Goal: Task Accomplishment & Management: Use online tool/utility

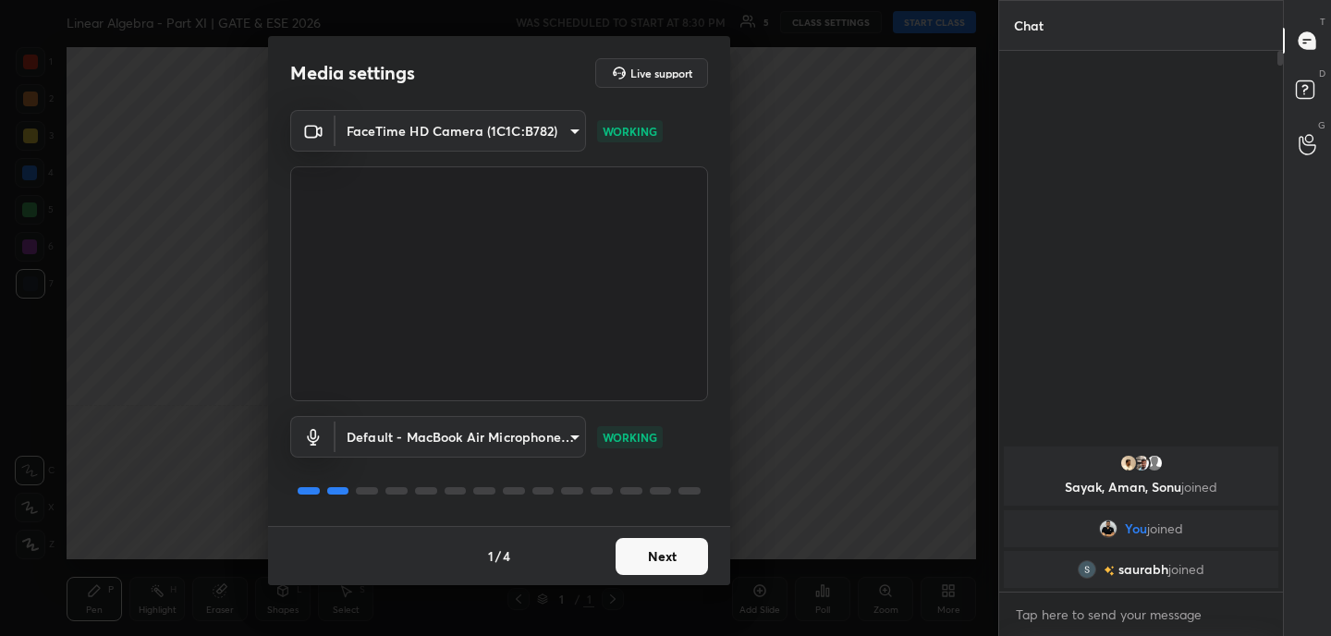
scroll to position [6, 6]
click at [682, 559] on button "Next" at bounding box center [662, 556] width 92 height 37
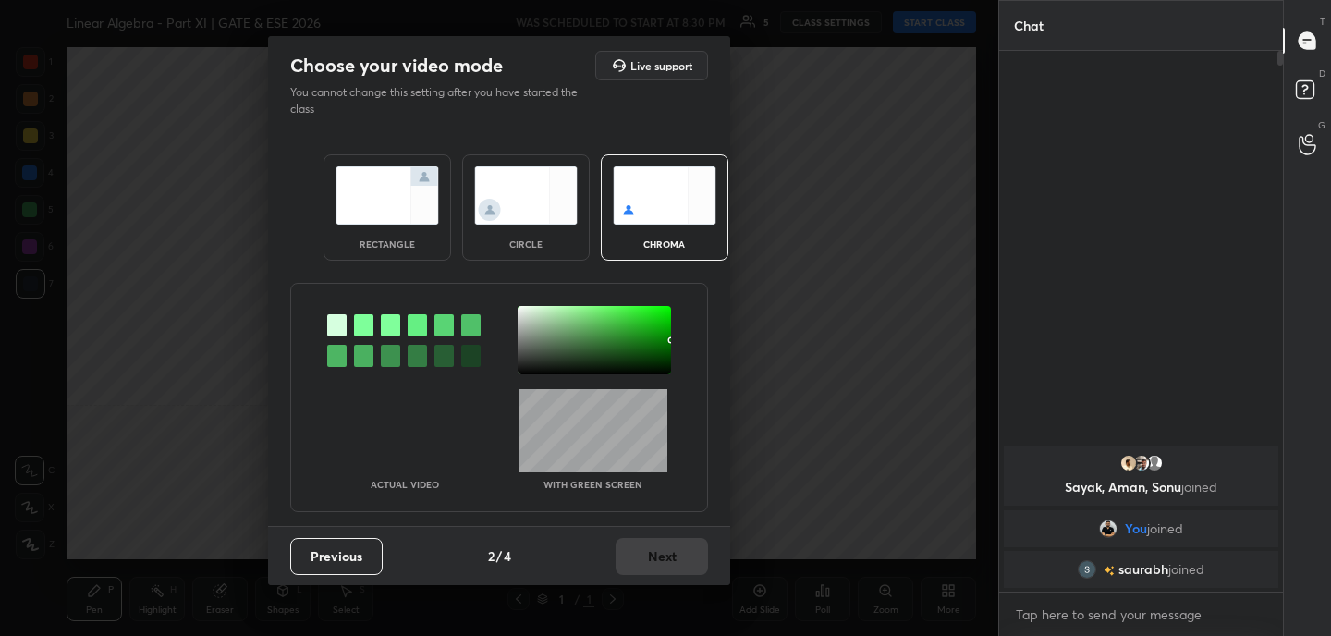
click at [404, 177] on img at bounding box center [388, 195] width 104 height 58
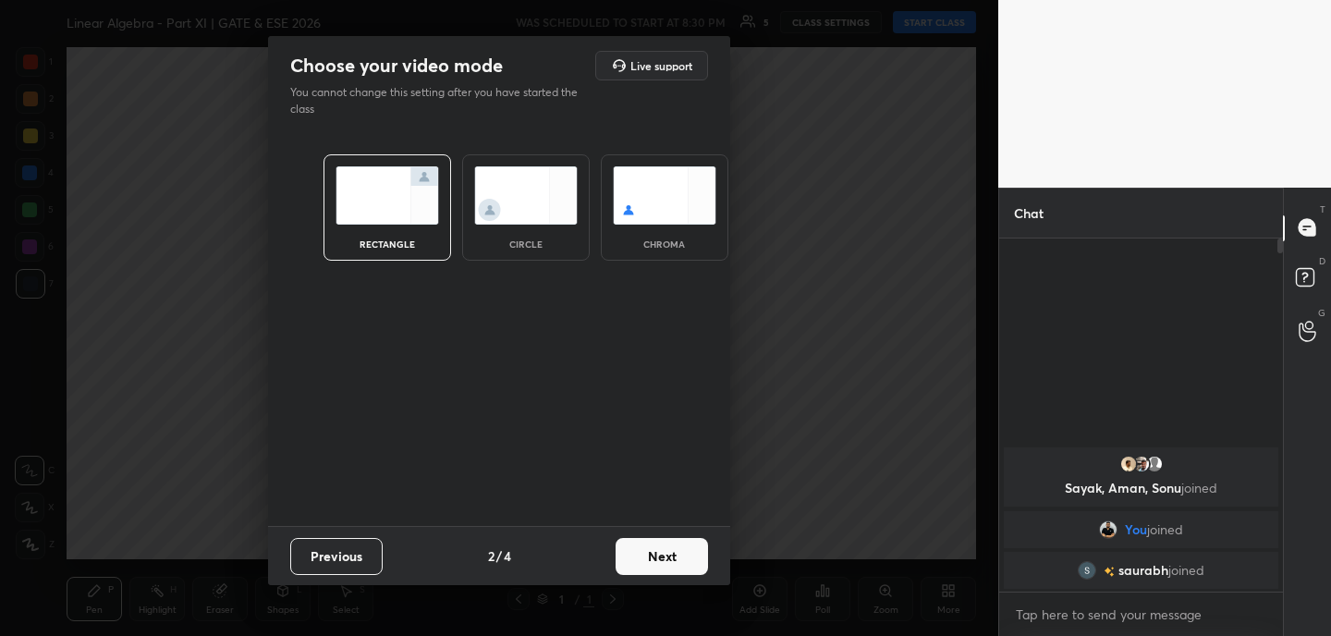
click at [677, 556] on button "Next" at bounding box center [662, 556] width 92 height 37
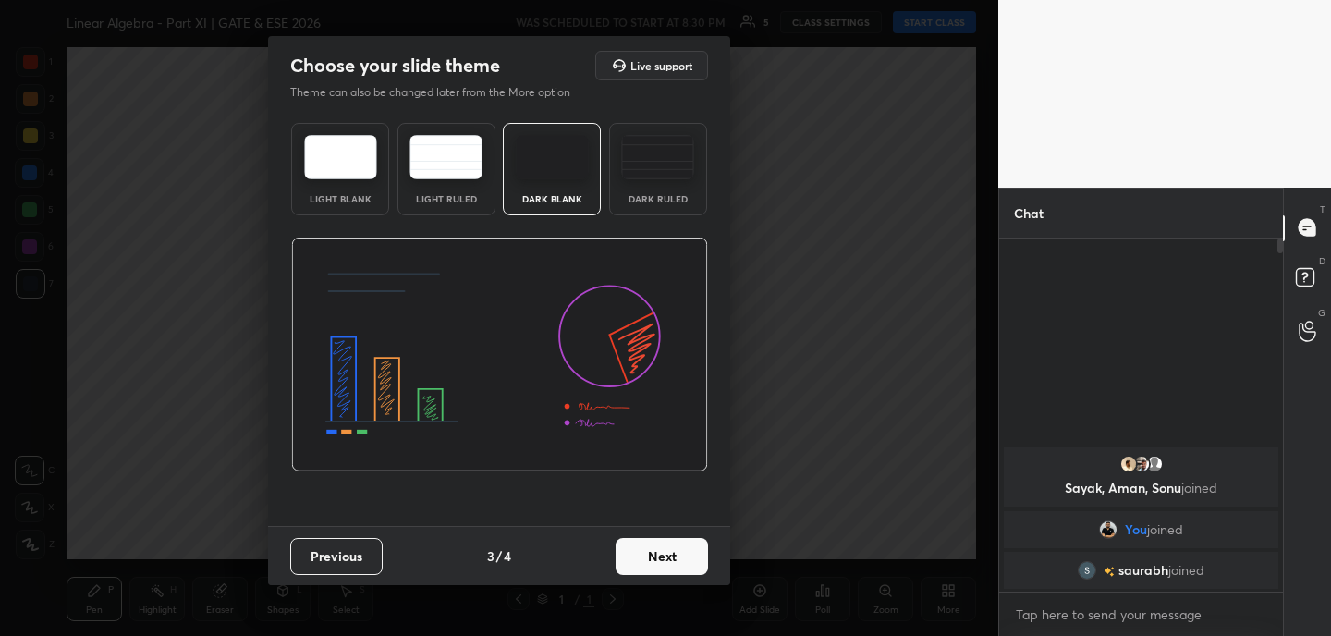
click at [672, 558] on button "Next" at bounding box center [662, 556] width 92 height 37
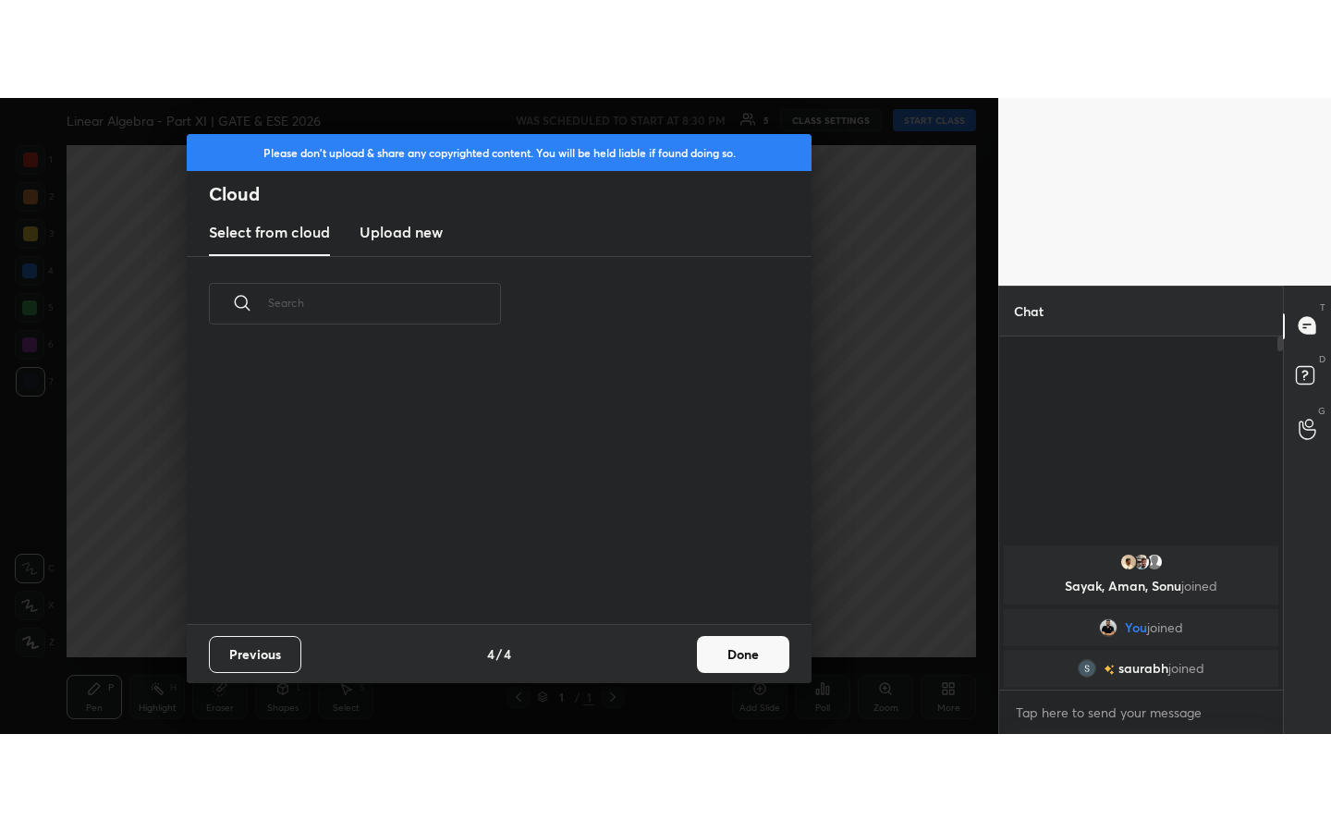
scroll to position [273, 594]
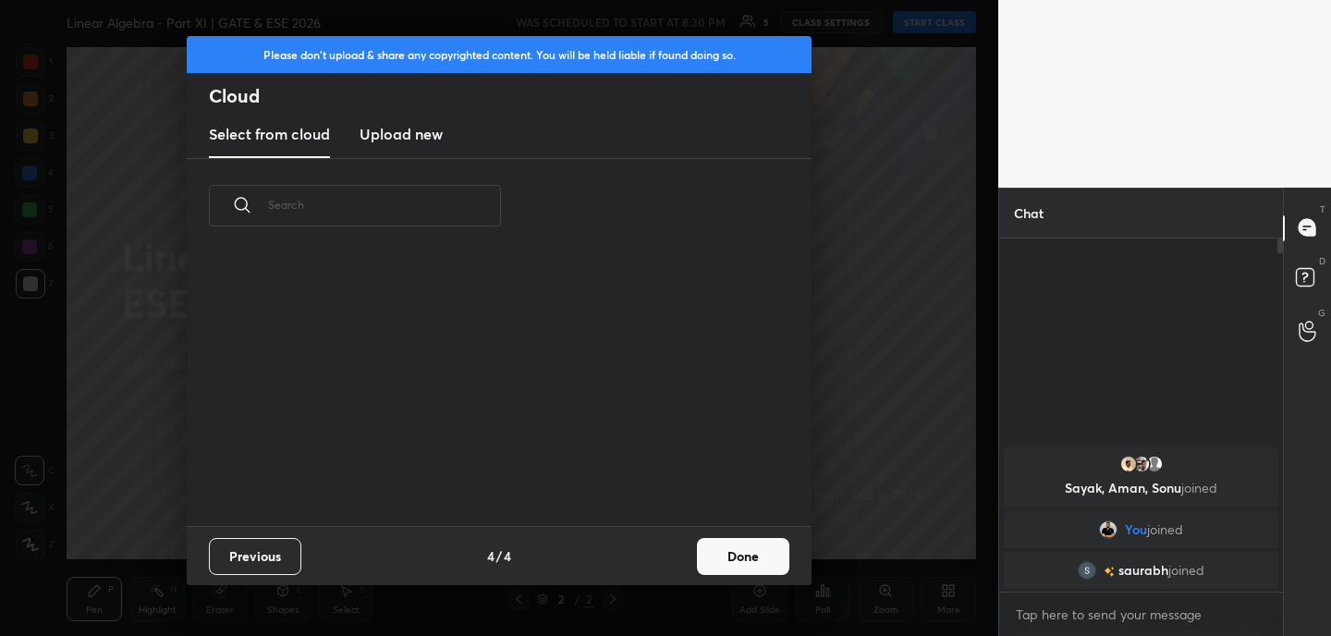
click at [765, 556] on button "Done" at bounding box center [743, 556] width 92 height 37
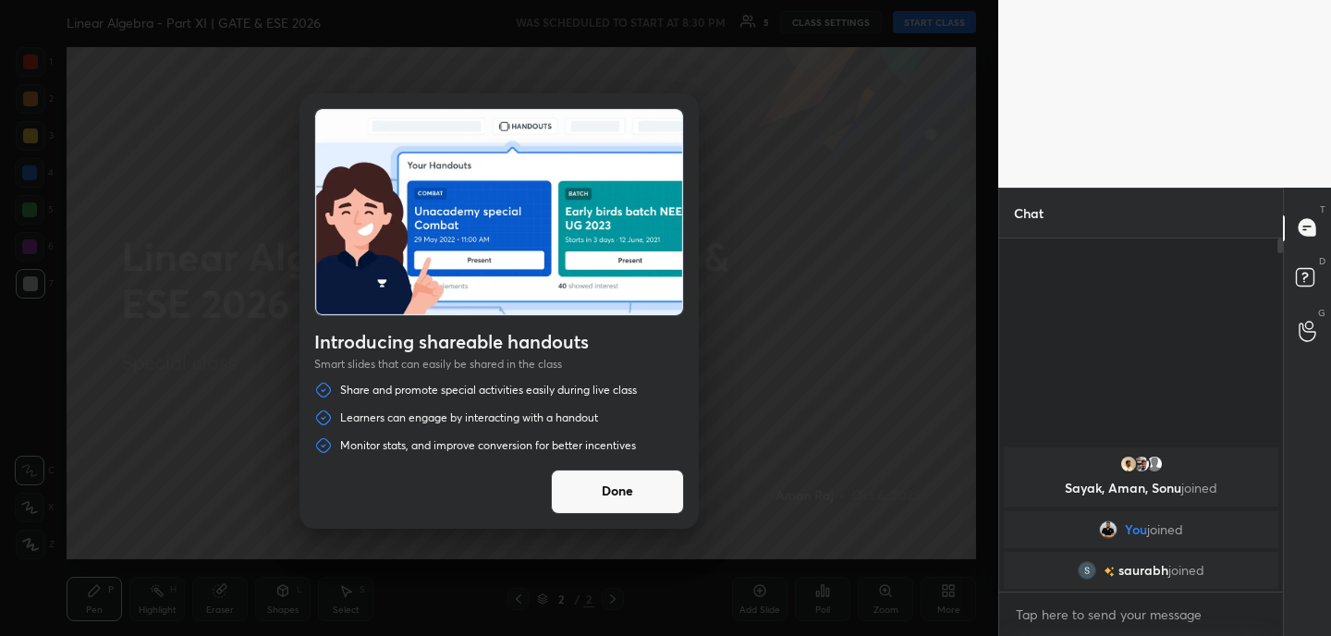
click at [650, 484] on button "Done" at bounding box center [617, 492] width 133 height 44
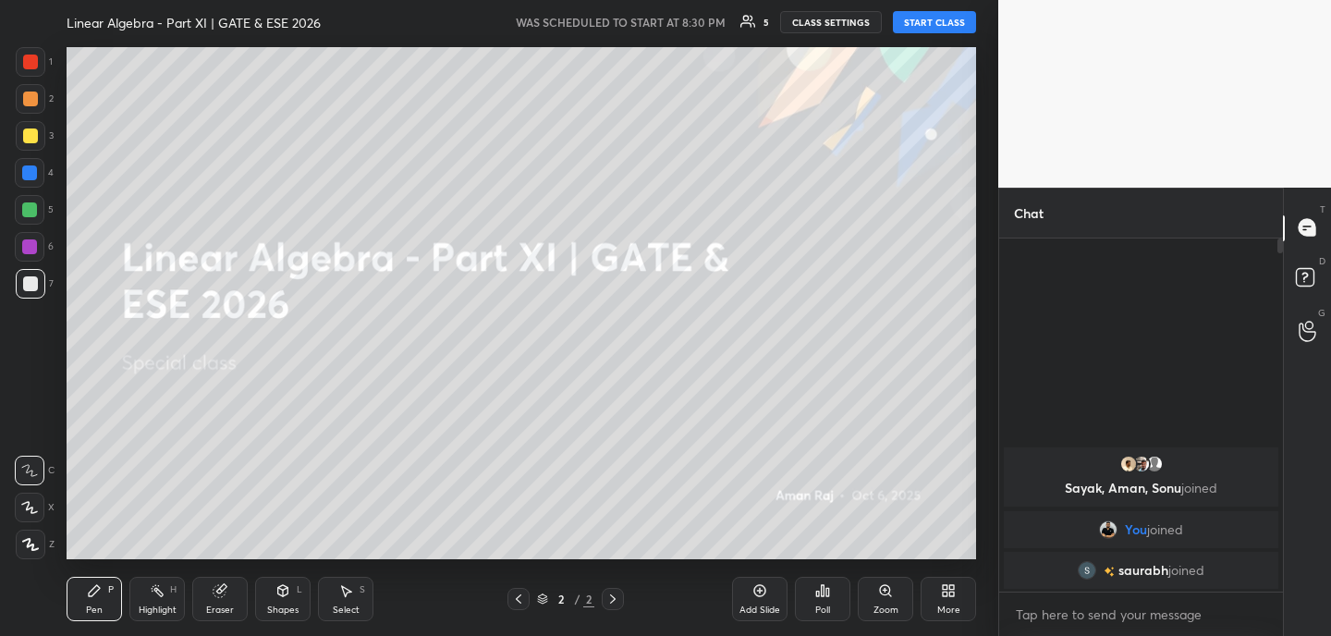
click at [954, 606] on div "More" at bounding box center [948, 610] width 23 height 9
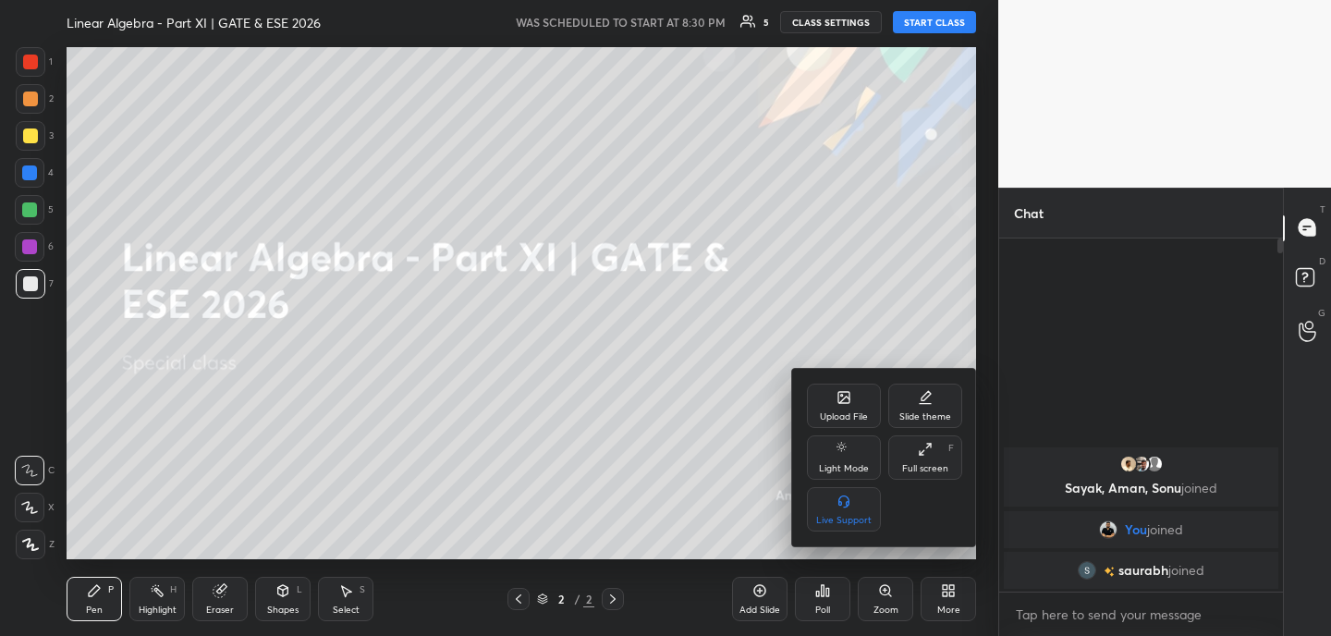
click at [927, 457] on div "Full screen F" at bounding box center [925, 457] width 74 height 44
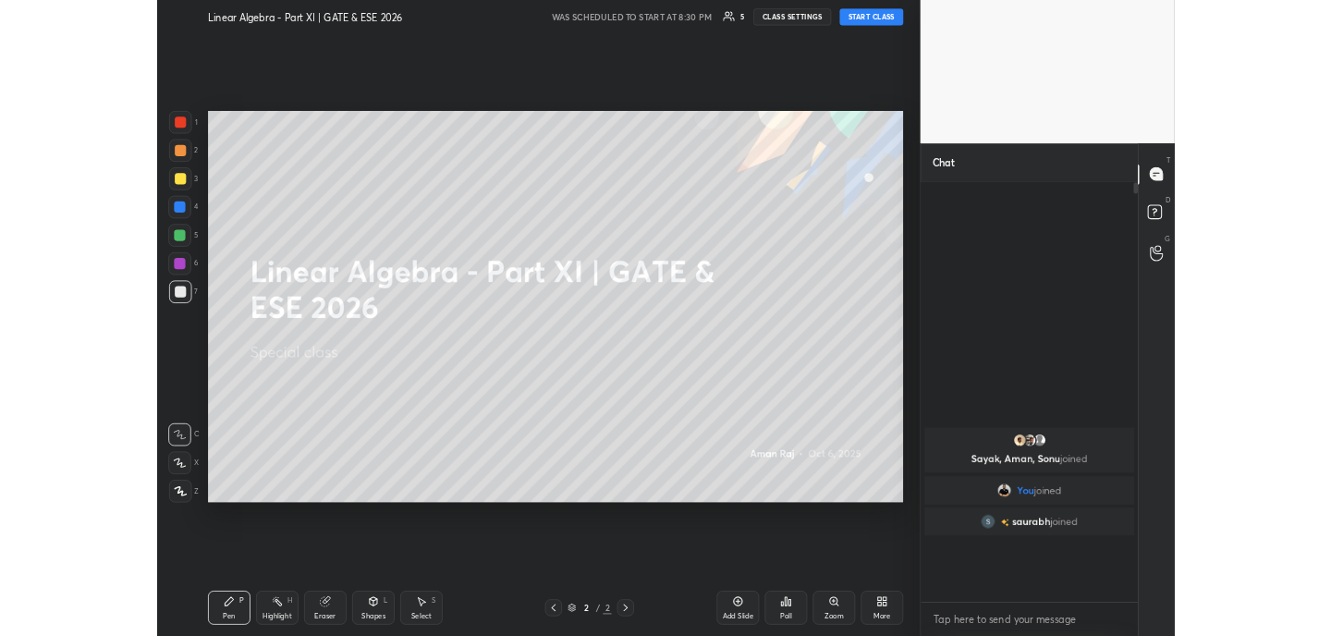
scroll to position [389, 278]
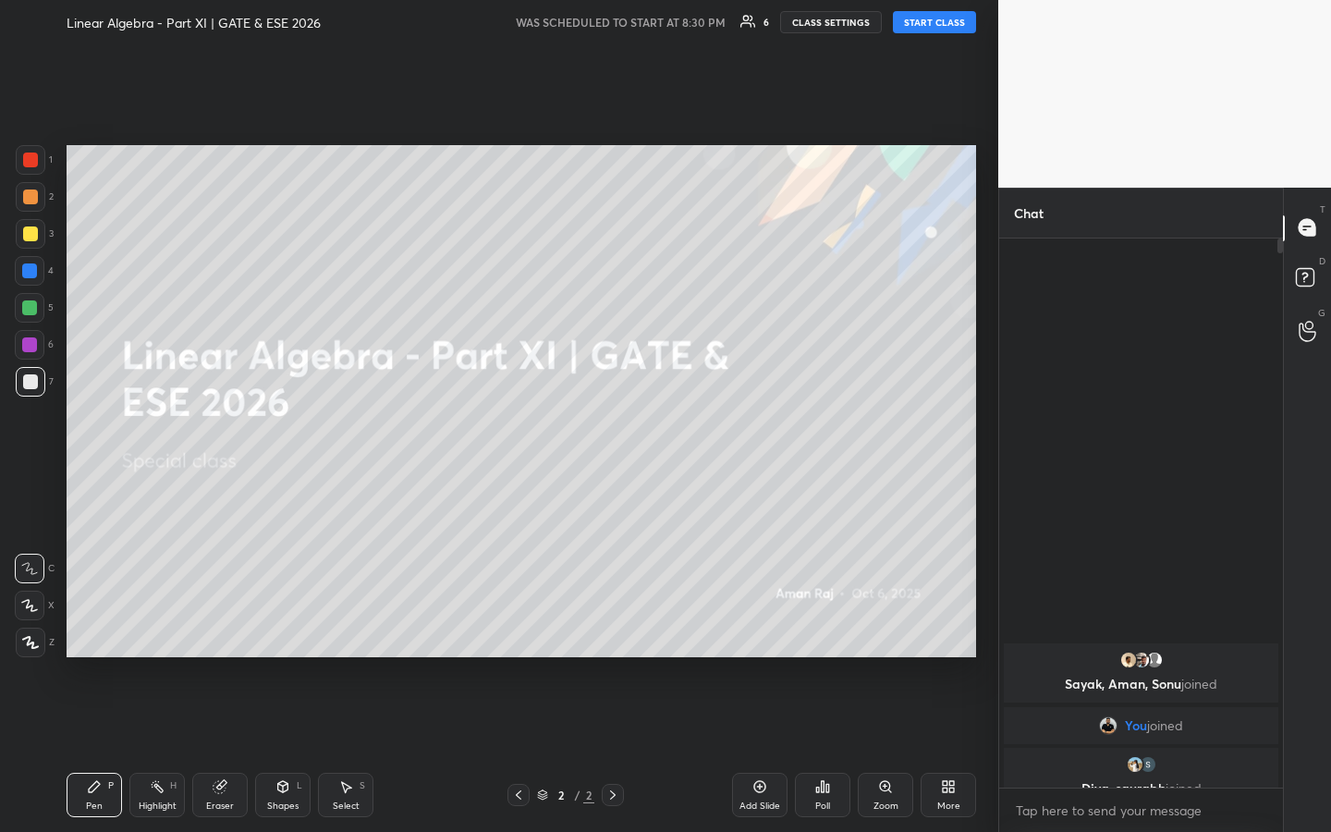
click at [940, 635] on div "More" at bounding box center [948, 795] width 55 height 44
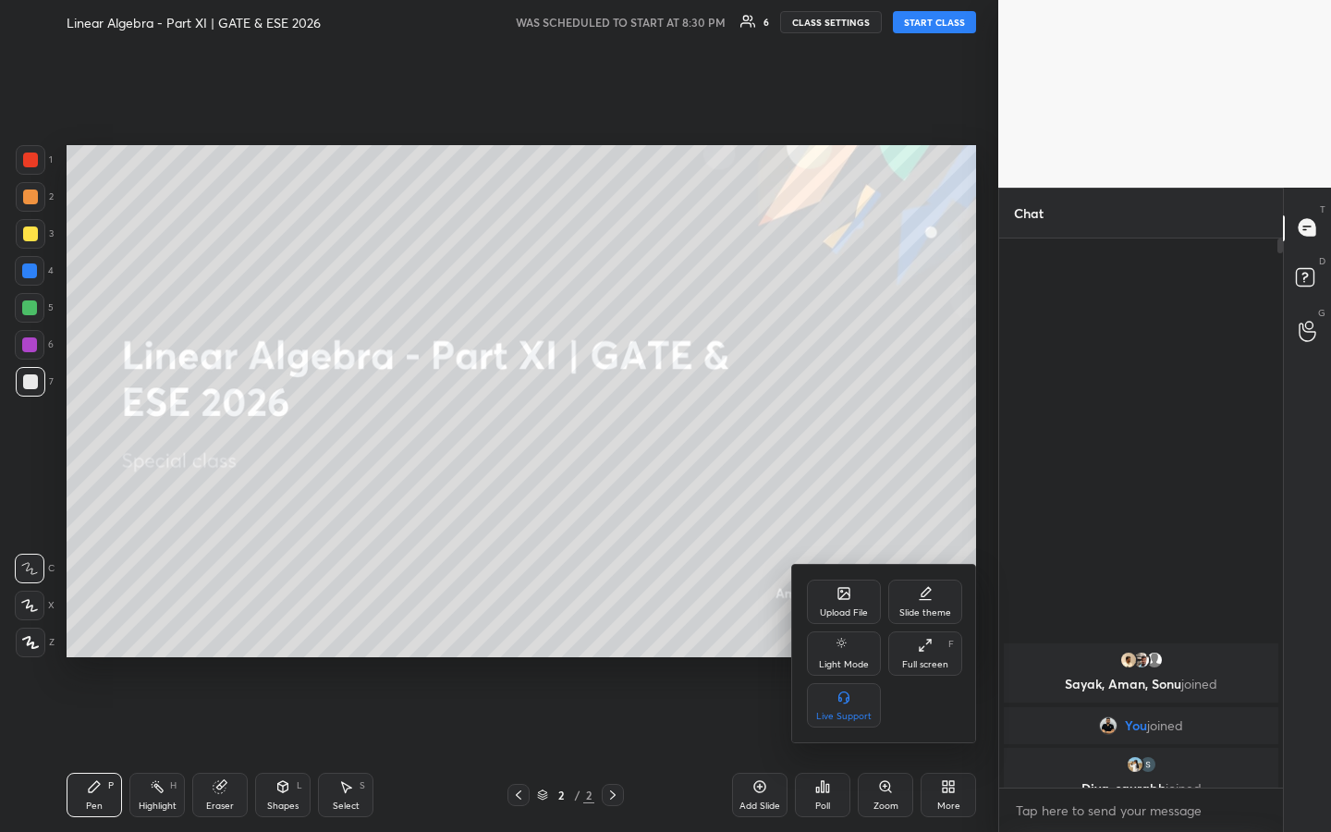
click at [940, 635] on div "Full screen" at bounding box center [925, 664] width 46 height 9
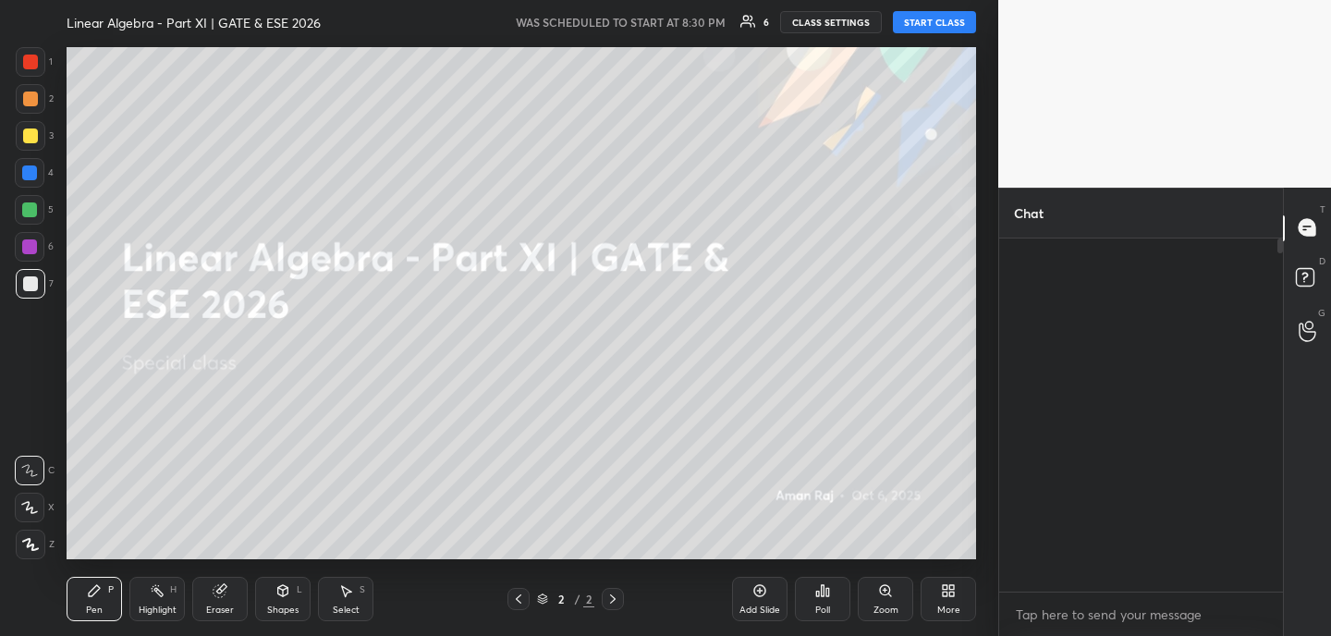
scroll to position [91929, 91522]
click at [942, 602] on div "More" at bounding box center [948, 599] width 55 height 44
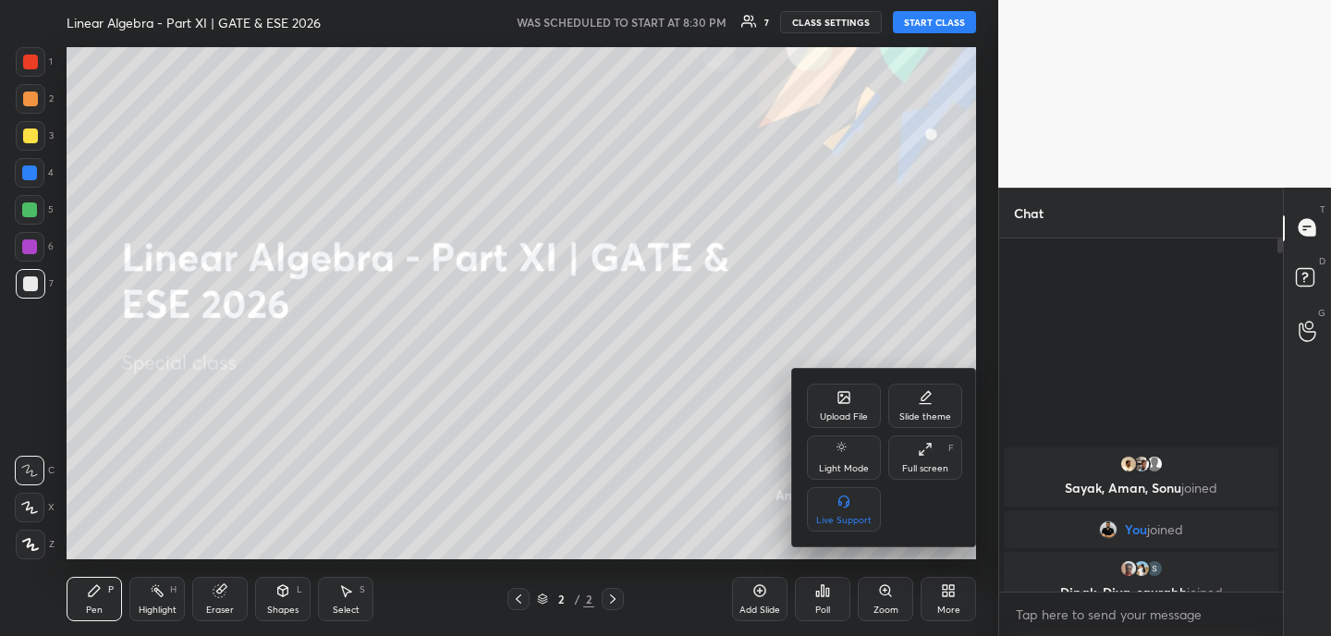
click at [824, 408] on div "Upload File" at bounding box center [844, 406] width 74 height 44
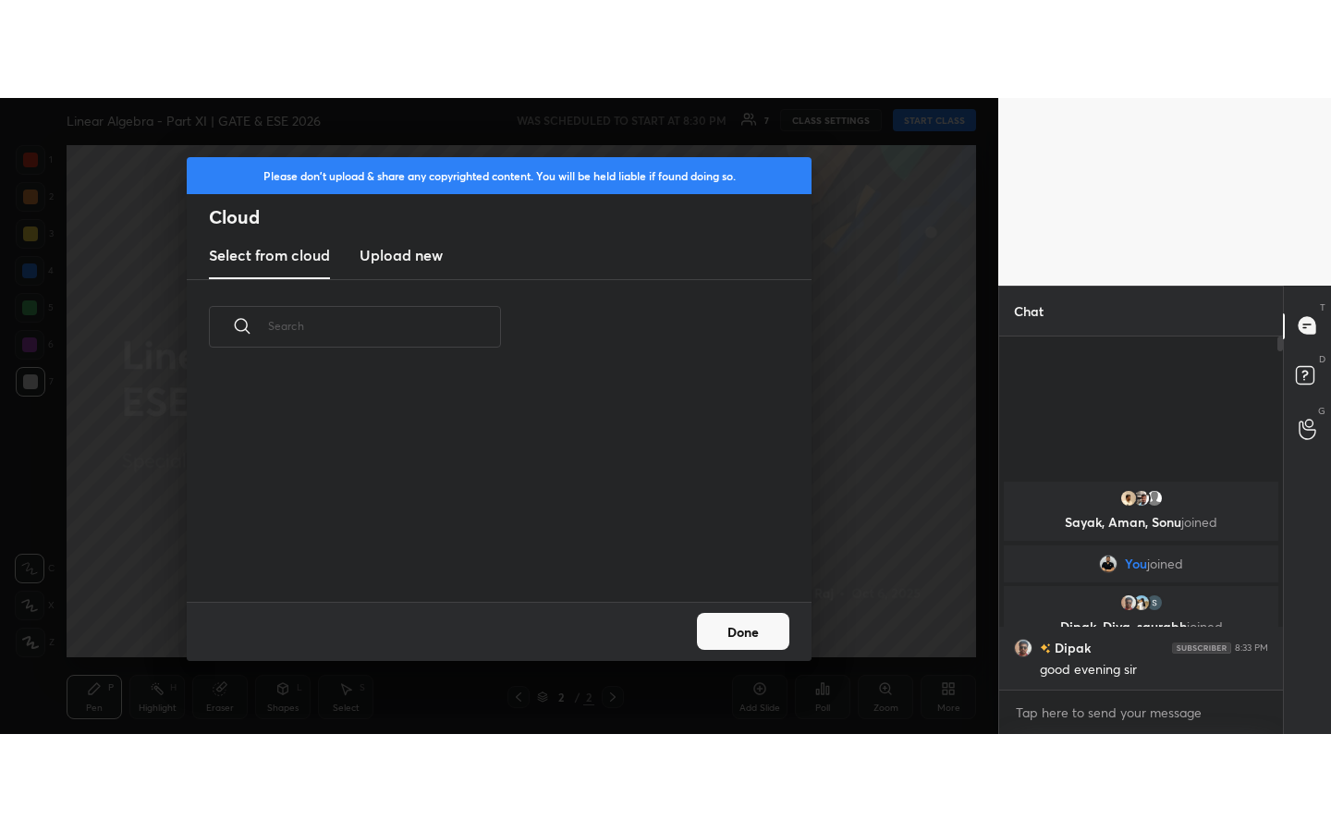
scroll to position [227, 594]
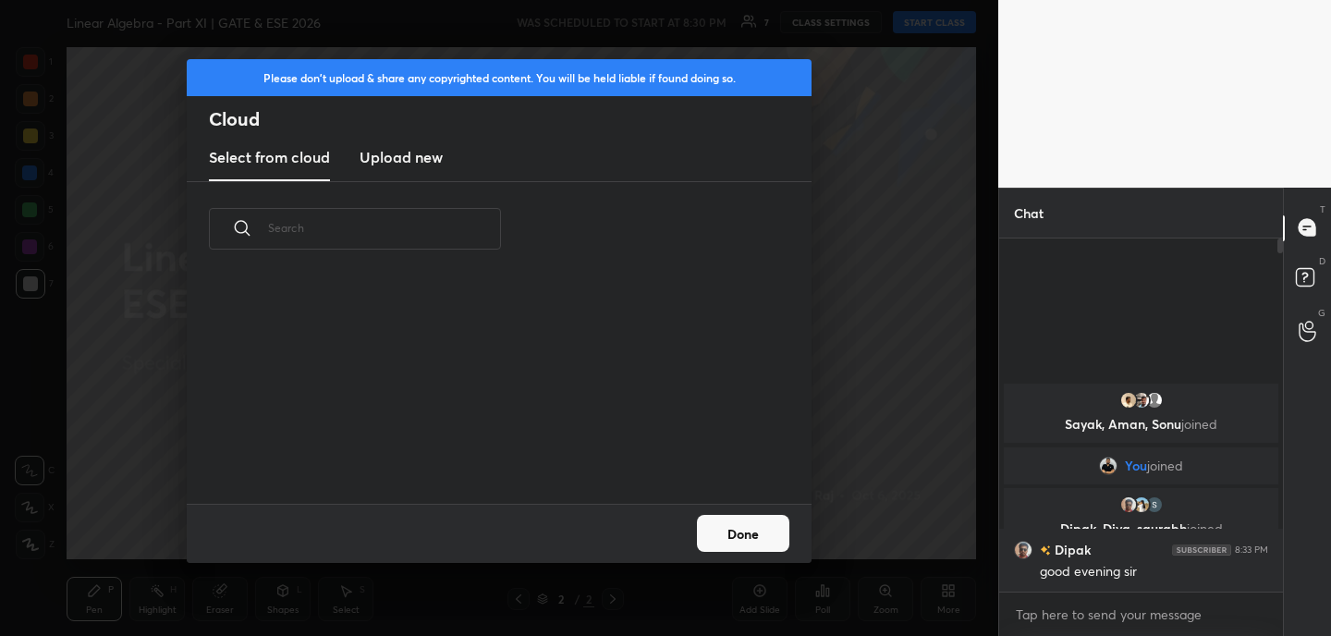
click at [427, 146] on h3 "Upload new" at bounding box center [401, 157] width 83 height 22
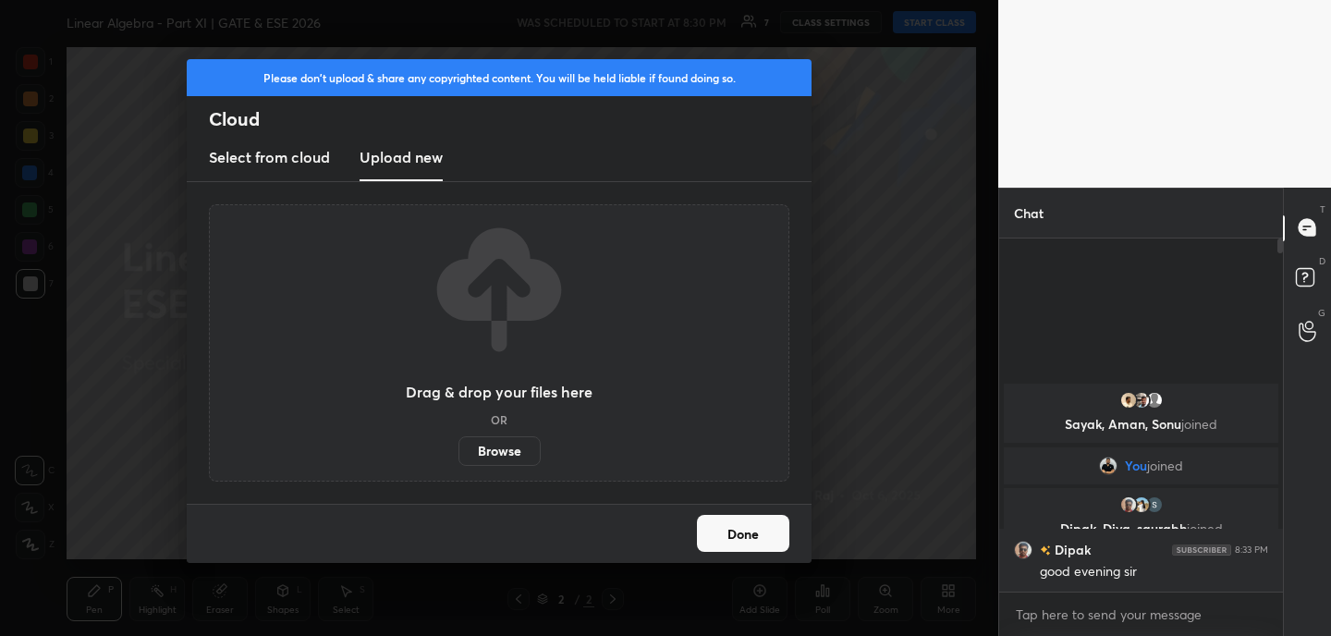
click at [497, 459] on label "Browse" at bounding box center [500, 451] width 82 height 30
click at [459, 459] on input "Browse" at bounding box center [459, 451] width 0 height 30
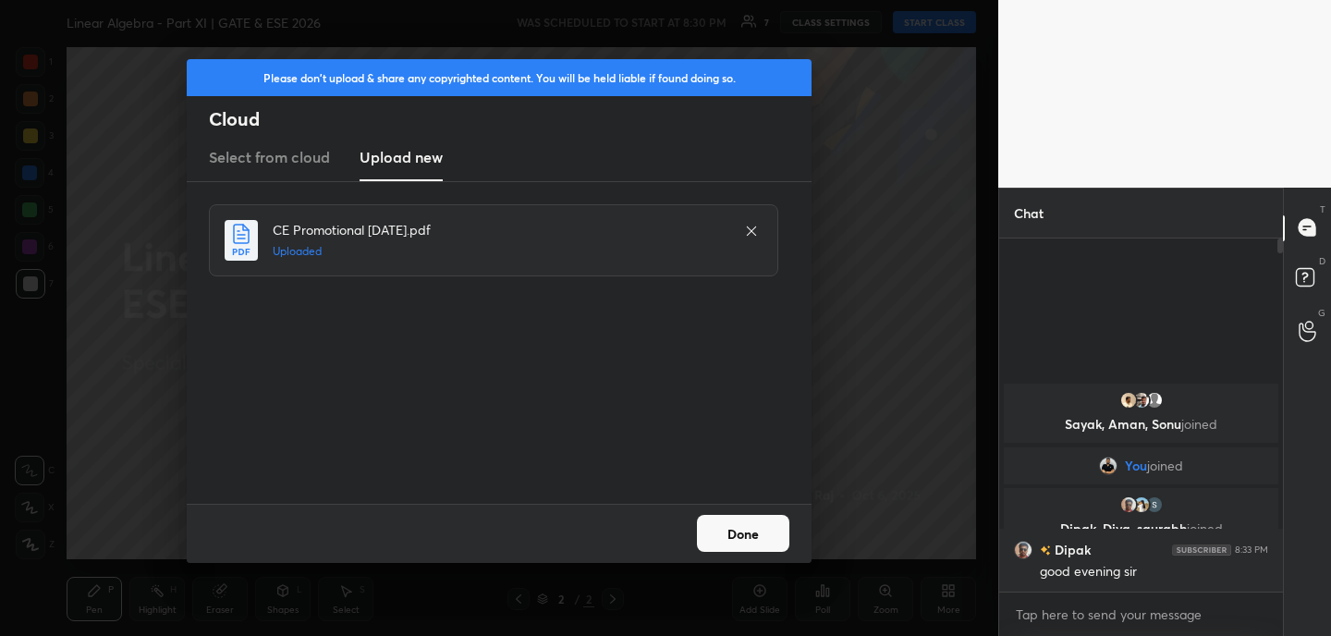
click at [776, 533] on button "Done" at bounding box center [743, 533] width 92 height 37
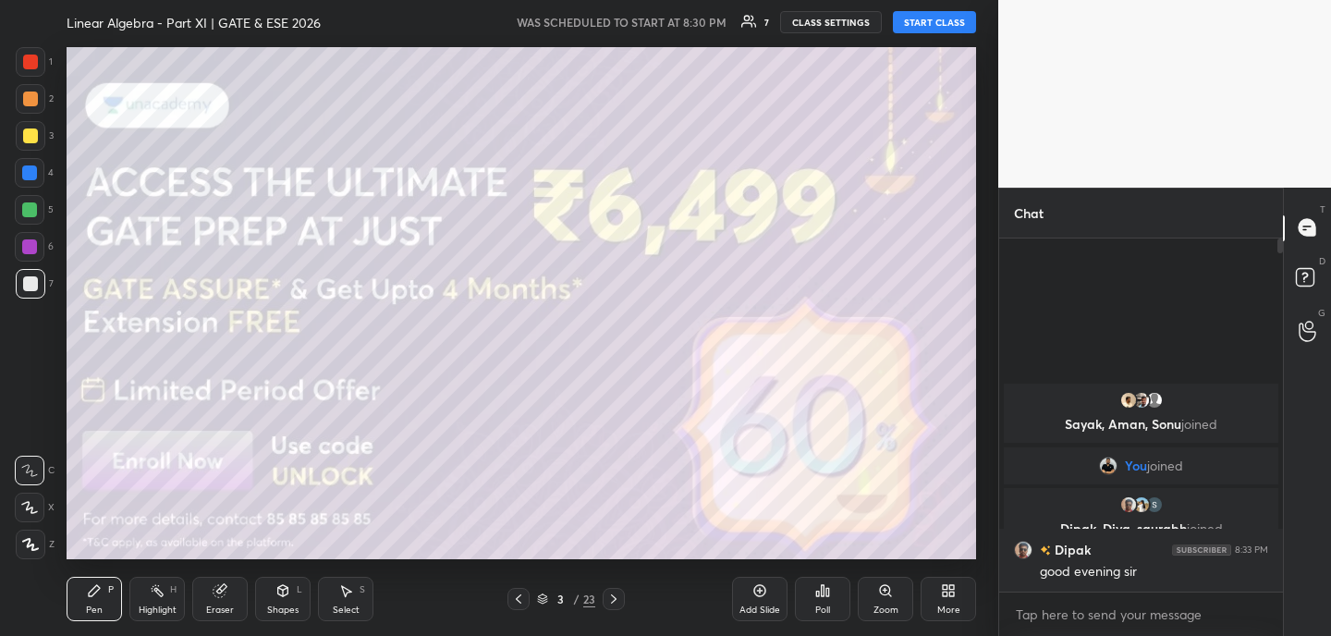
drag, startPoint x: 519, startPoint y: 600, endPoint x: 521, endPoint y: 589, distance: 11.4
click at [519, 600] on icon at bounding box center [518, 599] width 15 height 15
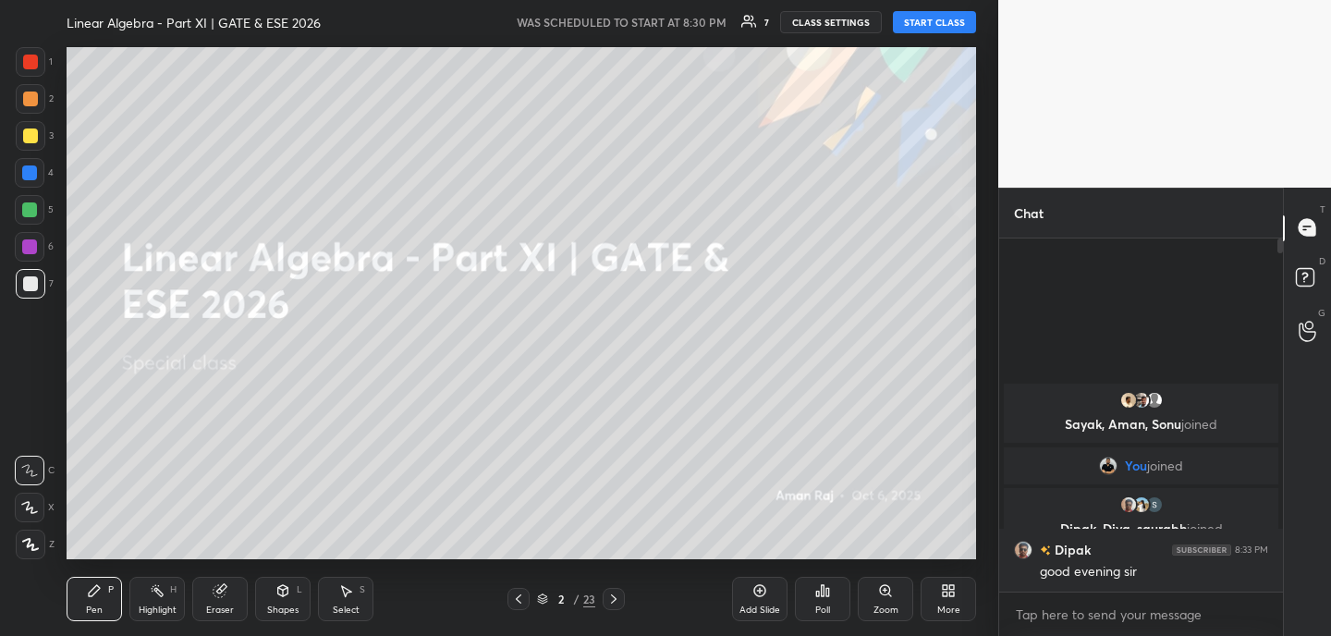
click at [941, 22] on button "START CLASS" at bounding box center [934, 22] width 83 height 22
click at [226, 594] on icon at bounding box center [220, 590] width 15 height 15
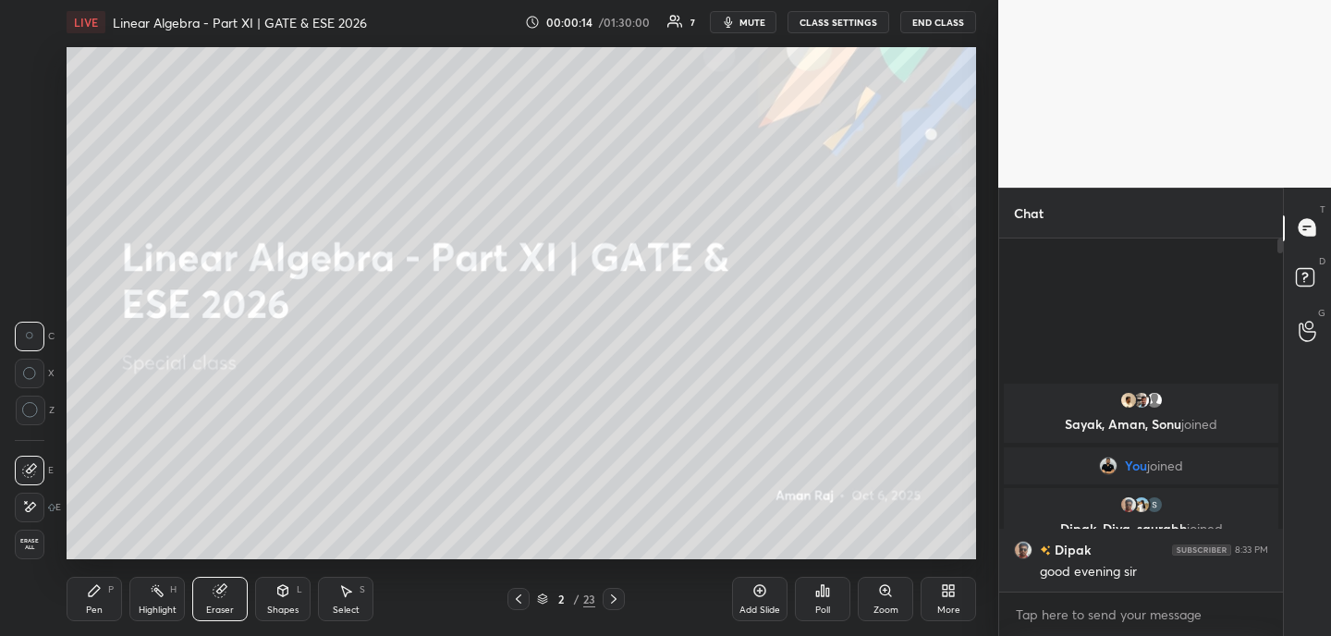
drag, startPoint x: 31, startPoint y: 498, endPoint x: 64, endPoint y: 471, distance: 42.7
click at [31, 499] on icon at bounding box center [29, 507] width 15 height 16
click at [99, 596] on icon at bounding box center [94, 590] width 15 height 15
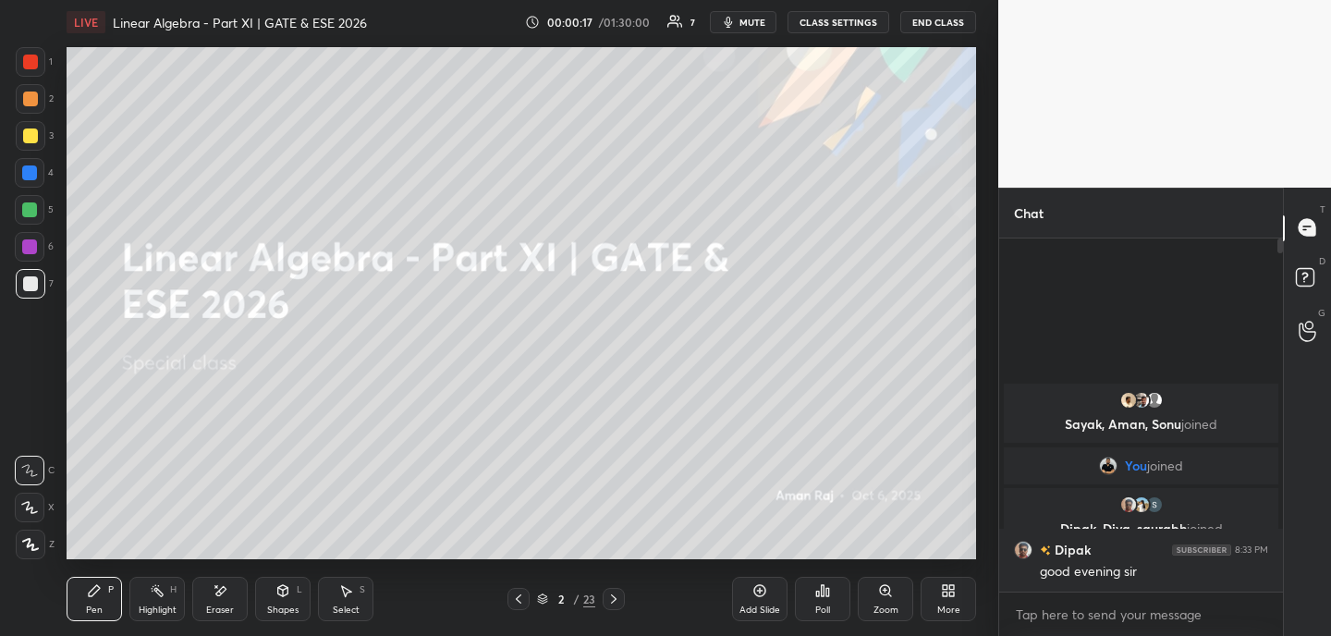
click at [953, 601] on div "More" at bounding box center [948, 599] width 55 height 44
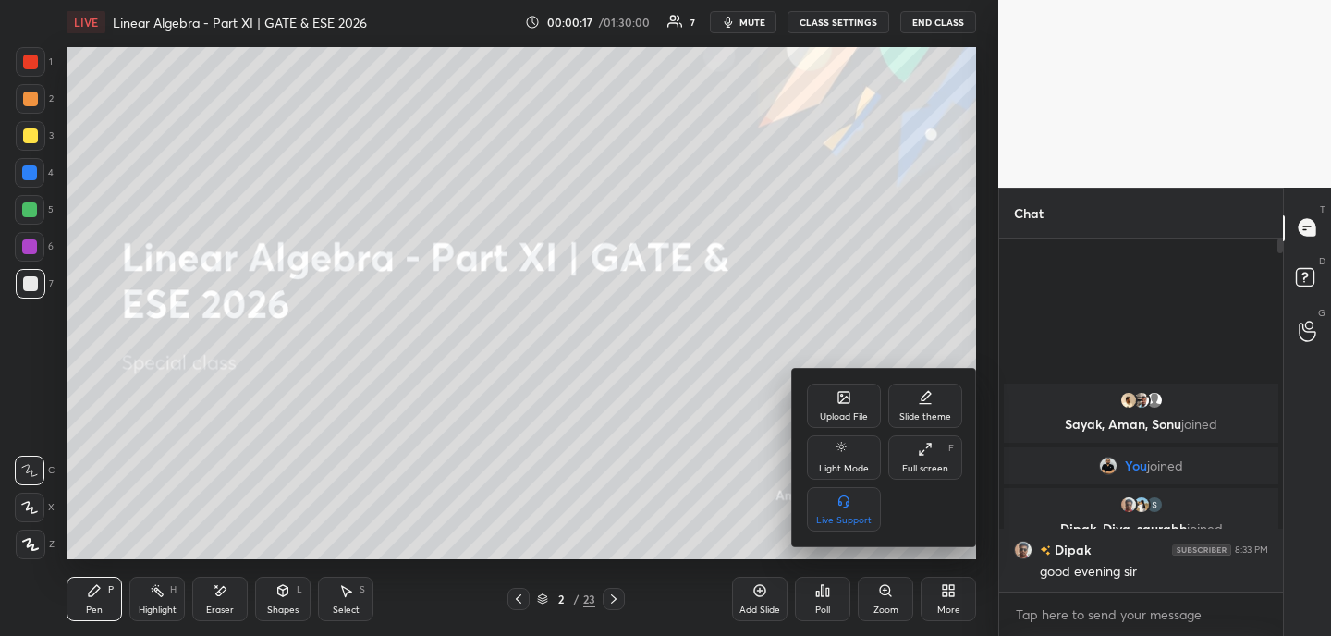
click at [949, 453] on div "F" at bounding box center [952, 448] width 6 height 9
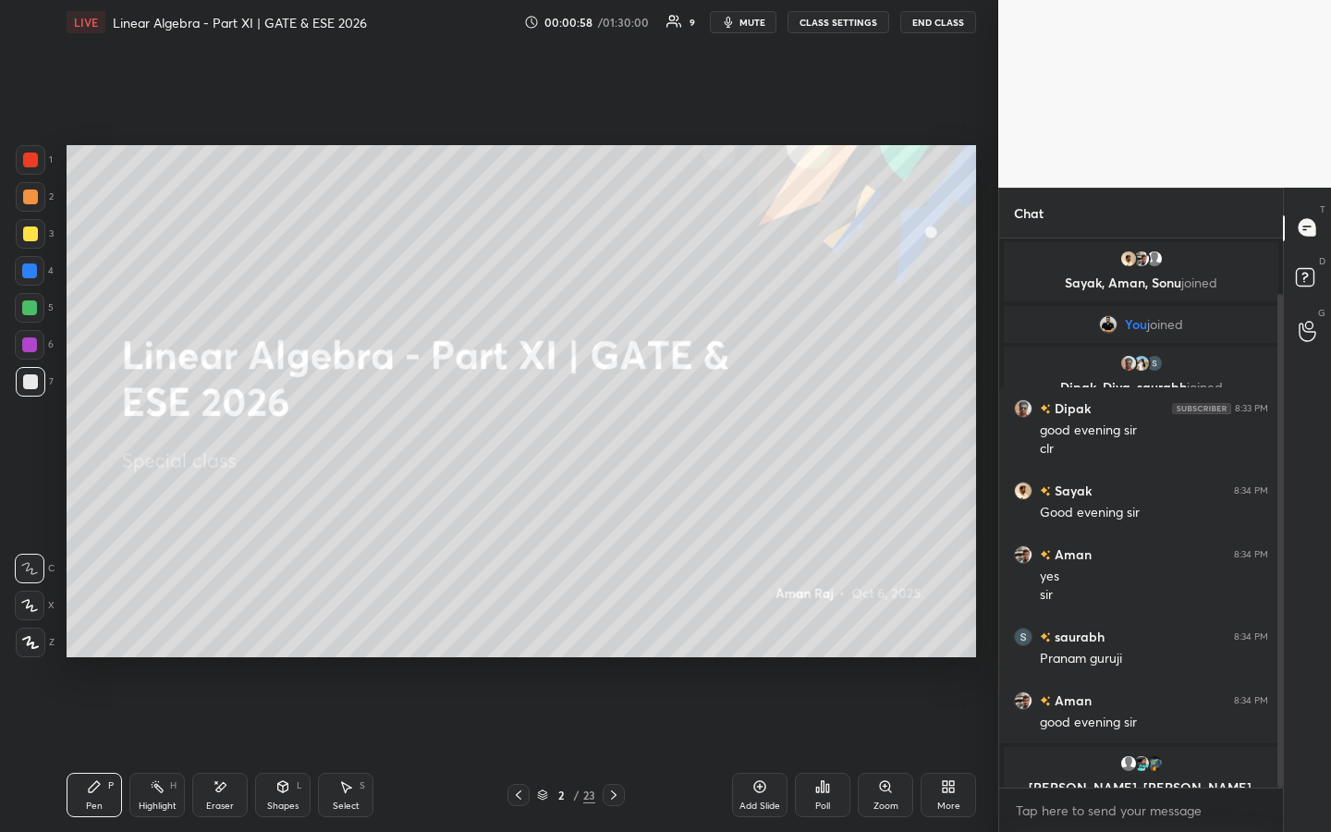
scroll to position [63, 0]
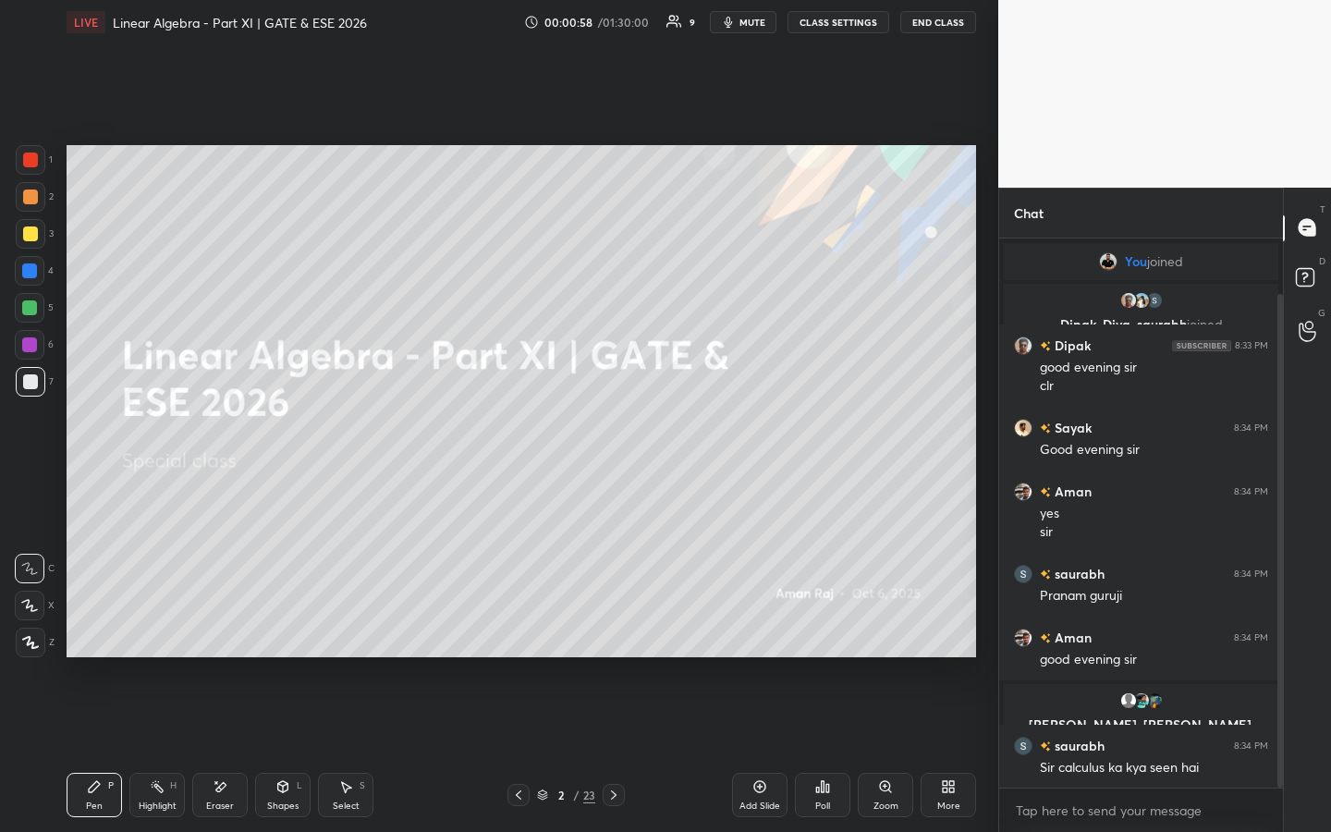
drag, startPoint x: 1279, startPoint y: 483, endPoint x: 1273, endPoint y: 527, distance: 44.7
click at [1277, 515] on div at bounding box center [1277, 514] width 11 height 550
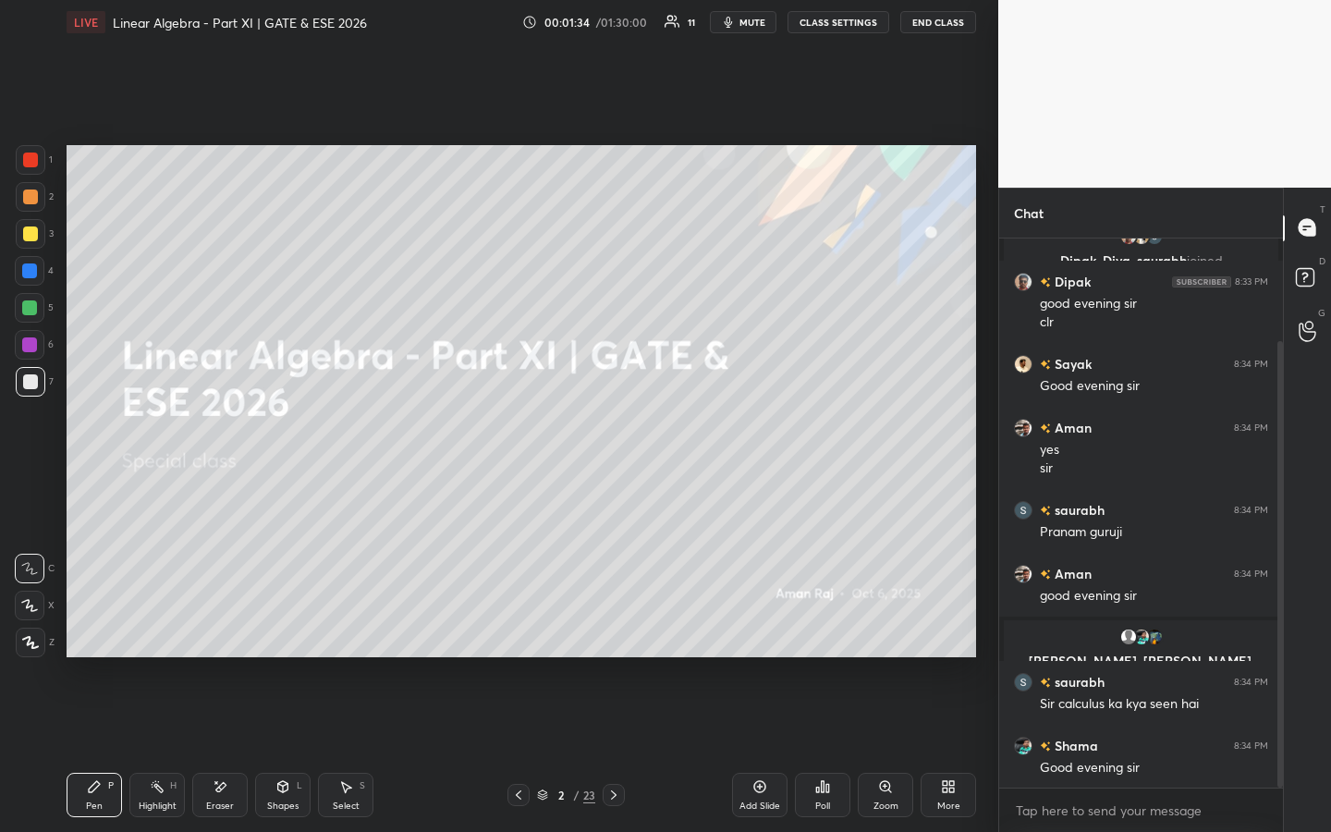
scroll to position [190, 0]
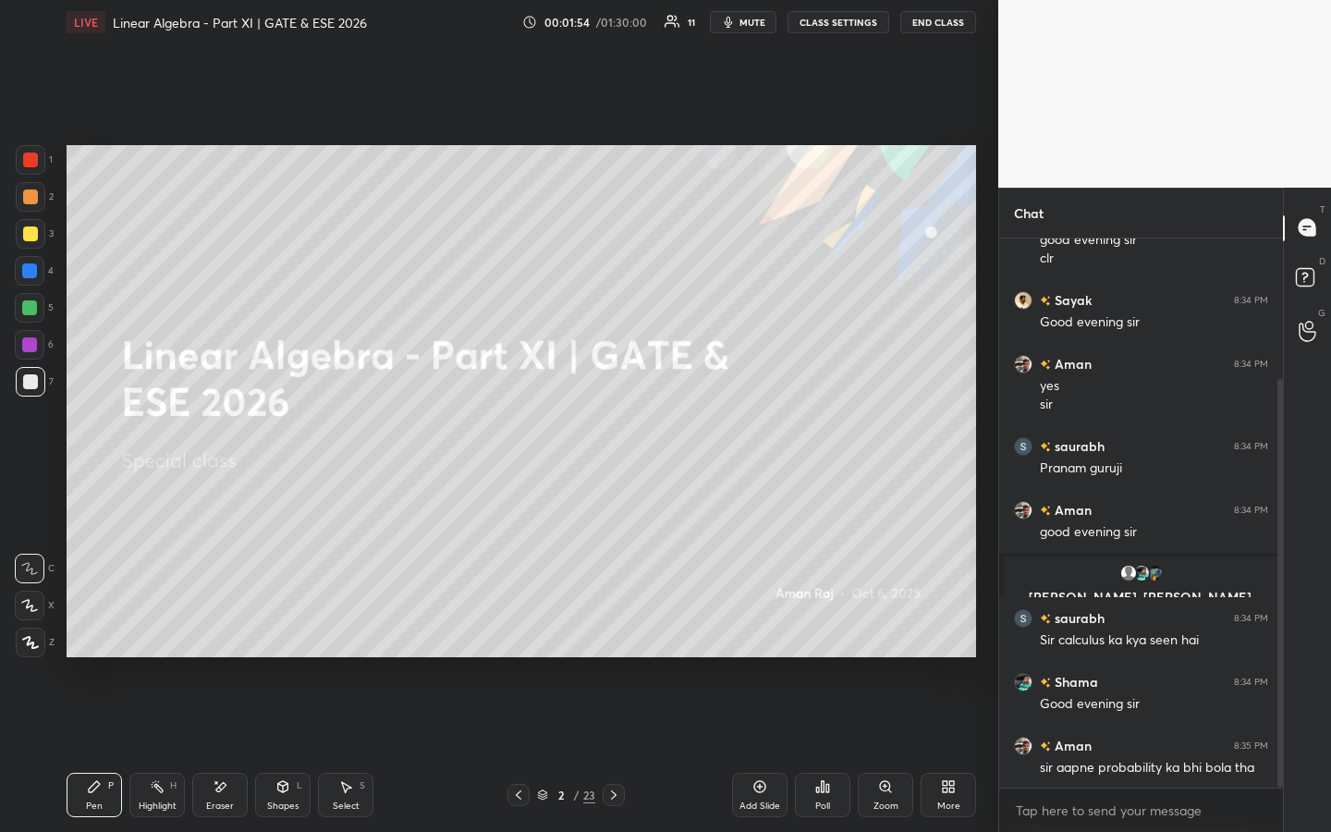
click at [228, 635] on div "Eraser" at bounding box center [219, 795] width 55 height 44
drag, startPoint x: 100, startPoint y: 787, endPoint x: 132, endPoint y: 750, distance: 49.1
click at [99, 635] on icon at bounding box center [94, 786] width 15 height 15
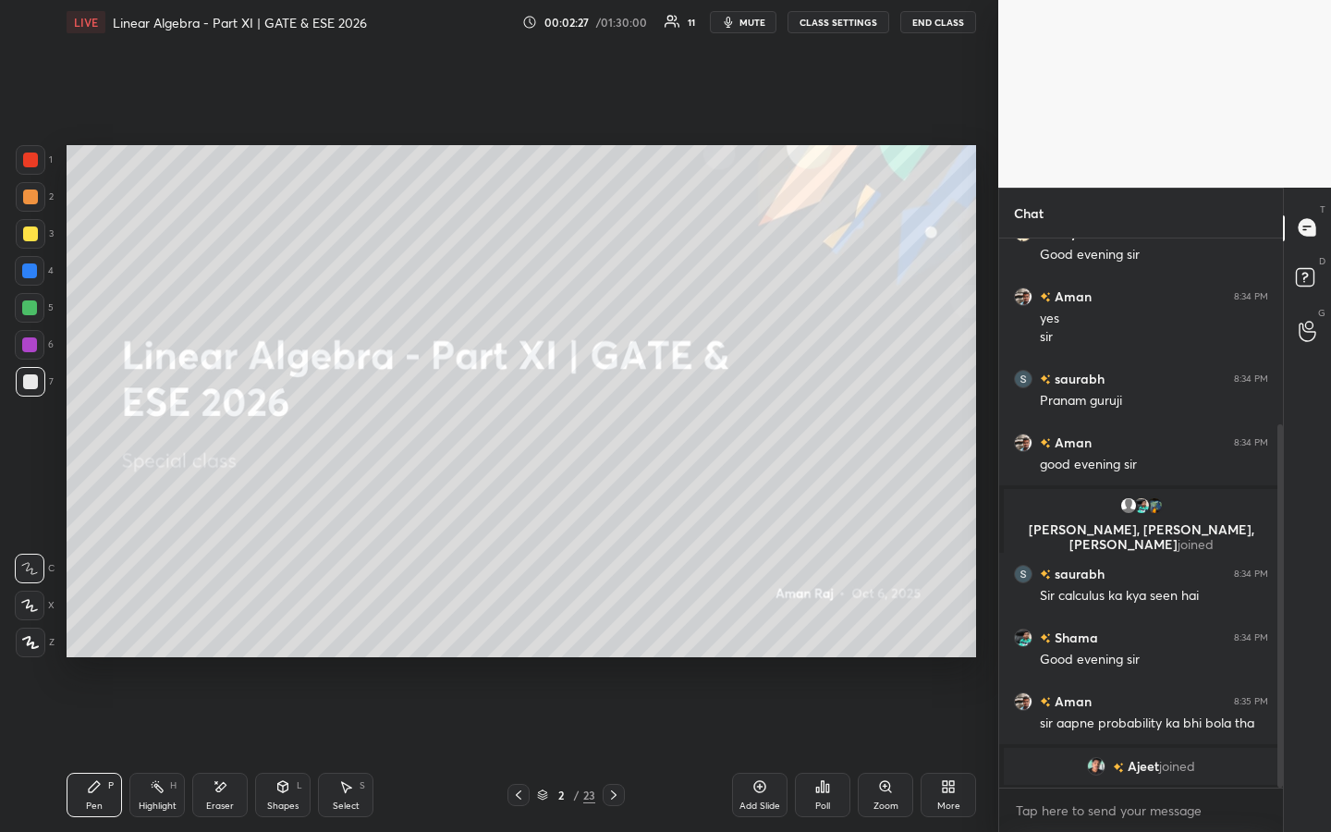
scroll to position [362, 0]
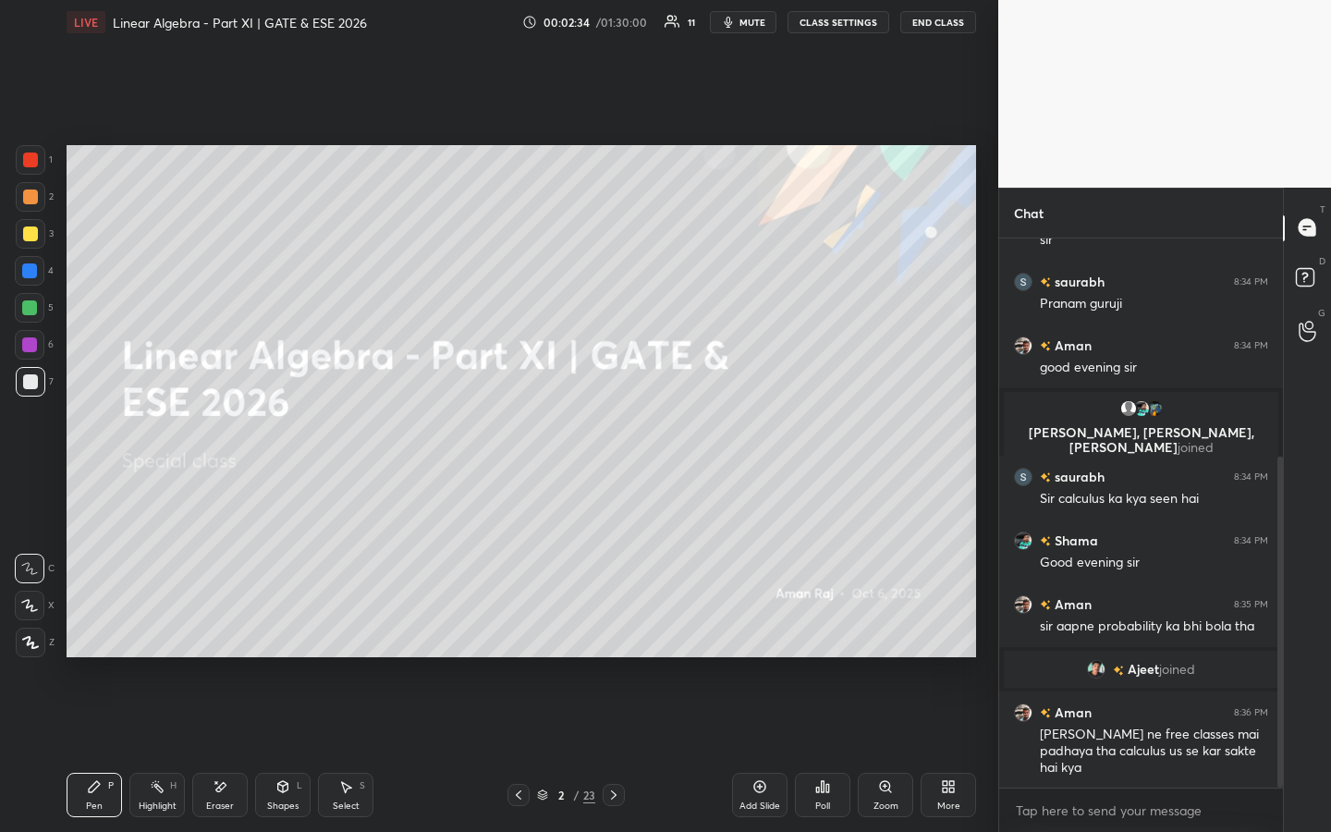
click at [1147, 635] on span "Ajeet" at bounding box center [1143, 669] width 31 height 15
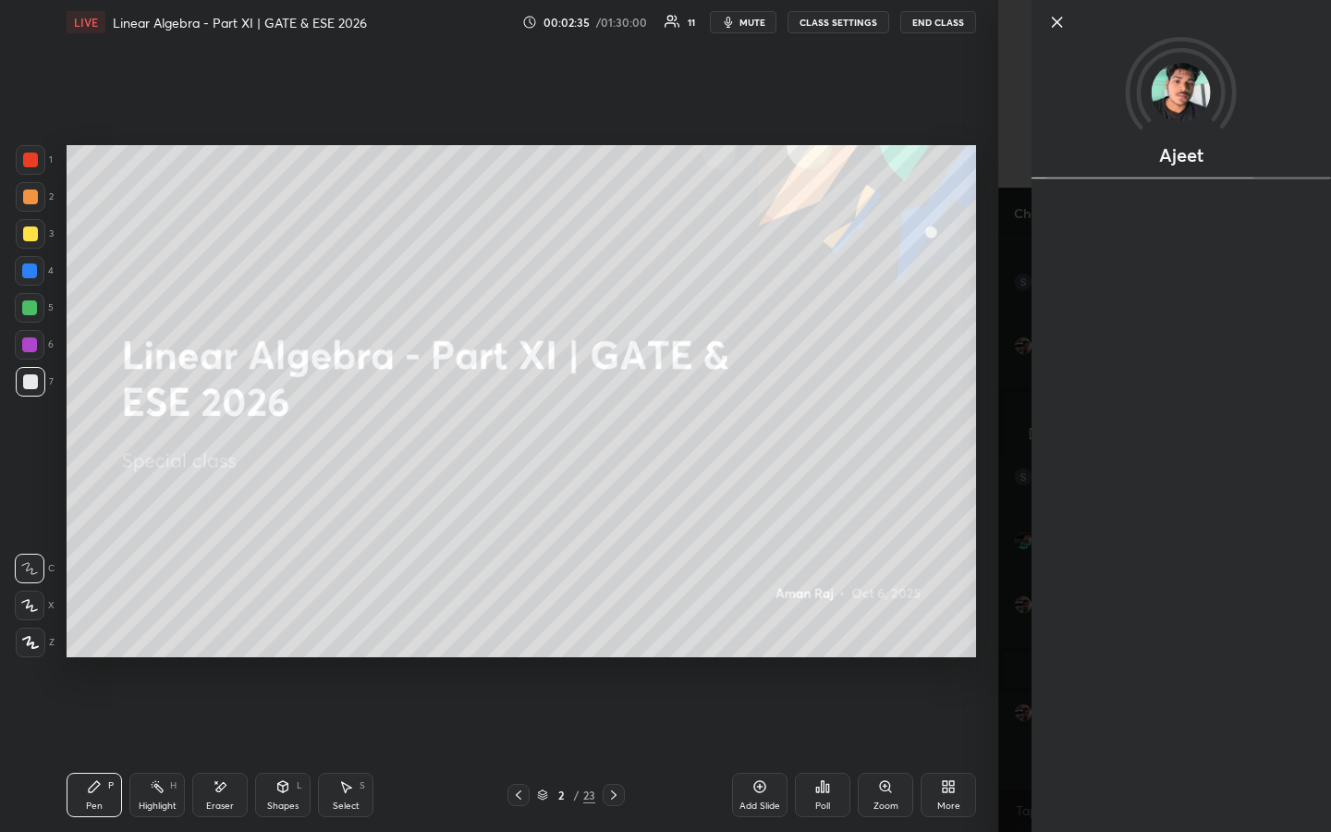
click at [1063, 26] on icon at bounding box center [1057, 22] width 22 height 22
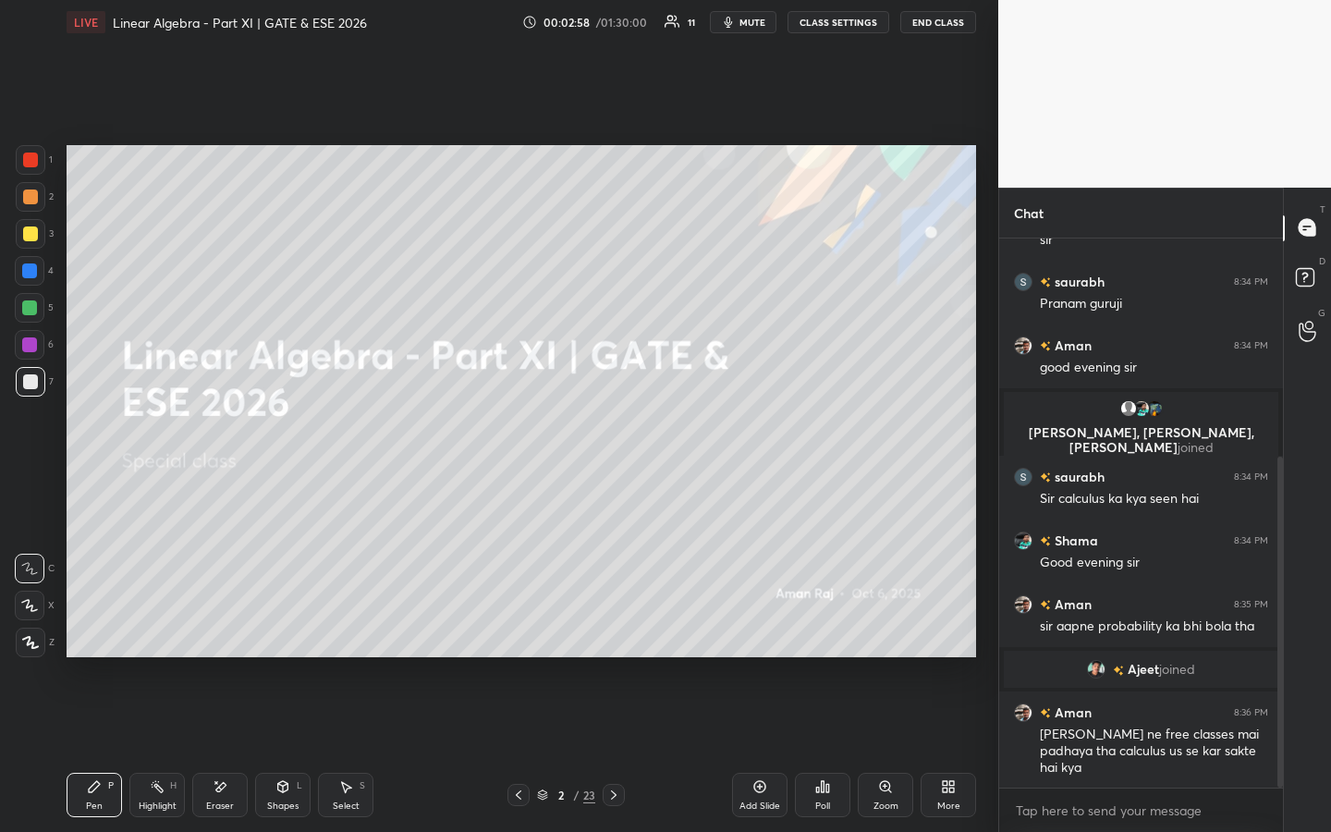
click at [276, 635] on div "Shapes" at bounding box center [282, 806] width 31 height 9
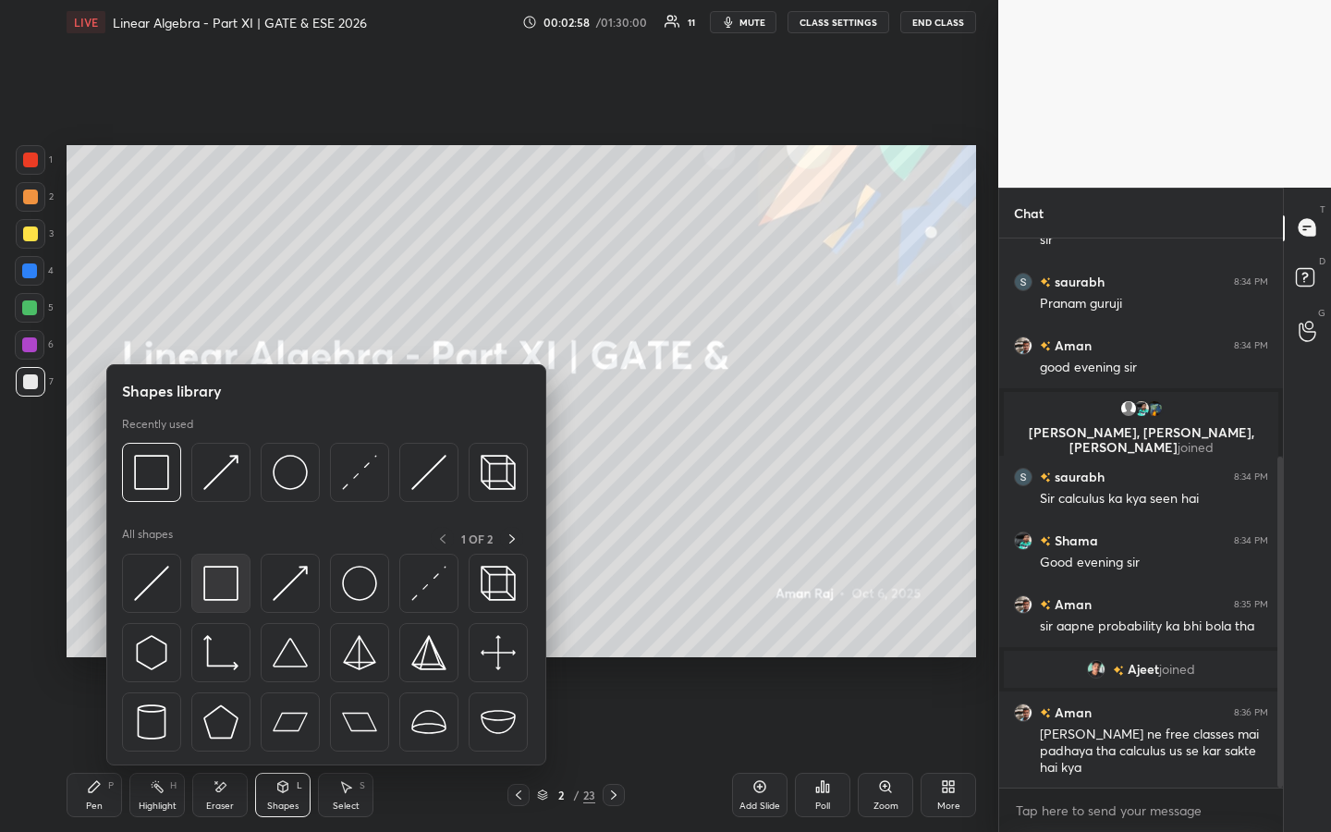
click at [214, 576] on img at bounding box center [220, 583] width 35 height 35
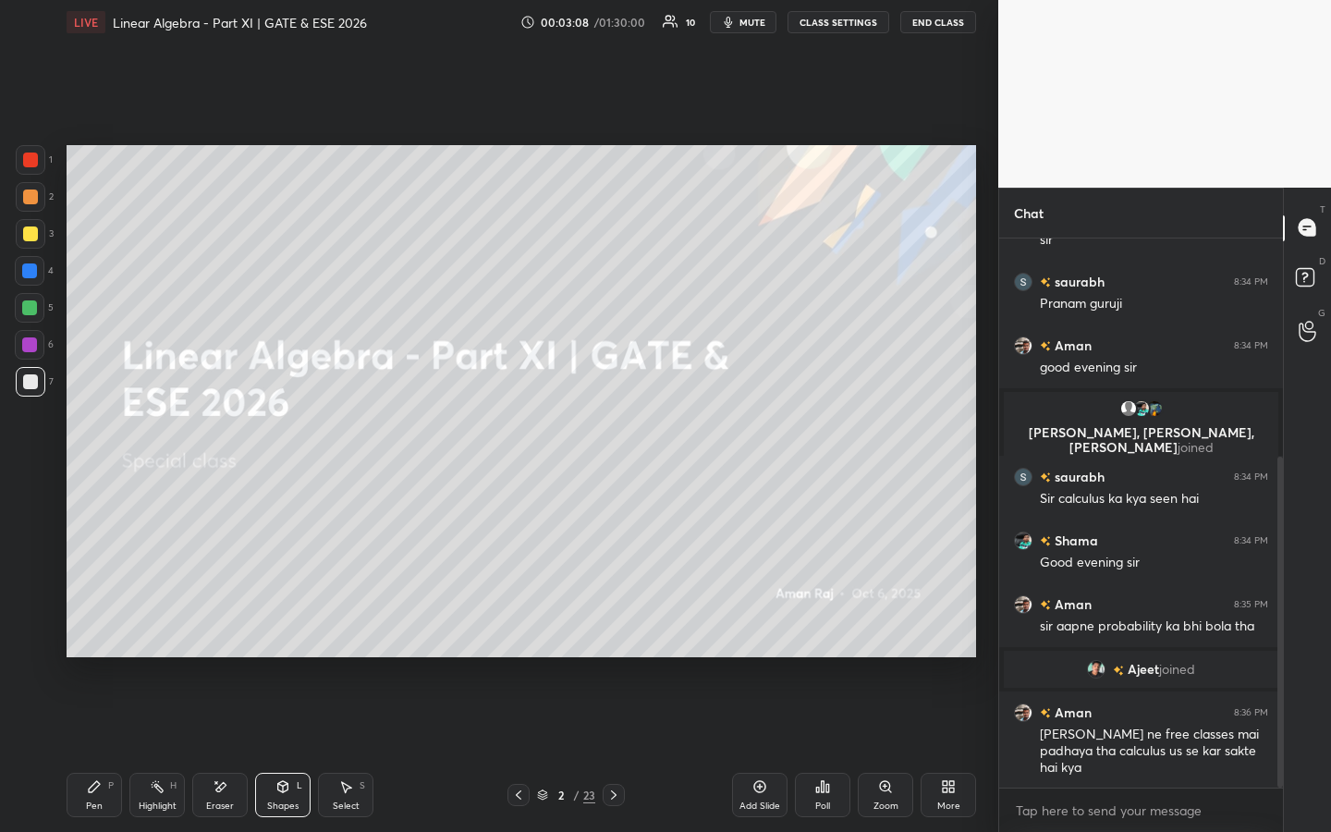
drag, startPoint x: 33, startPoint y: 237, endPoint x: 63, endPoint y: 247, distance: 31.3
click at [33, 237] on div at bounding box center [30, 233] width 15 height 15
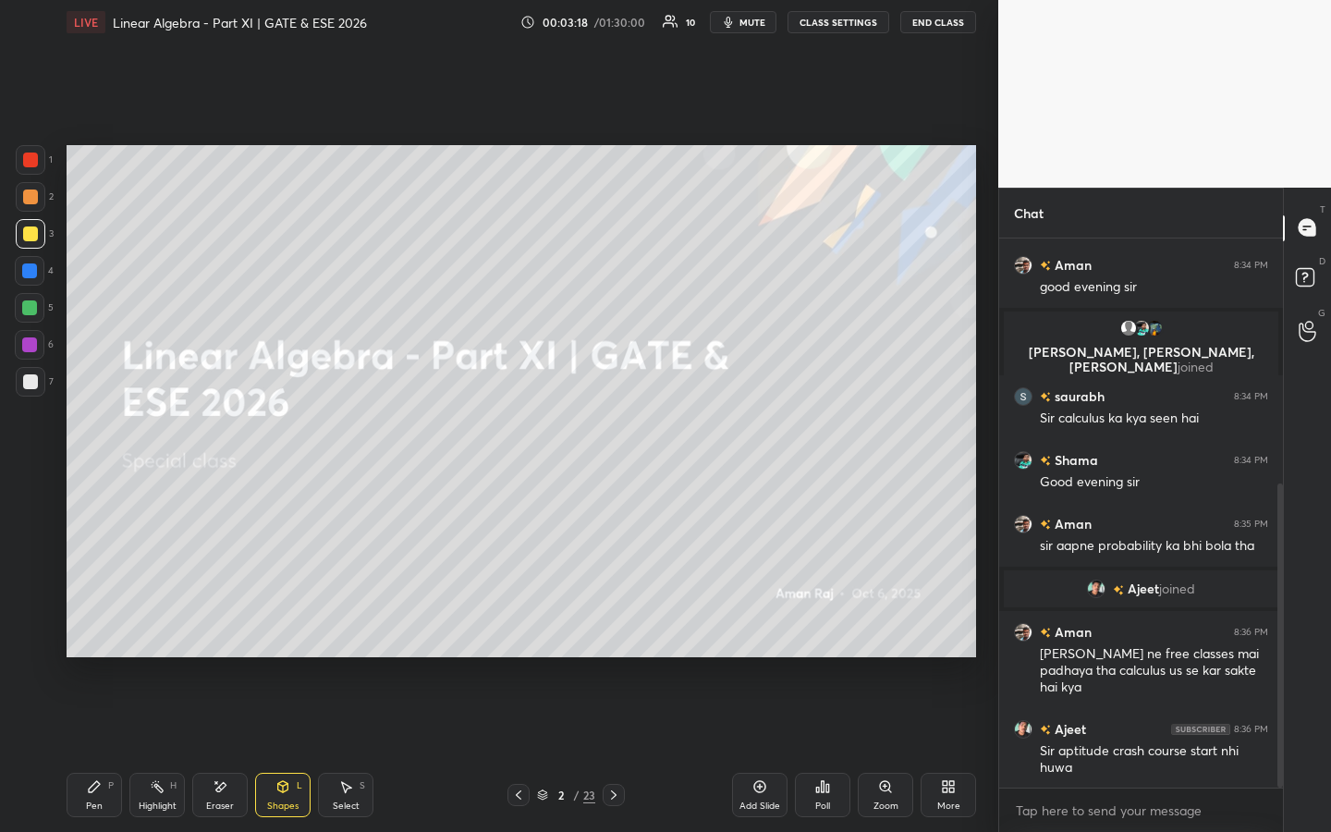
click at [97, 635] on div "Pen" at bounding box center [94, 806] width 17 height 9
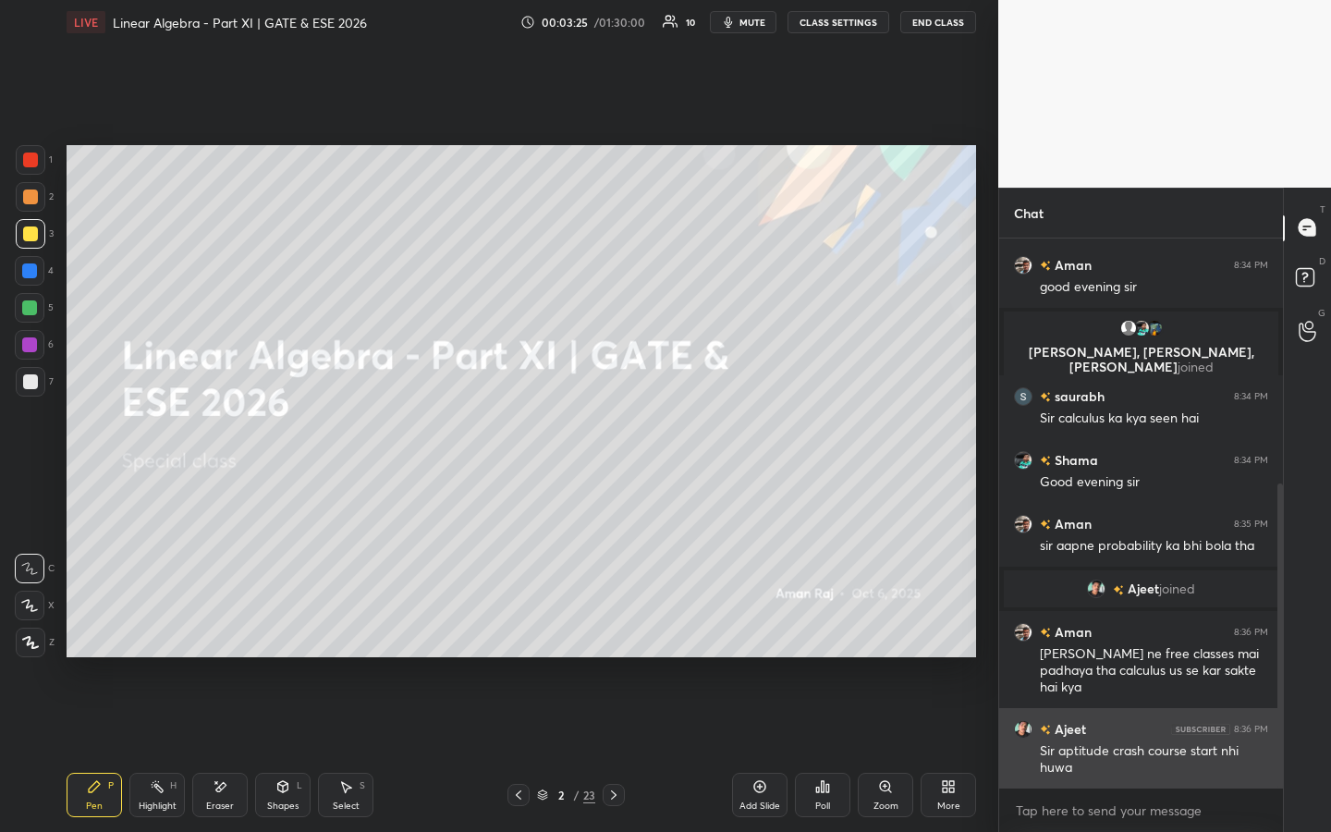
click at [1069, 635] on h6 "Ajeet" at bounding box center [1068, 728] width 35 height 19
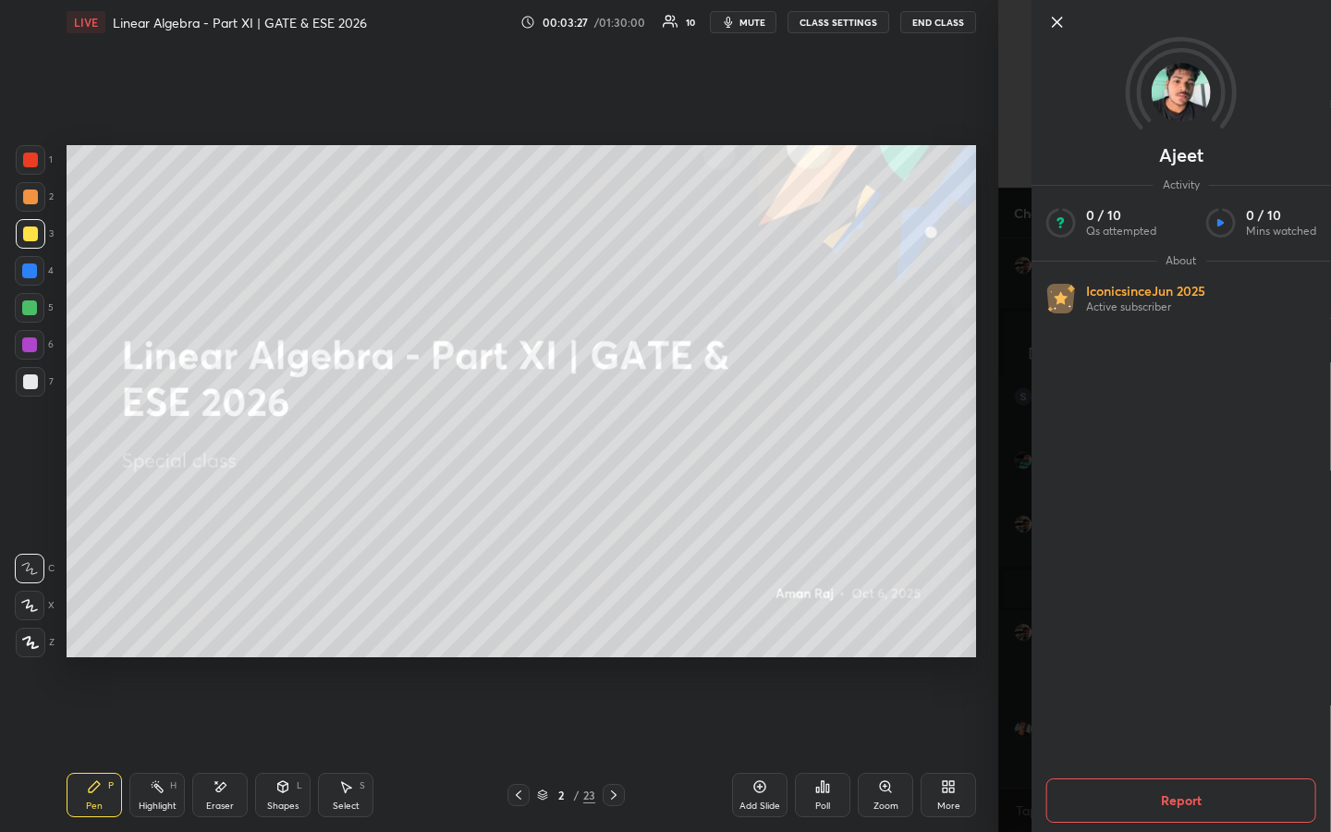
click at [1058, 25] on icon at bounding box center [1057, 22] width 22 height 22
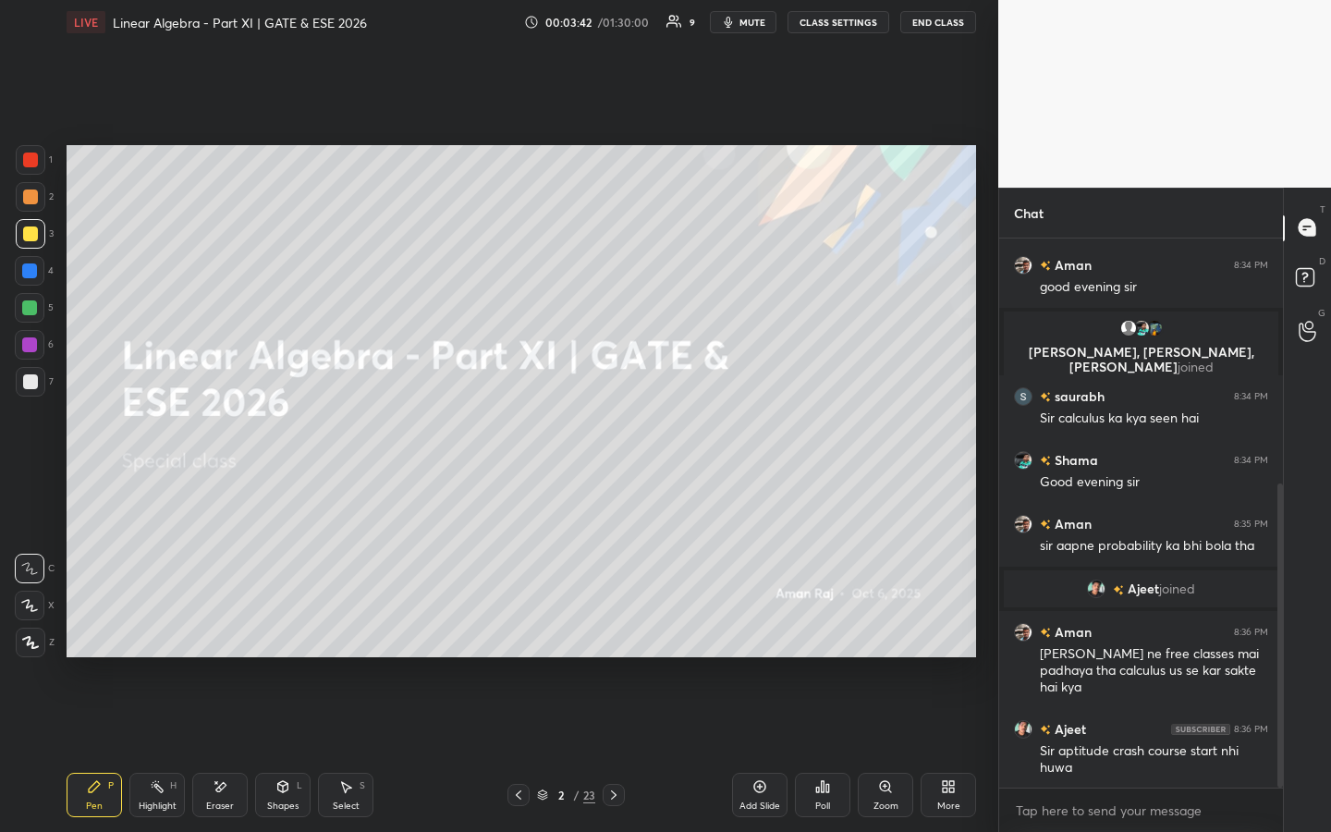
click at [226, 635] on div "Eraser" at bounding box center [220, 806] width 28 height 9
click at [101, 635] on div "Pen P" at bounding box center [94, 795] width 55 height 44
click at [614, 635] on icon at bounding box center [614, 794] width 6 height 9
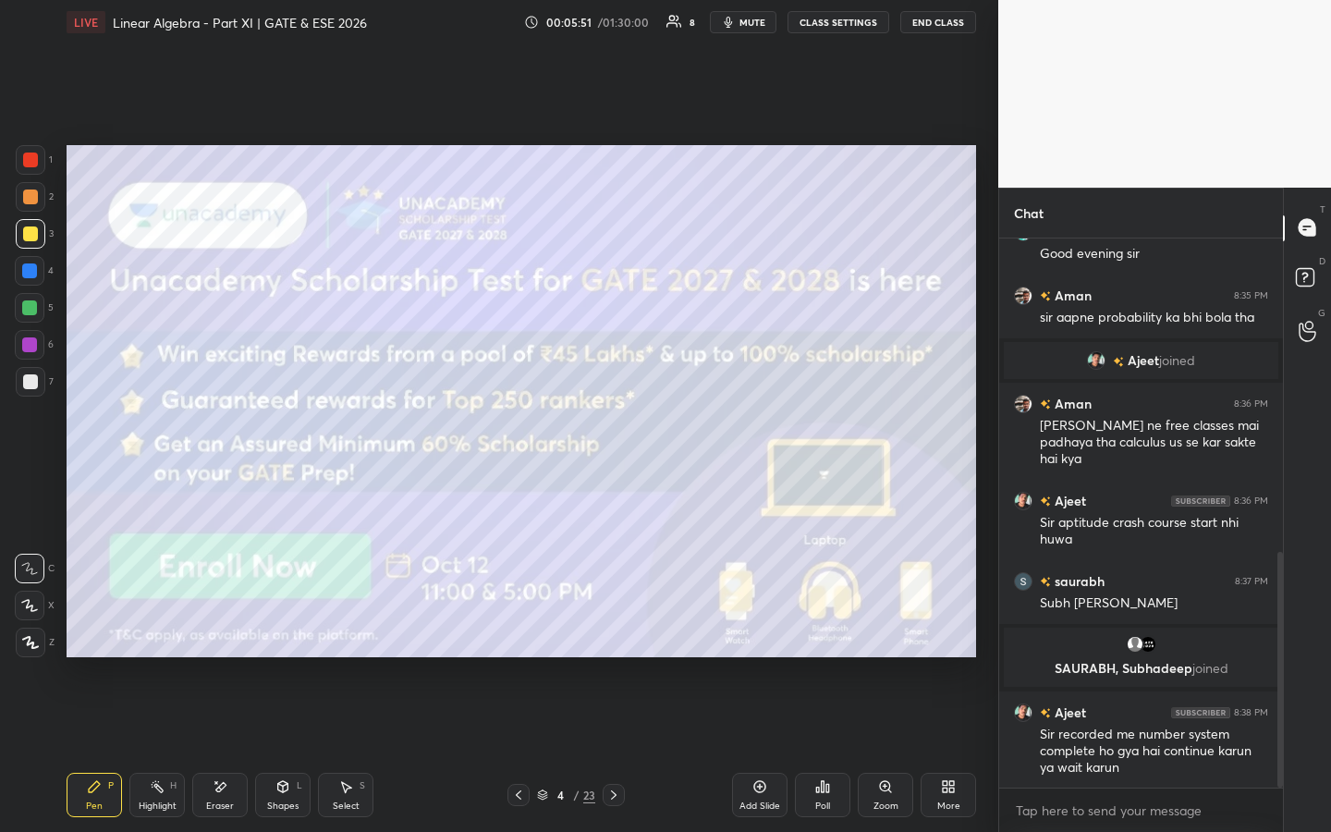
scroll to position [731, 0]
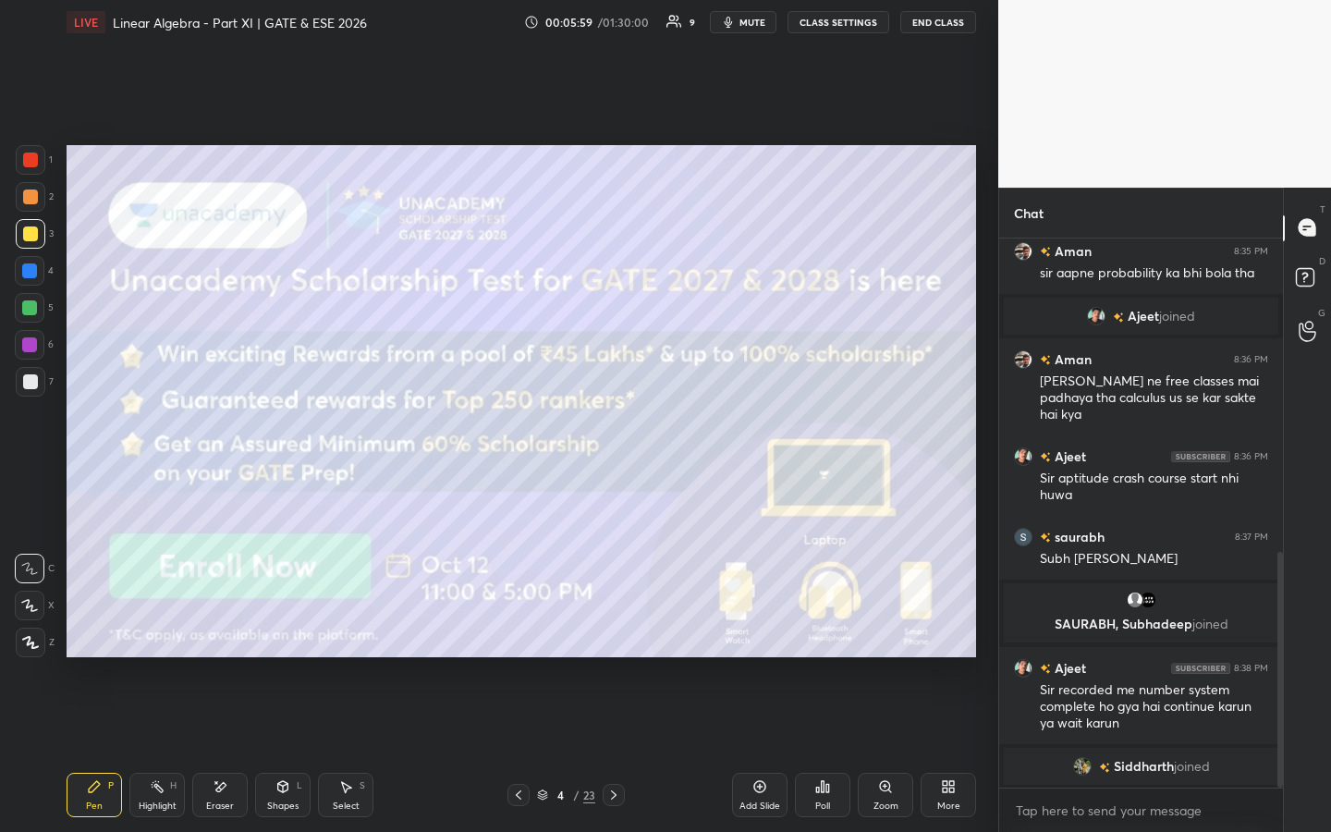
click at [613, 635] on icon at bounding box center [613, 795] width 15 height 15
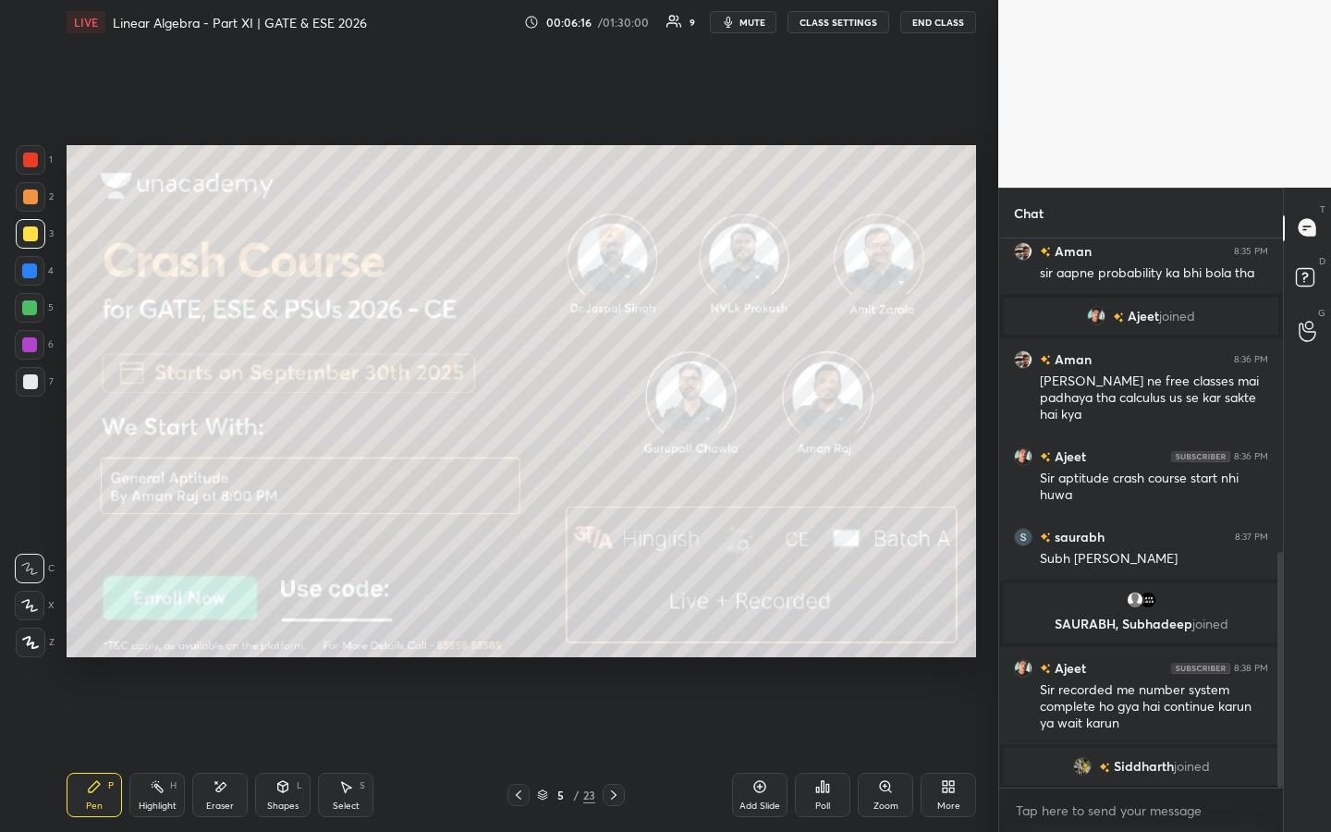
click at [611, 635] on icon at bounding box center [613, 795] width 15 height 15
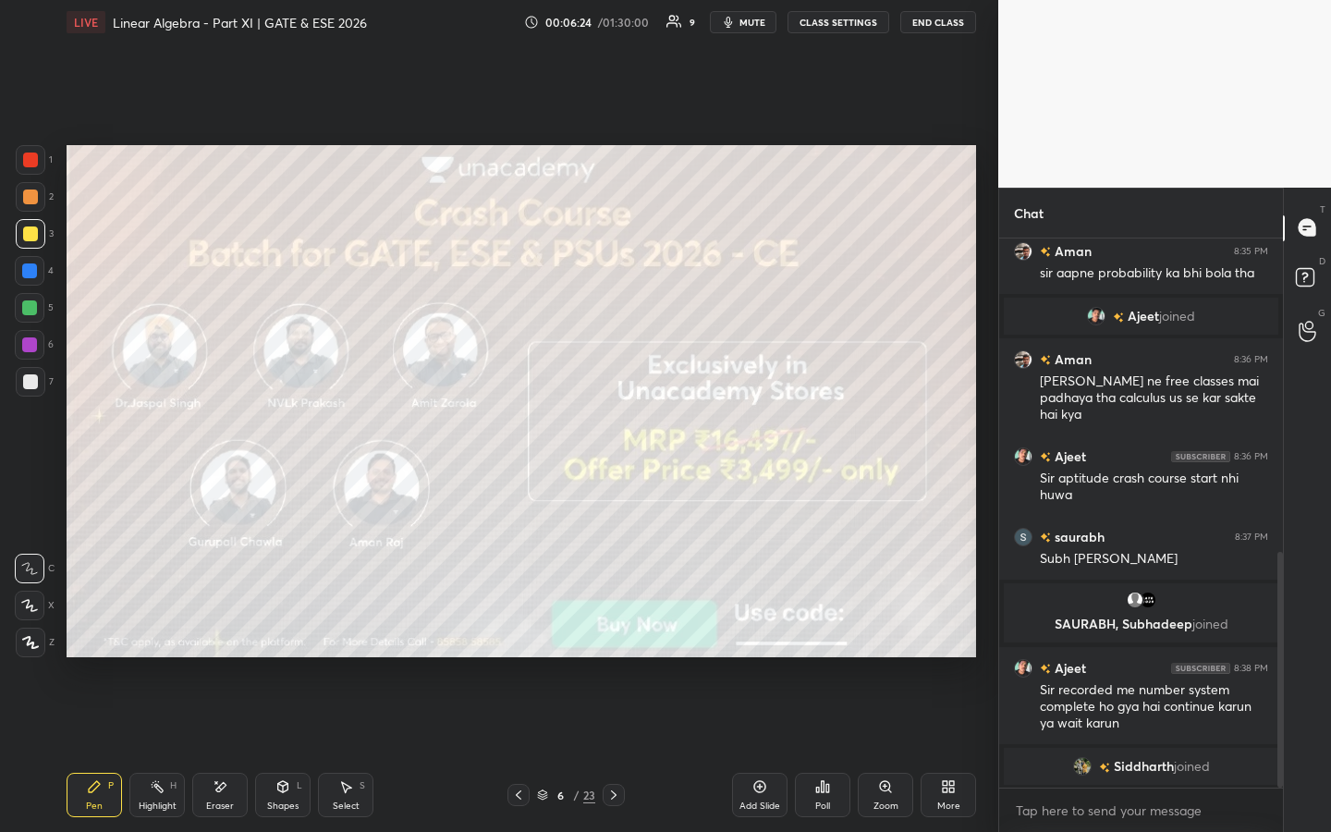
click at [613, 635] on icon at bounding box center [613, 795] width 15 height 15
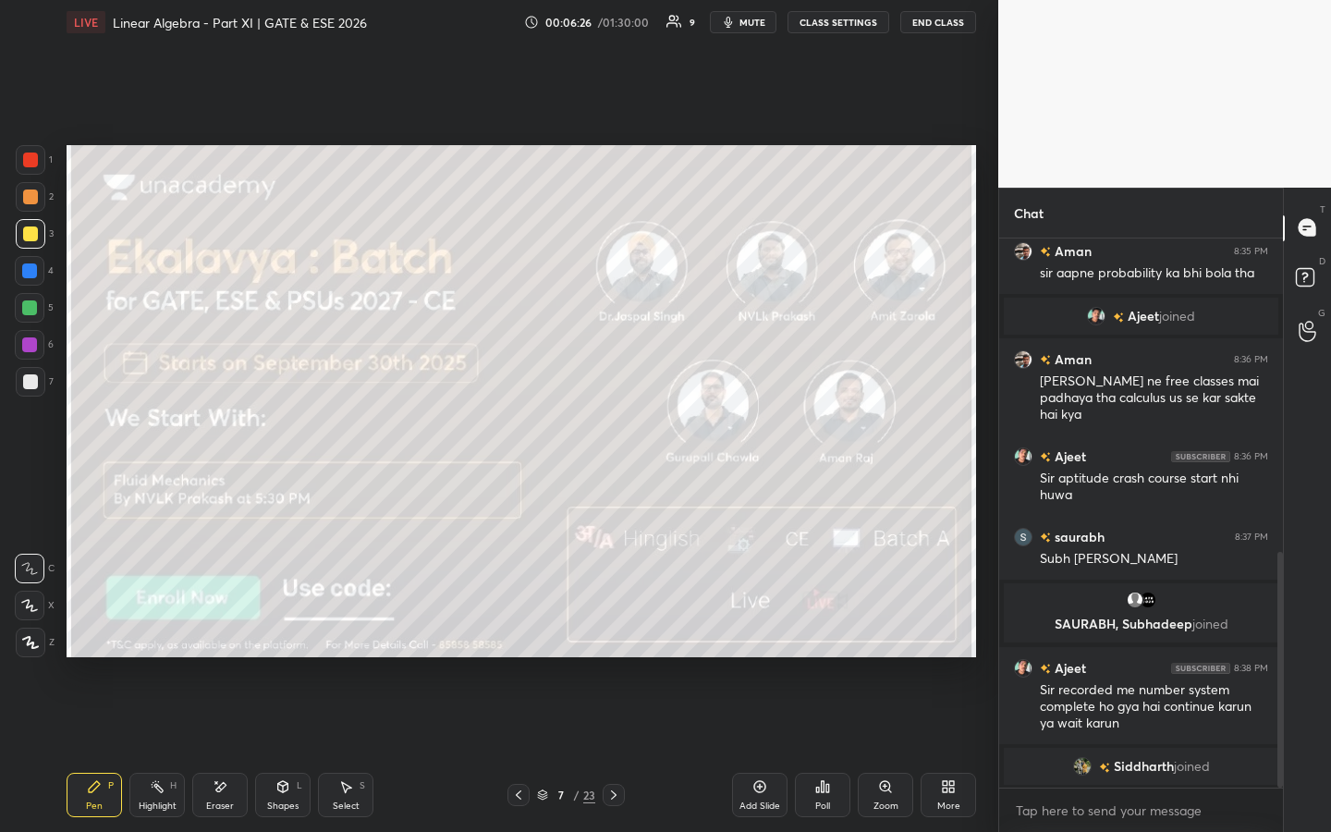
click at [612, 635] on icon at bounding box center [613, 795] width 15 height 15
click at [617, 635] on icon at bounding box center [613, 795] width 15 height 15
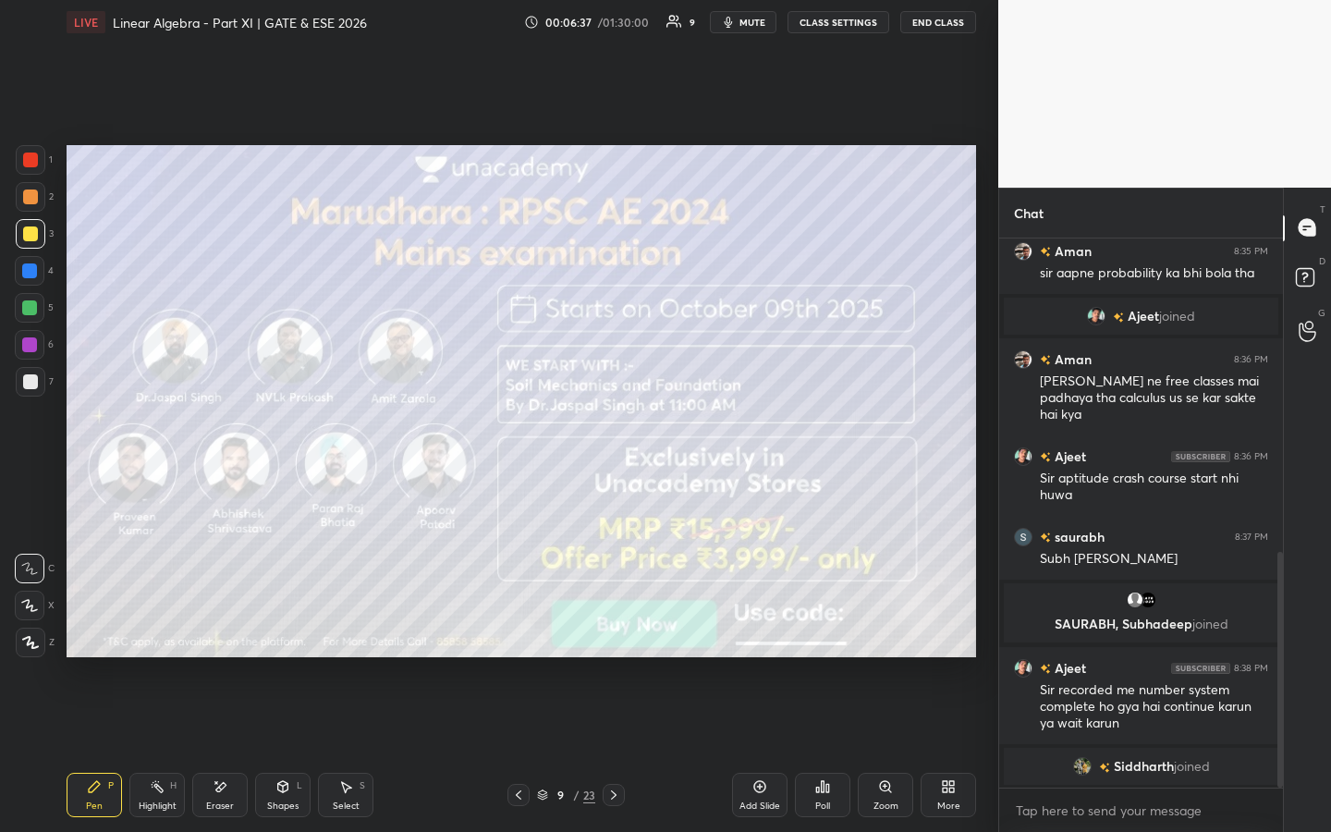
click at [609, 635] on icon at bounding box center [613, 795] width 15 height 15
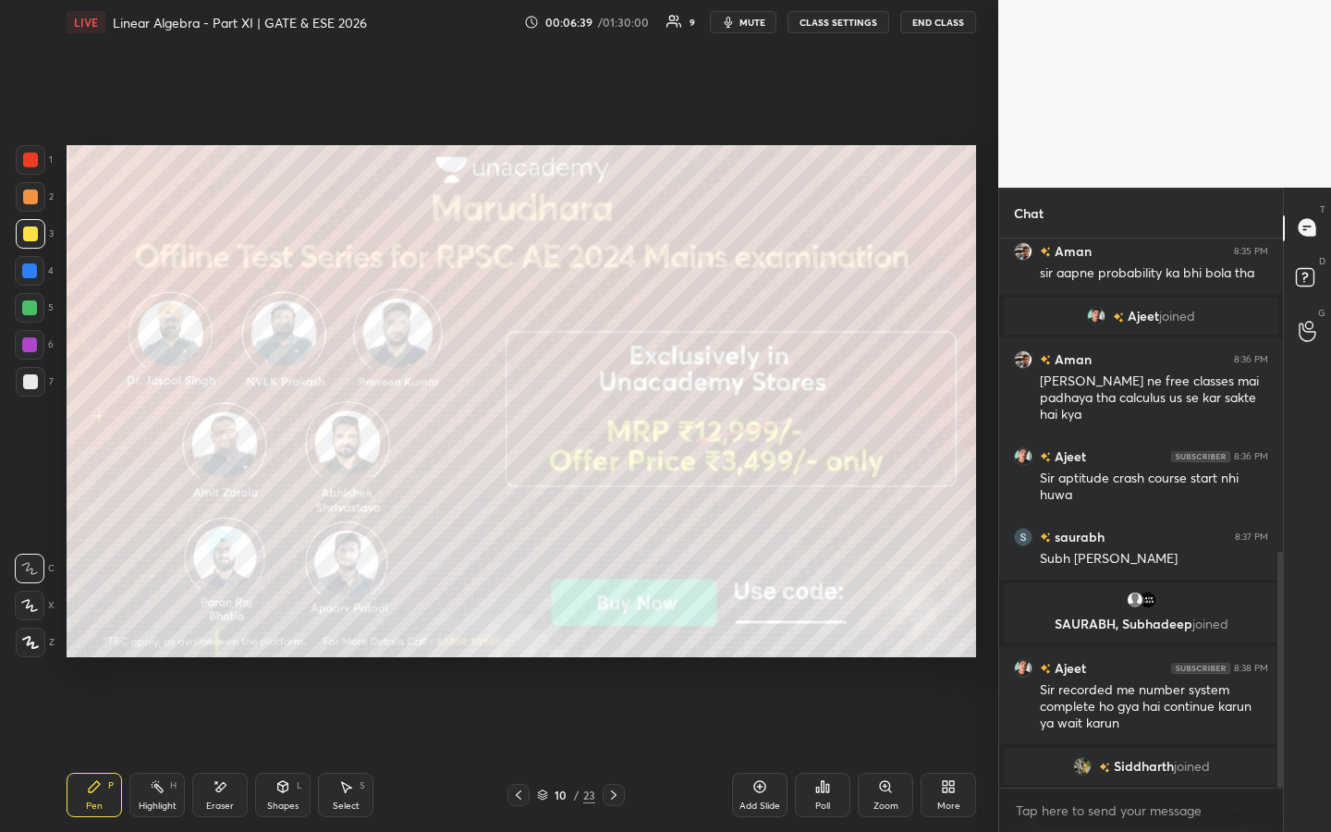
click at [609, 635] on icon at bounding box center [613, 795] width 15 height 15
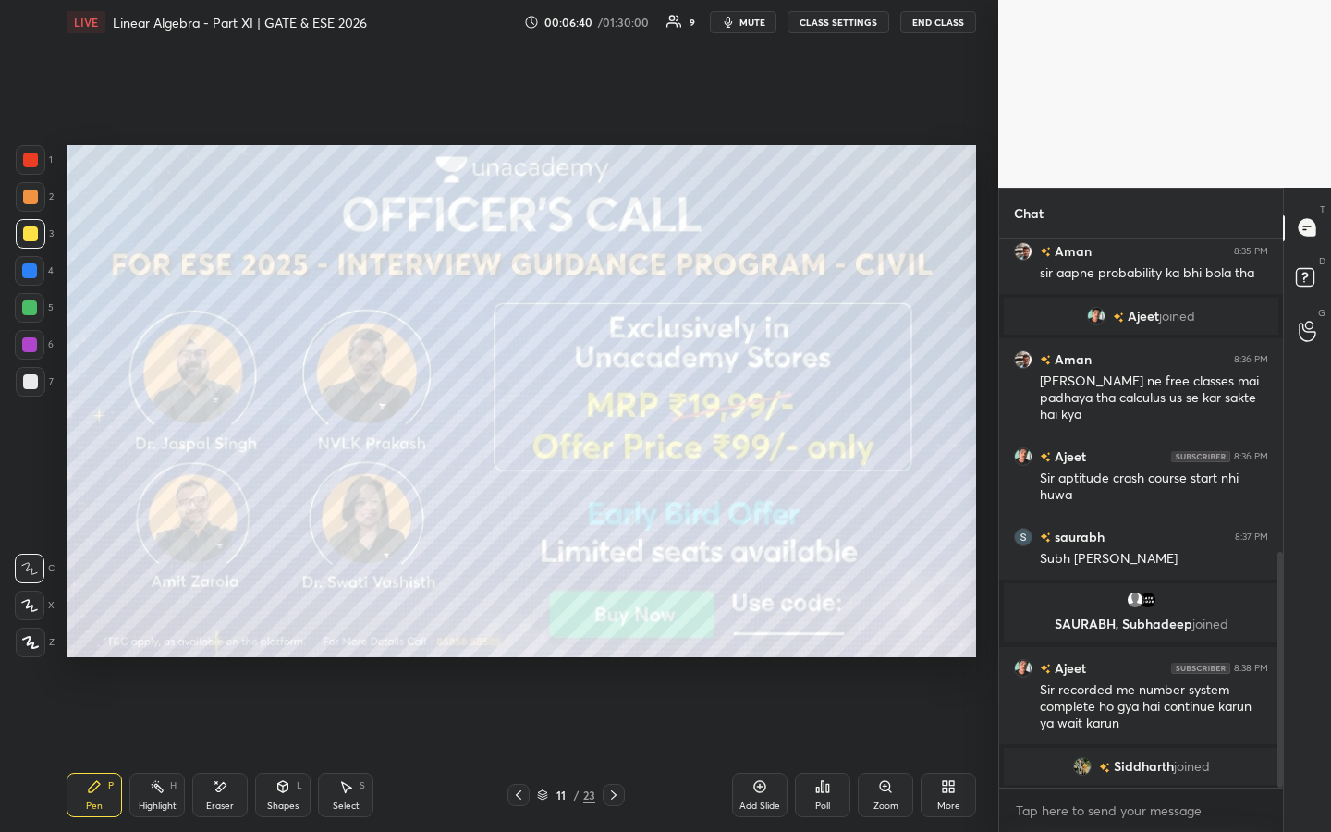
click at [610, 635] on icon at bounding box center [613, 795] width 15 height 15
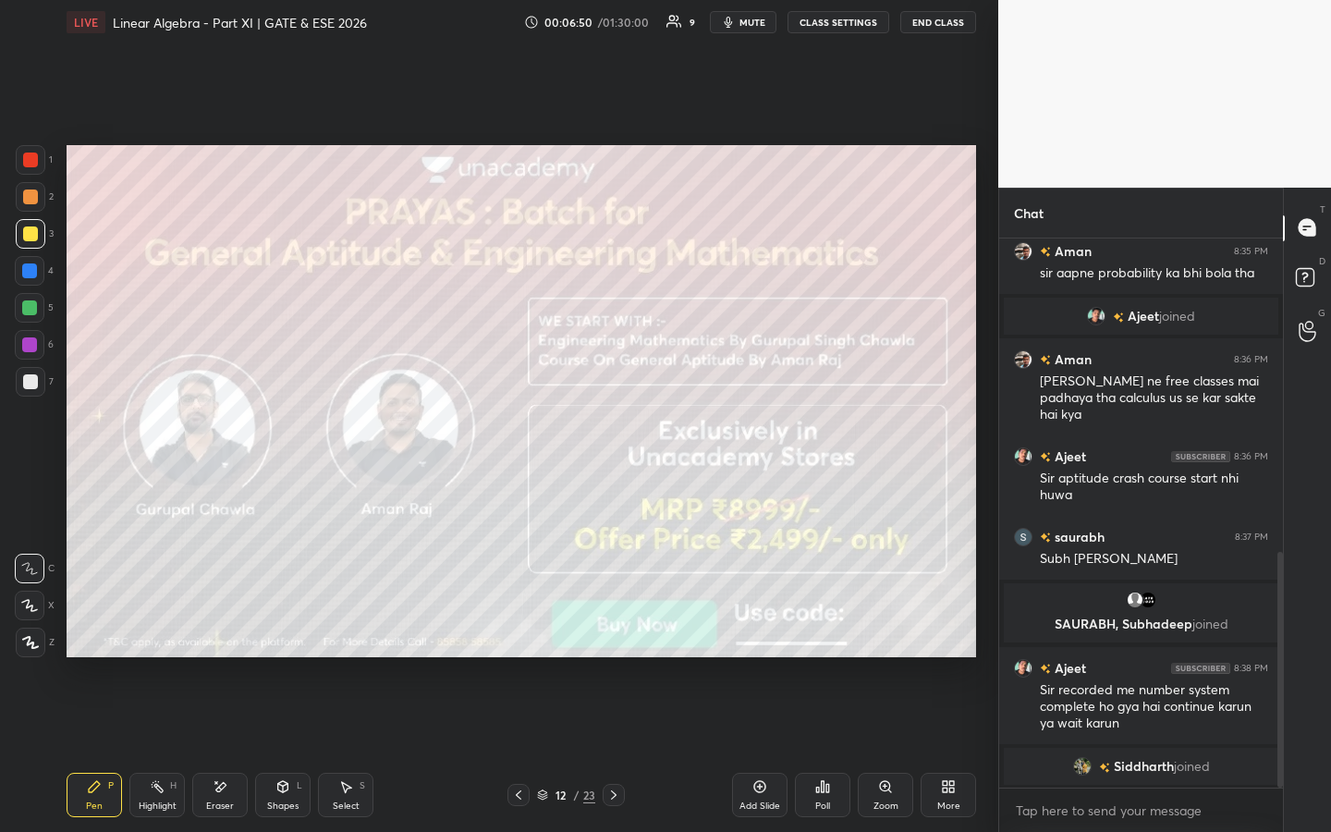
scroll to position [754, 0]
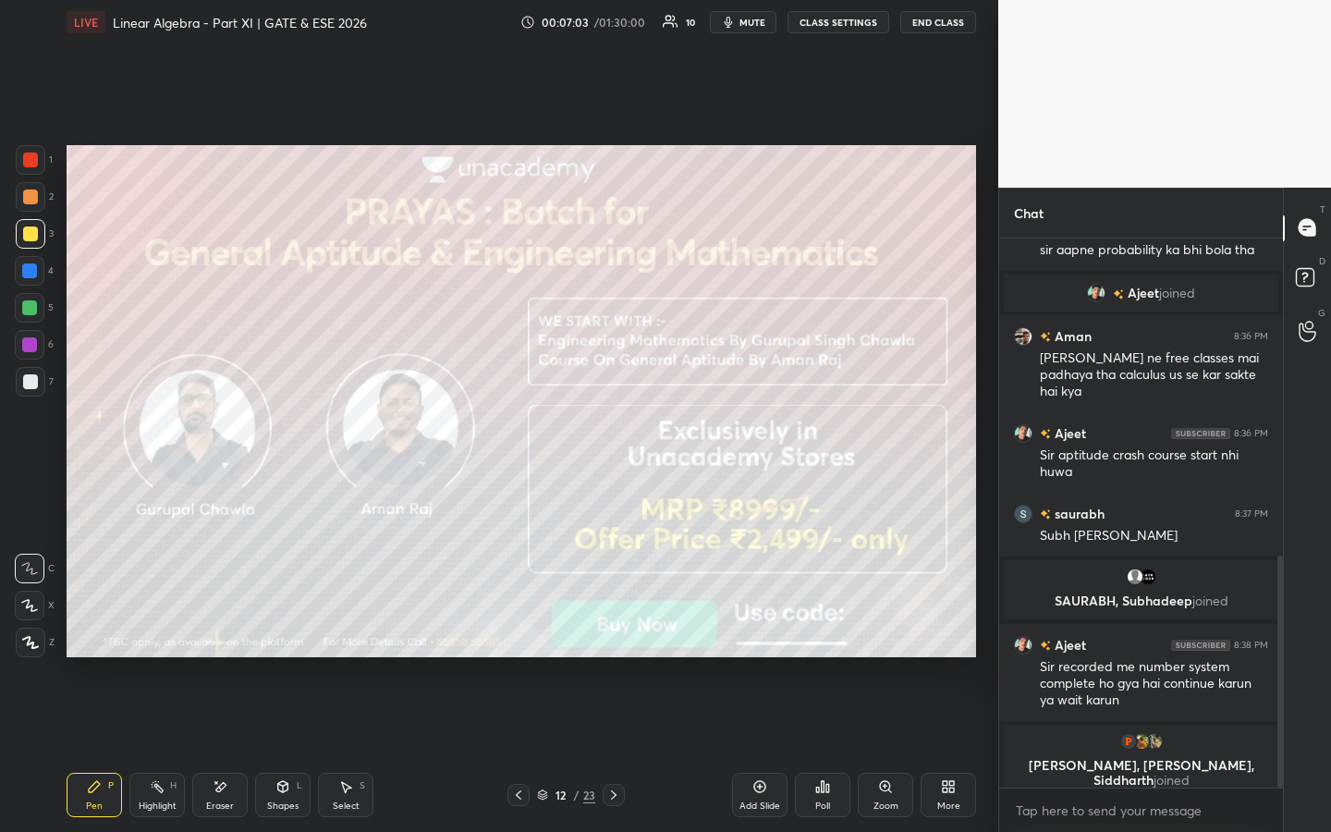
drag, startPoint x: 615, startPoint y: 802, endPoint x: 622, endPoint y: 768, distance: 35.0
click at [615, 635] on div at bounding box center [614, 795] width 22 height 22
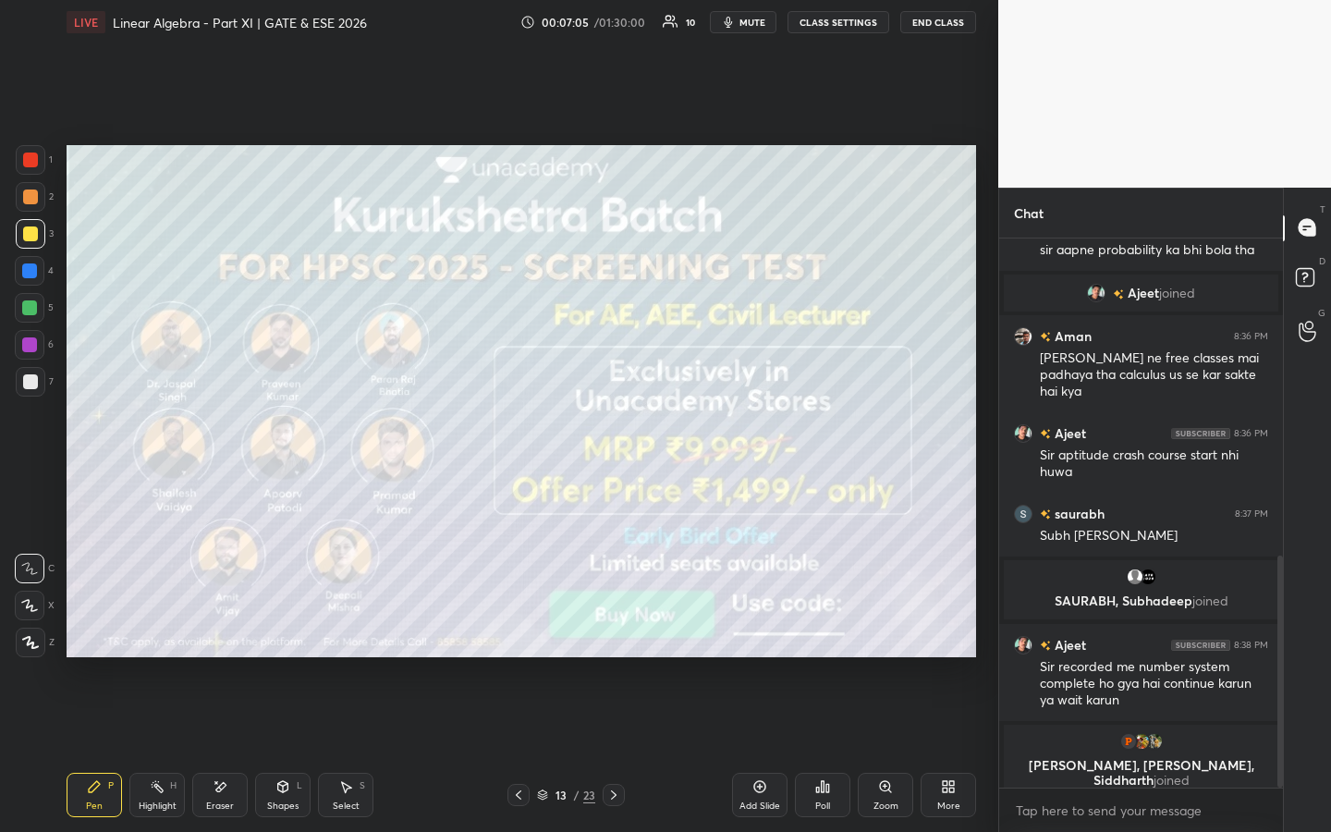
click at [613, 635] on icon at bounding box center [613, 795] width 15 height 15
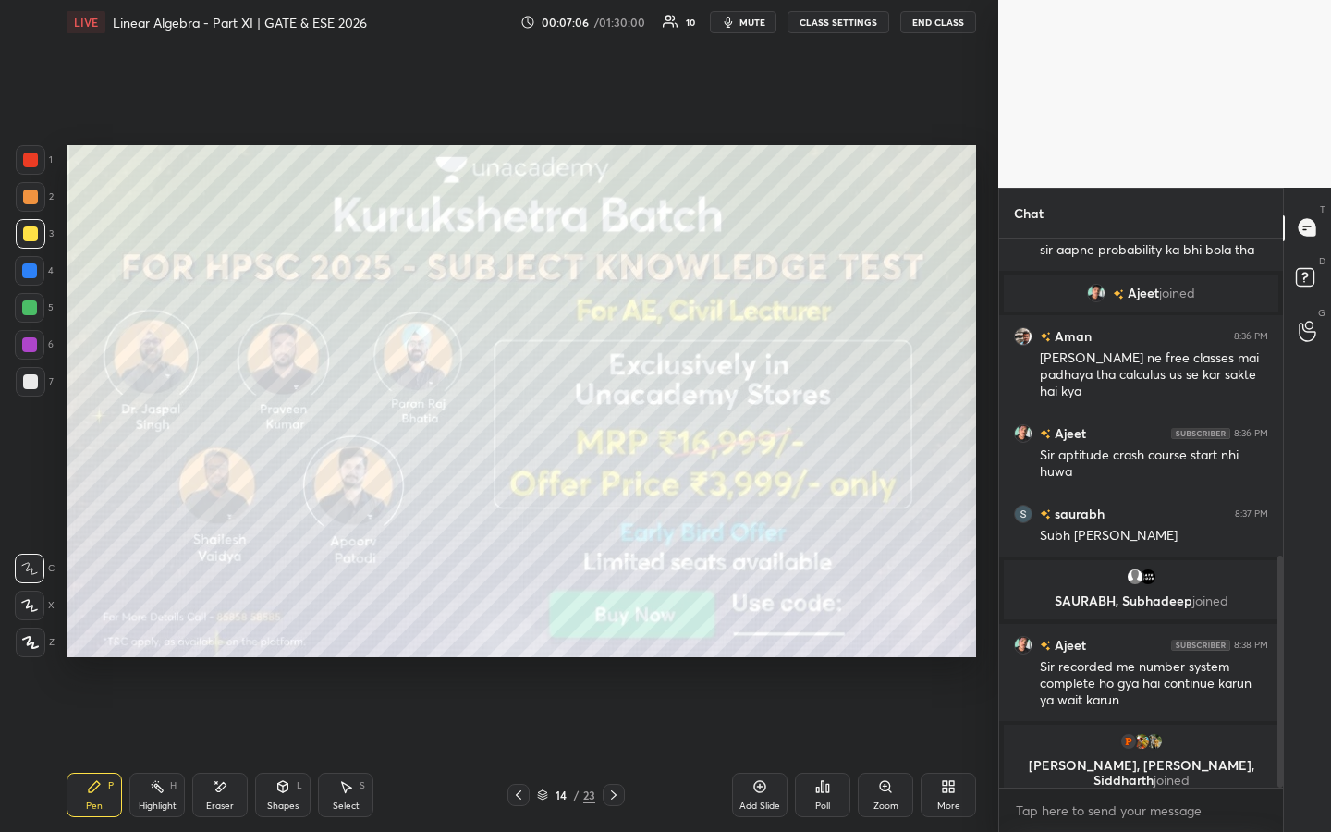
click at [615, 635] on icon at bounding box center [613, 795] width 15 height 15
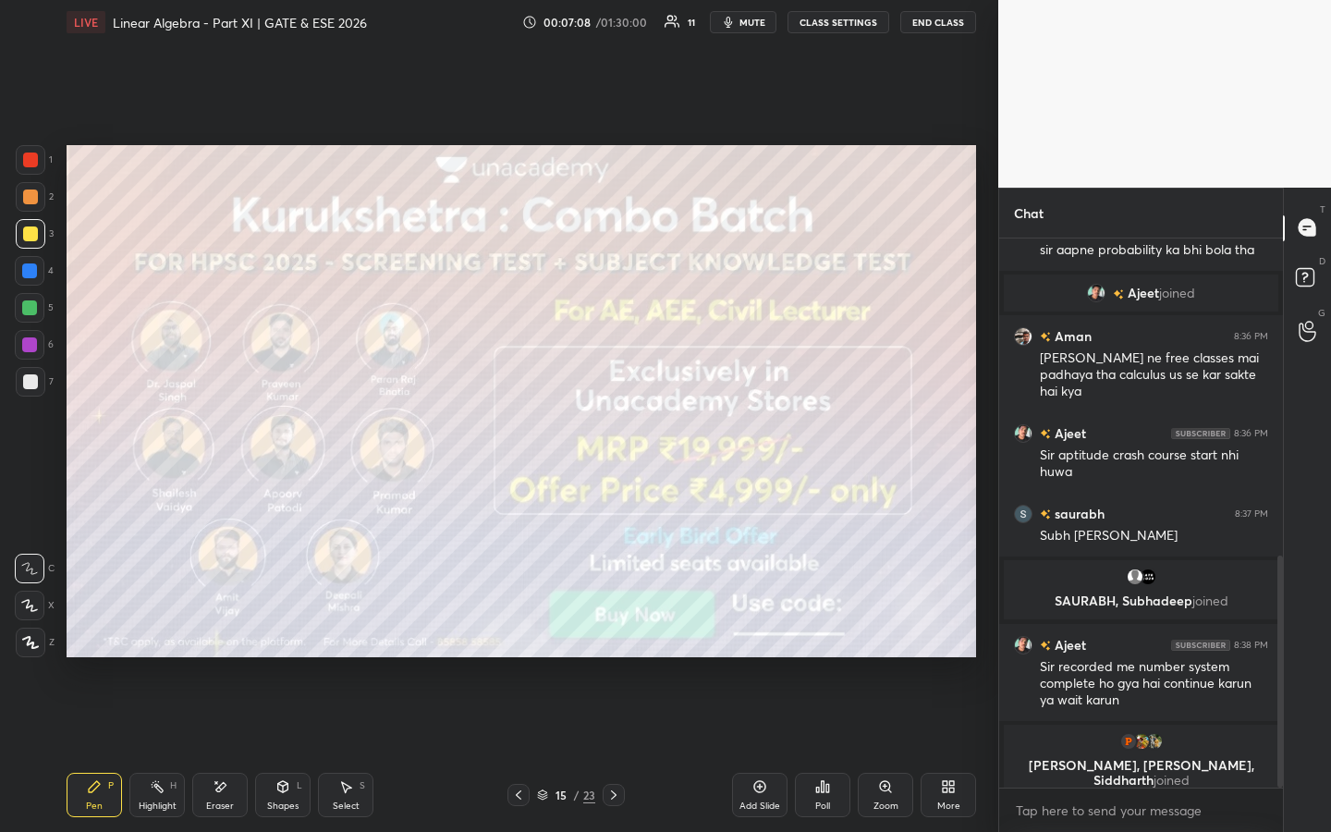
click at [614, 635] on icon at bounding box center [613, 795] width 15 height 15
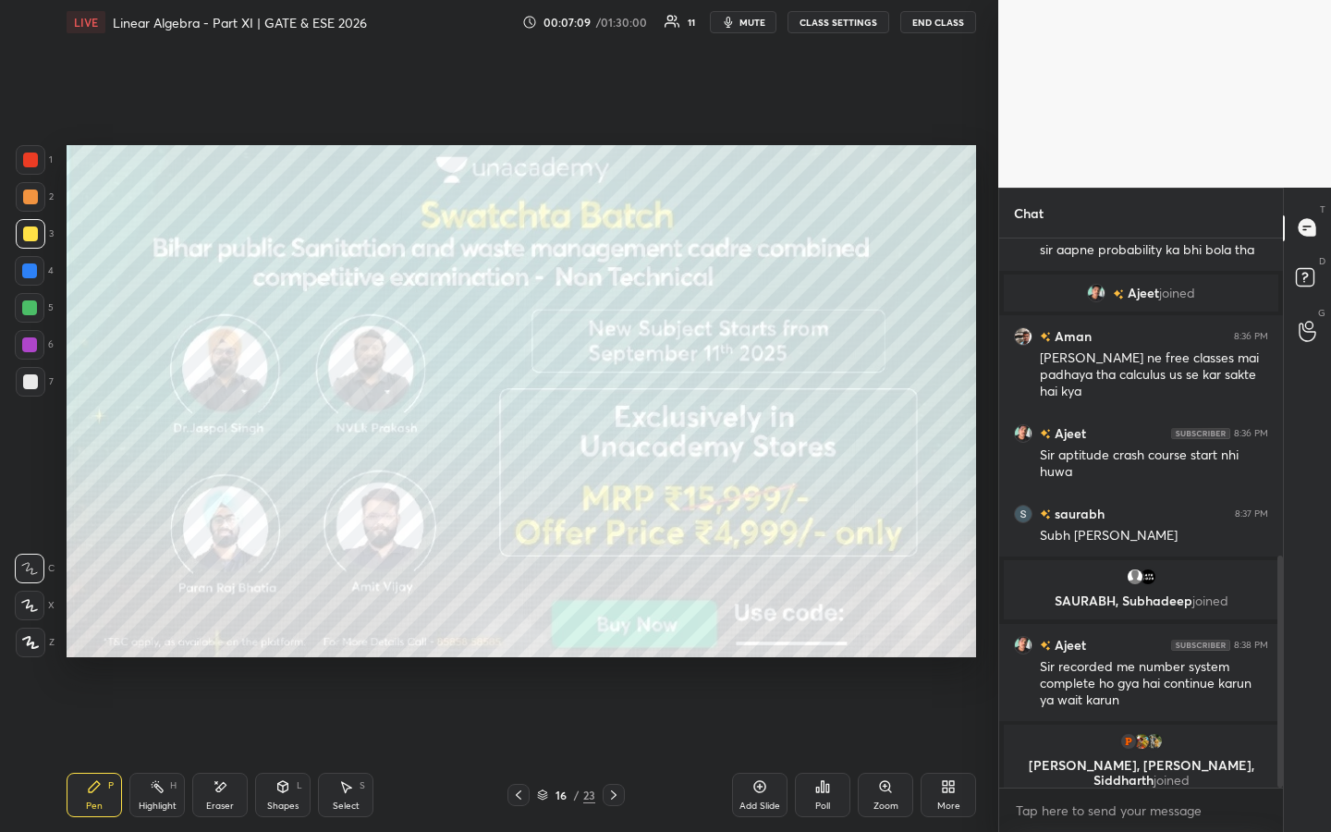
click at [616, 635] on icon at bounding box center [613, 795] width 15 height 15
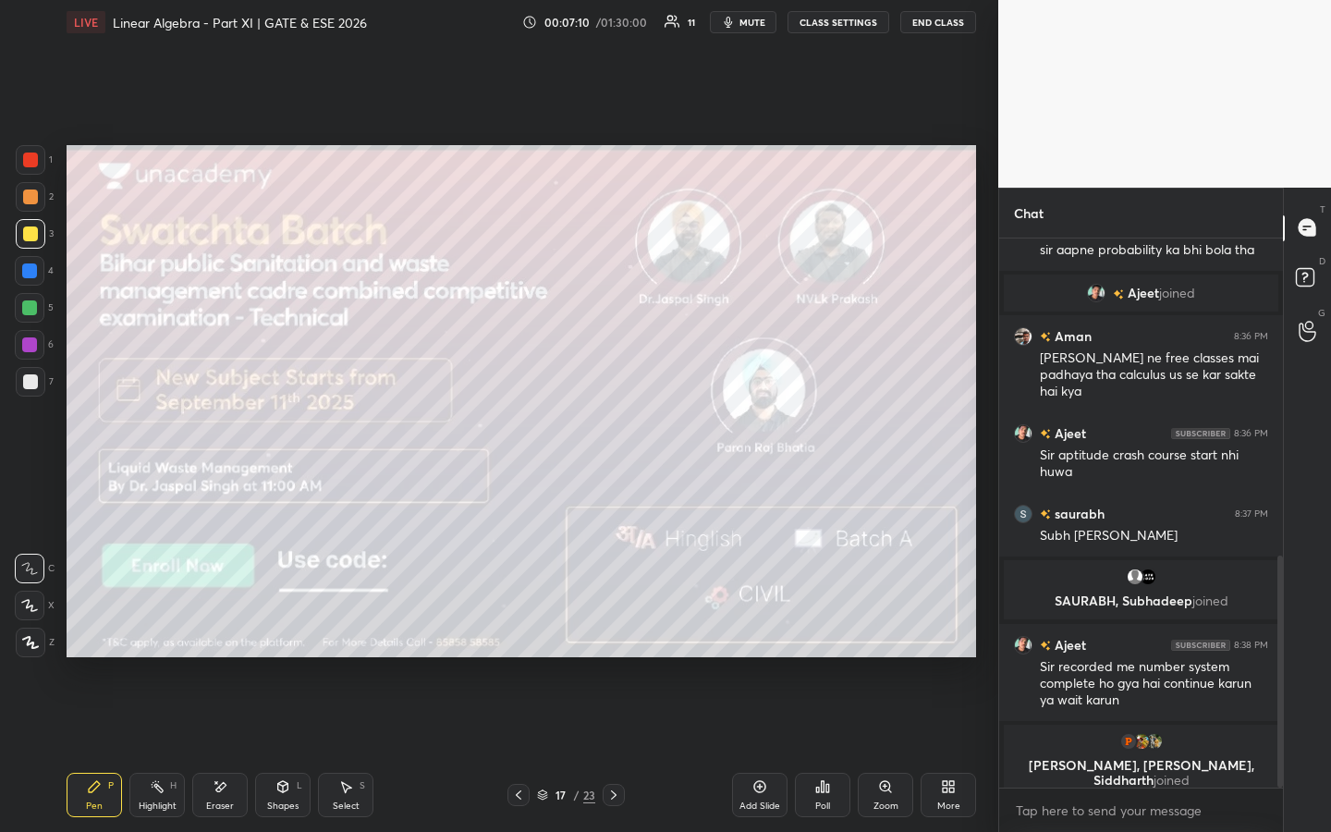
click at [615, 635] on icon at bounding box center [613, 795] width 15 height 15
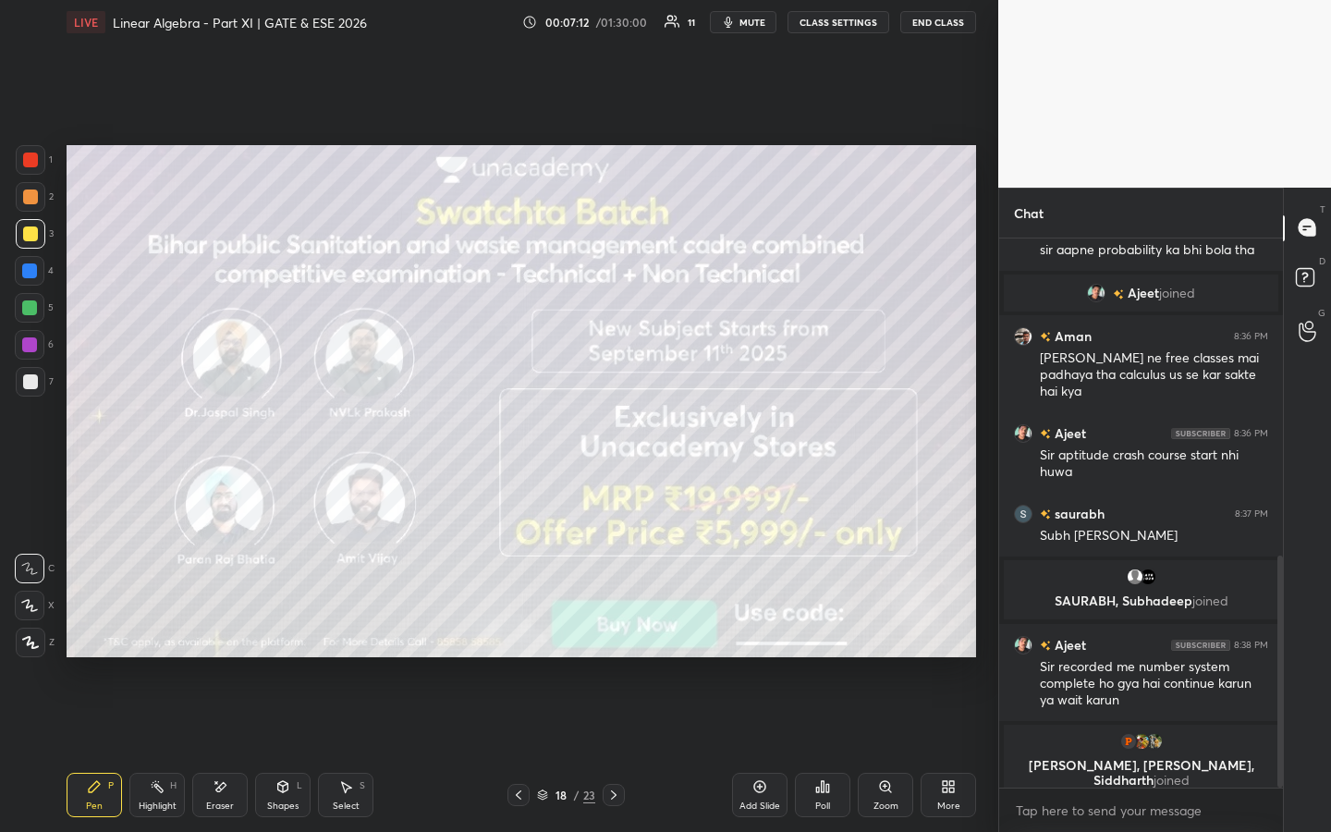
click at [613, 635] on icon at bounding box center [613, 795] width 15 height 15
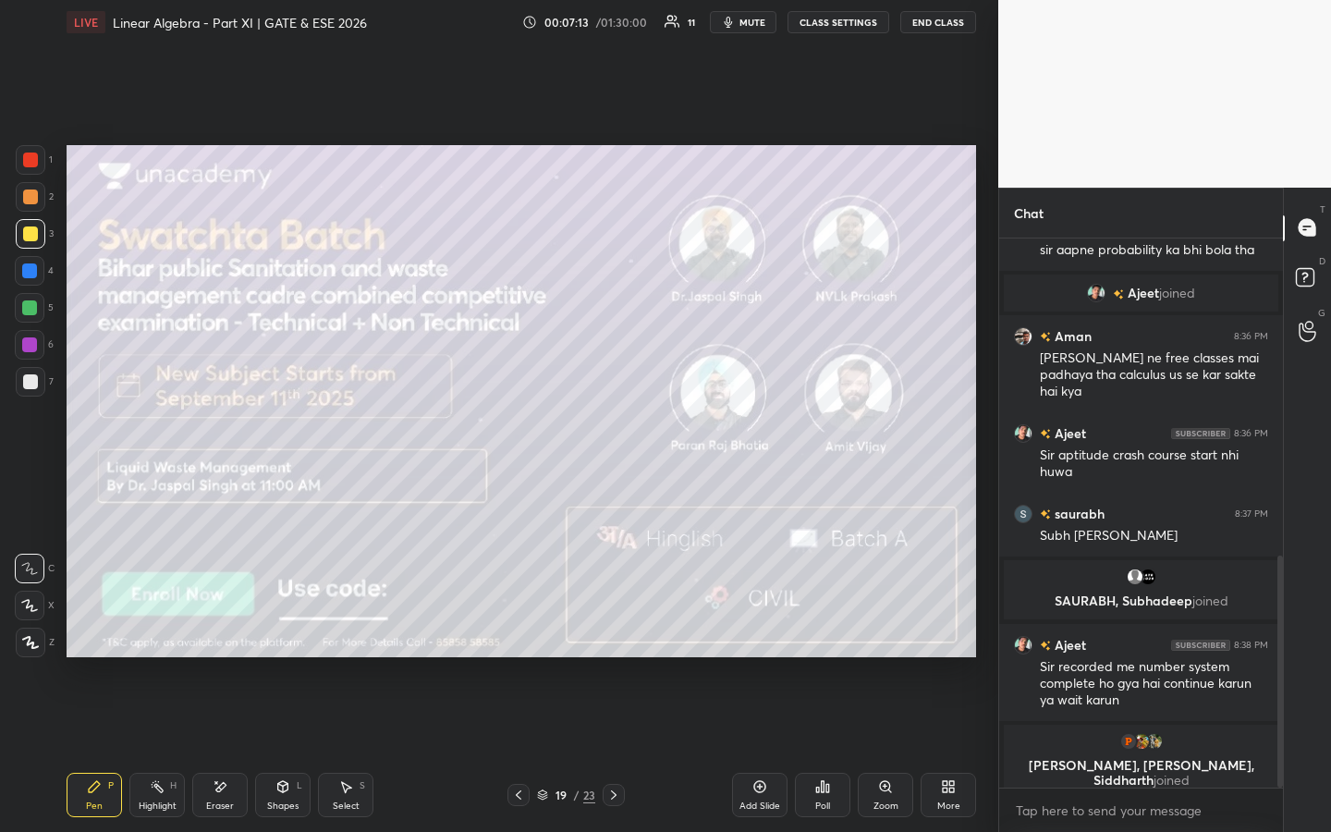
click at [615, 635] on icon at bounding box center [613, 795] width 15 height 15
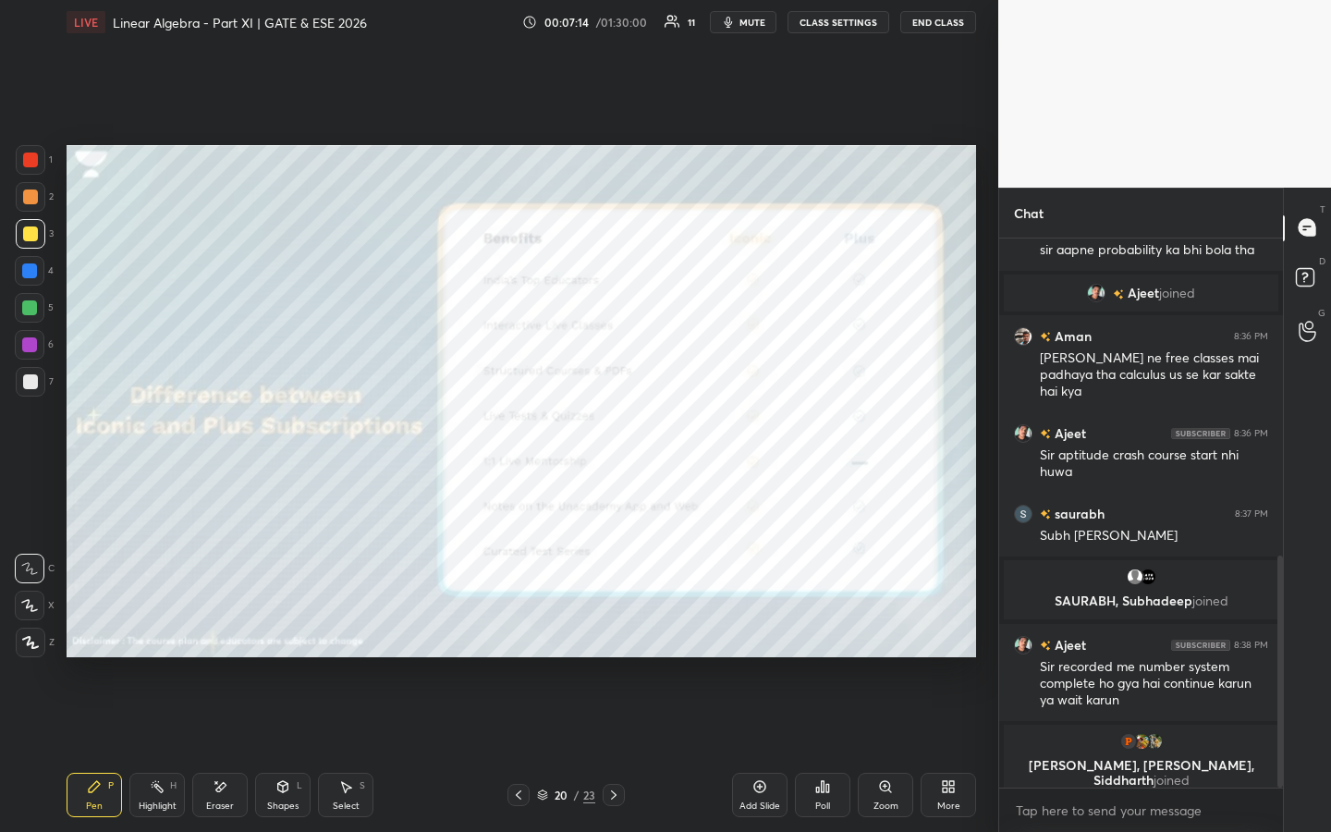
click at [616, 635] on icon at bounding box center [613, 795] width 15 height 15
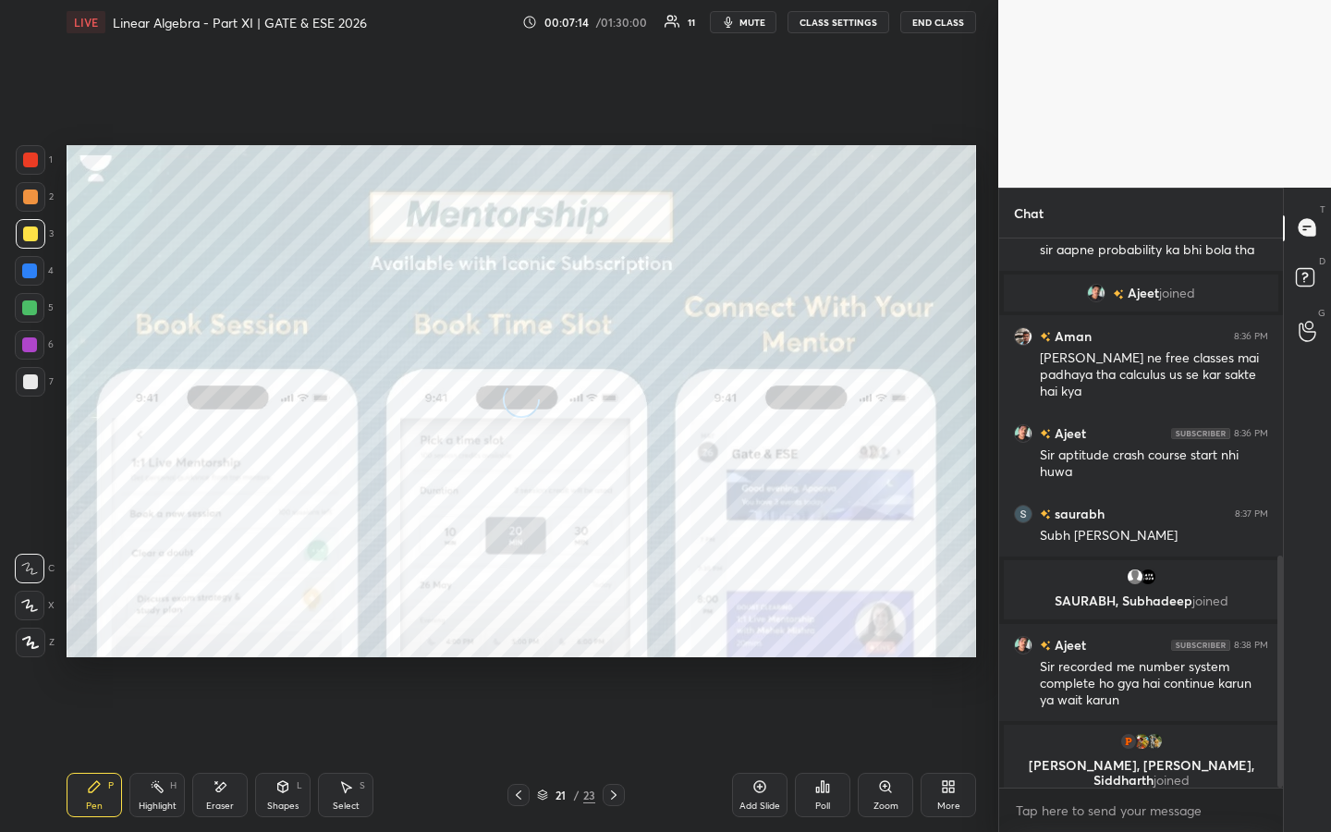
click at [614, 635] on icon at bounding box center [613, 795] width 15 height 15
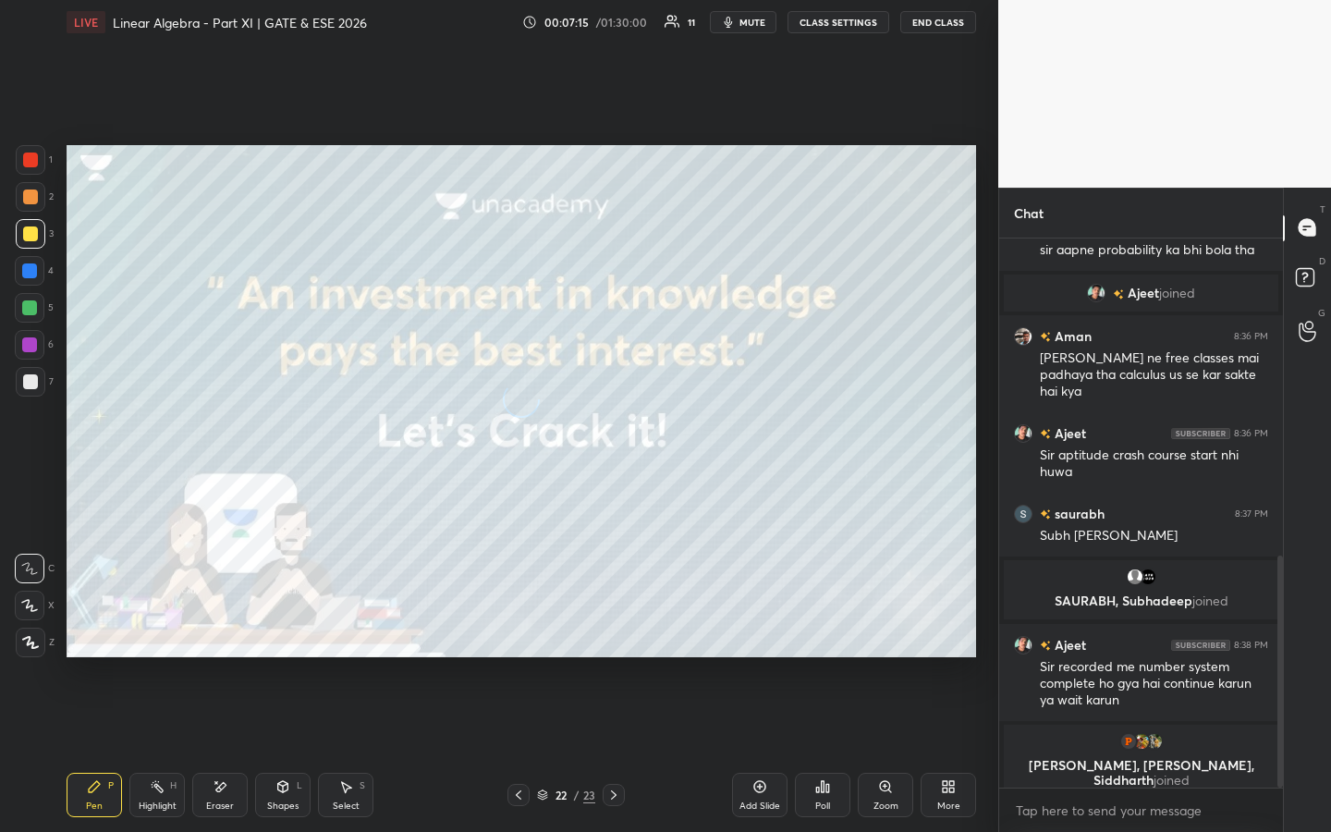
click at [611, 635] on icon at bounding box center [613, 795] width 15 height 15
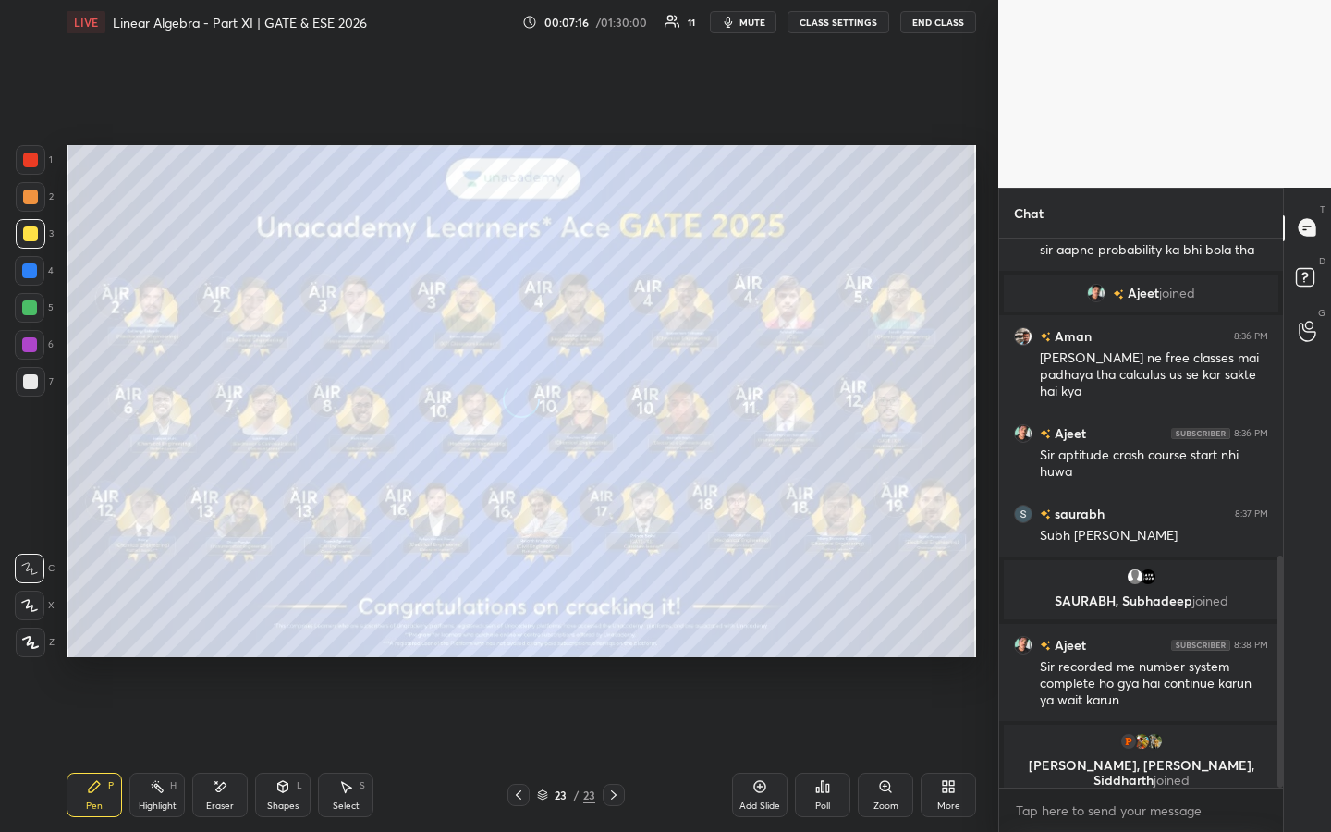
click at [612, 635] on icon at bounding box center [614, 794] width 6 height 9
click at [609, 635] on icon at bounding box center [613, 795] width 15 height 15
click at [545, 635] on icon at bounding box center [542, 794] width 11 height 11
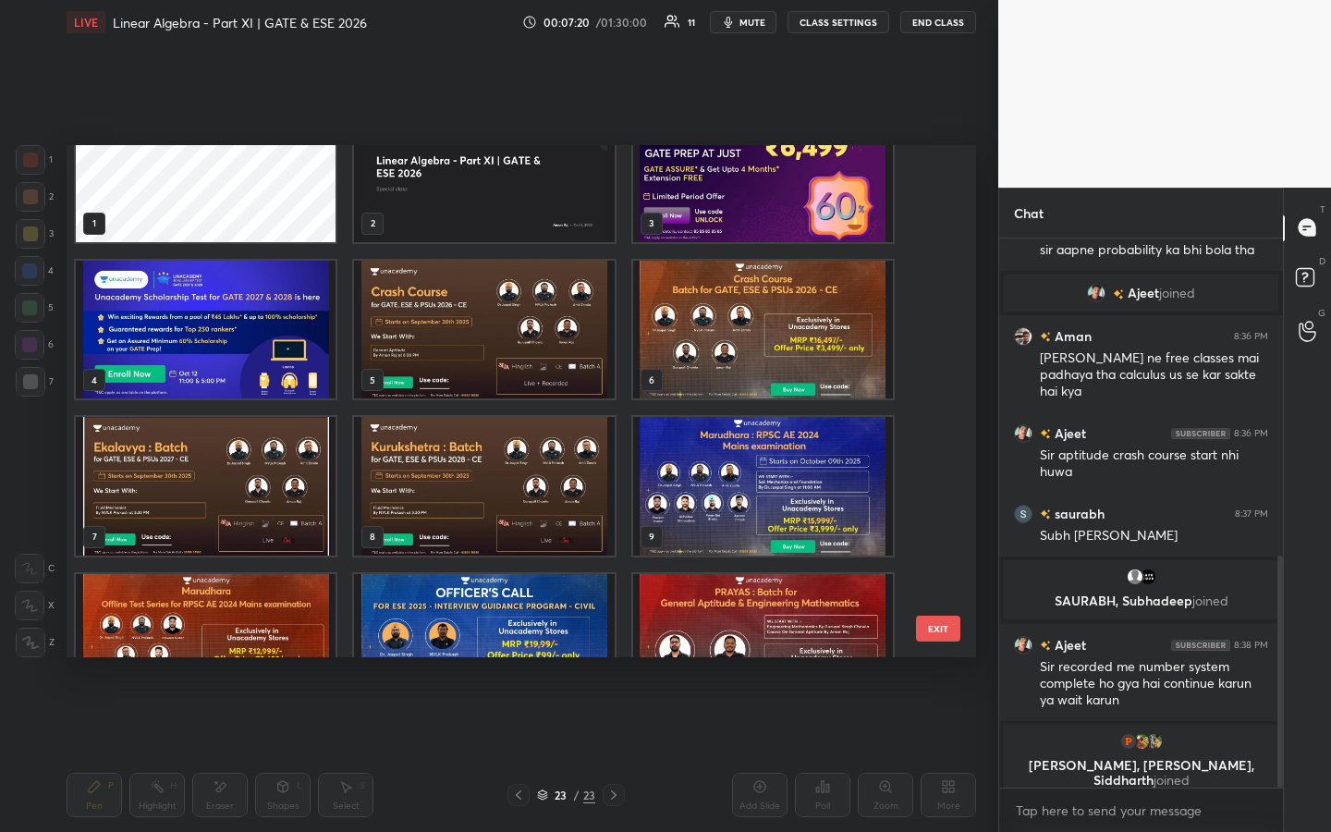
scroll to position [0, 0]
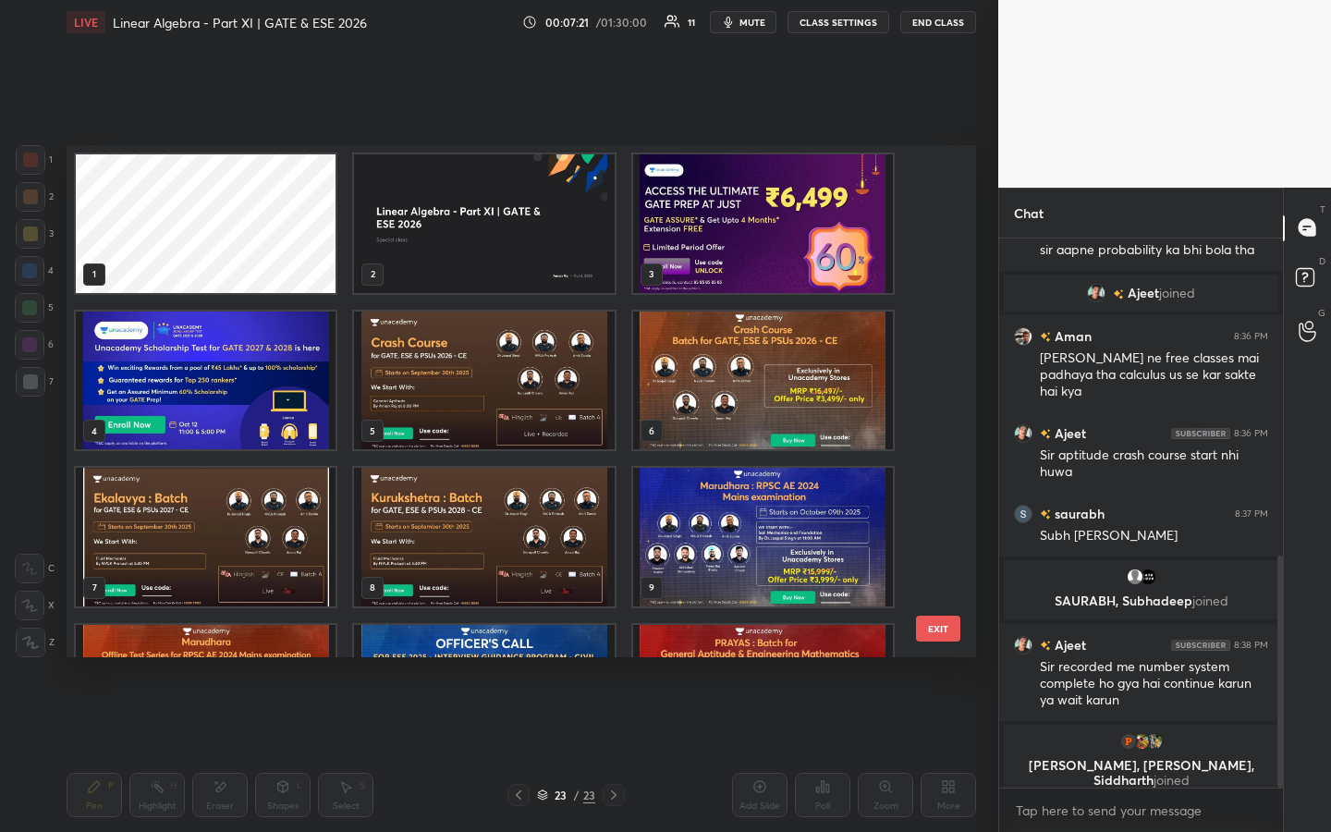
drag, startPoint x: 584, startPoint y: 228, endPoint x: 630, endPoint y: 268, distance: 60.3
click at [584, 228] on img "grid" at bounding box center [484, 223] width 260 height 139
click at [590, 241] on img "grid" at bounding box center [484, 223] width 260 height 139
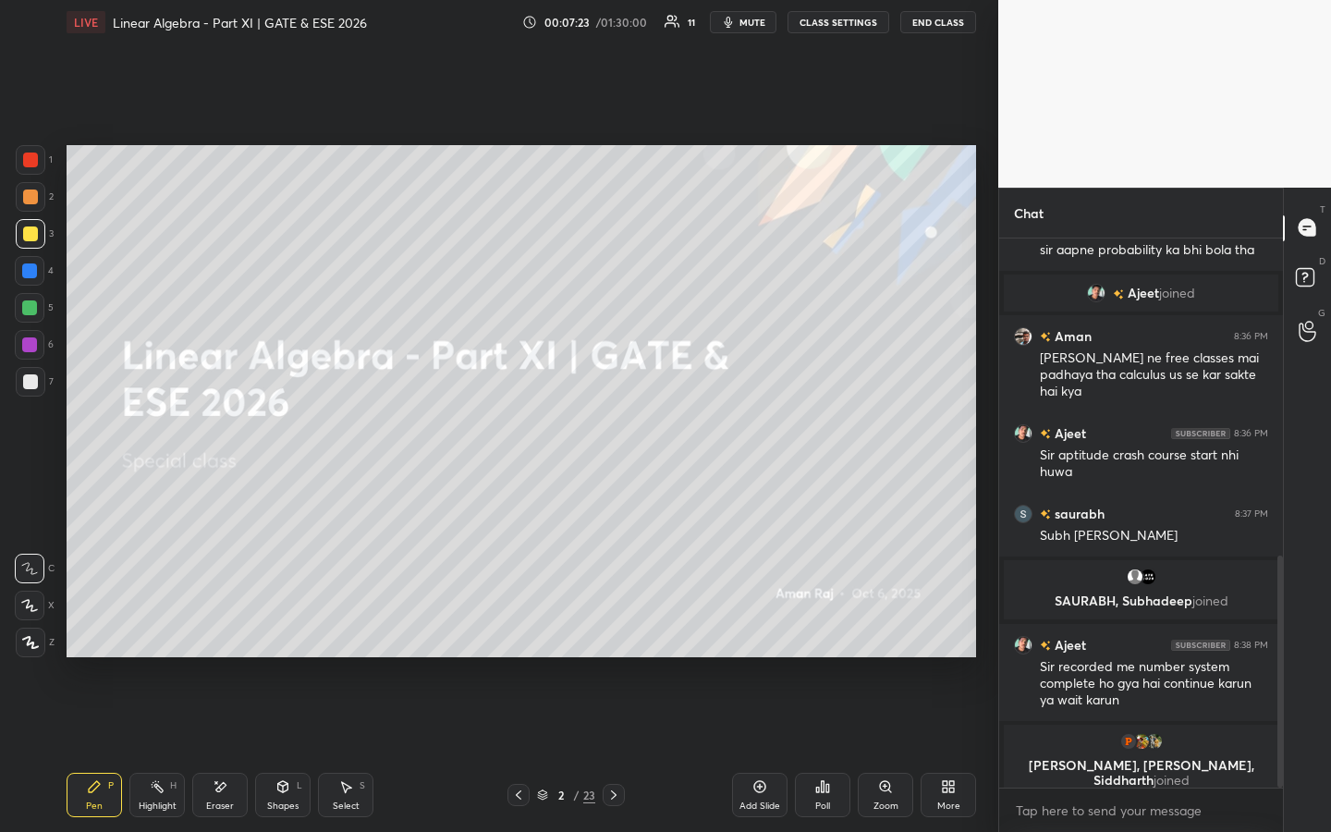
click at [590, 241] on img "grid" at bounding box center [484, 223] width 260 height 139
click at [761, 635] on icon at bounding box center [760, 787] width 12 height 12
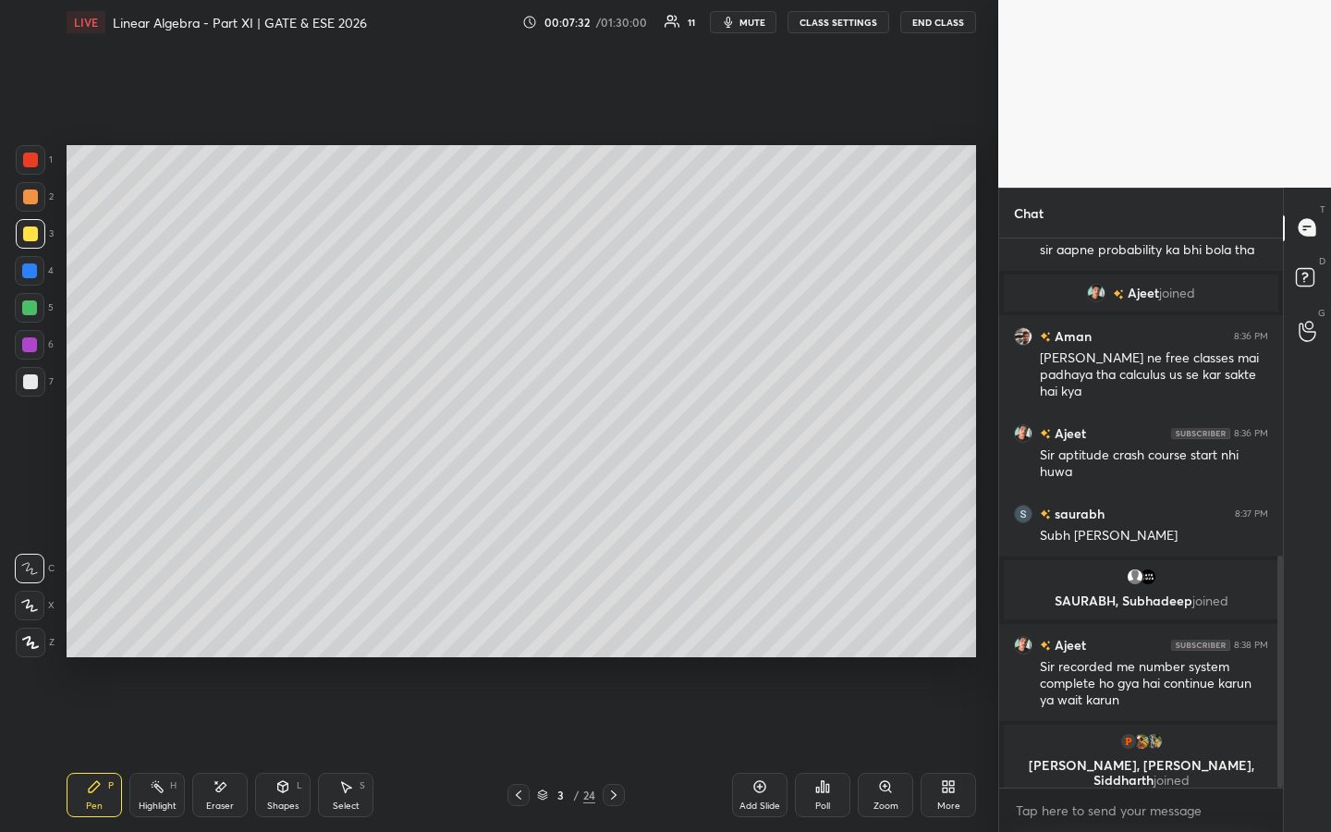
drag, startPoint x: 220, startPoint y: 797, endPoint x: 216, endPoint y: 756, distance: 40.8
click at [220, 635] on div "Eraser" at bounding box center [219, 795] width 55 height 44
click at [97, 635] on div "Pen P" at bounding box center [94, 795] width 55 height 44
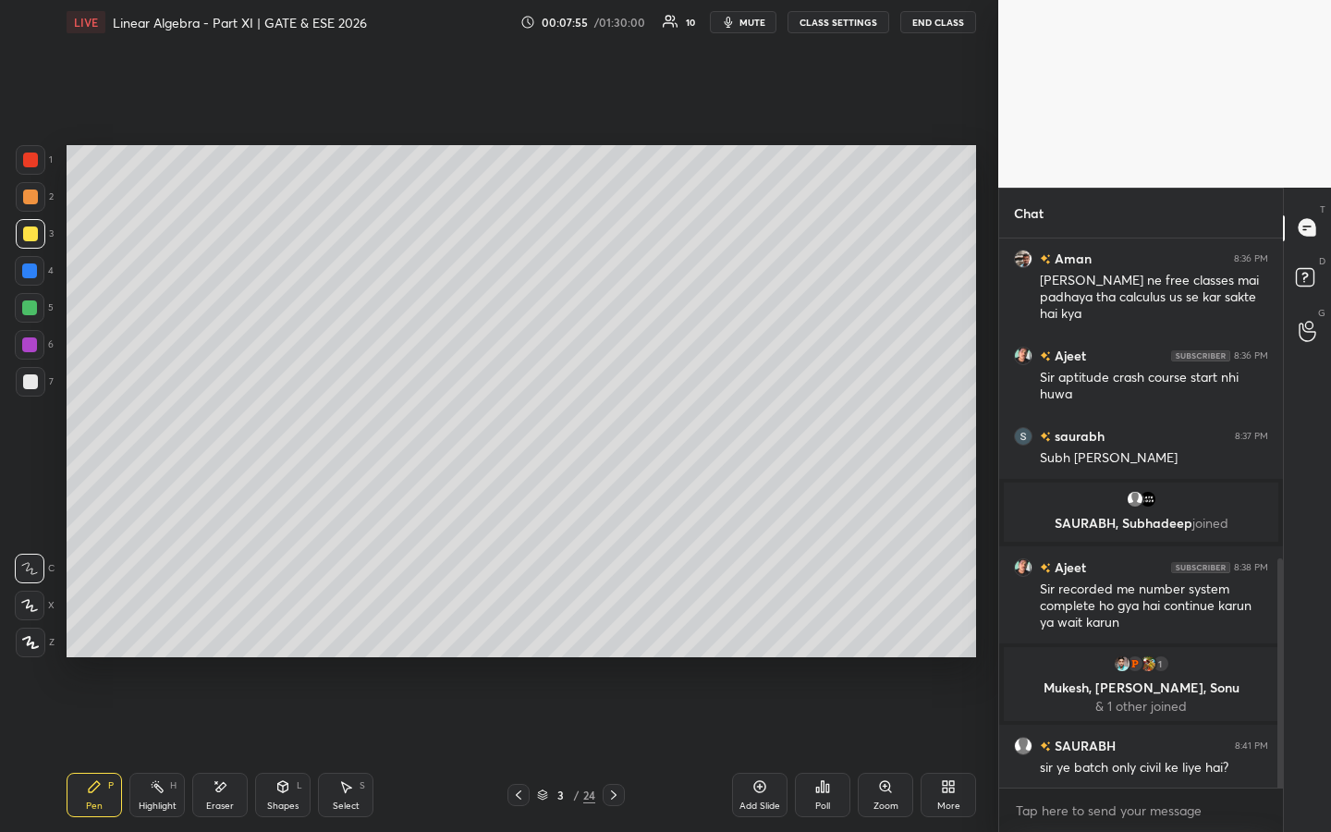
scroll to position [832, 0]
click at [221, 635] on div "Eraser" at bounding box center [220, 806] width 28 height 9
click at [90, 635] on div "Pen P" at bounding box center [94, 795] width 55 height 44
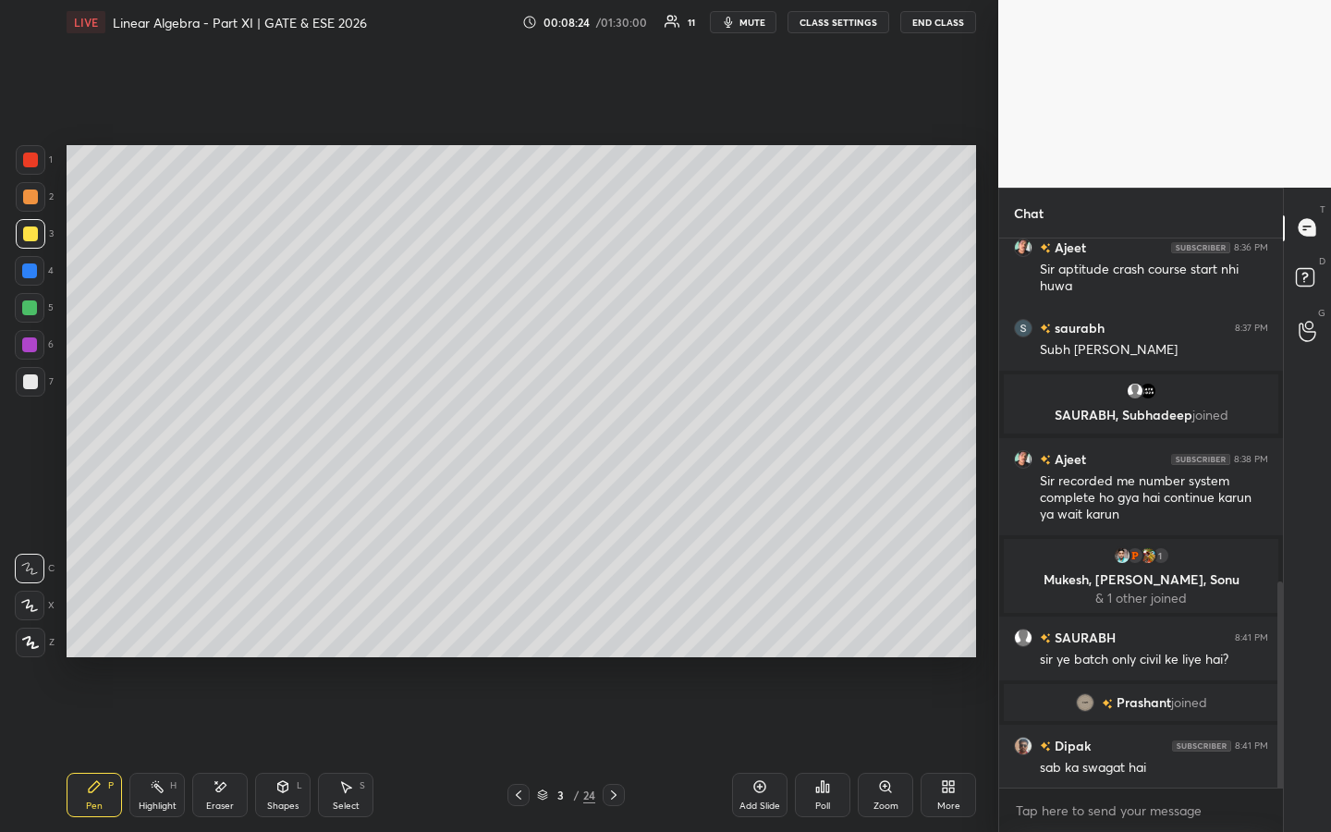
scroll to position [983, 0]
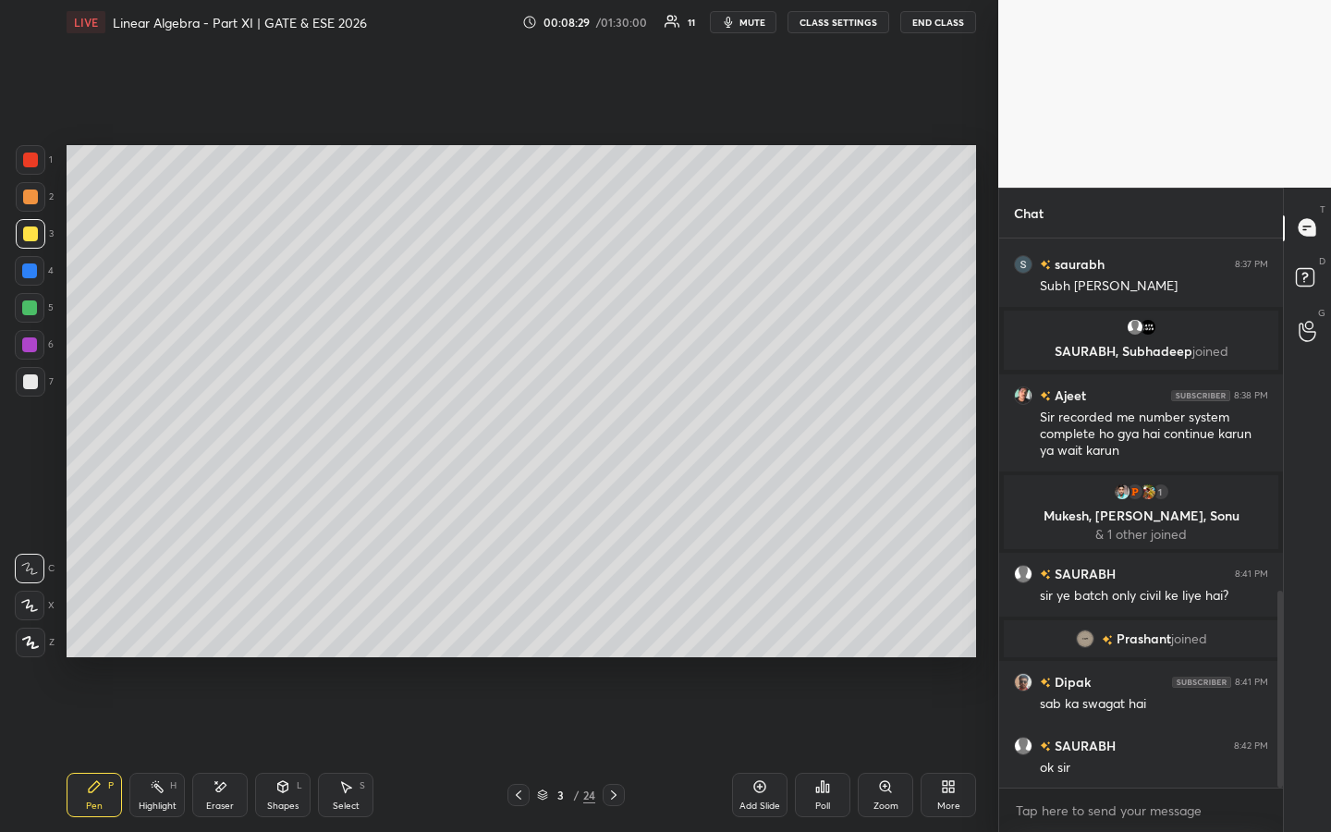
click at [34, 197] on div at bounding box center [30, 197] width 15 height 15
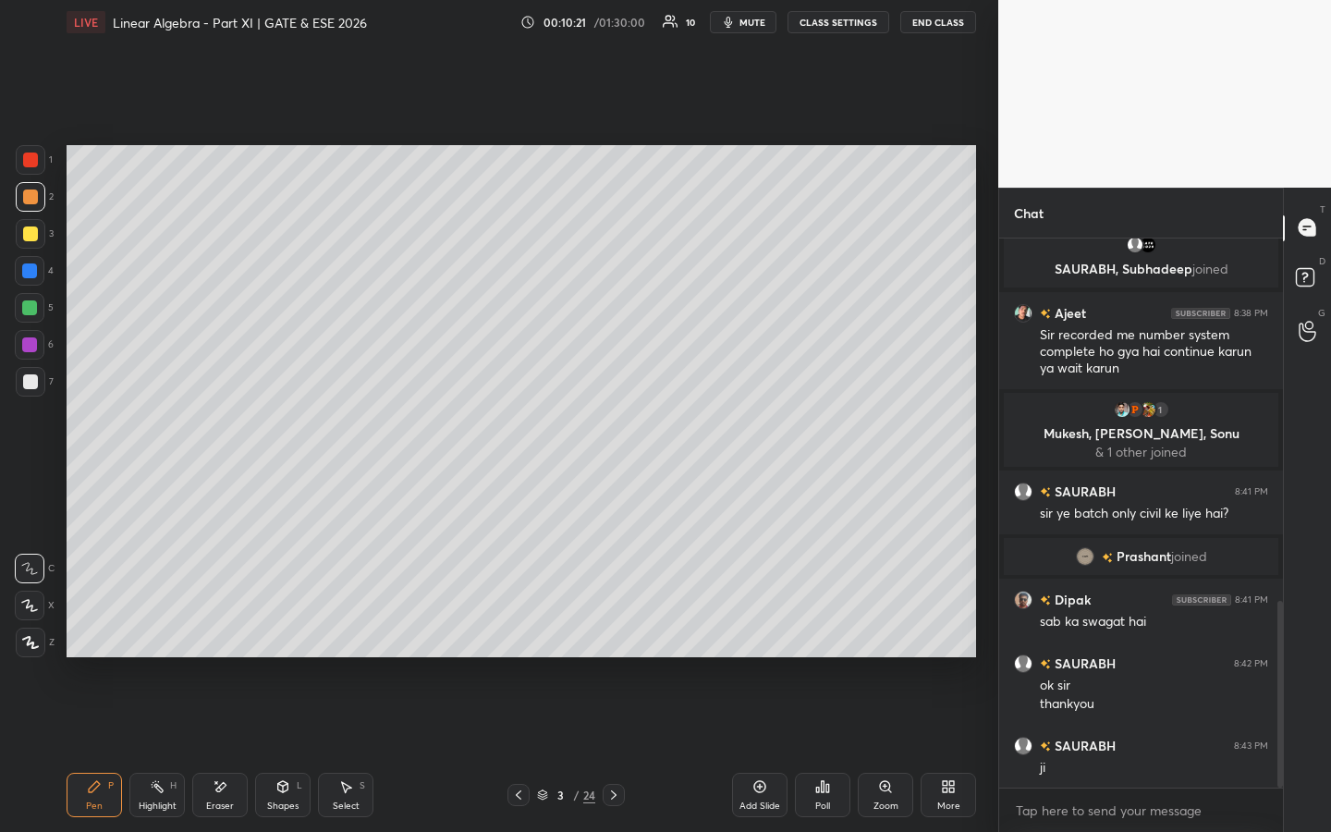
scroll to position [1129, 0]
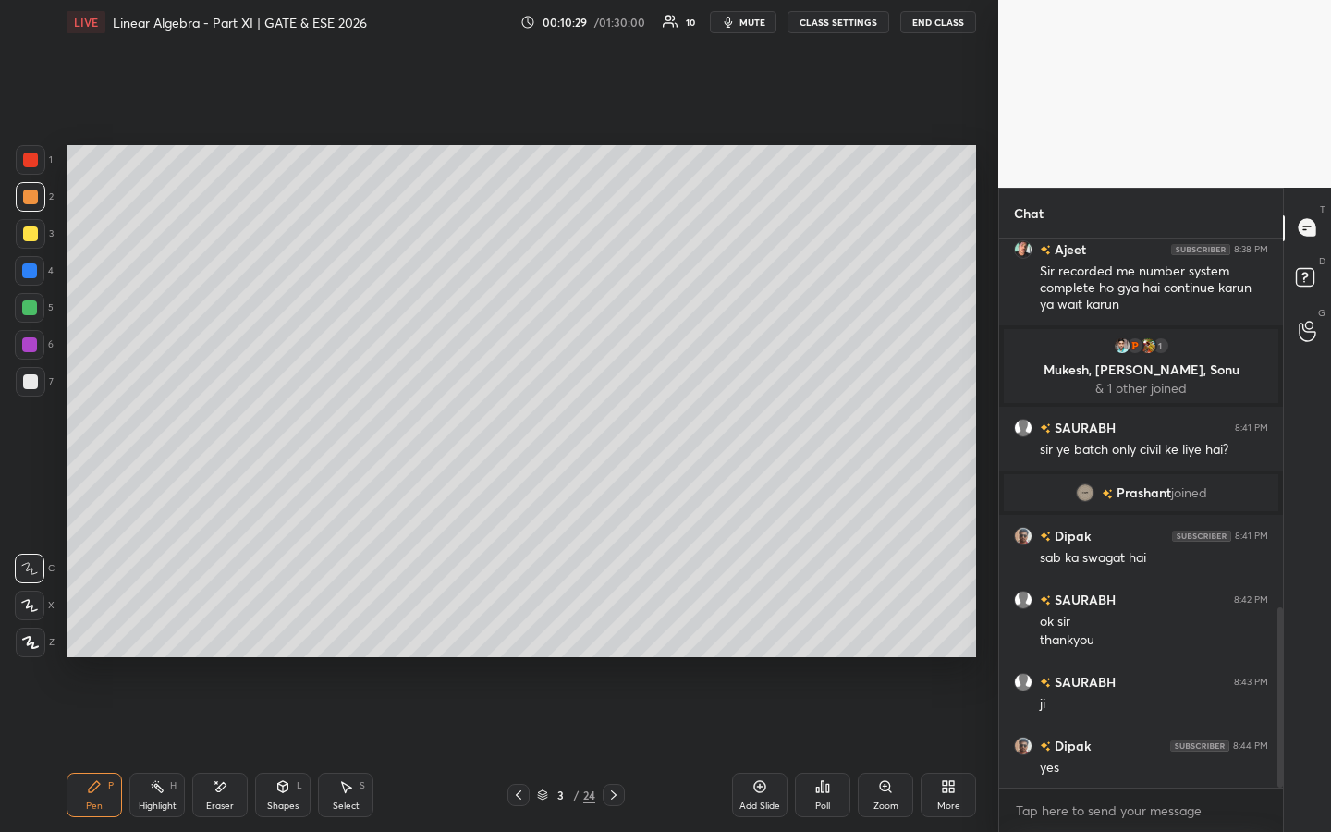
click at [161, 635] on icon at bounding box center [157, 786] width 15 height 15
click at [98, 635] on icon at bounding box center [94, 786] width 15 height 15
click at [761, 635] on icon at bounding box center [760, 786] width 15 height 15
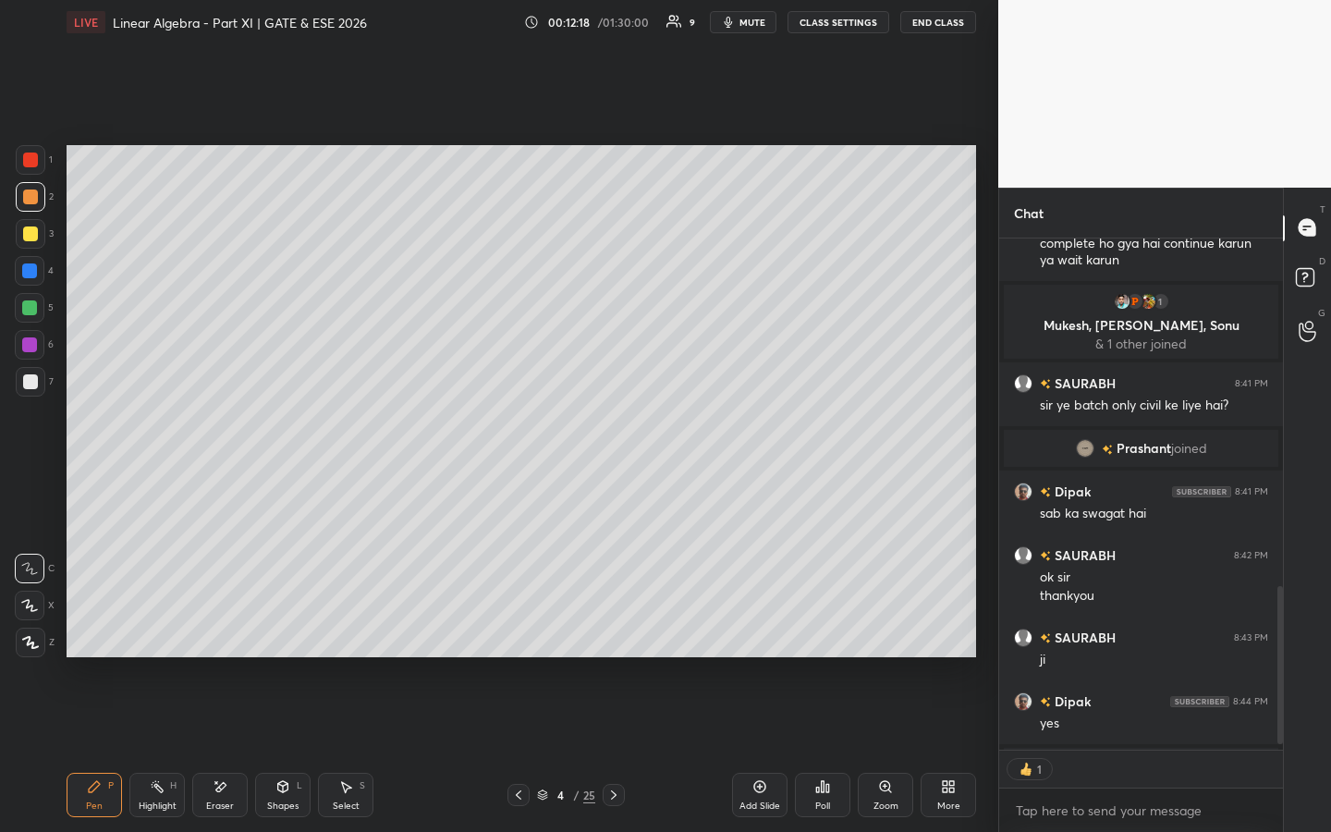
scroll to position [6, 6]
click at [823, 635] on div "Poll" at bounding box center [822, 795] width 55 height 44
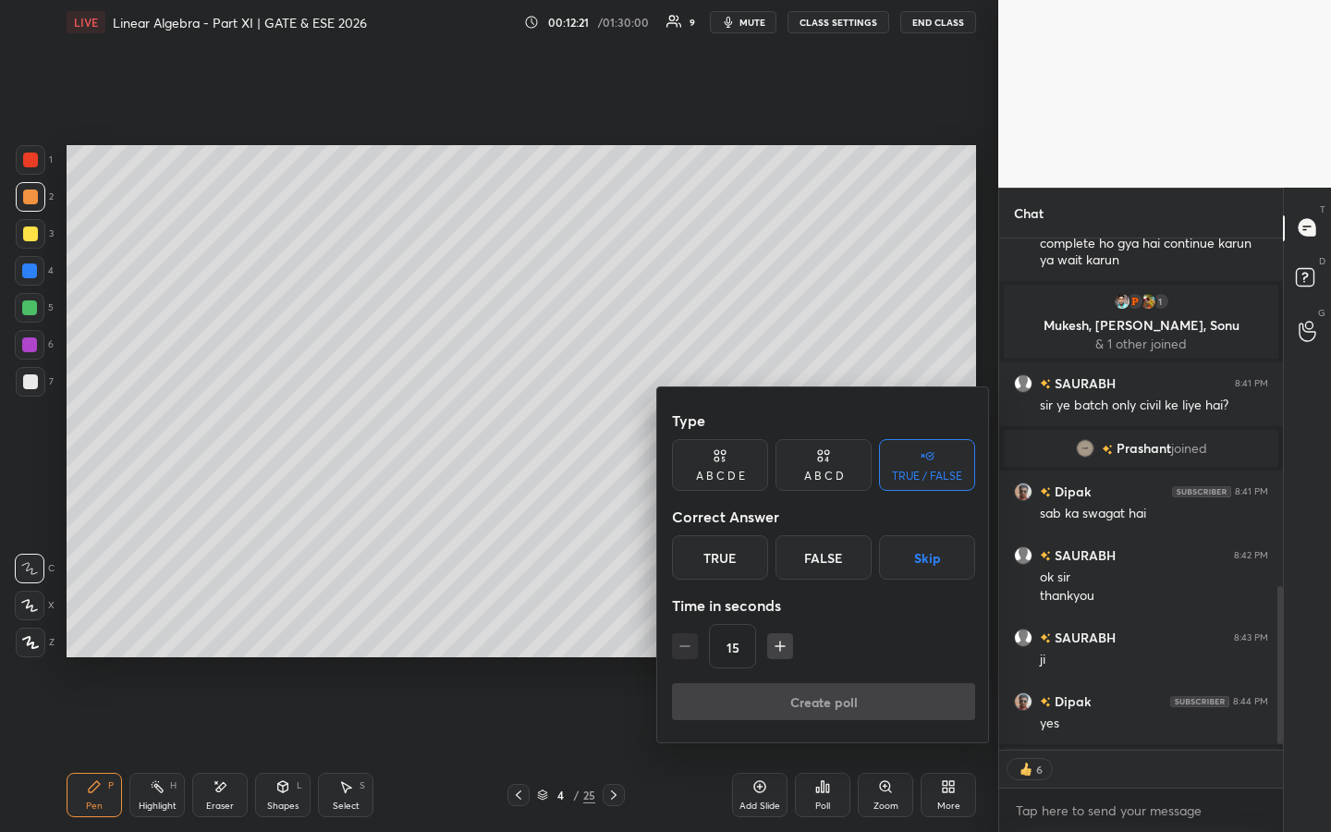
click at [737, 543] on div "True" at bounding box center [720, 557] width 96 height 44
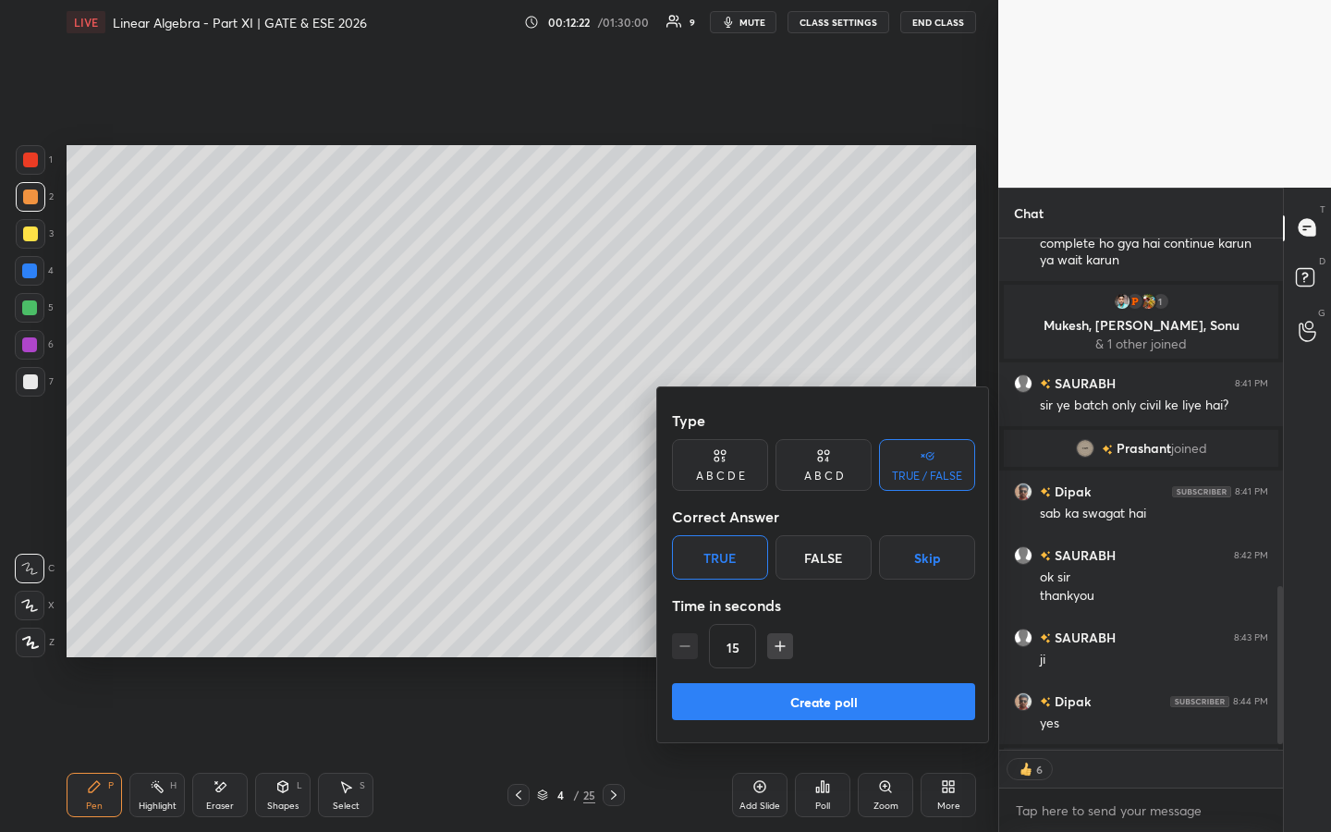
click at [772, 635] on button "Create poll" at bounding box center [823, 701] width 303 height 37
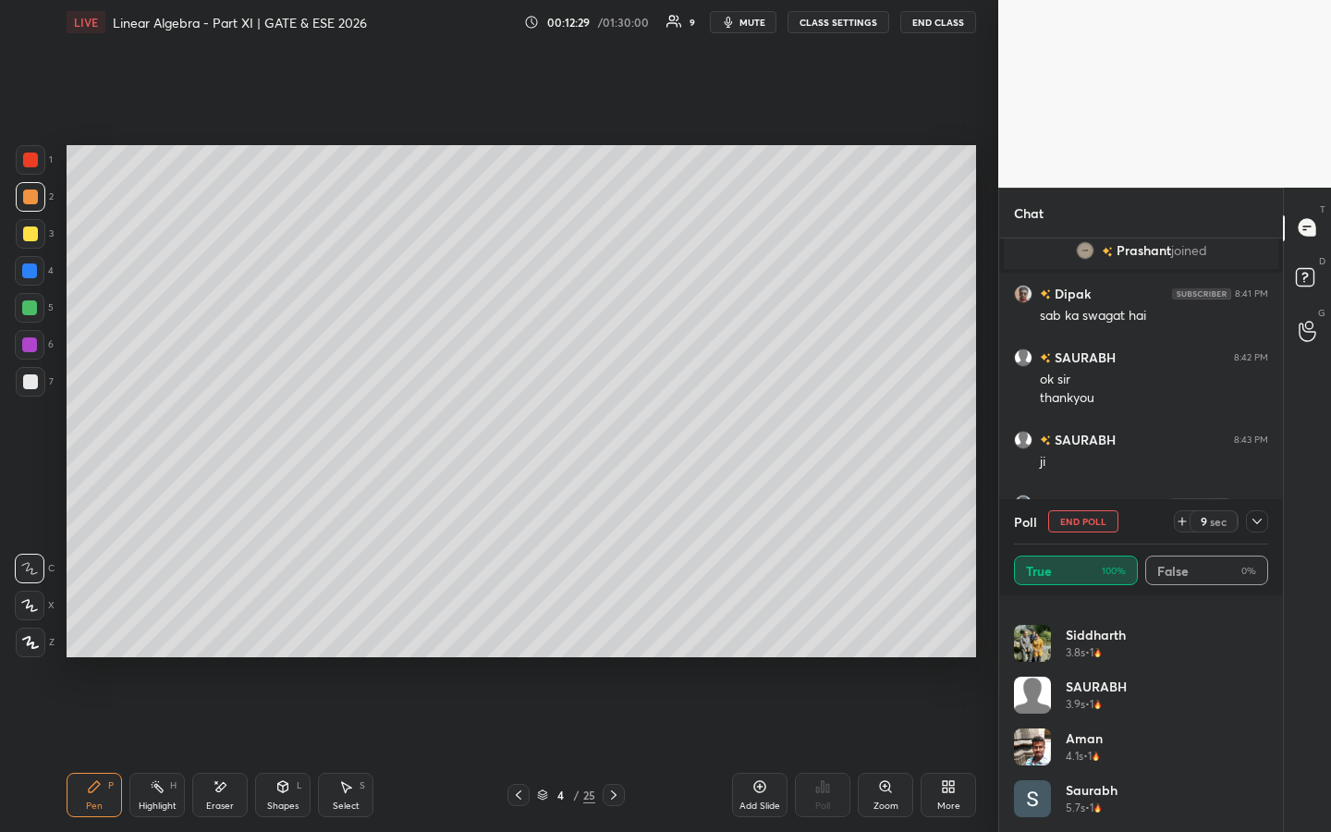
scroll to position [1214, 0]
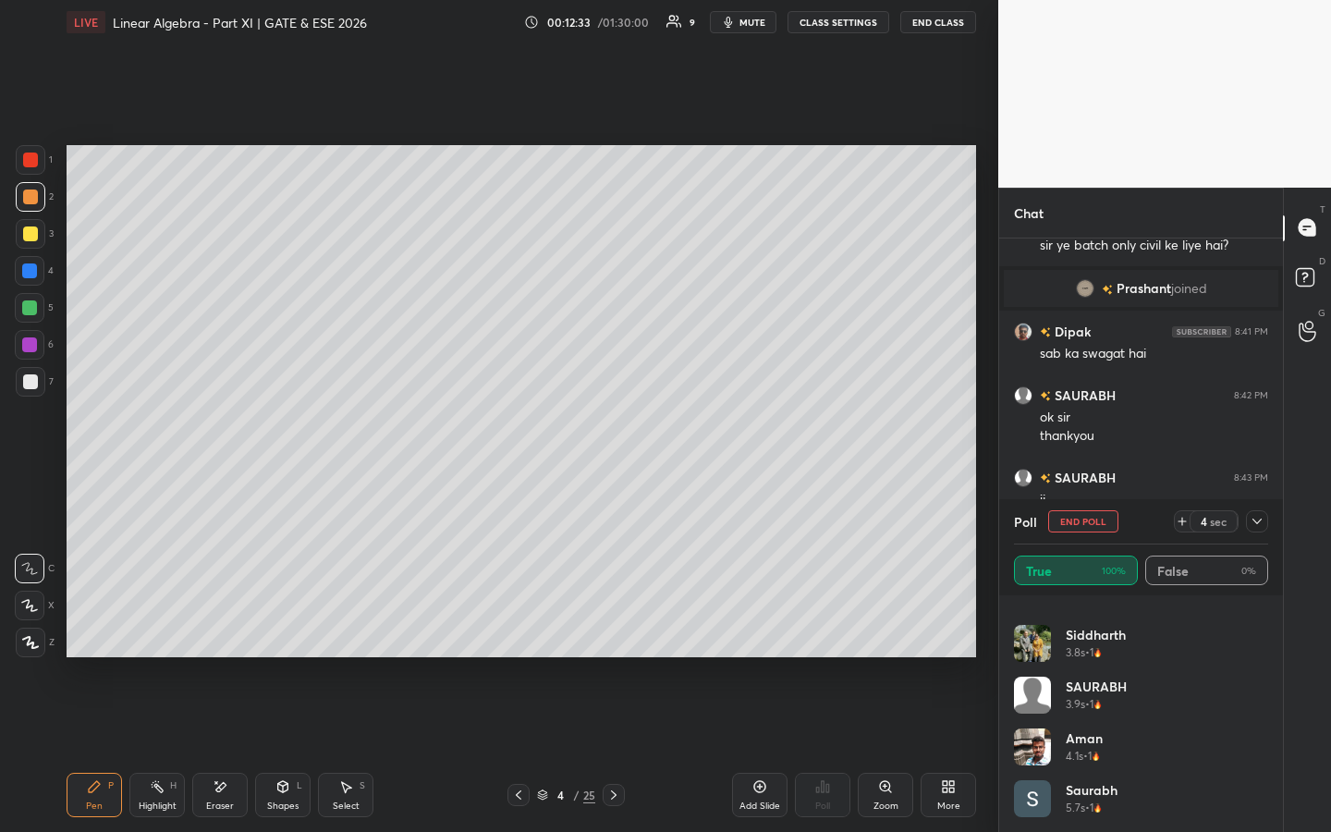
drag, startPoint x: 755, startPoint y: 789, endPoint x: 738, endPoint y: 689, distance: 101.4
click at [755, 635] on icon at bounding box center [760, 786] width 15 height 15
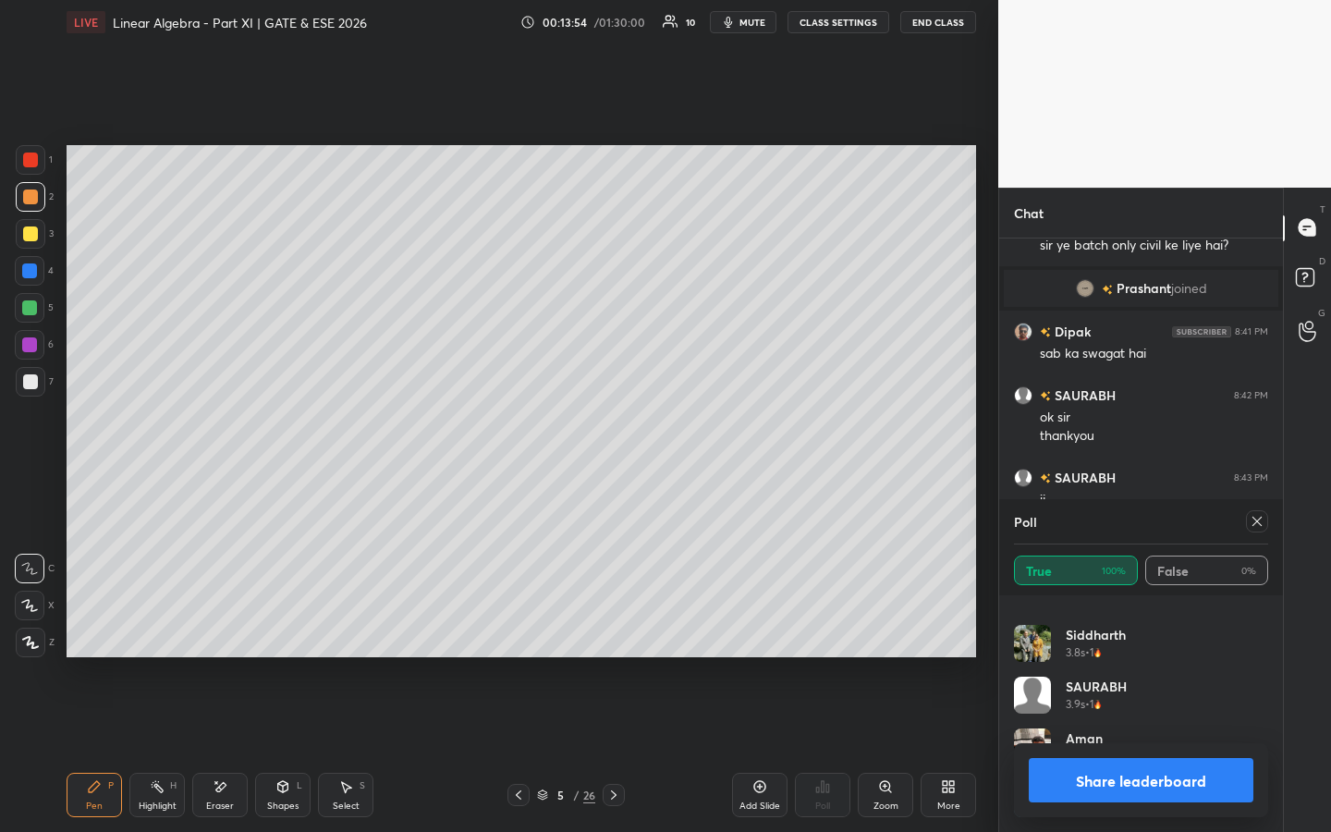
click at [518, 635] on div at bounding box center [519, 795] width 22 height 22
click at [518, 635] on icon at bounding box center [518, 795] width 15 height 15
click at [609, 635] on icon at bounding box center [613, 795] width 15 height 15
click at [613, 635] on icon at bounding box center [614, 794] width 6 height 9
click at [1260, 517] on icon at bounding box center [1257, 521] width 15 height 15
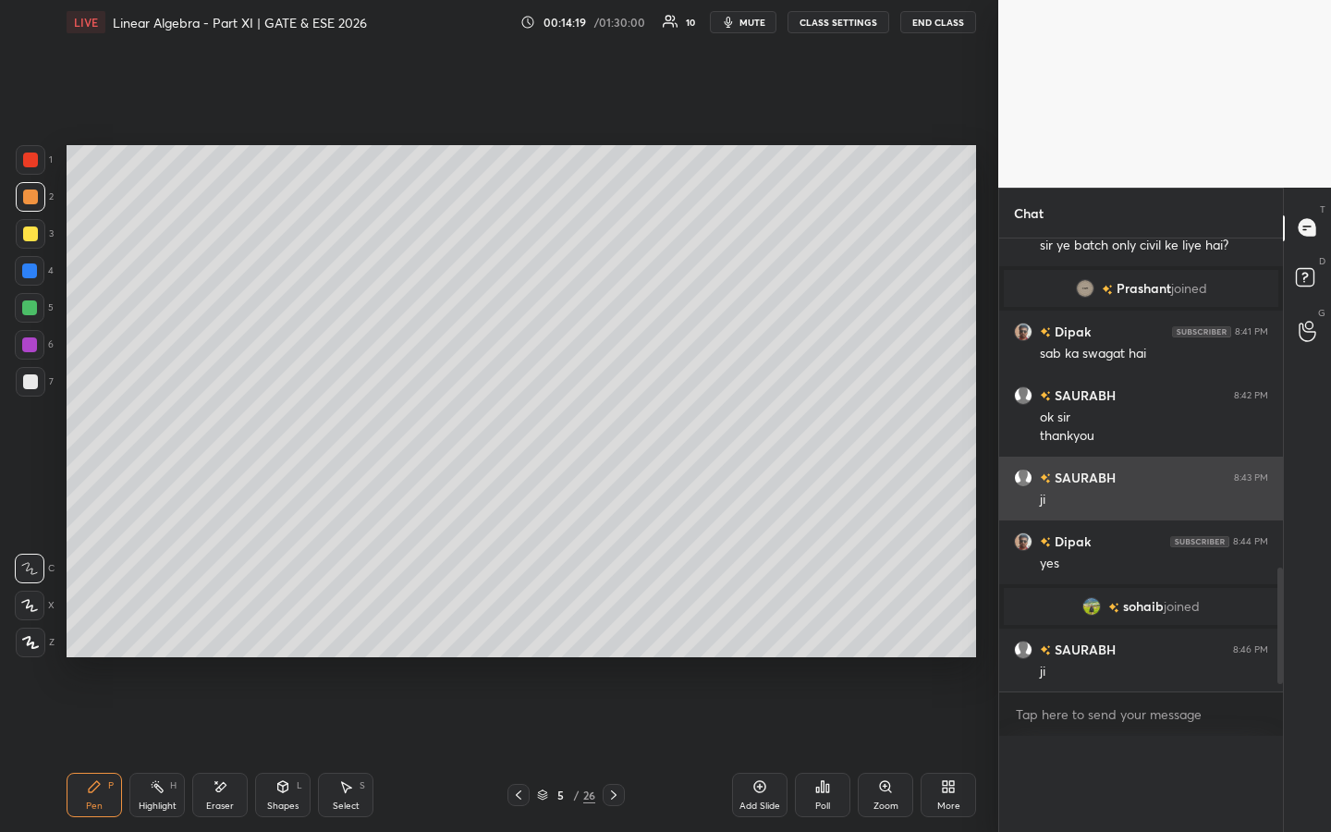
scroll to position [1175, 0]
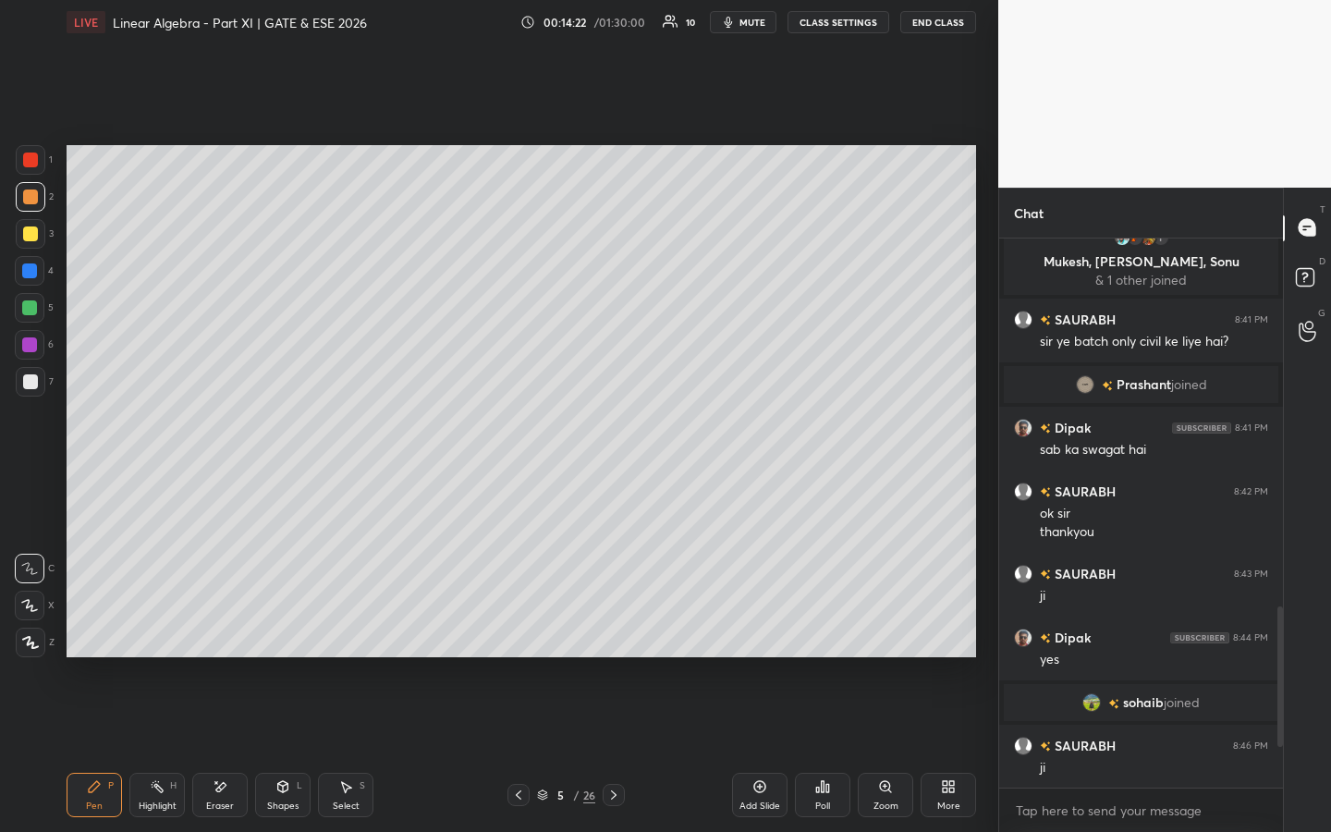
drag, startPoint x: 153, startPoint y: 800, endPoint x: 169, endPoint y: 724, distance: 77.4
click at [158, 635] on div "Highlight H" at bounding box center [156, 795] width 55 height 44
click at [290, 635] on div "Shapes L" at bounding box center [282, 795] width 55 height 44
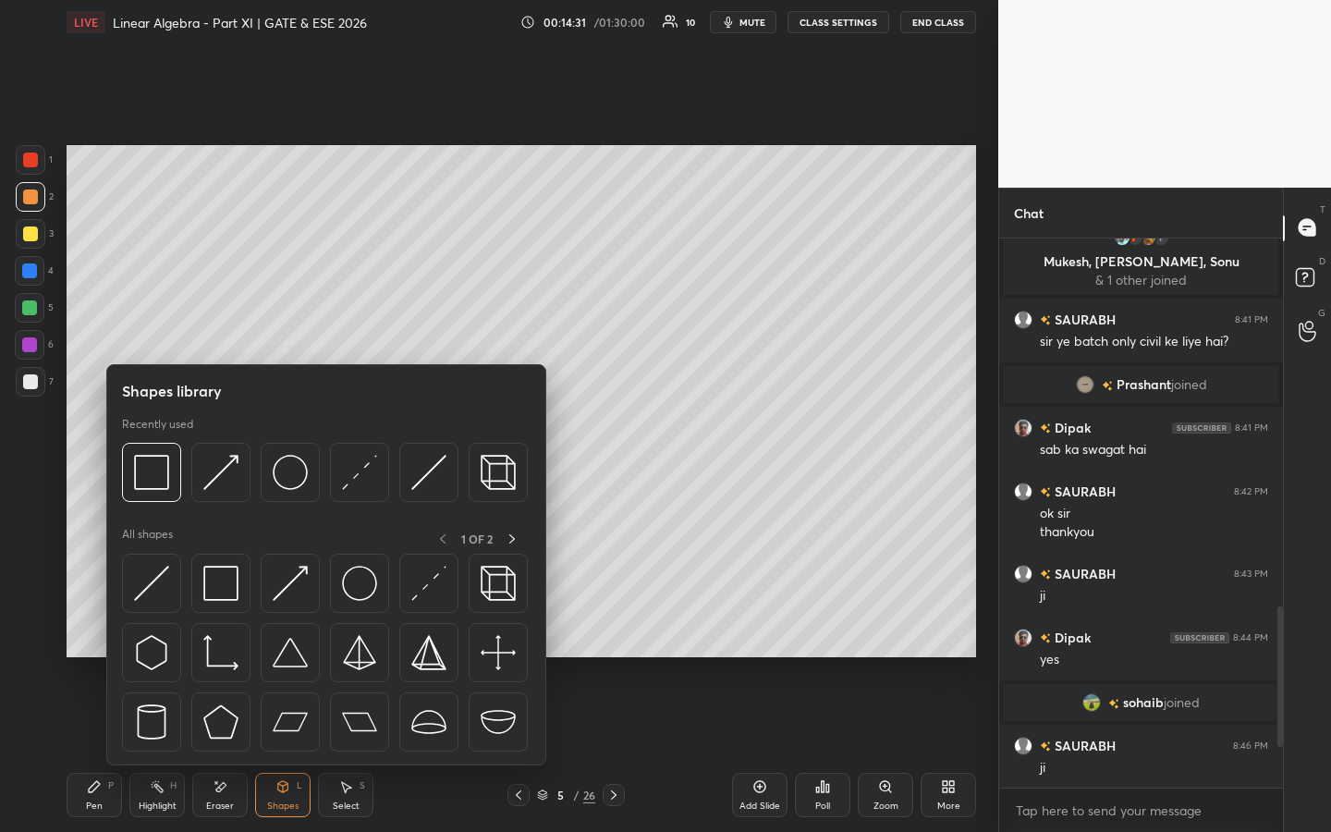
click at [32, 379] on div at bounding box center [30, 381] width 15 height 15
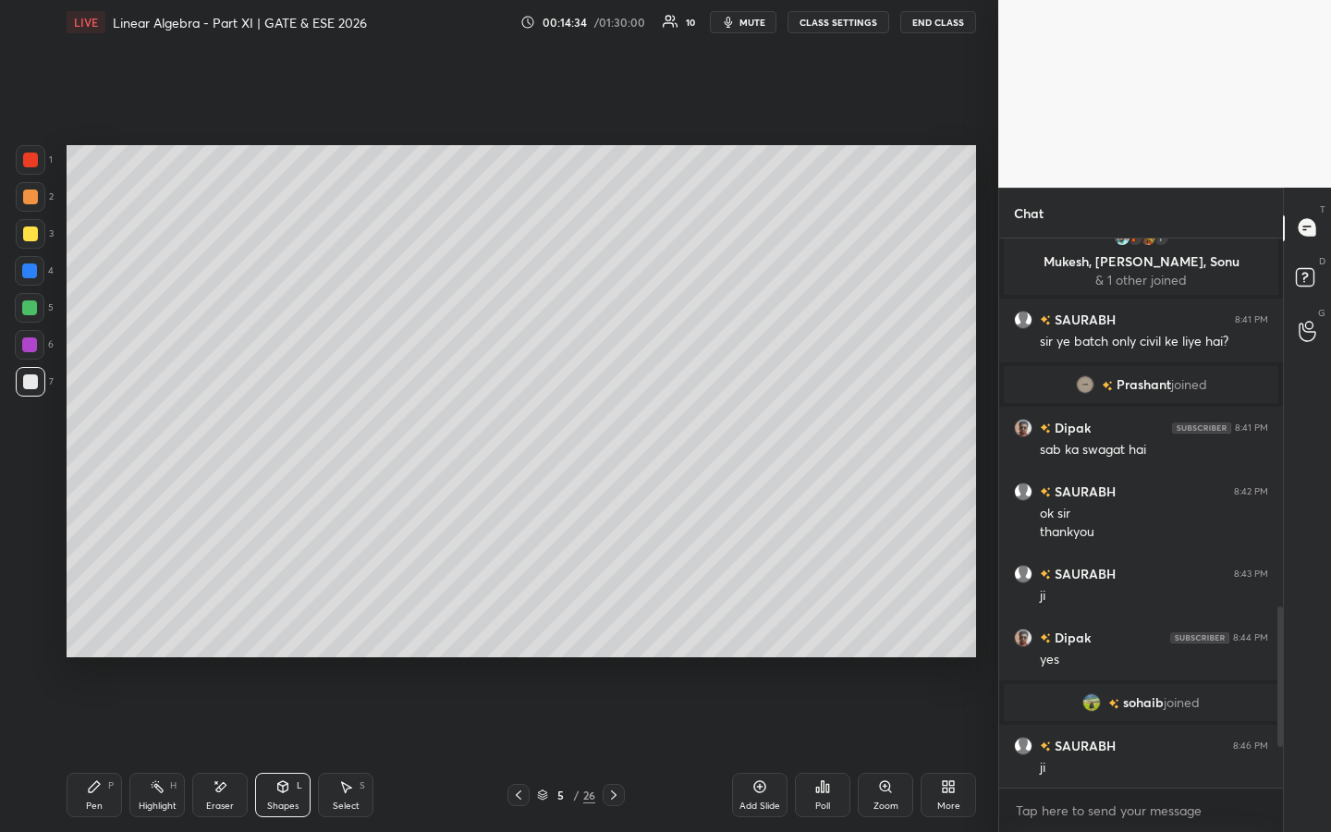
click at [91, 635] on icon at bounding box center [94, 786] width 15 height 15
click at [757, 635] on div "Add Slide" at bounding box center [759, 795] width 55 height 44
drag, startPoint x: 518, startPoint y: 795, endPoint x: 520, endPoint y: 804, distance: 9.4
click at [517, 635] on icon at bounding box center [518, 795] width 15 height 15
click at [617, 635] on icon at bounding box center [613, 795] width 15 height 15
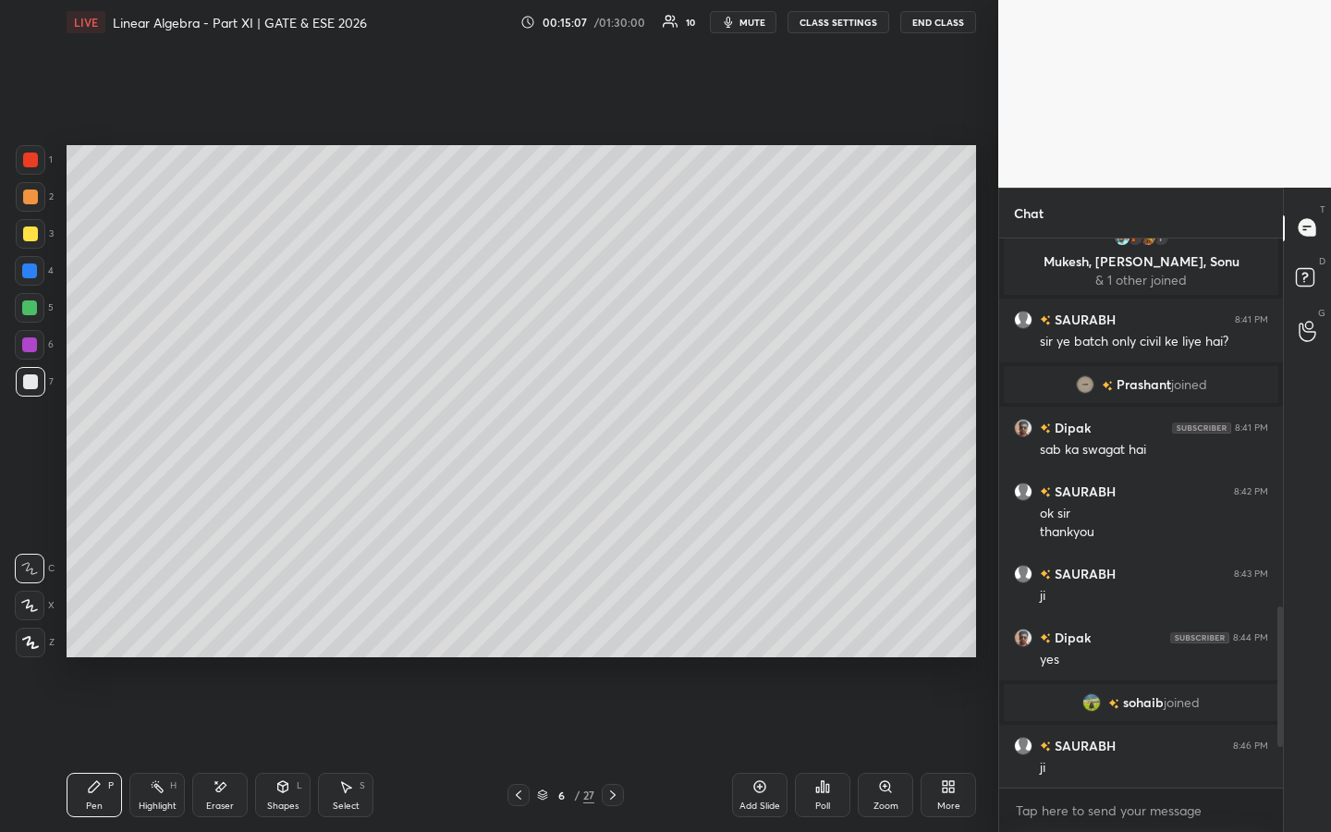
click at [519, 635] on icon at bounding box center [519, 794] width 6 height 9
click at [612, 635] on icon at bounding box center [613, 795] width 15 height 15
click at [516, 635] on icon at bounding box center [518, 795] width 15 height 15
click at [612, 635] on icon at bounding box center [613, 795] width 15 height 15
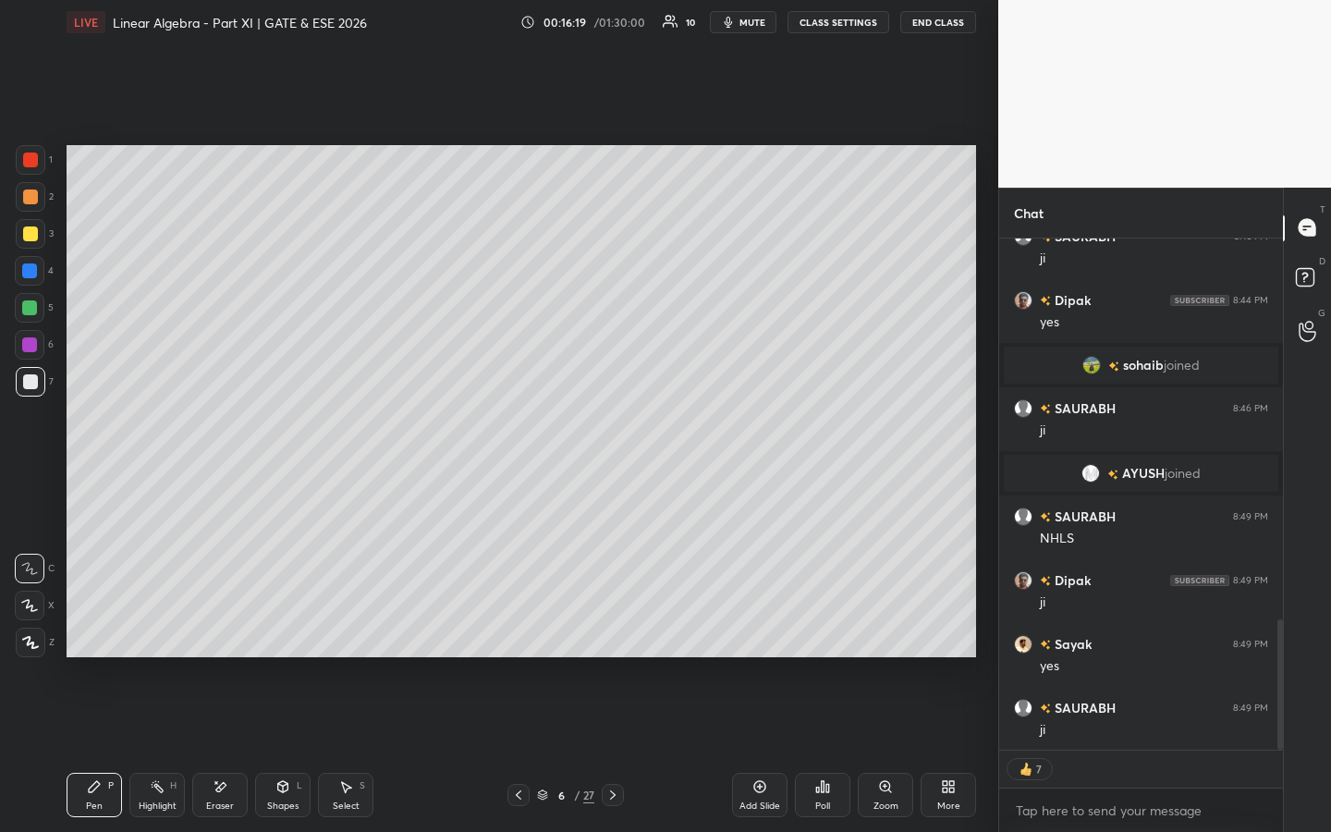
scroll to position [1501, 0]
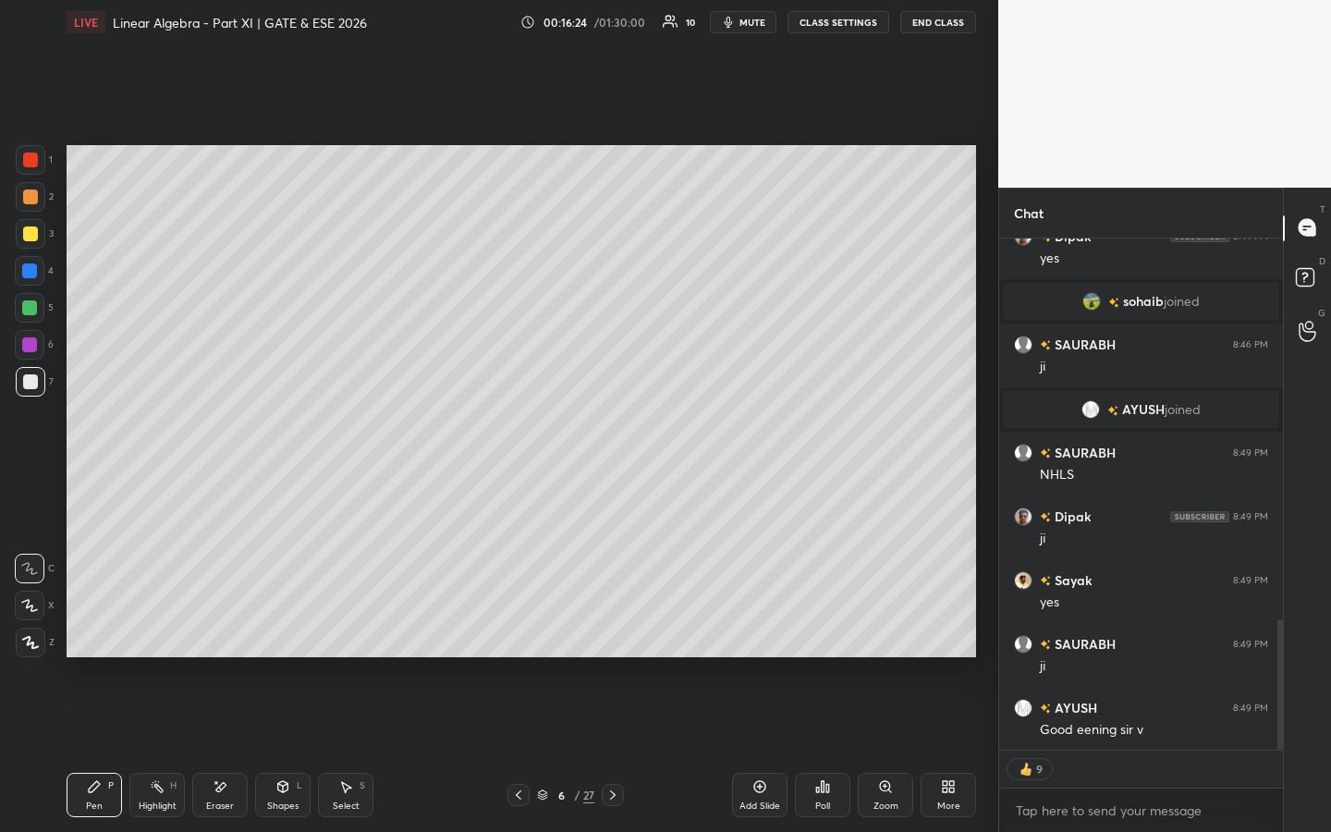
click at [39, 352] on div at bounding box center [30, 345] width 30 height 30
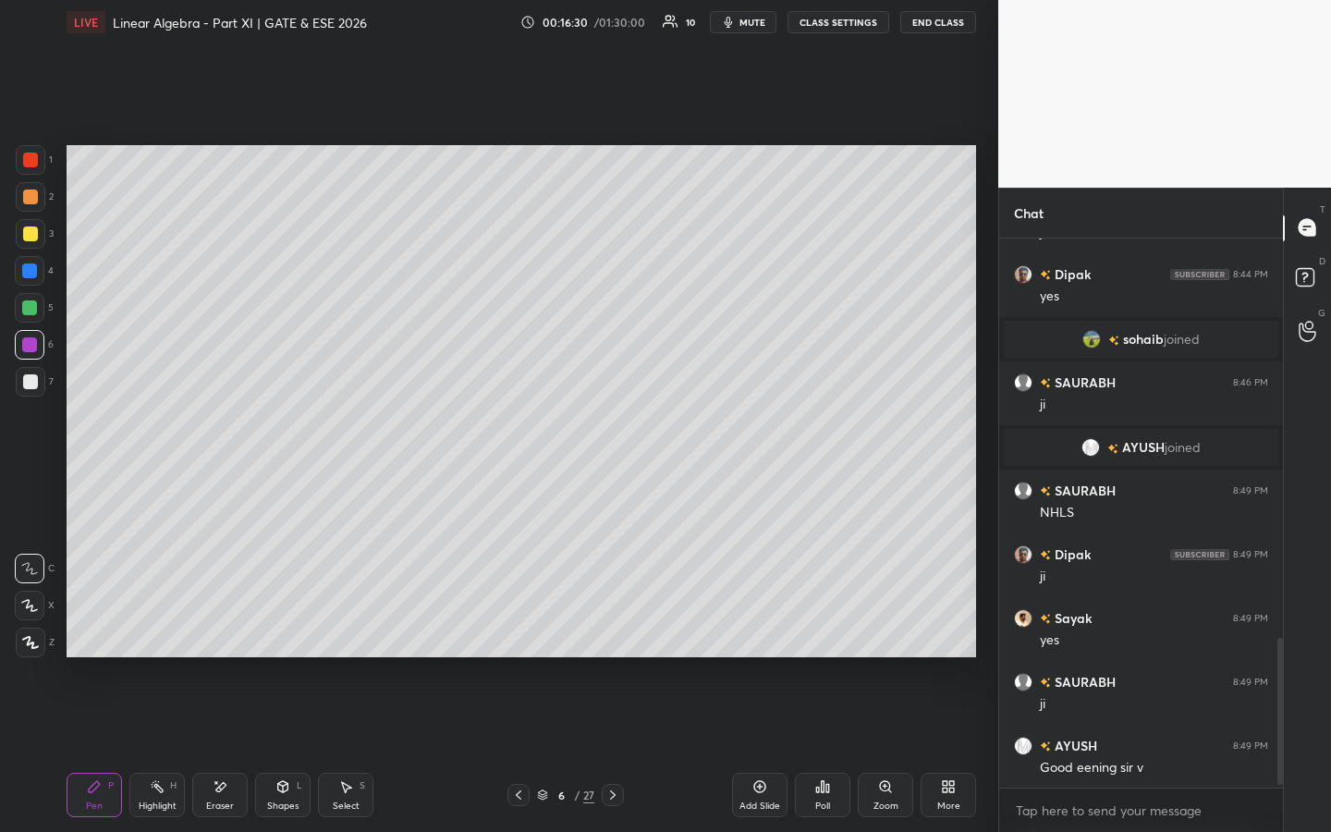
scroll to position [1463, 0]
click at [764, 635] on icon at bounding box center [760, 786] width 15 height 15
click at [34, 193] on div at bounding box center [30, 197] width 15 height 15
click at [774, 635] on div "Add Slide" at bounding box center [759, 795] width 55 height 44
drag, startPoint x: 31, startPoint y: 230, endPoint x: 58, endPoint y: 228, distance: 26.9
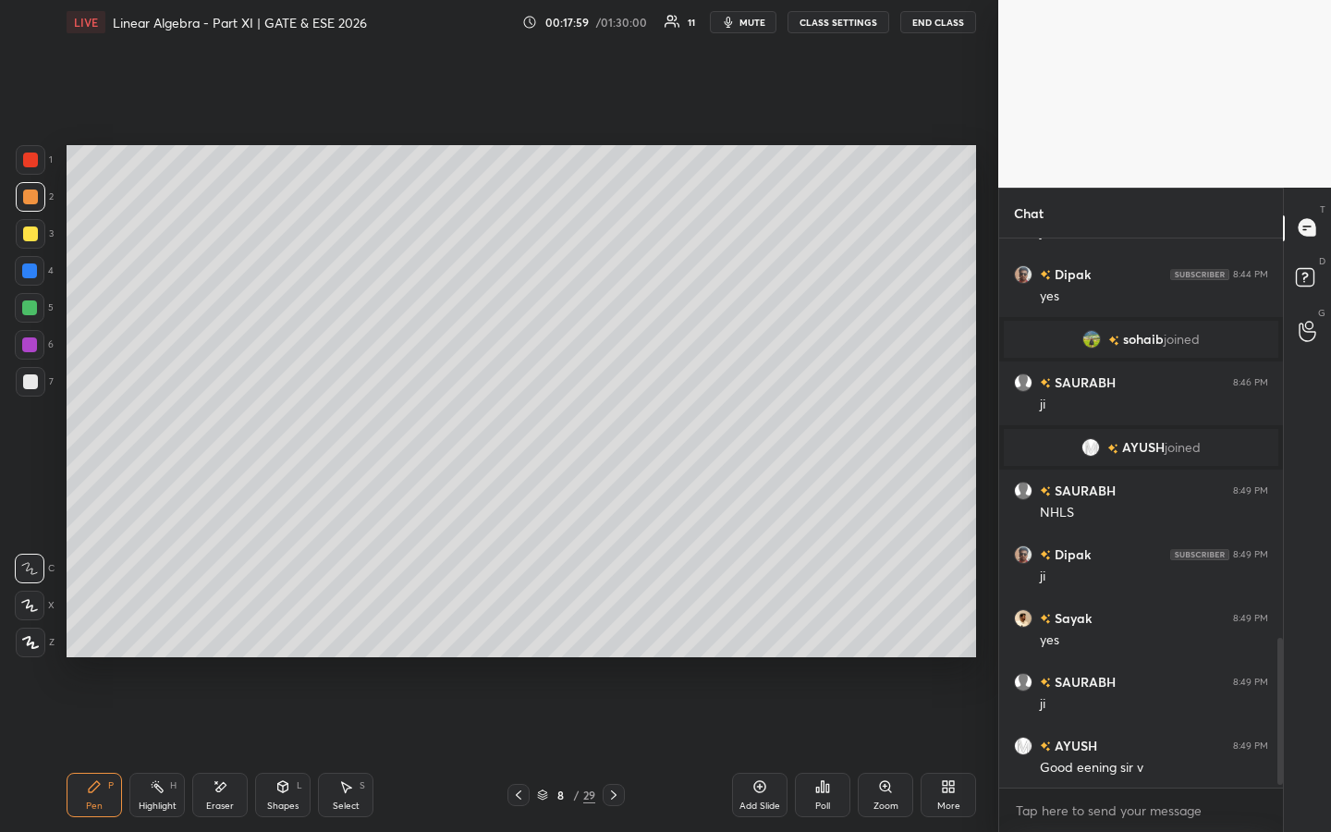
click at [32, 230] on div at bounding box center [30, 233] width 15 height 15
drag, startPoint x: 519, startPoint y: 802, endPoint x: 505, endPoint y: 739, distance: 64.4
click at [520, 635] on icon at bounding box center [518, 795] width 15 height 15
click at [616, 635] on icon at bounding box center [613, 795] width 15 height 15
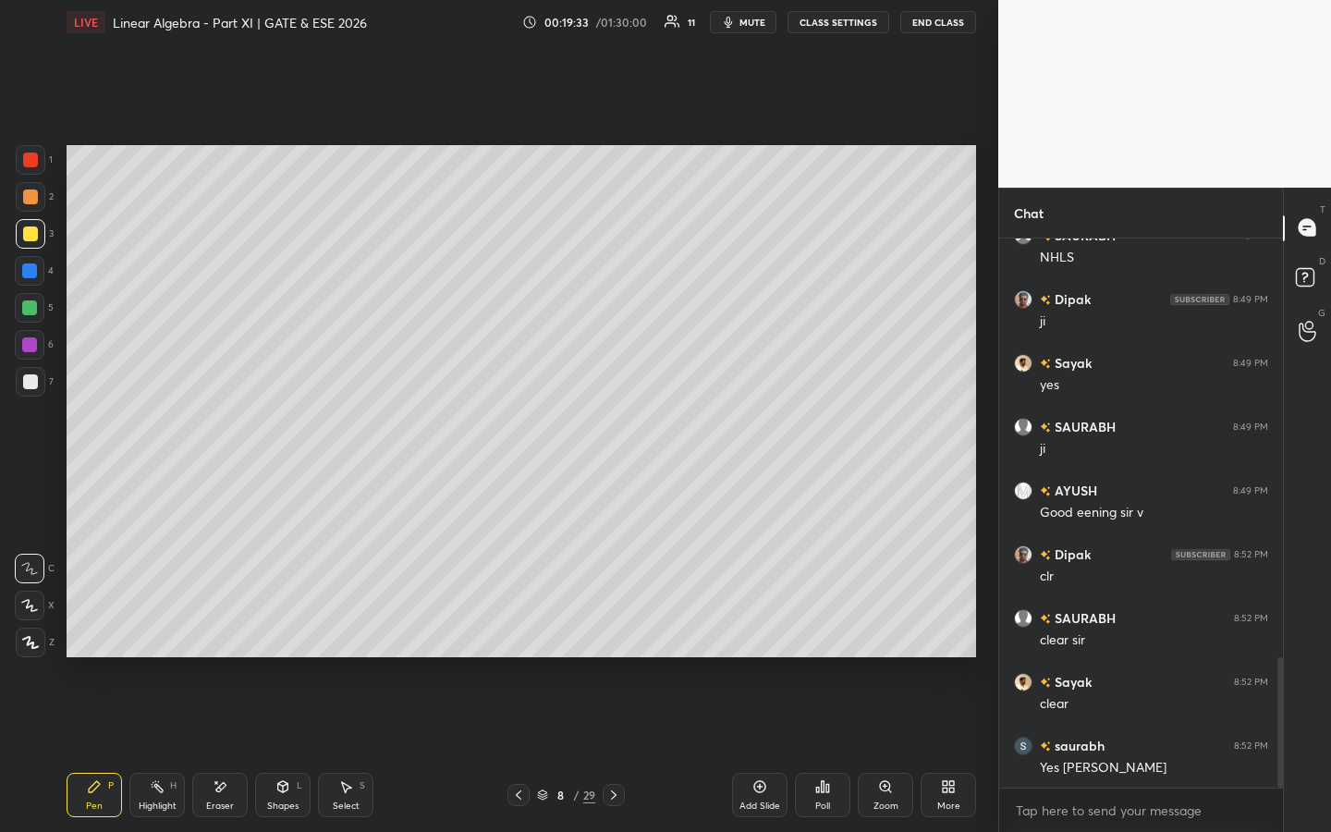
scroll to position [1763, 0]
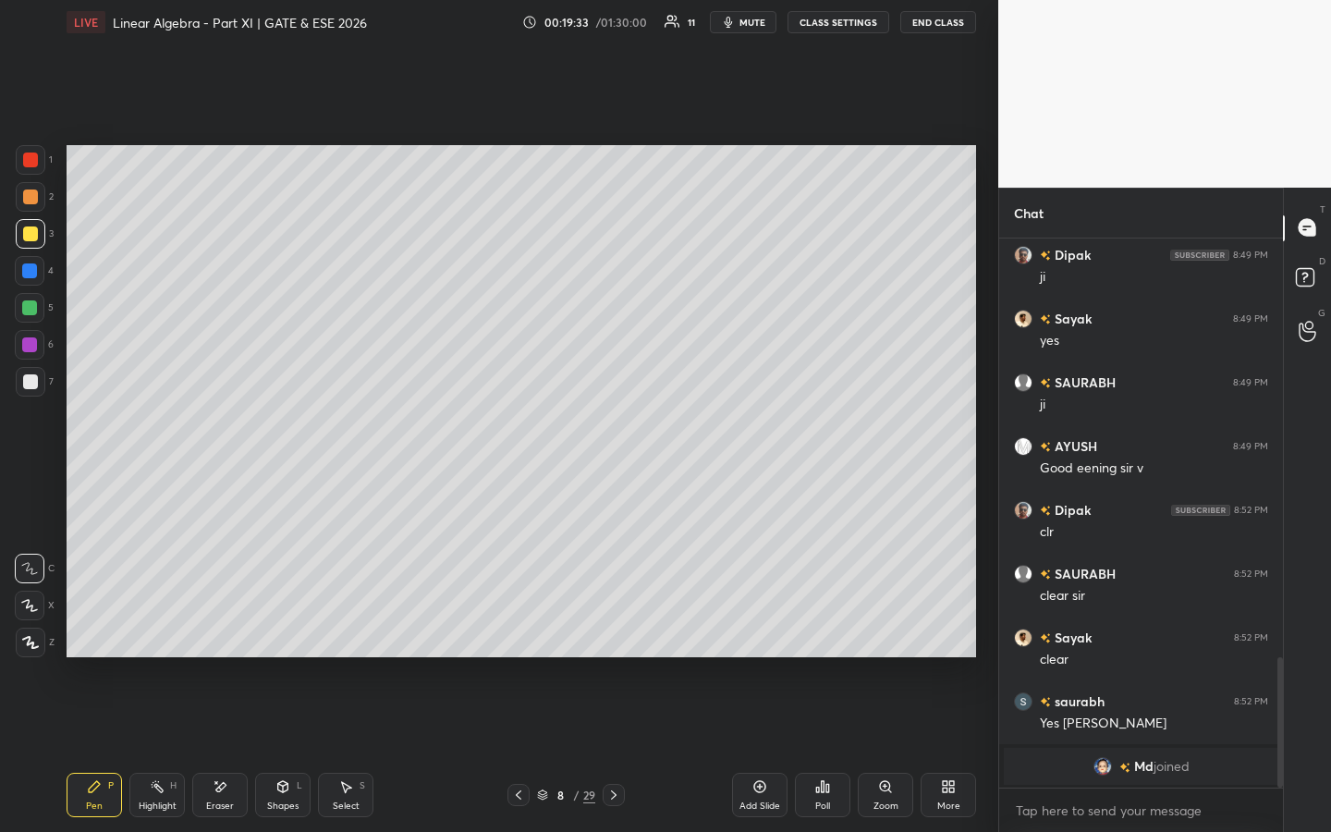
drag, startPoint x: 356, startPoint y: 797, endPoint x: 356, endPoint y: 730, distance: 66.6
click at [355, 635] on div "Select S" at bounding box center [345, 795] width 55 height 44
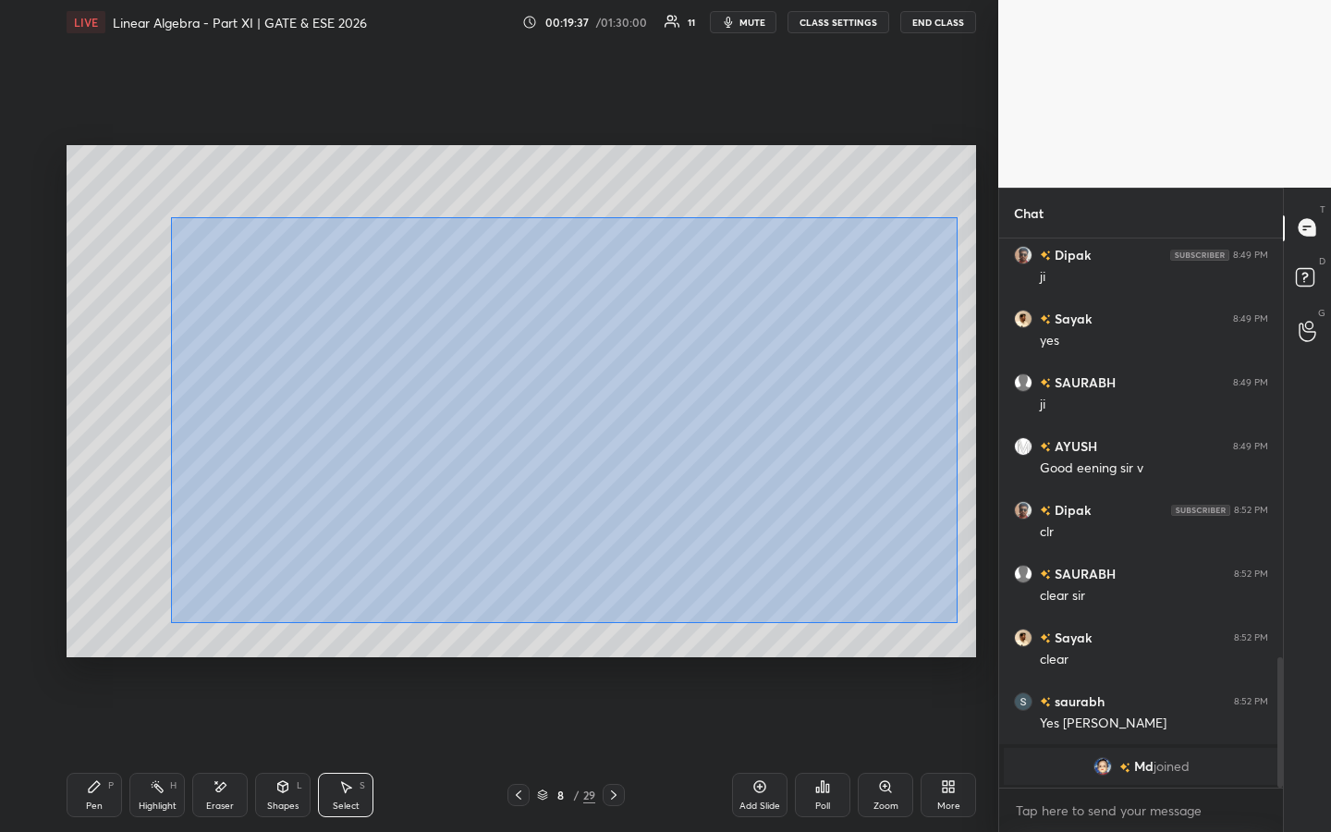
drag, startPoint x: 171, startPoint y: 216, endPoint x: 952, endPoint y: 624, distance: 881.2
click at [958, 623] on div "0 ° Undo Copy Duplicate Duplicate to new slide Delete" at bounding box center [522, 401] width 910 height 512
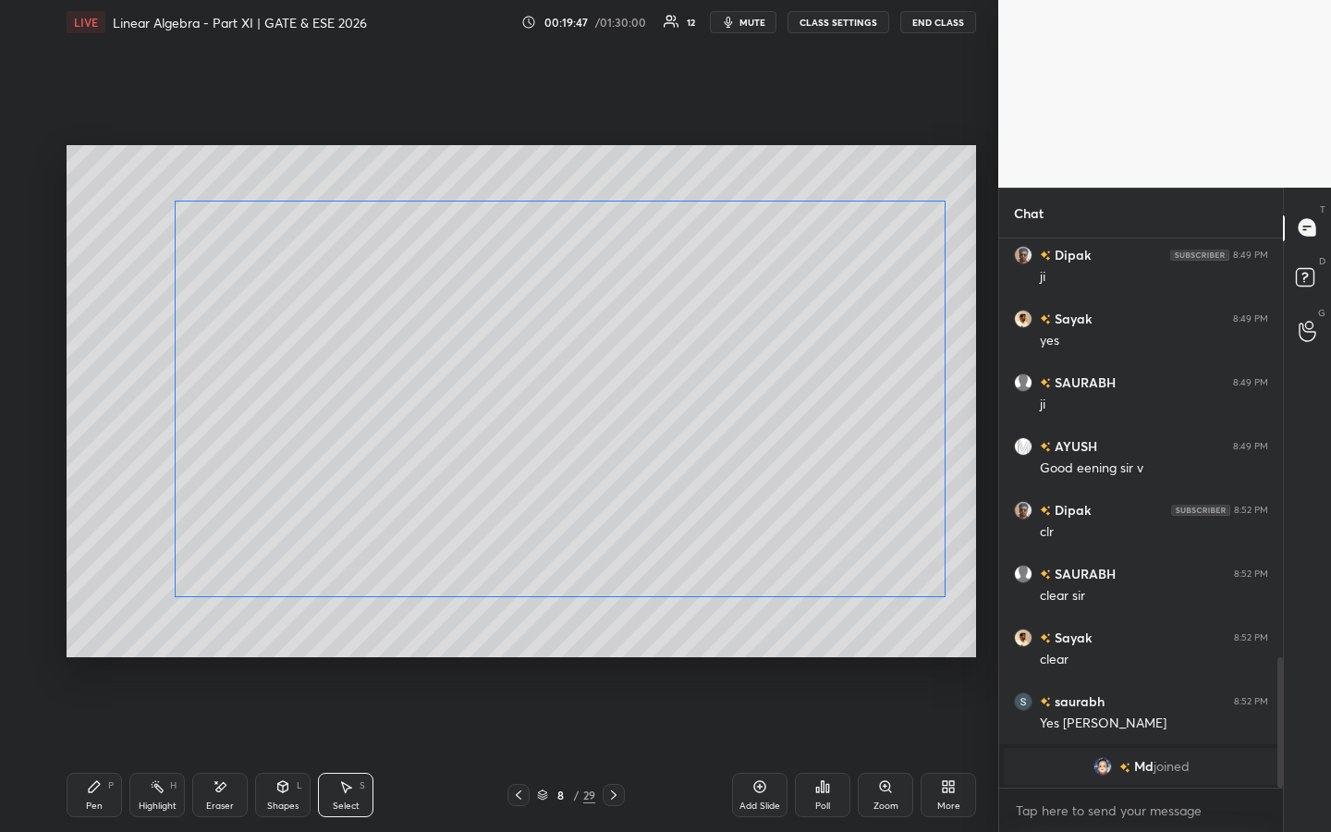
click at [664, 521] on div "0 ° Undo Copy Duplicate Duplicate to new slide Delete" at bounding box center [522, 401] width 910 height 512
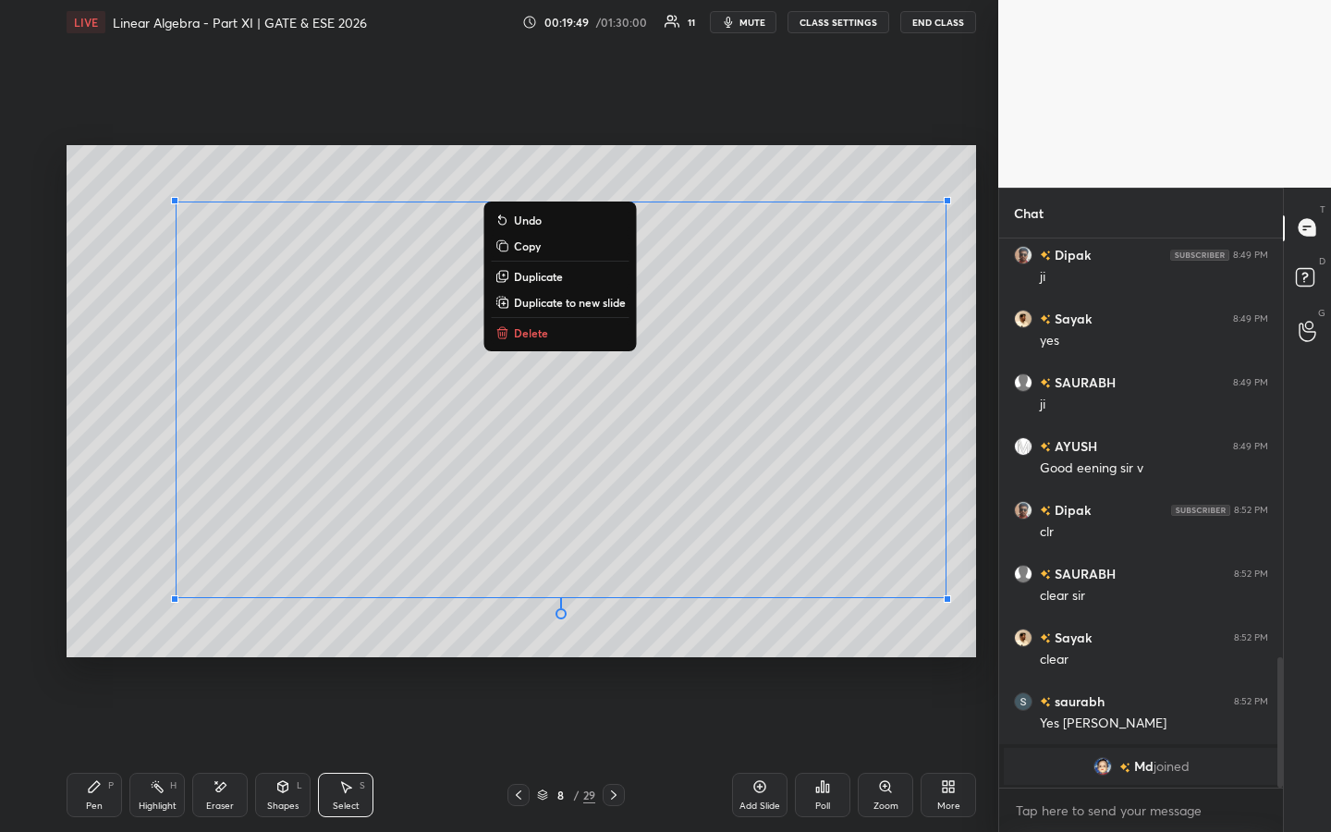
drag, startPoint x: 115, startPoint y: 445, endPoint x: 123, endPoint y: 413, distance: 32.5
click at [115, 445] on div "0 ° Undo Copy Duplicate Duplicate to new slide Delete" at bounding box center [522, 401] width 910 height 512
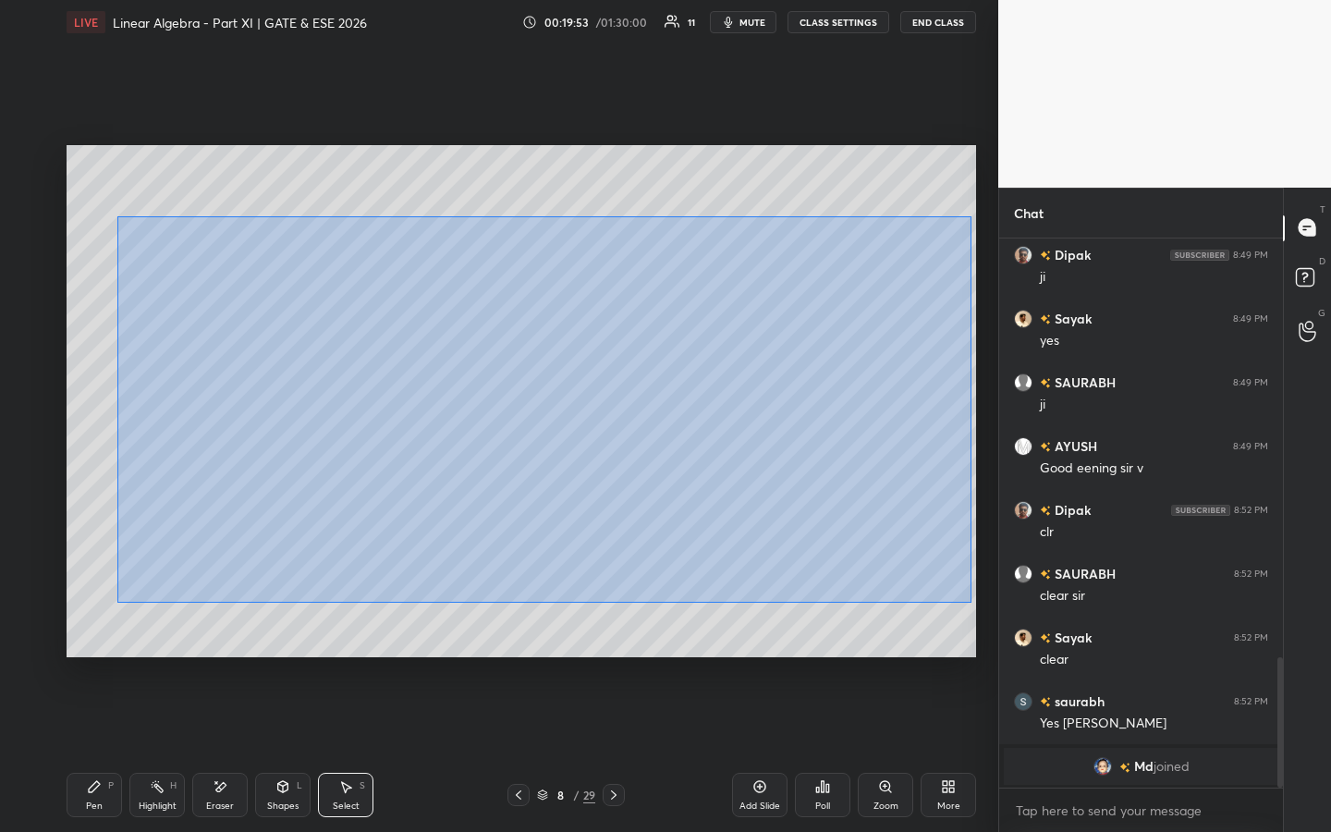
drag, startPoint x: 116, startPoint y: 216, endPoint x: 951, endPoint y: 591, distance: 914.9
click at [971, 598] on div "0 ° Undo Copy Duplicate Duplicate to new slide Delete" at bounding box center [522, 401] width 910 height 512
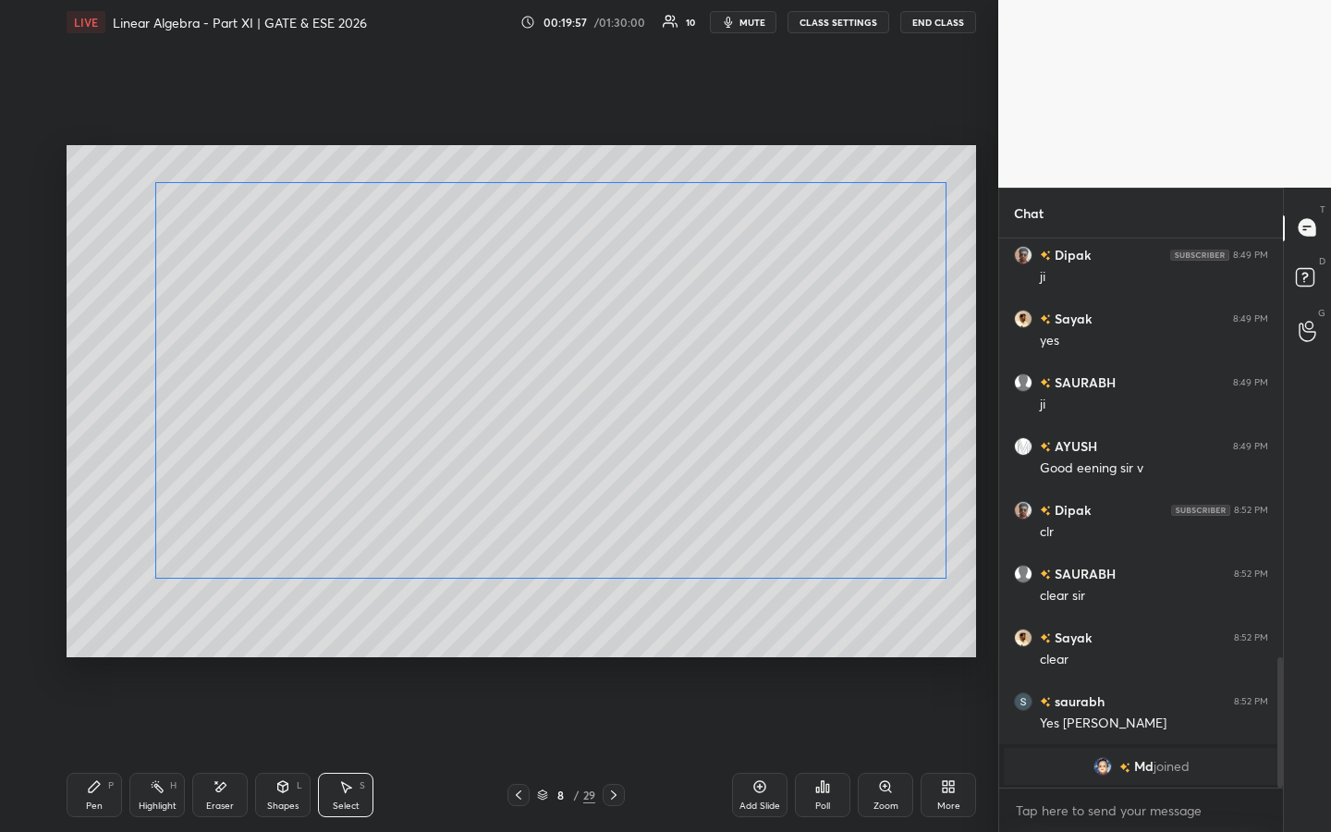
drag, startPoint x: 675, startPoint y: 437, endPoint x: 683, endPoint y: 445, distance: 11.1
click at [673, 427] on div "0 ° Undo Copy Duplicate Duplicate to new slide Delete" at bounding box center [522, 401] width 910 height 512
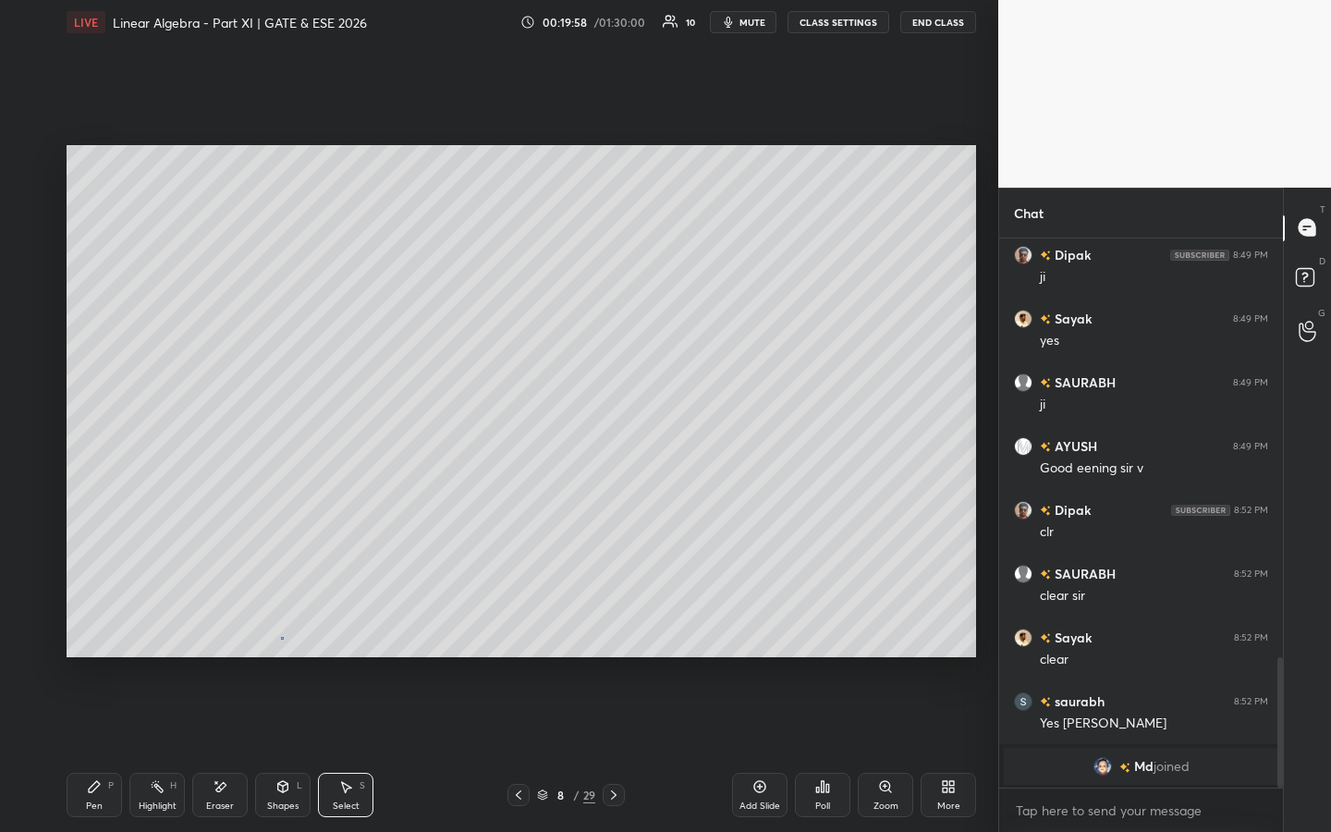
click at [281, 635] on div "0 ° Undo Copy Duplicate Duplicate to new slide Delete" at bounding box center [522, 401] width 910 height 512
click at [82, 635] on div "Pen P" at bounding box center [94, 795] width 55 height 44
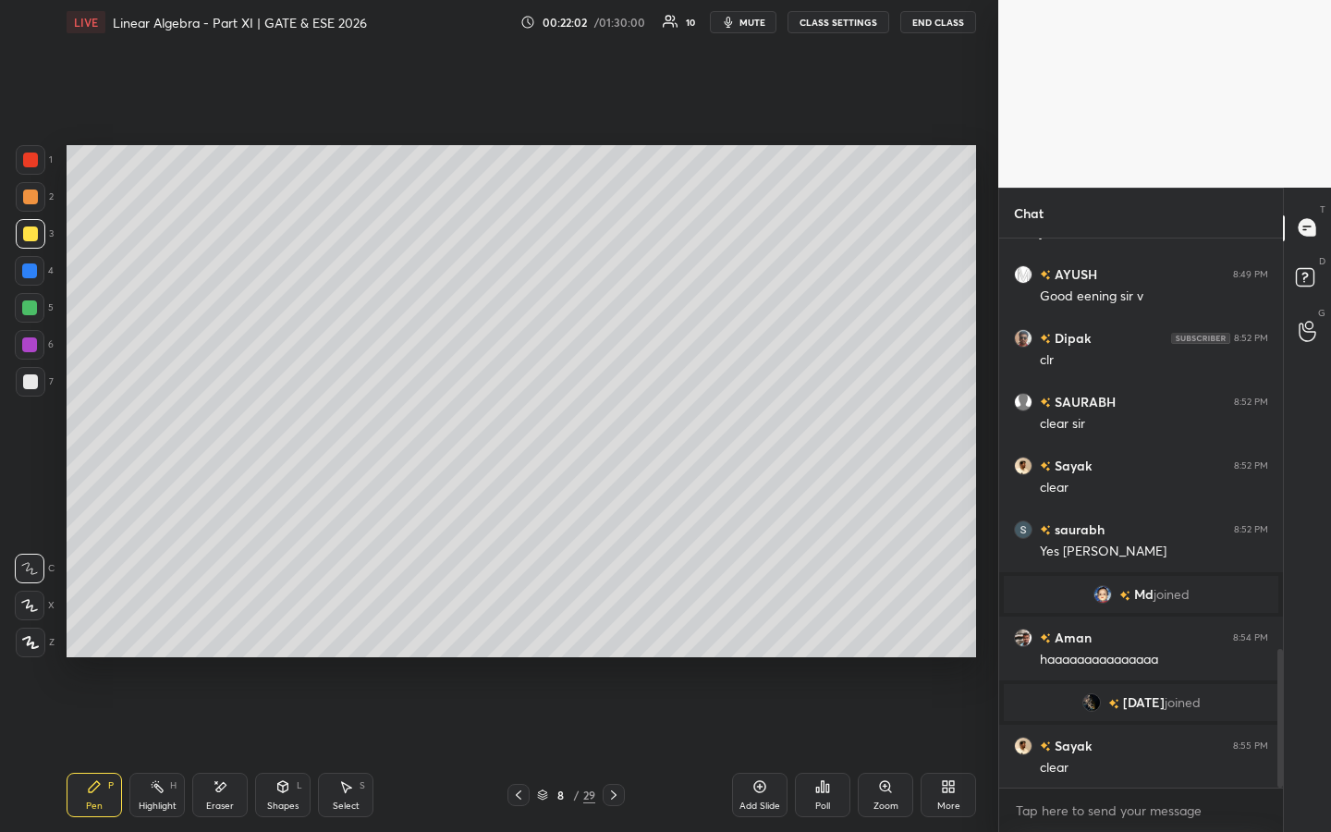
scroll to position [1680, 0]
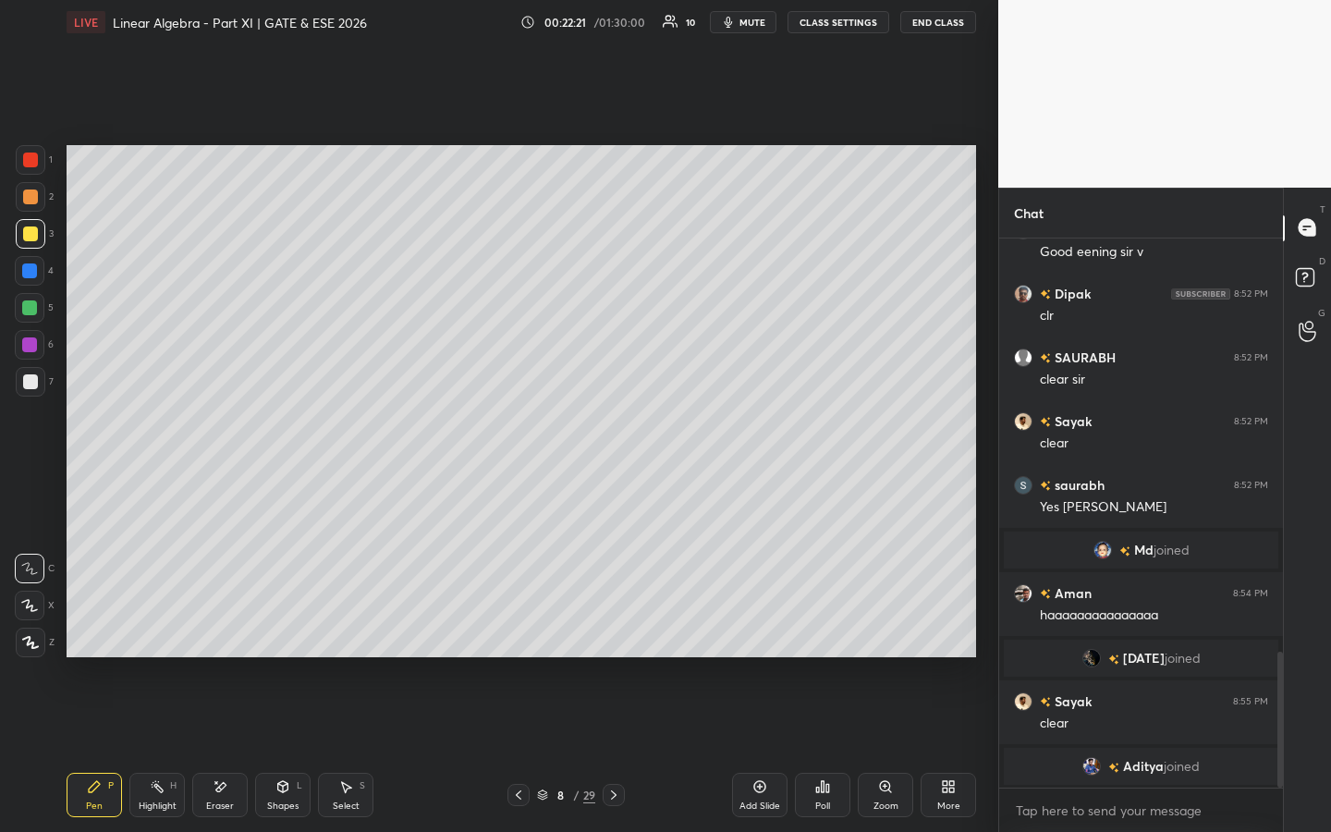
click at [1132, 635] on span "Aditya" at bounding box center [1143, 766] width 41 height 15
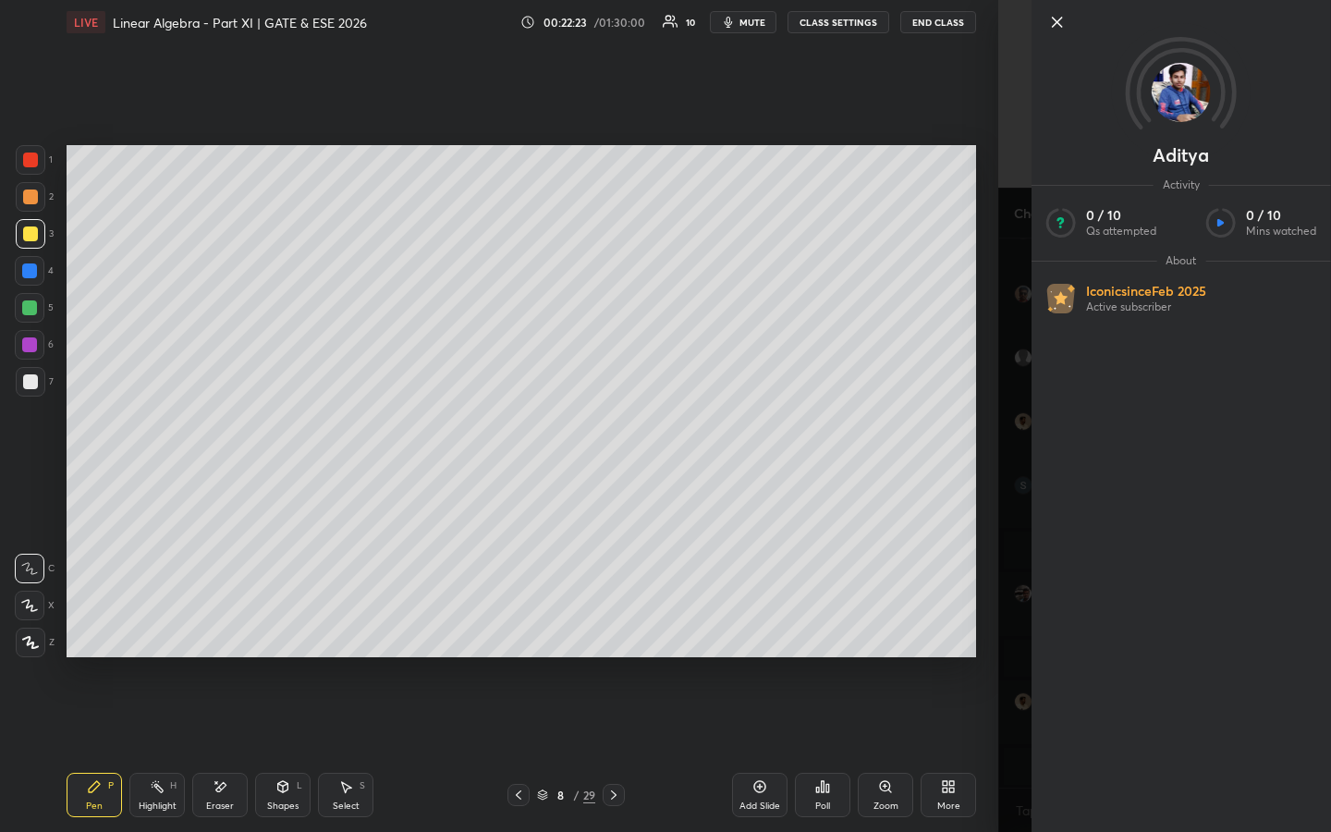
click at [1048, 27] on icon at bounding box center [1057, 22] width 22 height 22
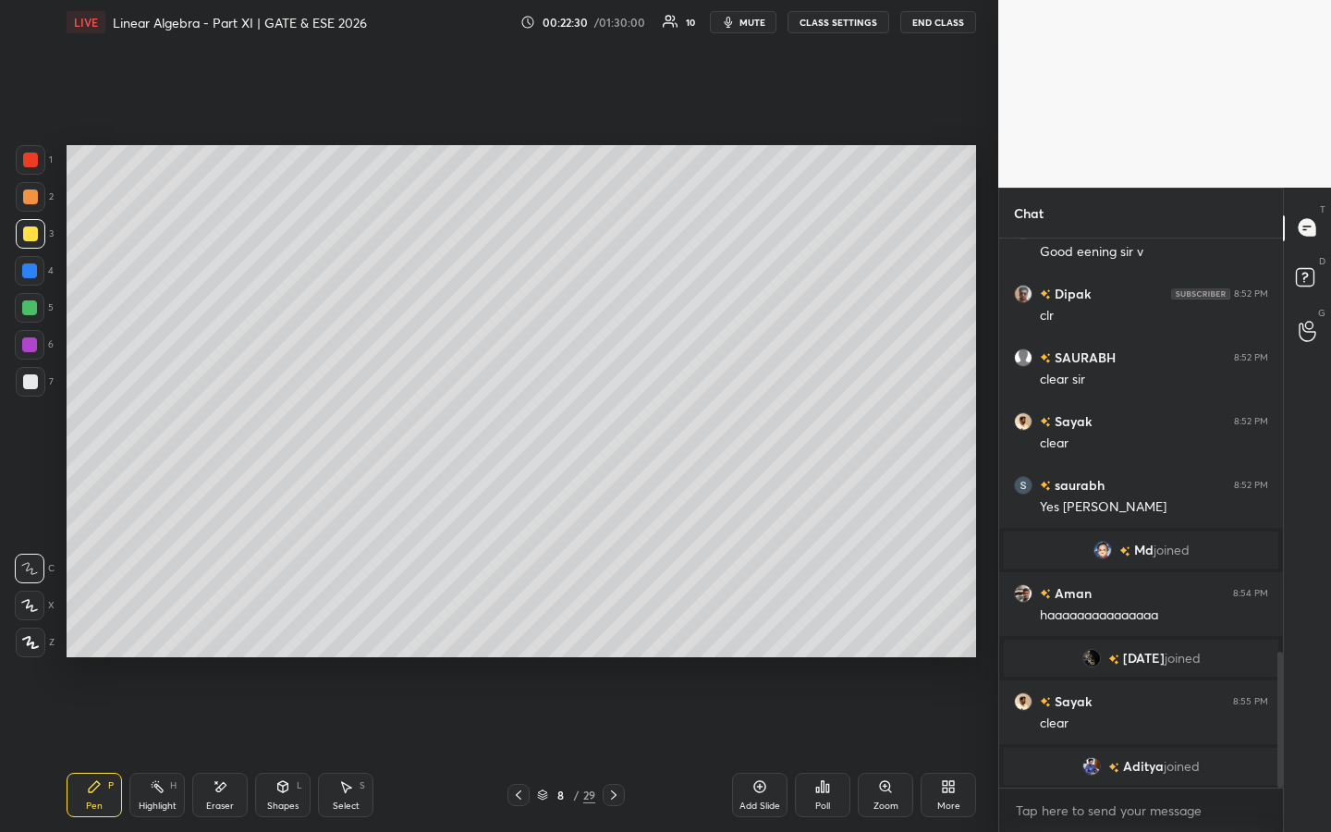
click at [177, 635] on div "Highlight H" at bounding box center [156, 795] width 55 height 44
drag, startPoint x: 98, startPoint y: 792, endPoint x: 129, endPoint y: 796, distance: 31.6
click at [98, 635] on icon at bounding box center [94, 786] width 15 height 15
click at [768, 635] on div "Add Slide" at bounding box center [759, 795] width 55 height 44
click at [226, 635] on icon at bounding box center [220, 787] width 15 height 16
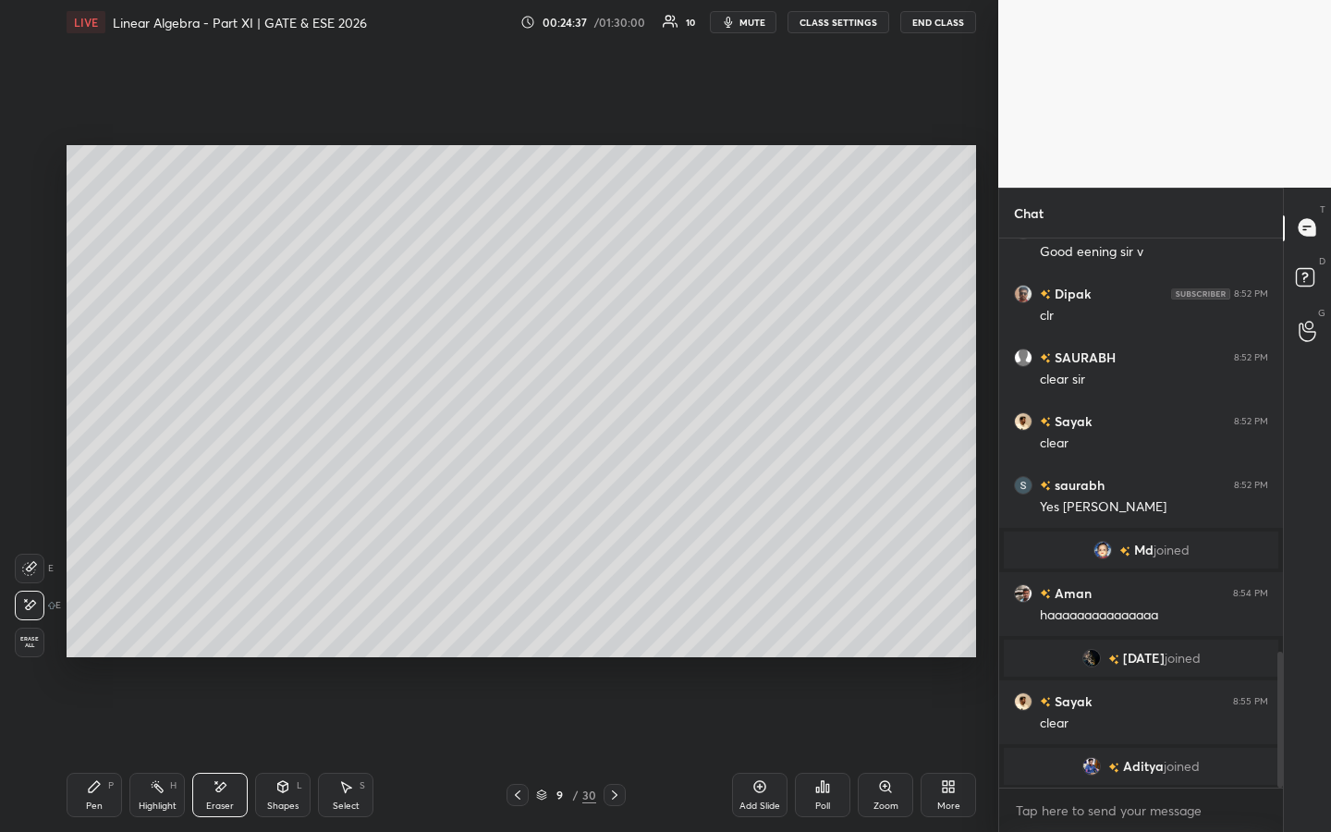
scroll to position [6, 6]
click at [102, 635] on div "Pen P" at bounding box center [94, 795] width 55 height 44
click at [1144, 635] on span "[DATE]" at bounding box center [1144, 658] width 42 height 15
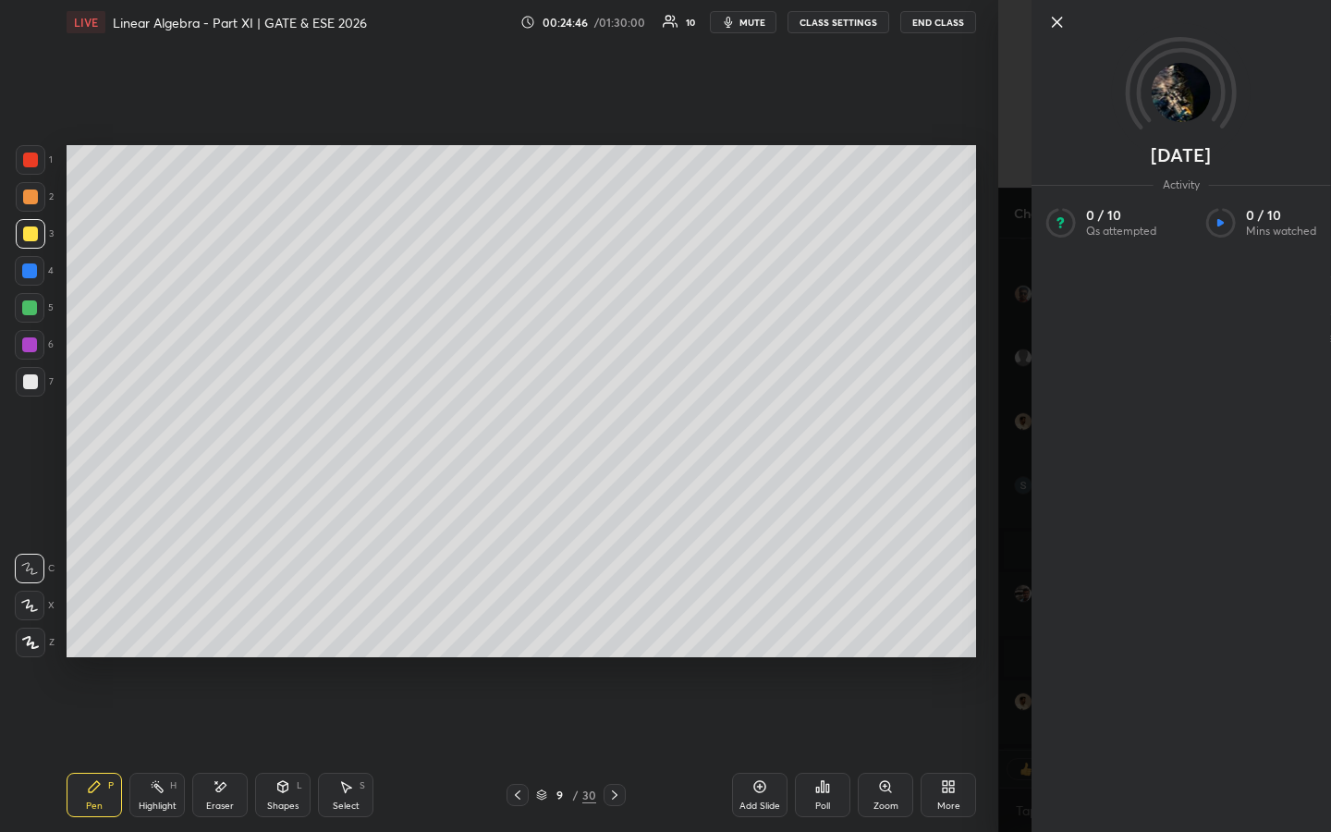
click at [1048, 18] on icon at bounding box center [1057, 22] width 22 height 22
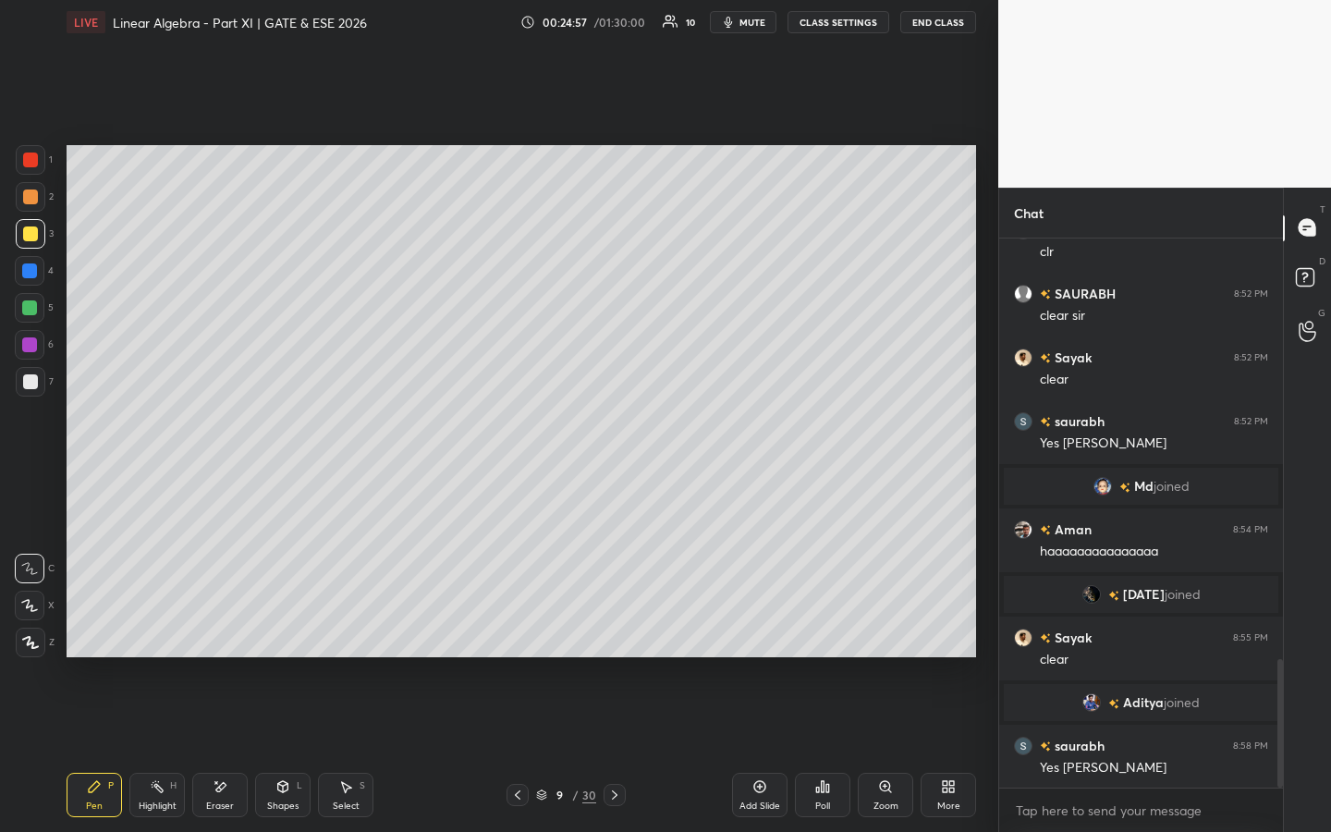
scroll to position [1809, 0]
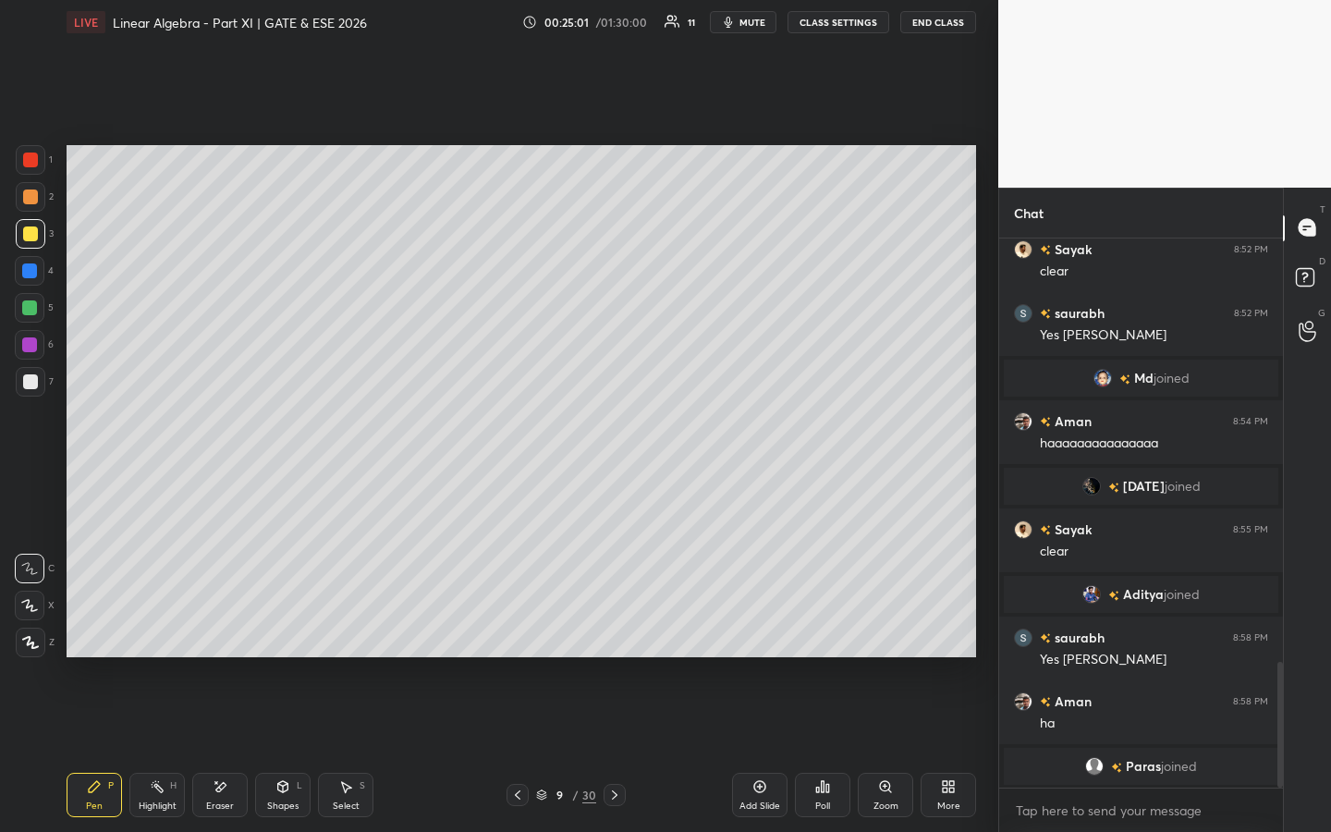
click at [761, 635] on icon at bounding box center [760, 786] width 15 height 15
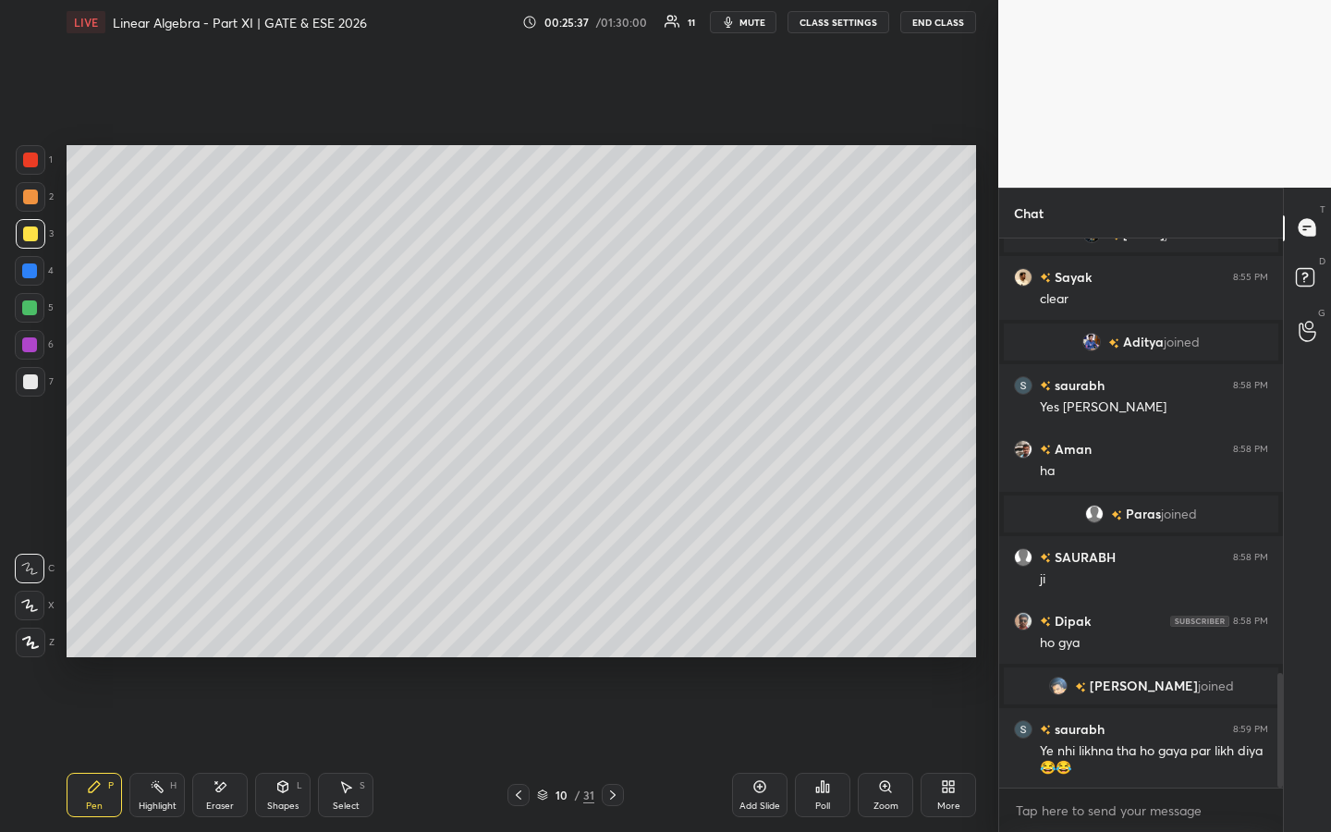
scroll to position [2083, 0]
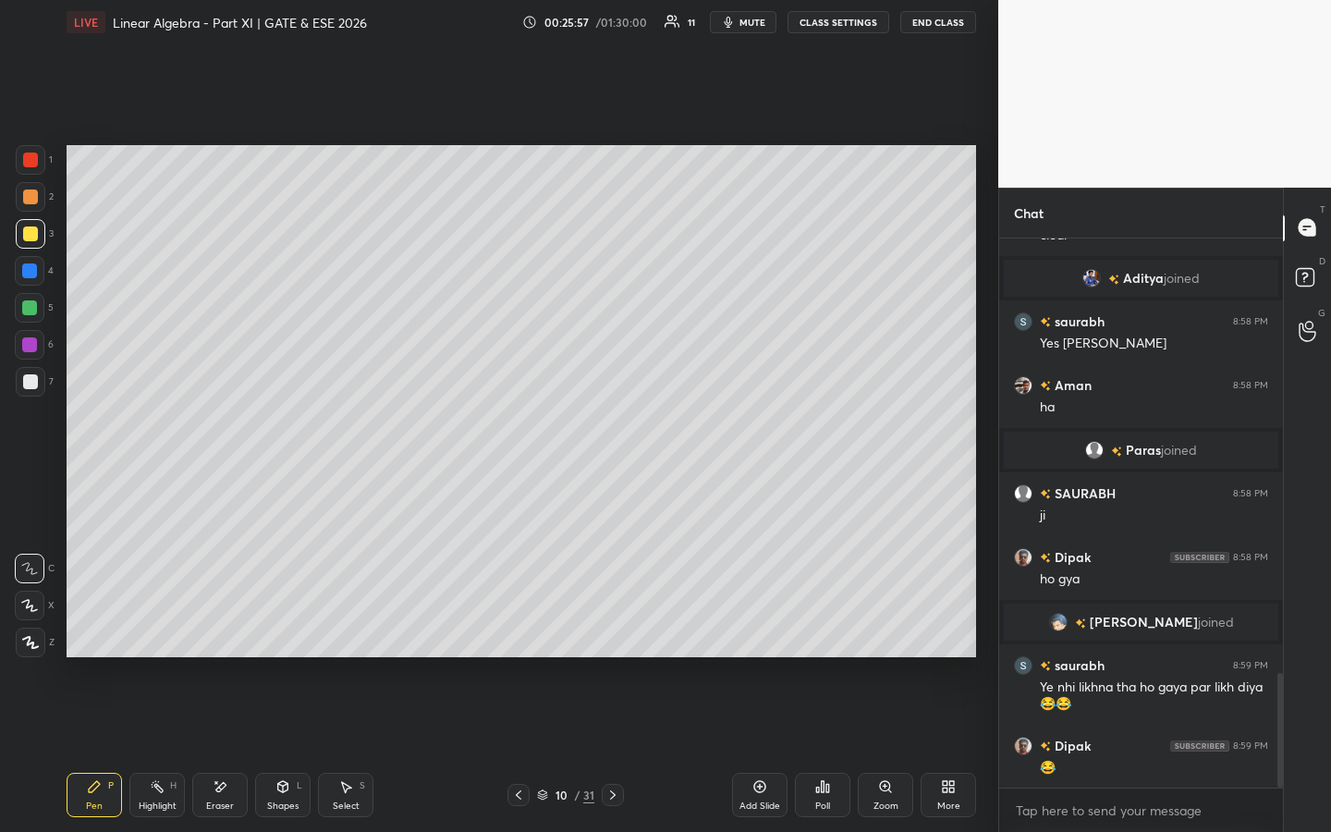
click at [27, 311] on div at bounding box center [29, 307] width 15 height 15
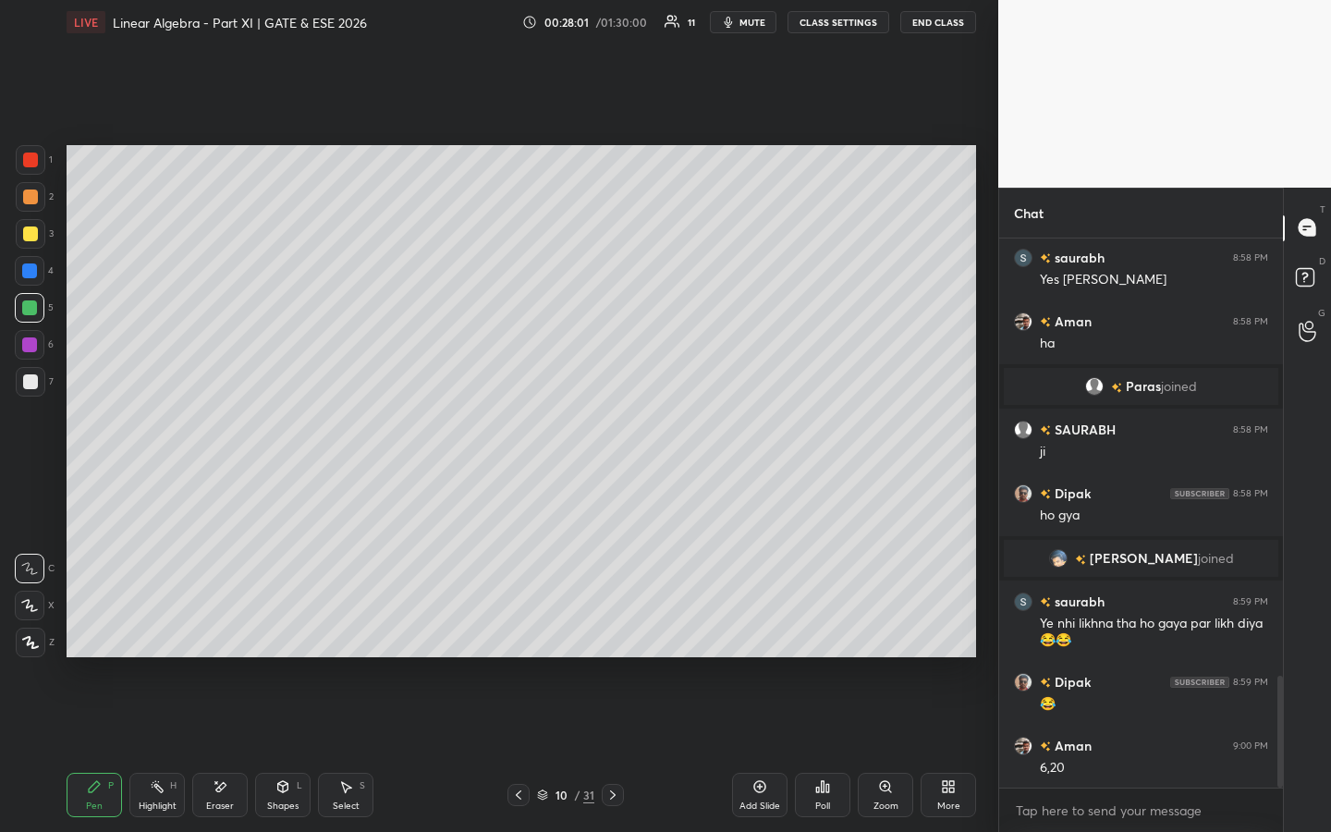
scroll to position [2210, 0]
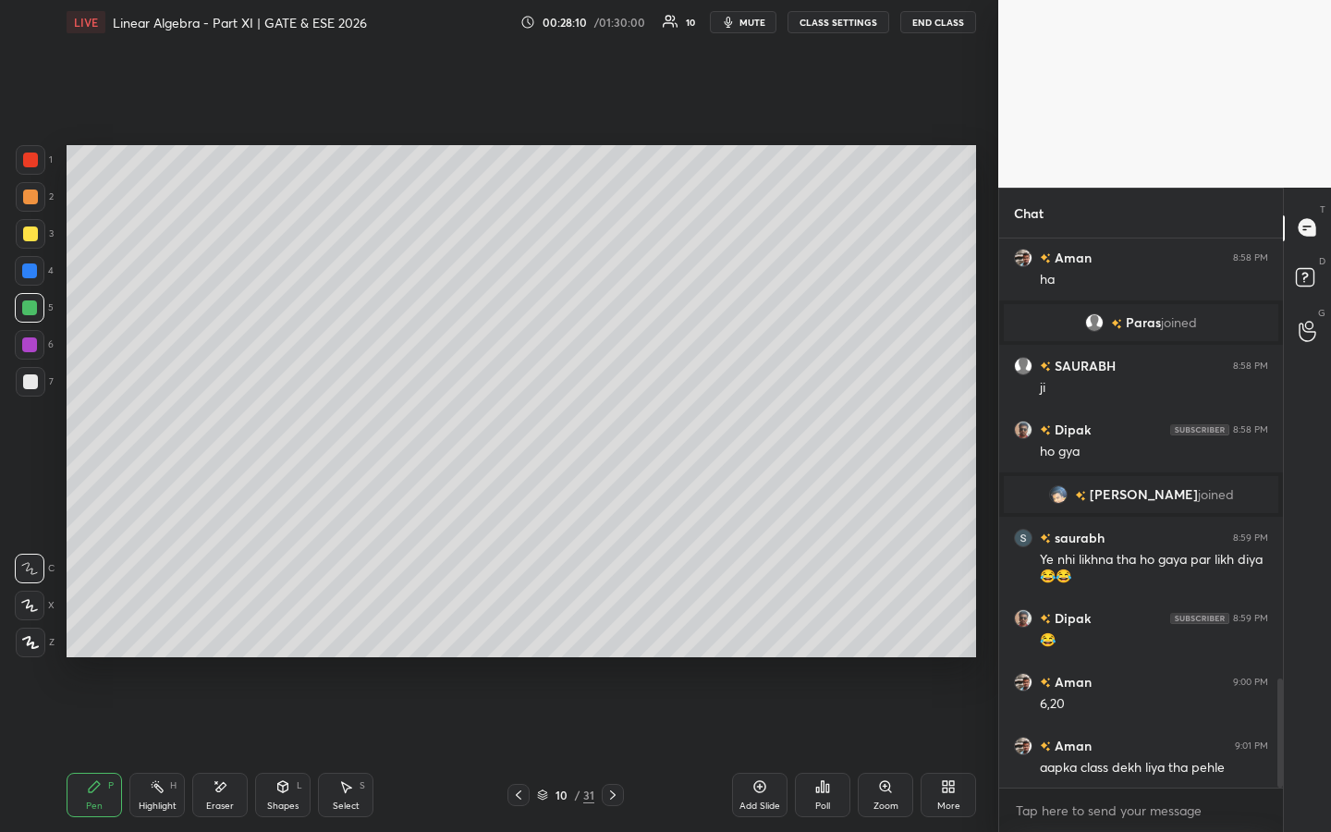
click at [765, 635] on icon at bounding box center [760, 786] width 15 height 15
click at [519, 635] on icon at bounding box center [518, 795] width 15 height 15
click at [611, 635] on icon at bounding box center [613, 795] width 15 height 15
click at [521, 635] on icon at bounding box center [518, 795] width 15 height 15
click at [624, 635] on div "10 / 32" at bounding box center [565, 795] width 333 height 22
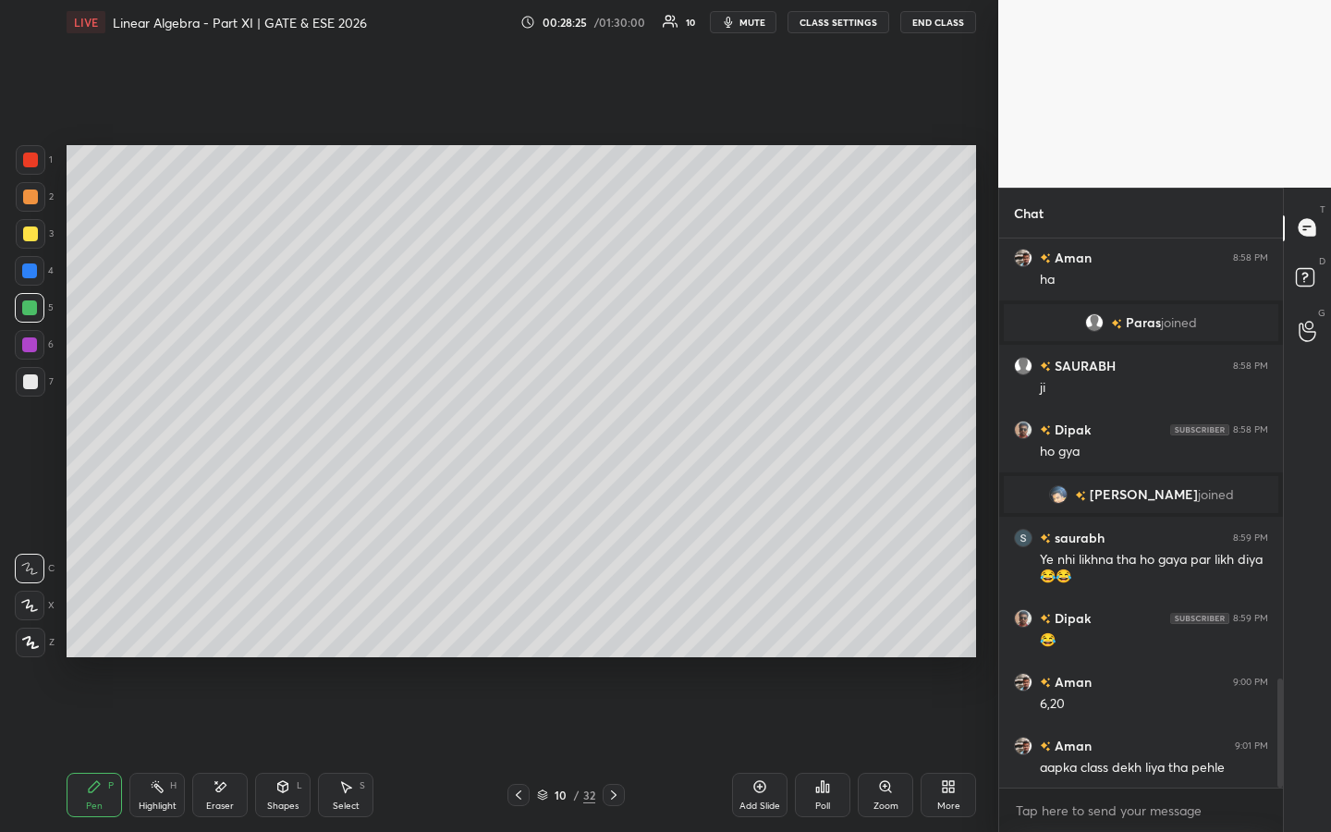
click at [613, 635] on icon at bounding box center [614, 794] width 6 height 9
click at [520, 635] on icon at bounding box center [518, 795] width 15 height 15
click at [606, 635] on icon at bounding box center [613, 795] width 15 height 15
click at [518, 635] on icon at bounding box center [518, 795] width 15 height 15
click at [613, 635] on icon at bounding box center [614, 794] width 6 height 9
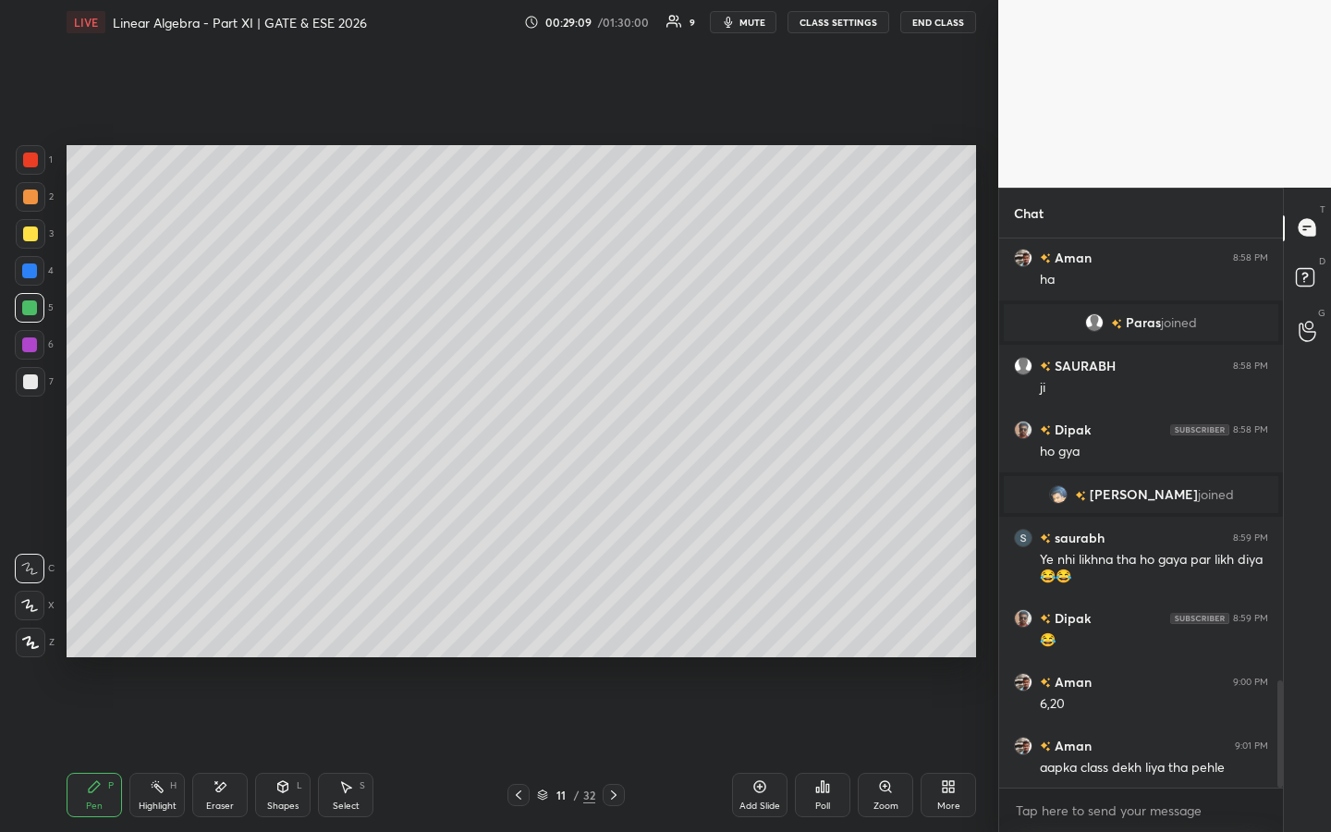
scroll to position [2274, 0]
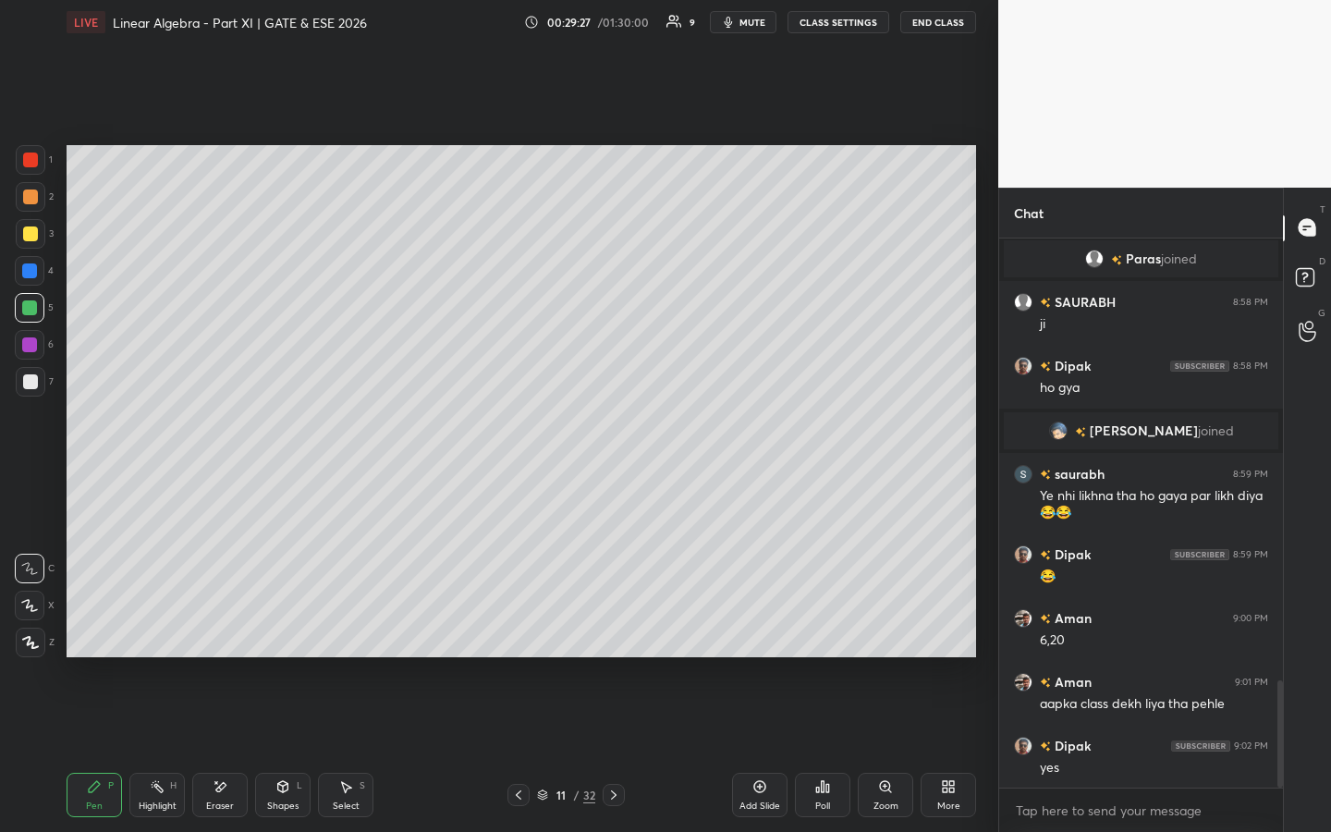
drag, startPoint x: 758, startPoint y: 783, endPoint x: 755, endPoint y: 759, distance: 24.2
click at [758, 635] on icon at bounding box center [760, 786] width 15 height 15
click at [519, 635] on icon at bounding box center [517, 795] width 15 height 15
click at [617, 635] on icon at bounding box center [613, 795] width 15 height 15
click at [522, 635] on icon at bounding box center [517, 795] width 15 height 15
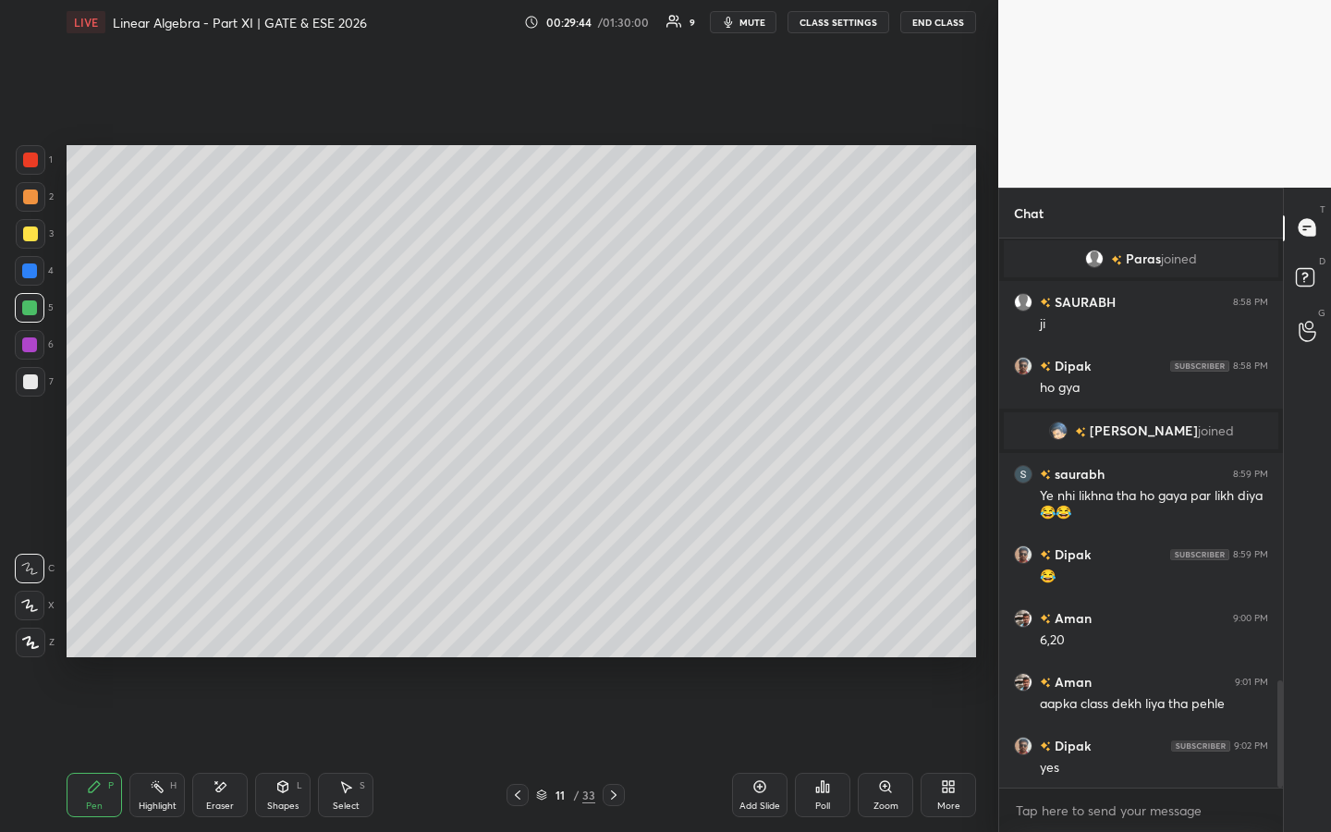
click at [617, 635] on icon at bounding box center [613, 795] width 15 height 15
click at [516, 635] on icon at bounding box center [517, 795] width 15 height 15
drag, startPoint x: 610, startPoint y: 793, endPoint x: 622, endPoint y: 766, distance: 29.4
click at [609, 635] on icon at bounding box center [613, 795] width 15 height 15
click at [43, 342] on div at bounding box center [30, 345] width 30 height 30
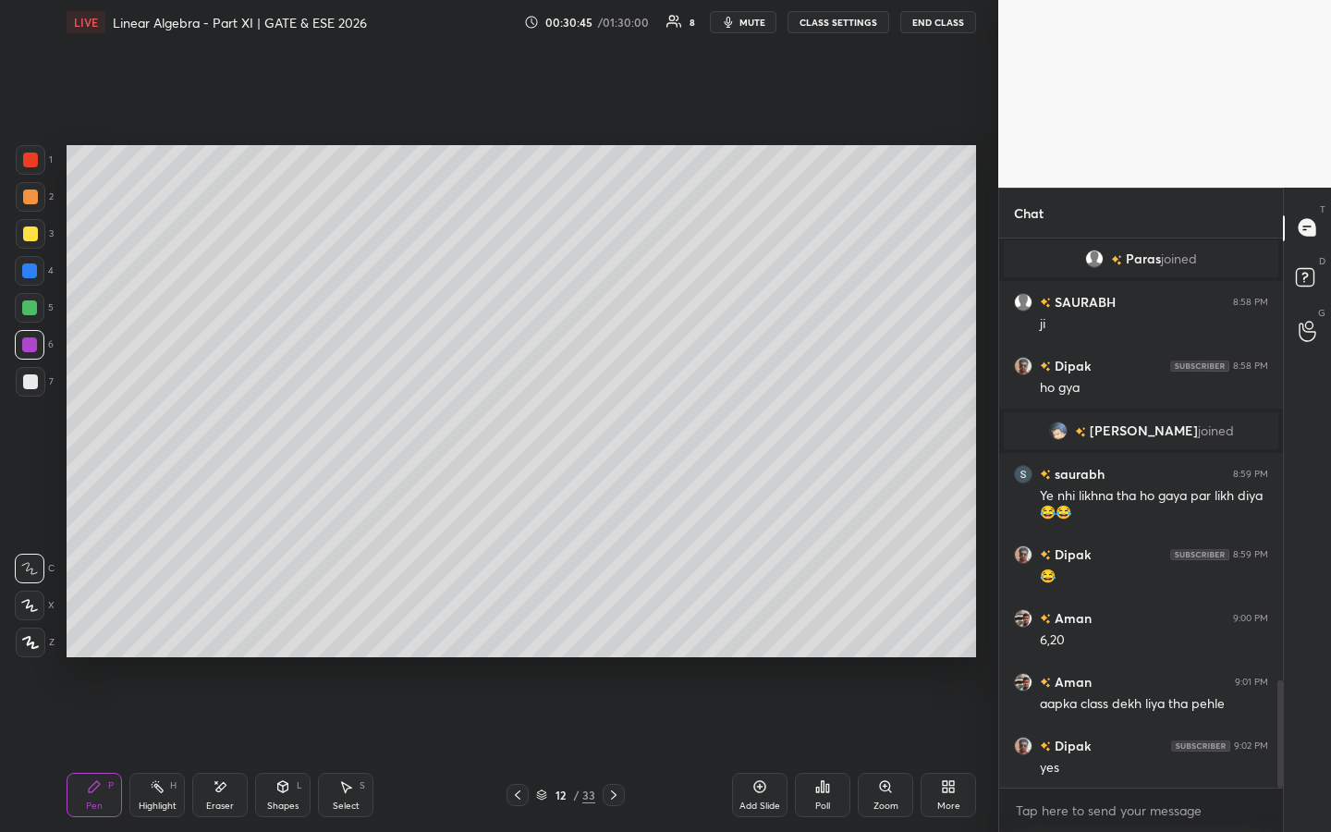
click at [766, 635] on icon at bounding box center [760, 786] width 15 height 15
click at [518, 635] on icon at bounding box center [517, 795] width 15 height 15
drag, startPoint x: 613, startPoint y: 795, endPoint x: 618, endPoint y: 762, distance: 33.7
click at [615, 635] on icon at bounding box center [613, 795] width 15 height 15
click at [515, 635] on icon at bounding box center [517, 795] width 15 height 15
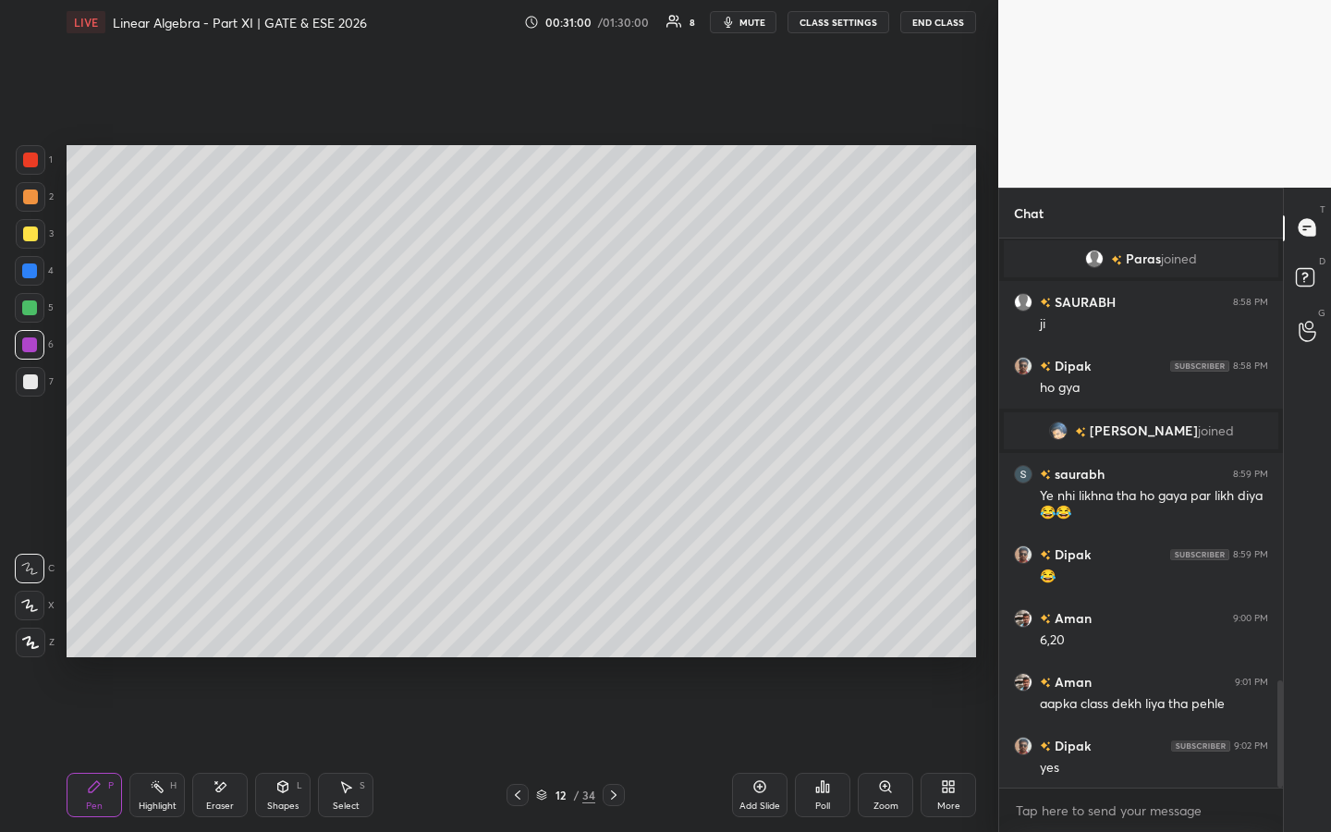
click at [608, 635] on icon at bounding box center [613, 795] width 15 height 15
click at [509, 635] on div at bounding box center [518, 795] width 22 height 22
drag, startPoint x: 618, startPoint y: 793, endPoint x: 616, endPoint y: 754, distance: 38.9
click at [618, 635] on icon at bounding box center [613, 795] width 15 height 15
click at [519, 635] on icon at bounding box center [517, 795] width 15 height 15
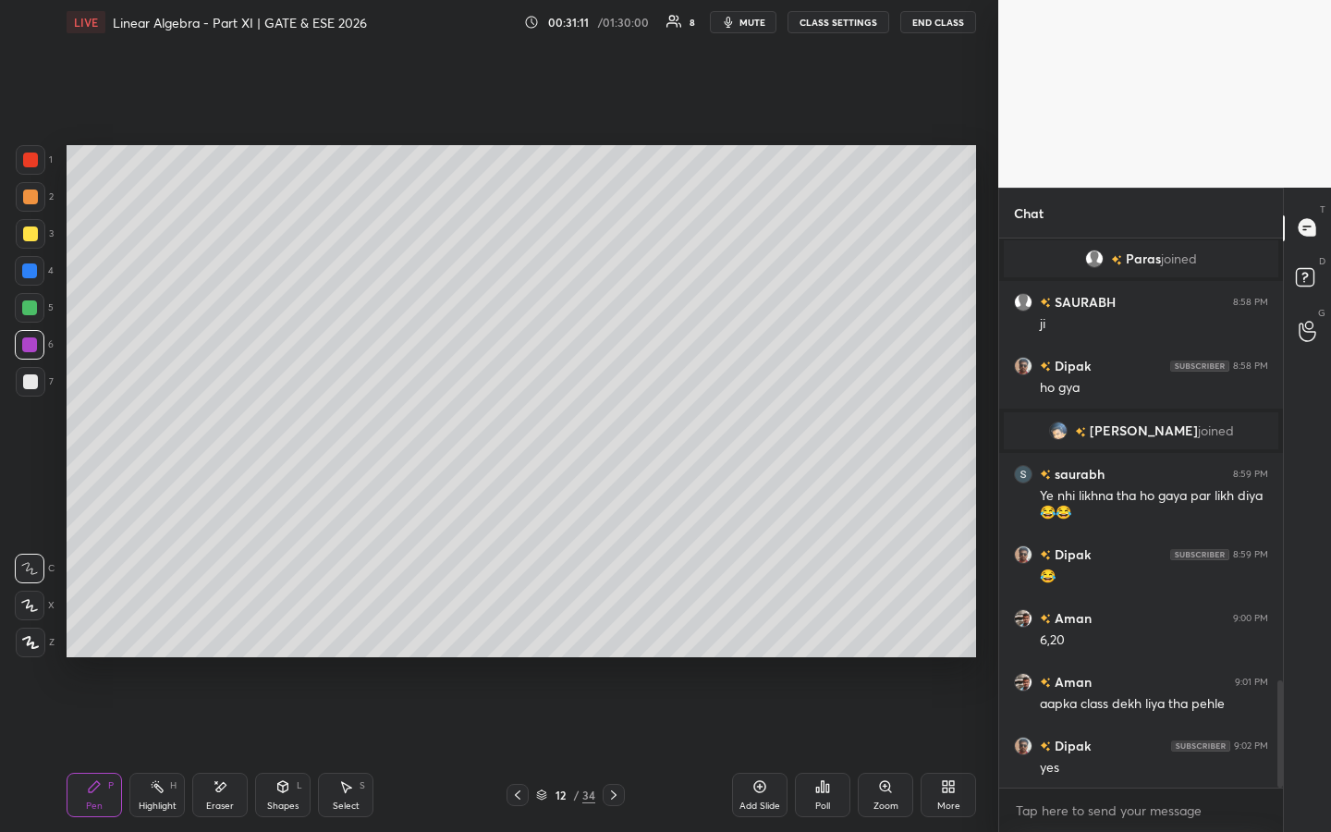
click at [615, 635] on icon at bounding box center [613, 795] width 15 height 15
drag, startPoint x: 519, startPoint y: 790, endPoint x: 543, endPoint y: 766, distance: 34.0
click at [519, 635] on icon at bounding box center [517, 795] width 15 height 15
click at [611, 635] on icon at bounding box center [613, 795] width 15 height 15
drag, startPoint x: 34, startPoint y: 378, endPoint x: 58, endPoint y: 332, distance: 52.1
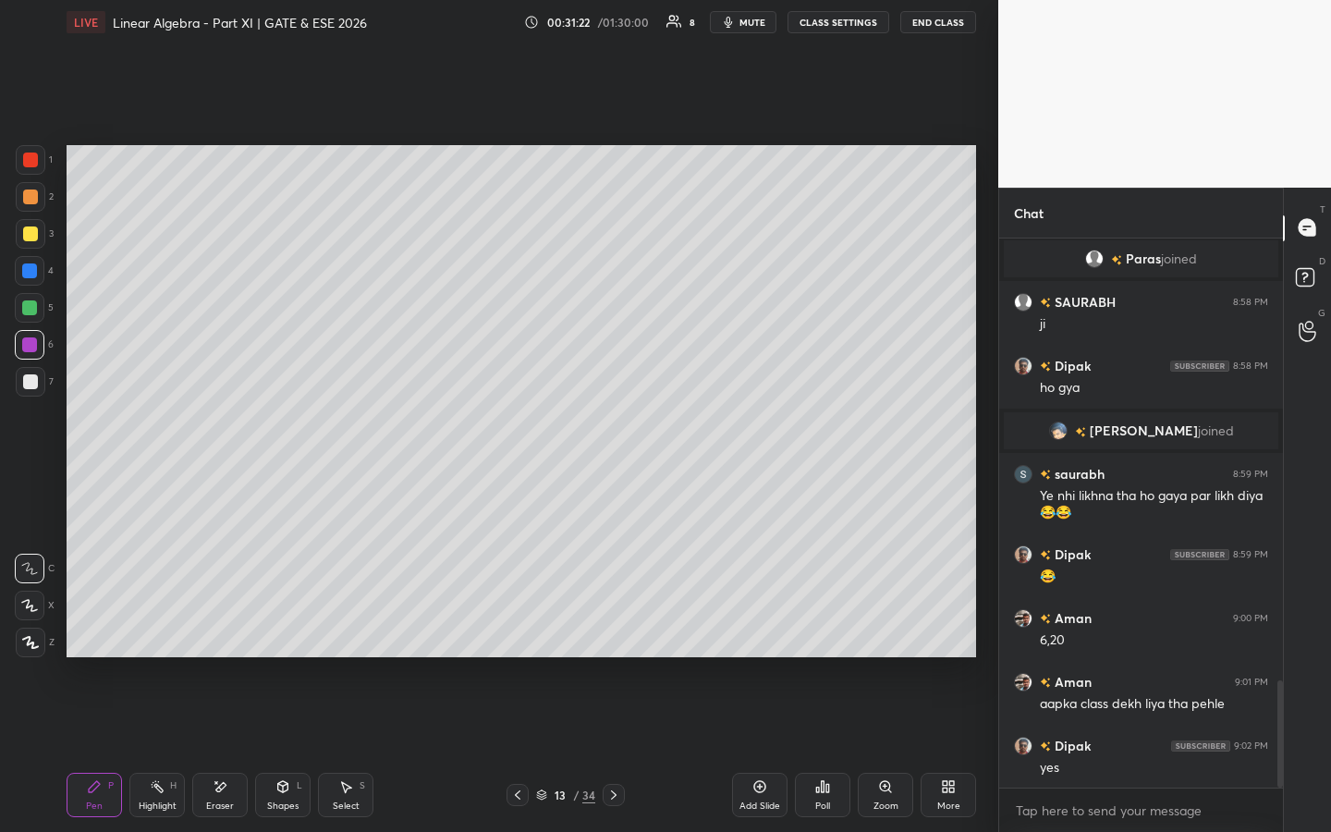
click at [34, 378] on div at bounding box center [30, 381] width 15 height 15
click at [520, 635] on icon at bounding box center [517, 795] width 15 height 15
click at [519, 635] on icon at bounding box center [517, 795] width 15 height 15
click at [518, 635] on icon at bounding box center [517, 795] width 15 height 15
click at [515, 635] on icon at bounding box center [517, 795] width 15 height 15
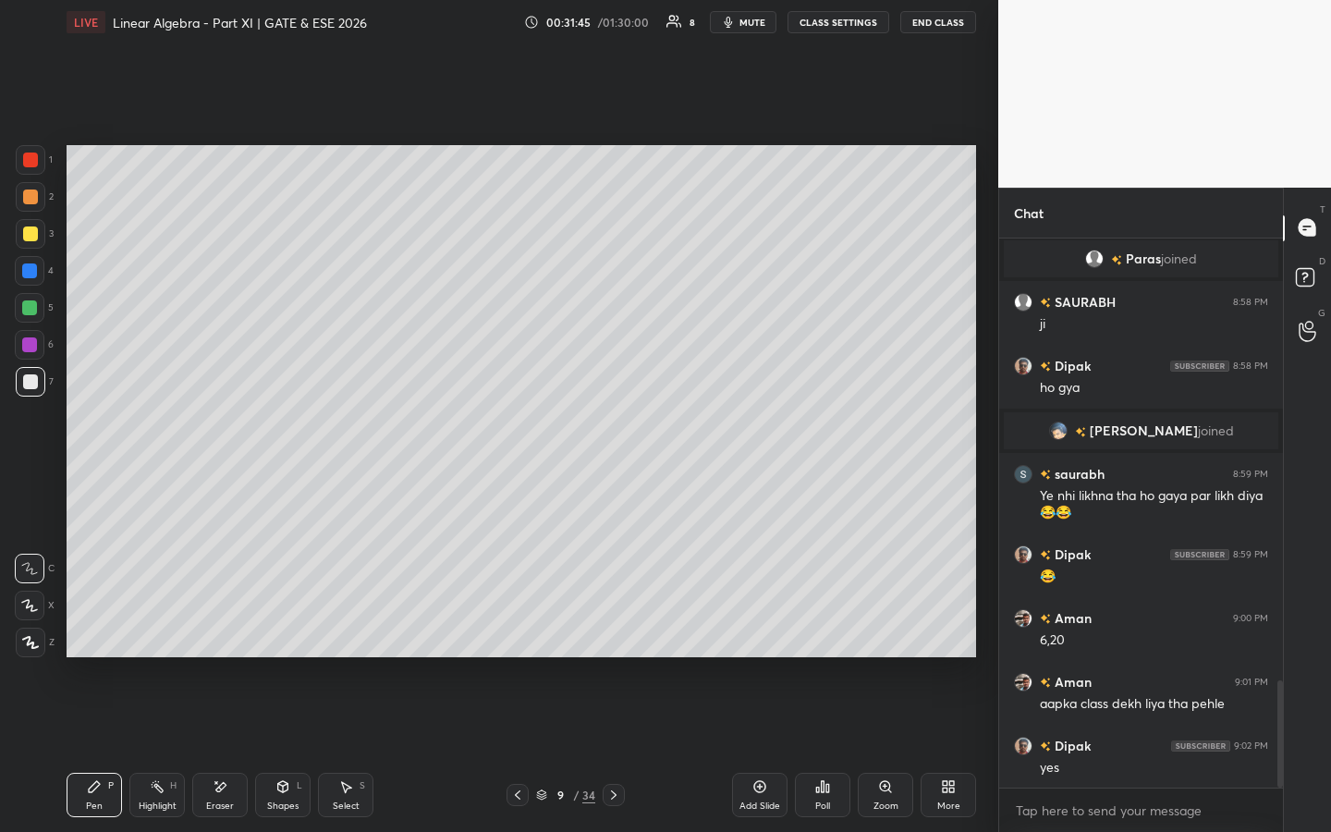
click at [617, 635] on icon at bounding box center [613, 795] width 15 height 15
click at [613, 635] on icon at bounding box center [613, 795] width 15 height 15
click at [611, 635] on icon at bounding box center [614, 794] width 6 height 9
drag, startPoint x: 615, startPoint y: 793, endPoint x: 605, endPoint y: 663, distance: 130.7
click at [615, 635] on icon at bounding box center [613, 795] width 15 height 15
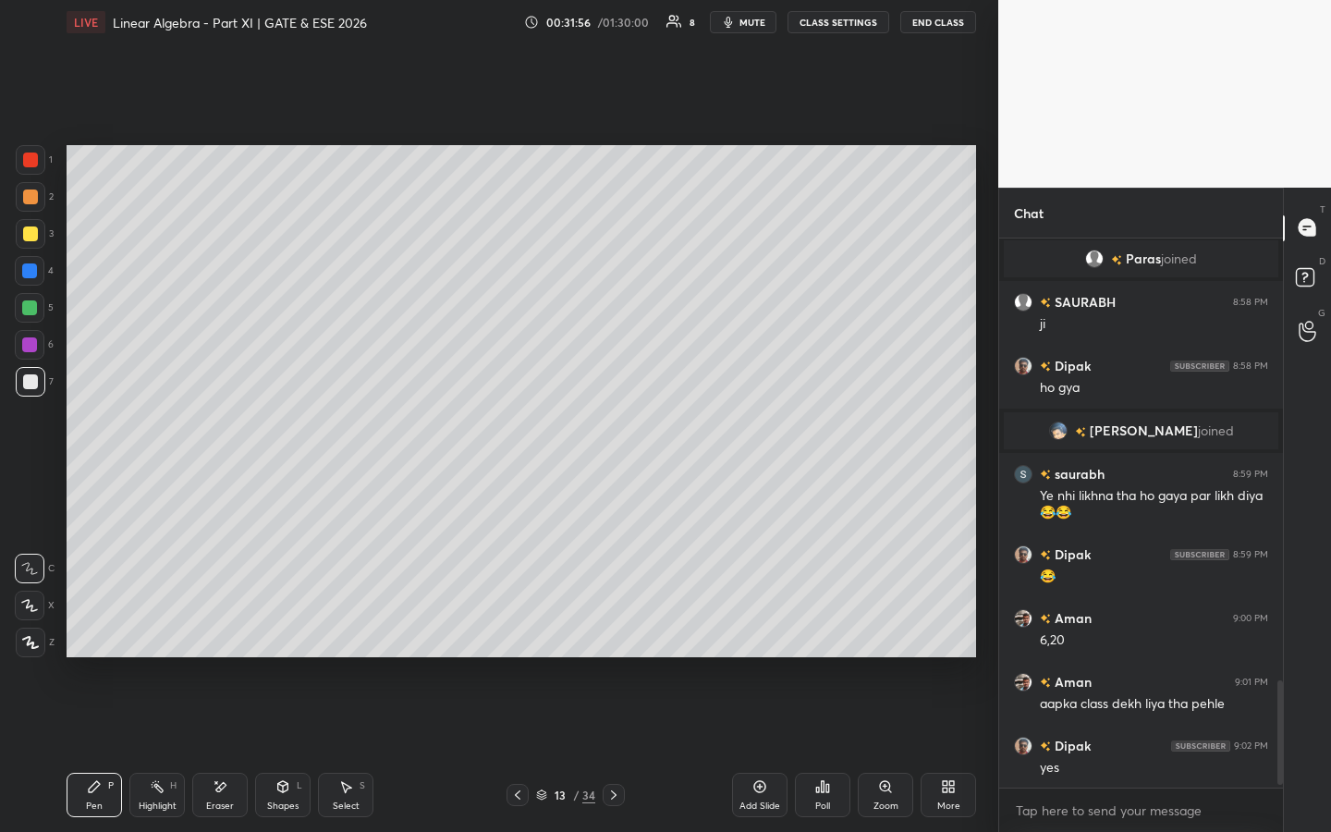
scroll to position [2338, 0]
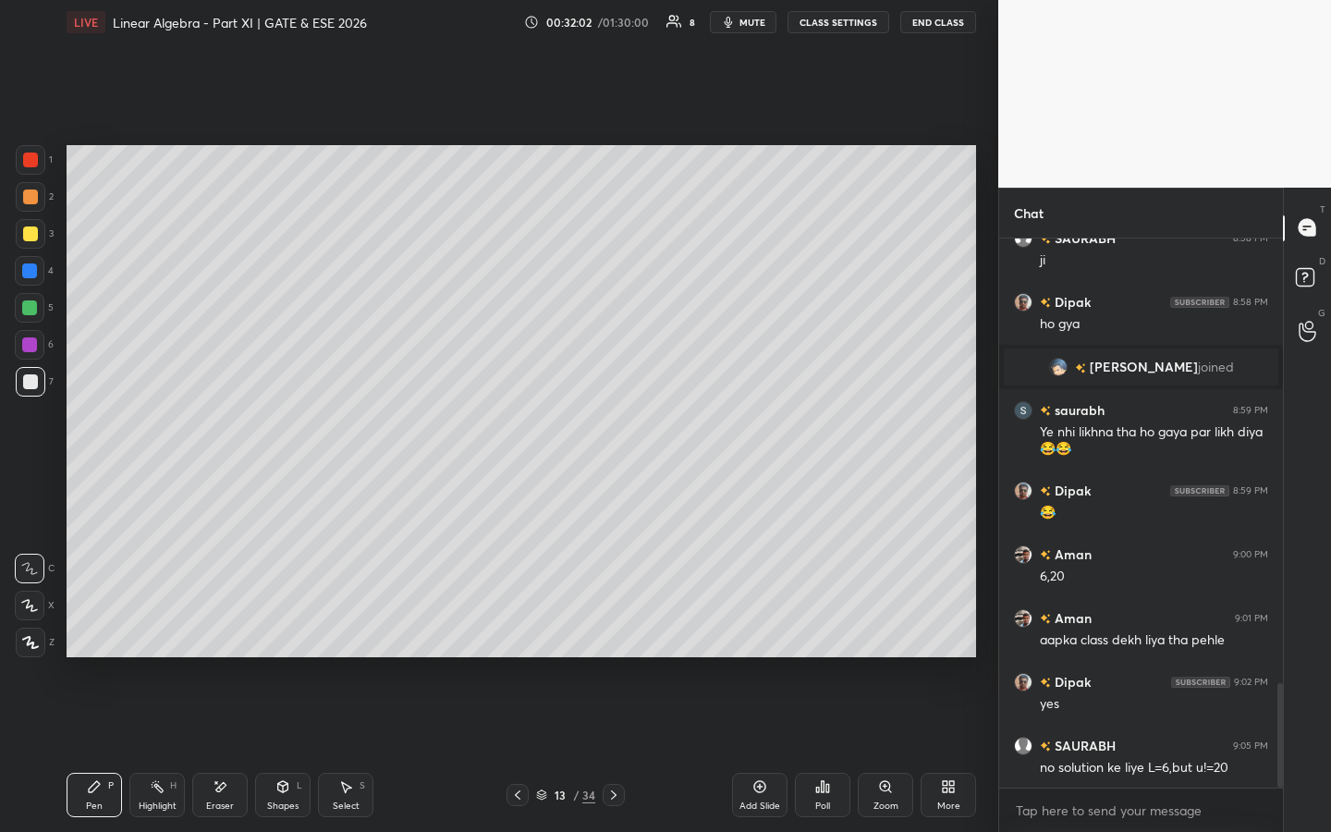
click at [161, 635] on div "Highlight H" at bounding box center [156, 795] width 55 height 44
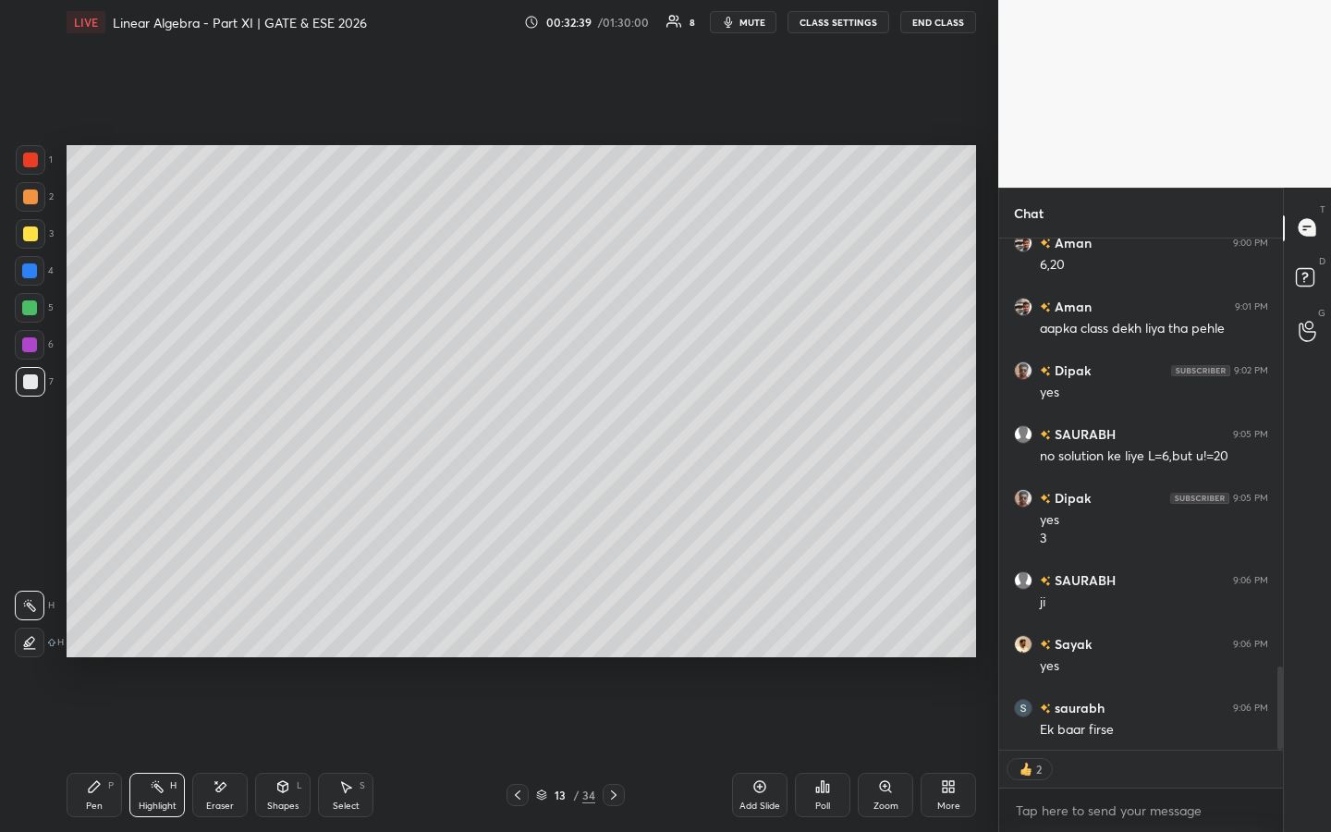
scroll to position [2612, 0]
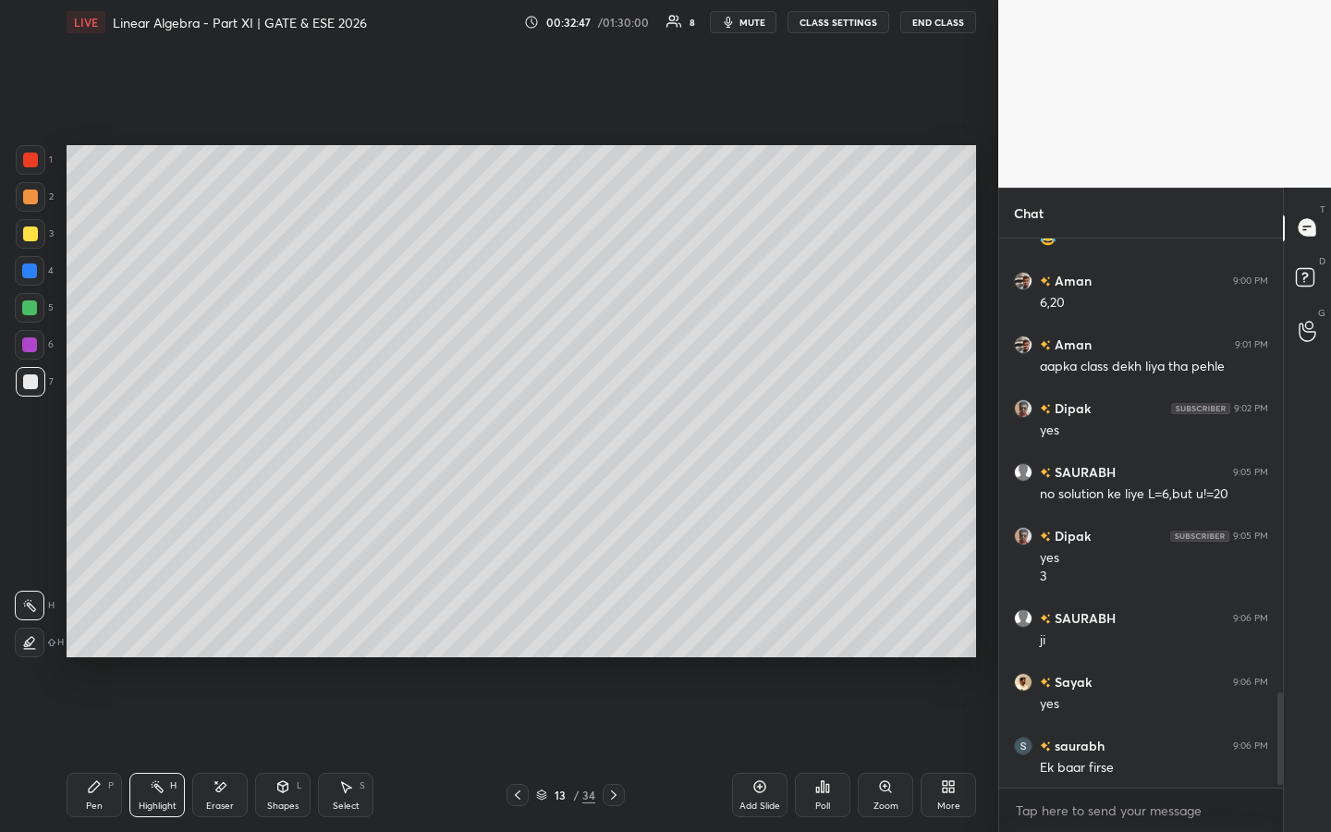
drag, startPoint x: 232, startPoint y: 793, endPoint x: 240, endPoint y: 786, distance: 11.1
click at [237, 635] on div "Eraser" at bounding box center [219, 795] width 55 height 44
click at [97, 635] on icon at bounding box center [94, 786] width 11 height 11
click at [155, 635] on div "Highlight" at bounding box center [158, 806] width 38 height 9
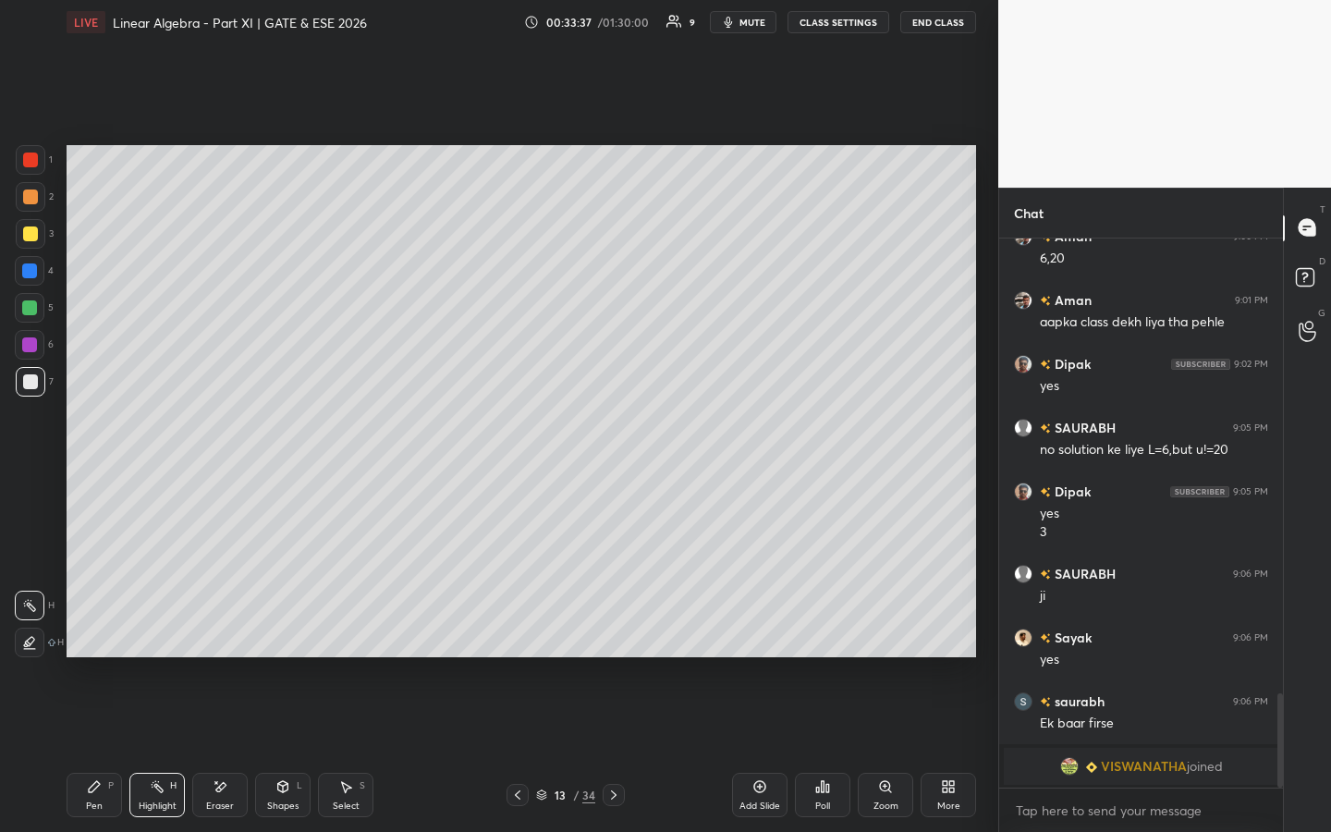
drag, startPoint x: 87, startPoint y: 798, endPoint x: 99, endPoint y: 752, distance: 47.8
click at [87, 635] on div "Pen P" at bounding box center [94, 795] width 55 height 44
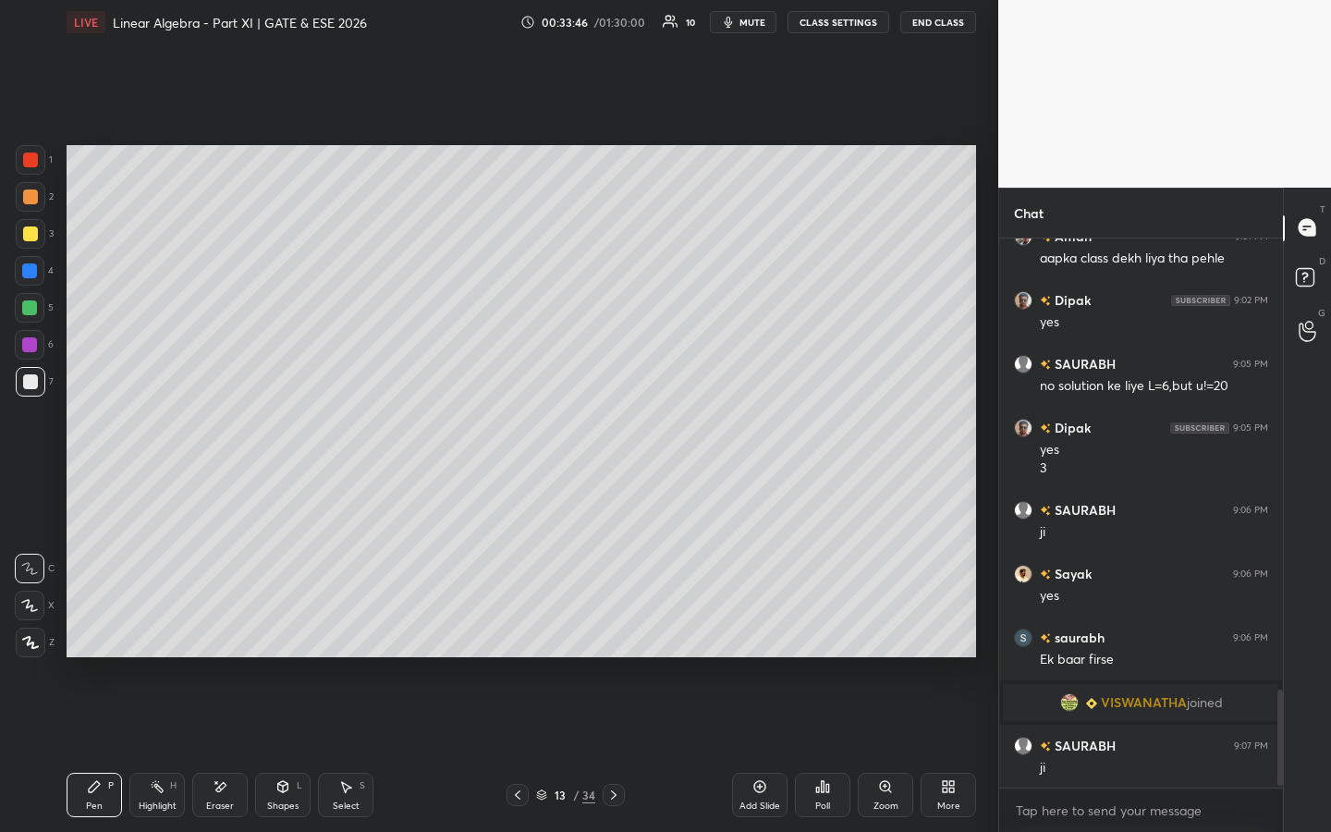
scroll to position [2594, 0]
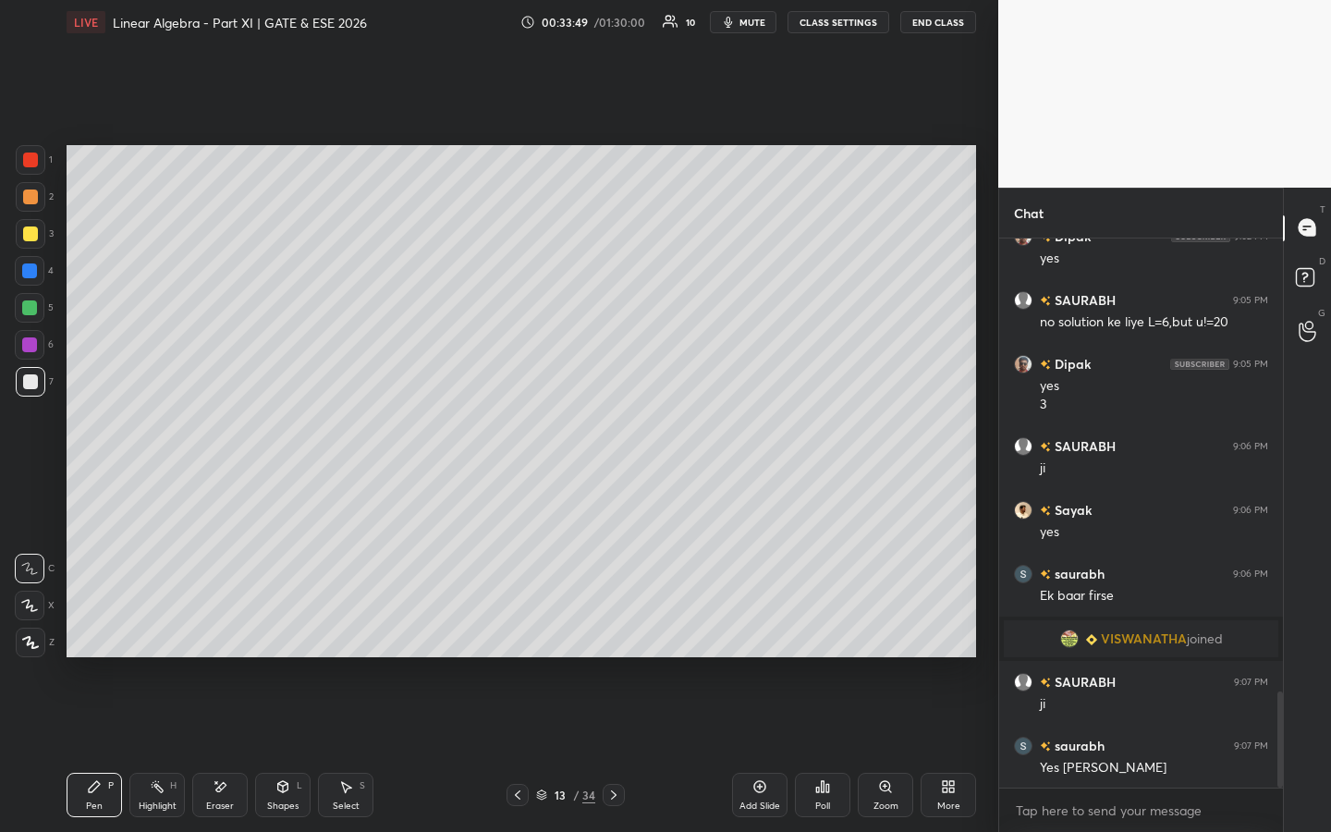
click at [526, 635] on div at bounding box center [518, 795] width 22 height 22
click at [523, 635] on icon at bounding box center [517, 795] width 15 height 15
click at [616, 635] on icon at bounding box center [613, 795] width 15 height 15
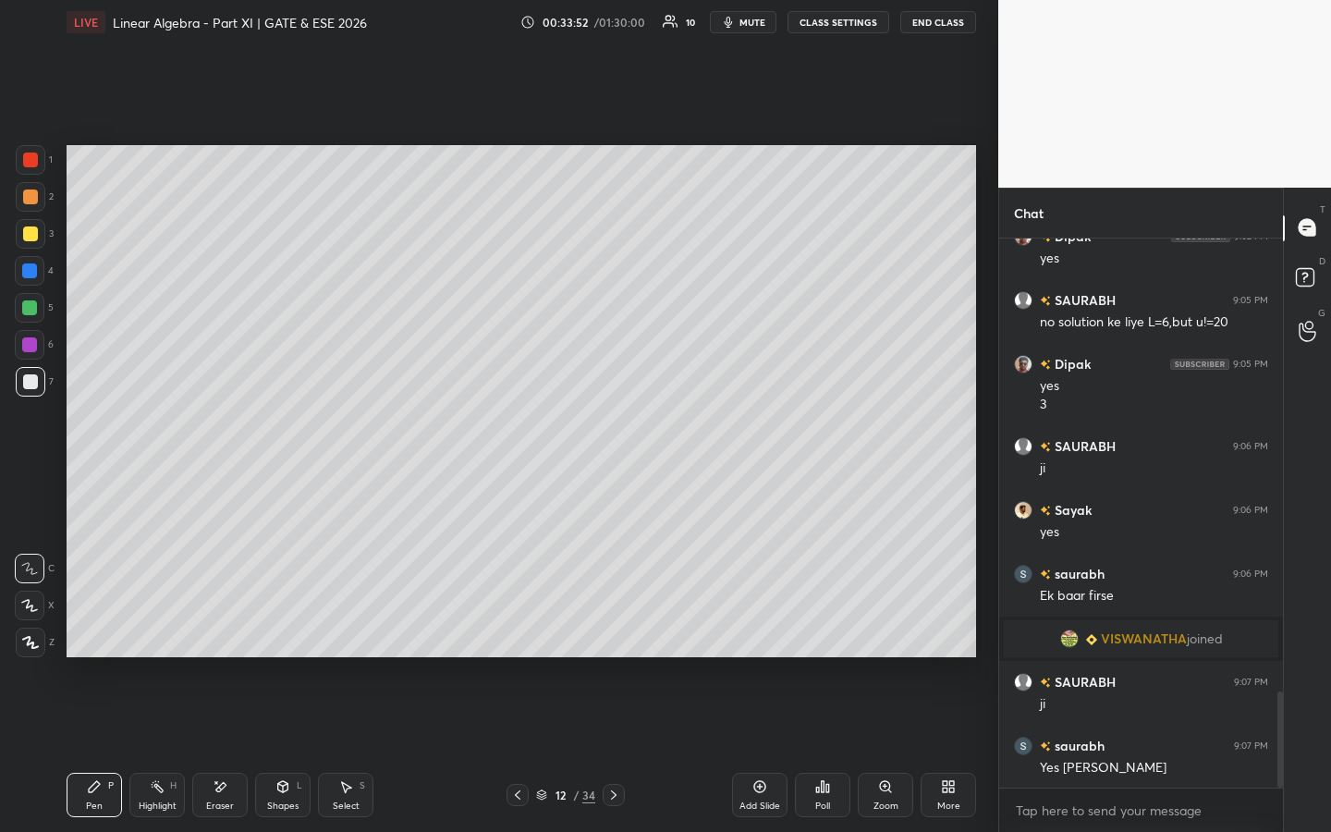
click at [614, 635] on icon at bounding box center [613, 795] width 15 height 15
click at [520, 635] on icon at bounding box center [517, 795] width 15 height 15
click at [519, 635] on icon at bounding box center [517, 795] width 15 height 15
click at [615, 635] on icon at bounding box center [613, 795] width 15 height 15
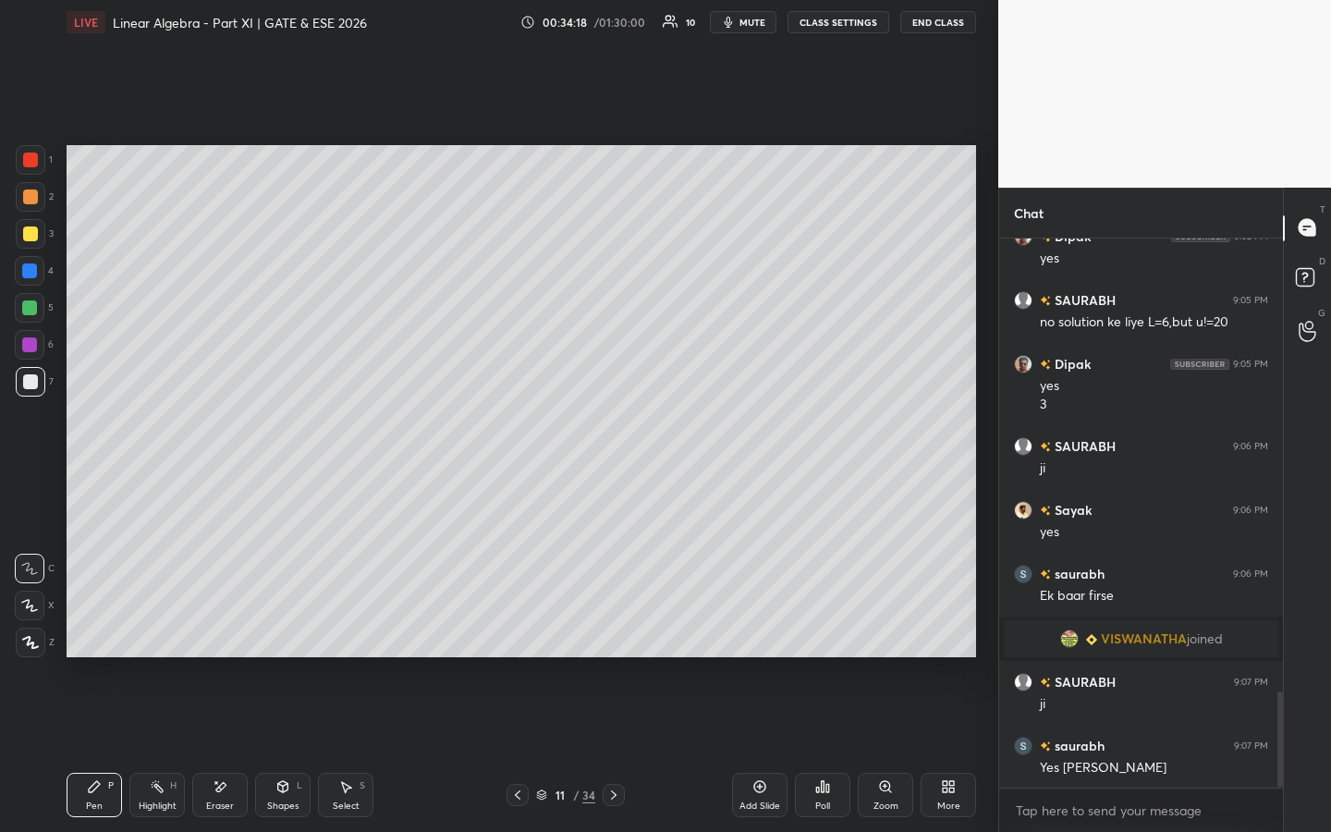
click at [615, 635] on icon at bounding box center [613, 795] width 15 height 15
click at [618, 635] on icon at bounding box center [613, 795] width 15 height 15
click at [620, 635] on icon at bounding box center [613, 795] width 15 height 15
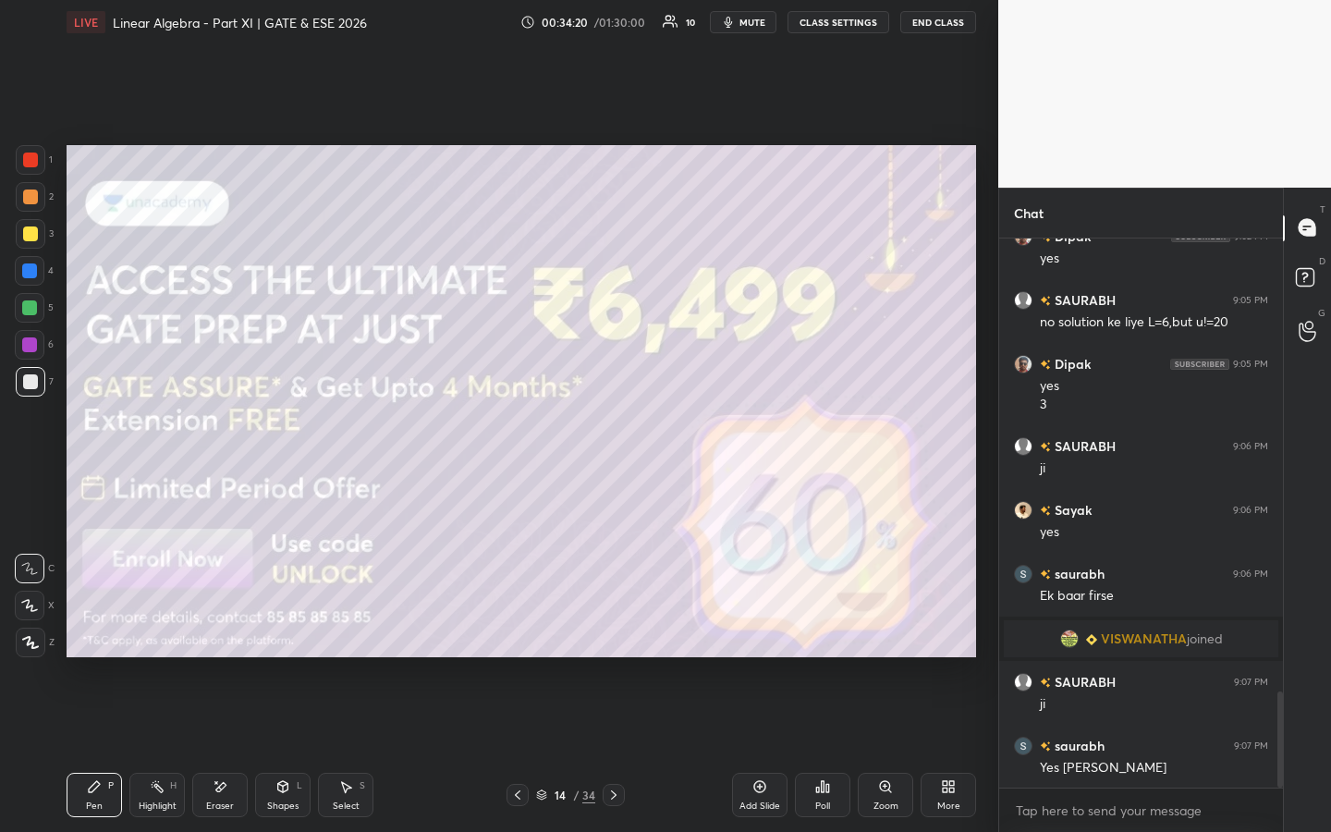
click at [521, 635] on div at bounding box center [518, 795] width 22 height 22
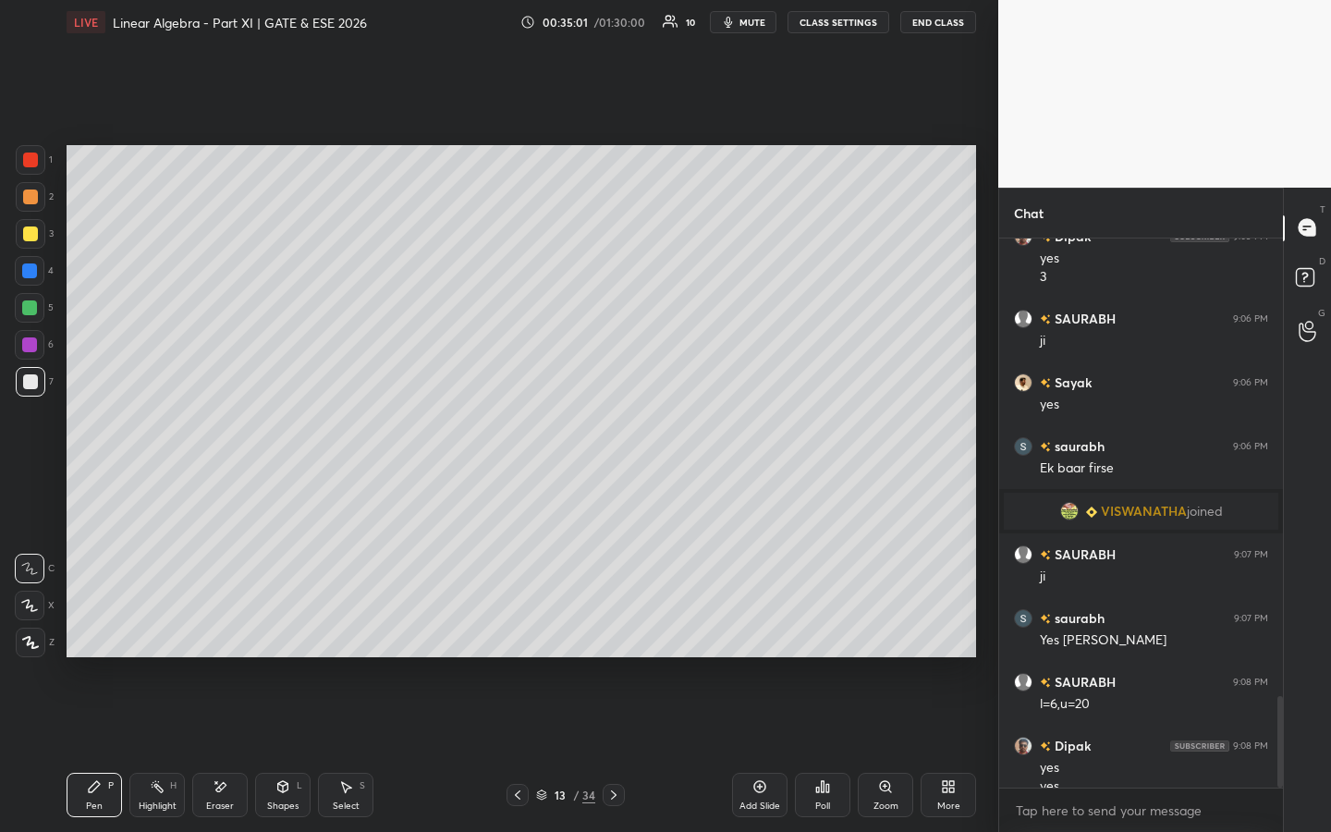
scroll to position [2740, 0]
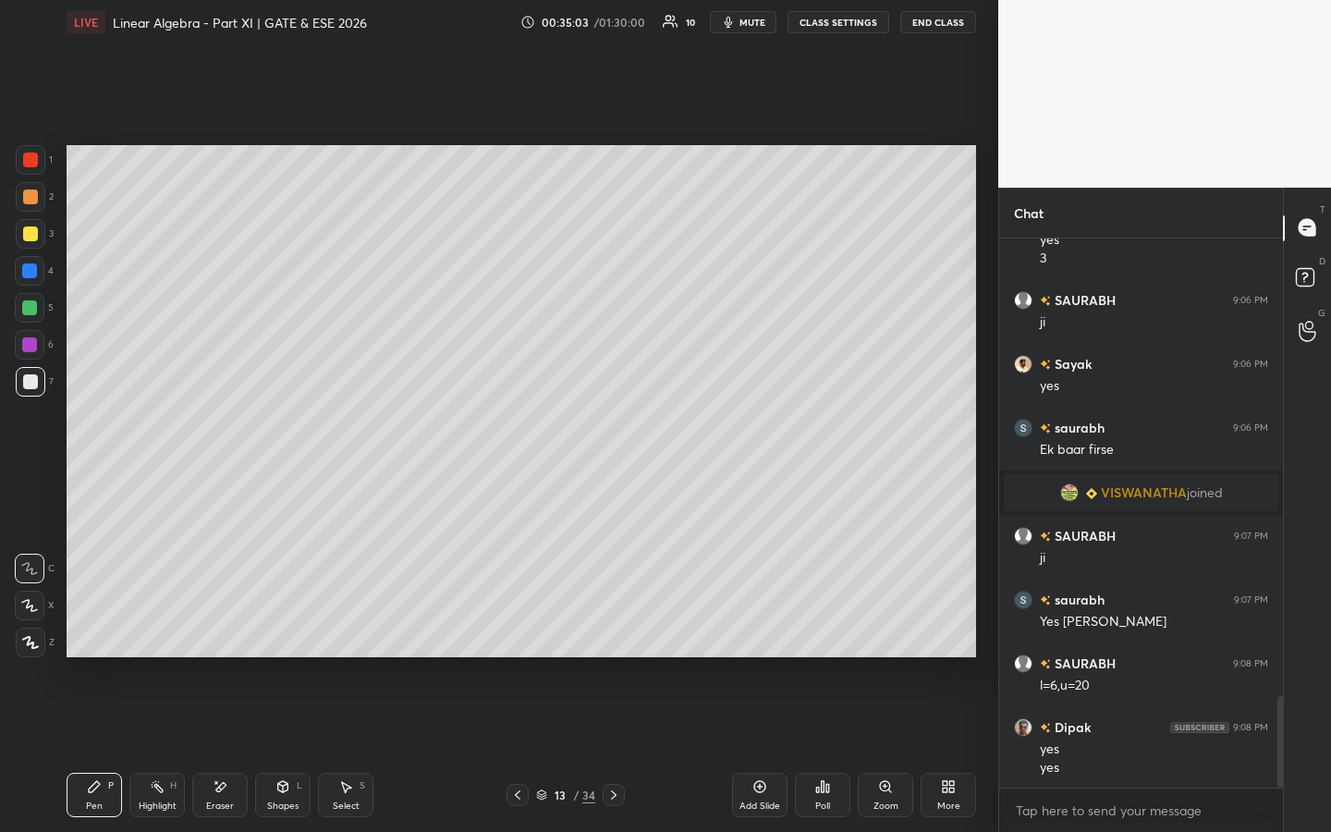
click at [167, 635] on div "Highlight H" at bounding box center [156, 795] width 55 height 44
click at [568, 216] on div "Setting up your live class Poll for secs No correct answer Start poll" at bounding box center [521, 401] width 924 height 714
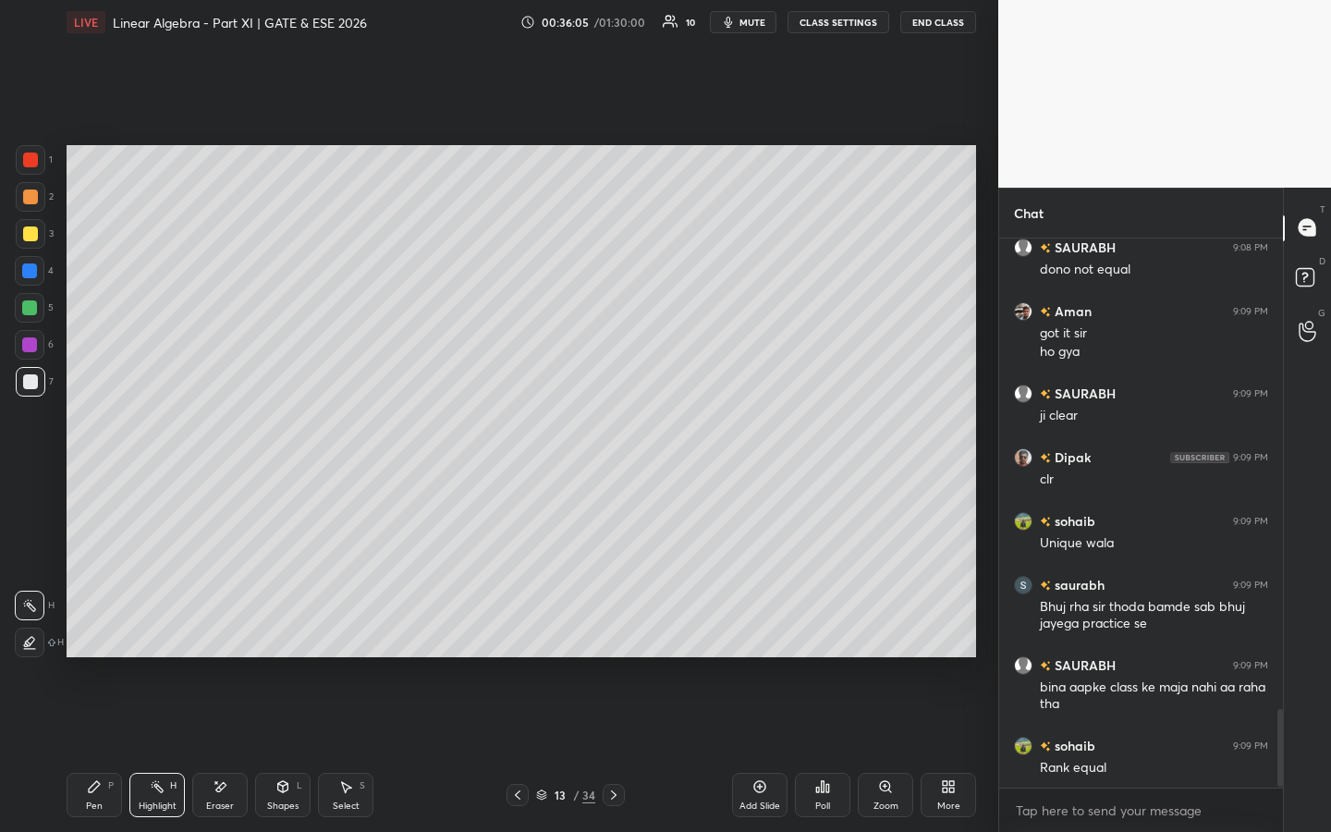
scroll to position [3347, 0]
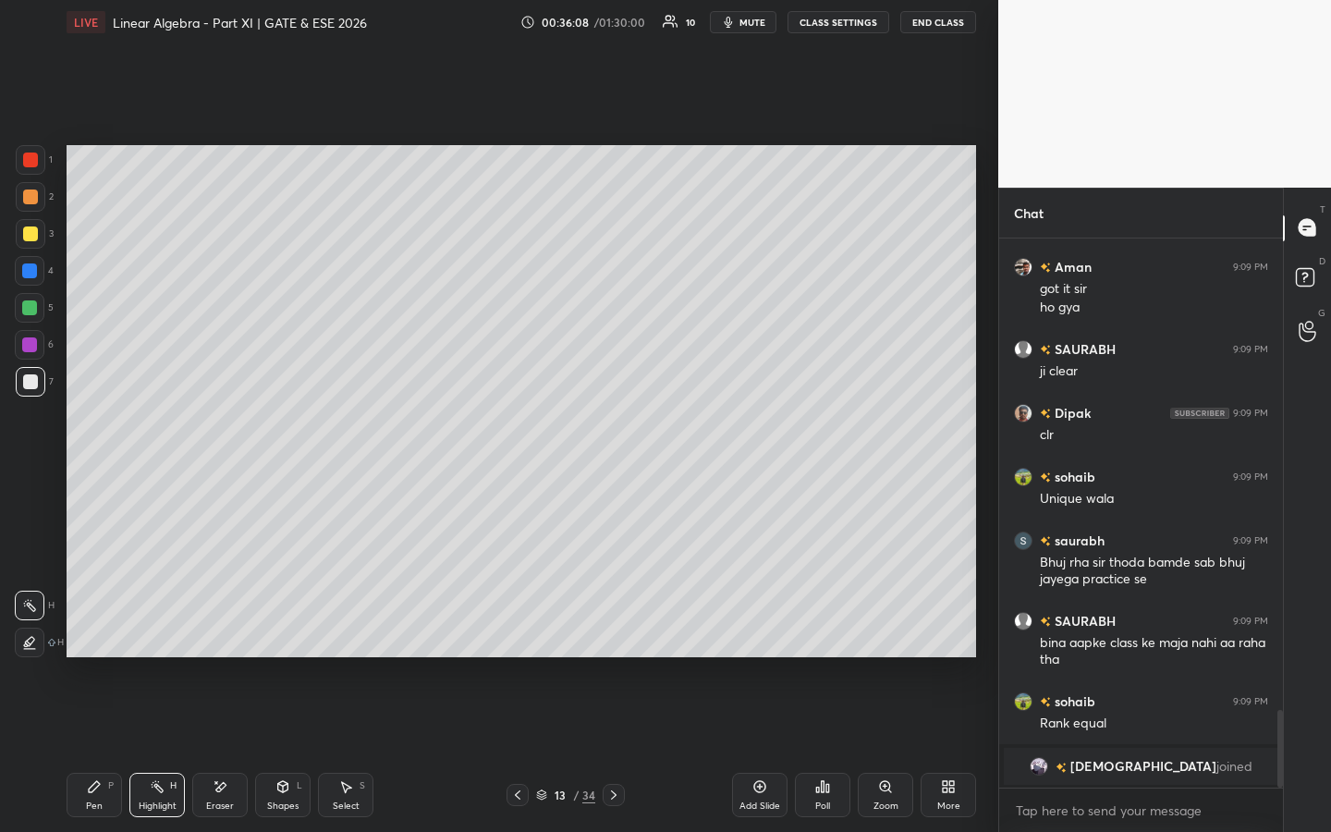
click at [1132, 635] on div "x" at bounding box center [1141, 810] width 284 height 43
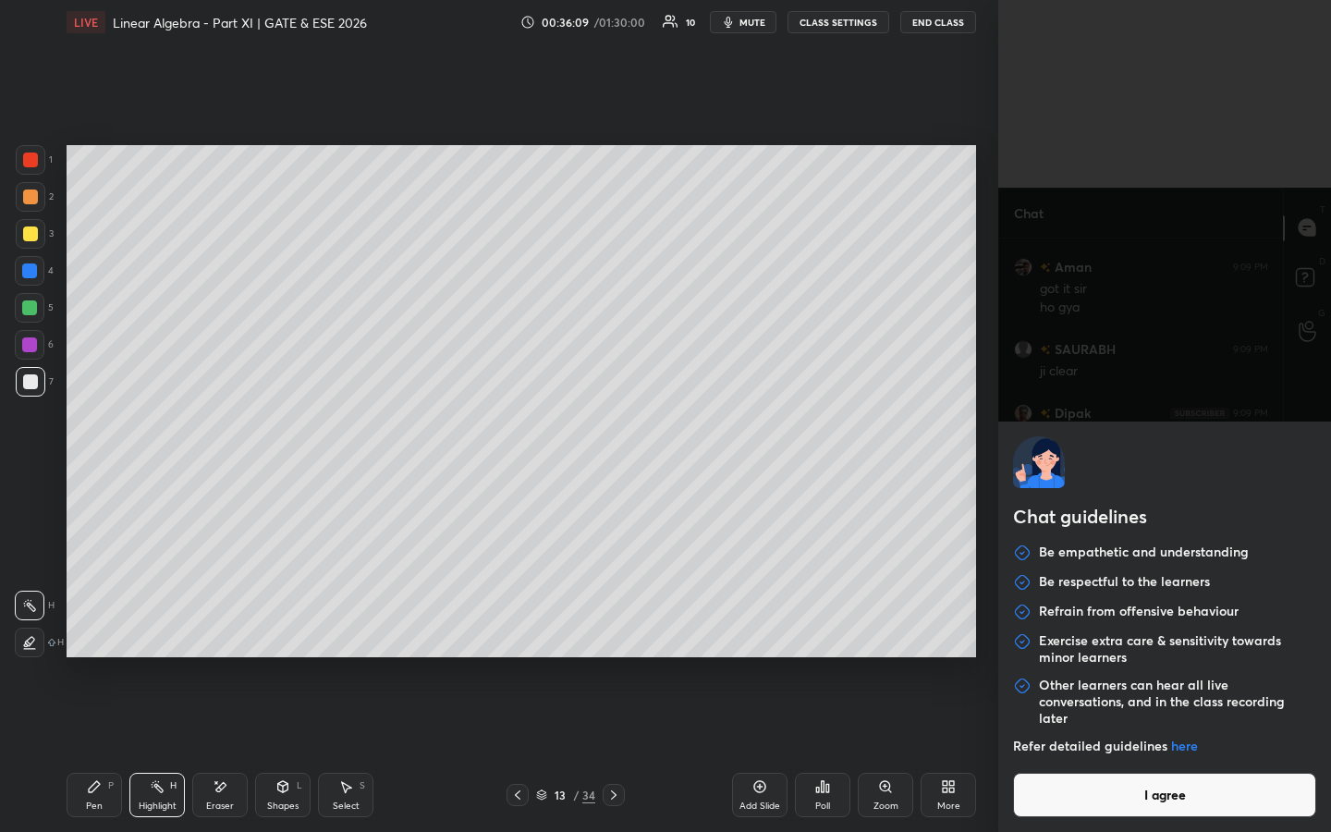
click at [1133, 635] on button "I agree" at bounding box center [1164, 795] width 303 height 44
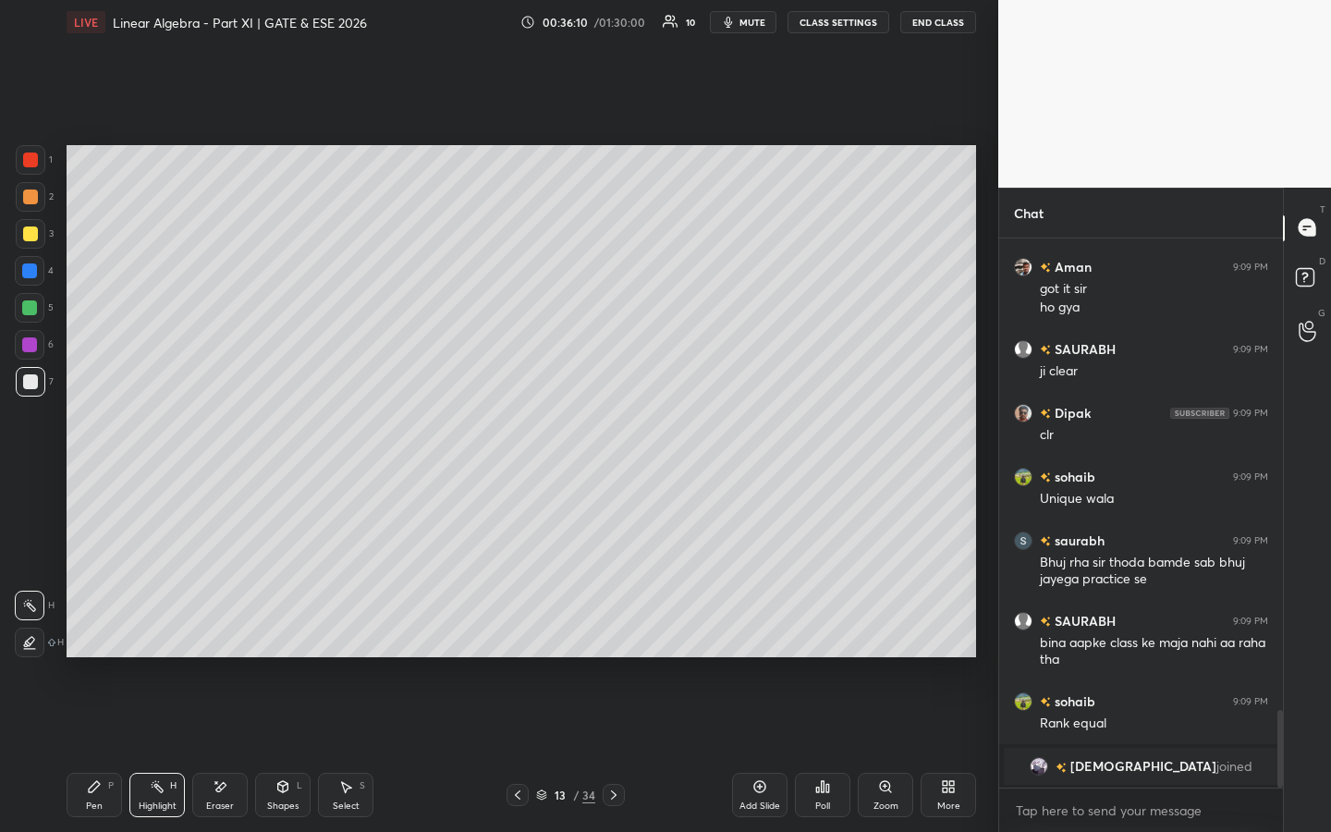
click at [1137, 635] on span "[DEMOGRAPHIC_DATA]" at bounding box center [1144, 766] width 146 height 15
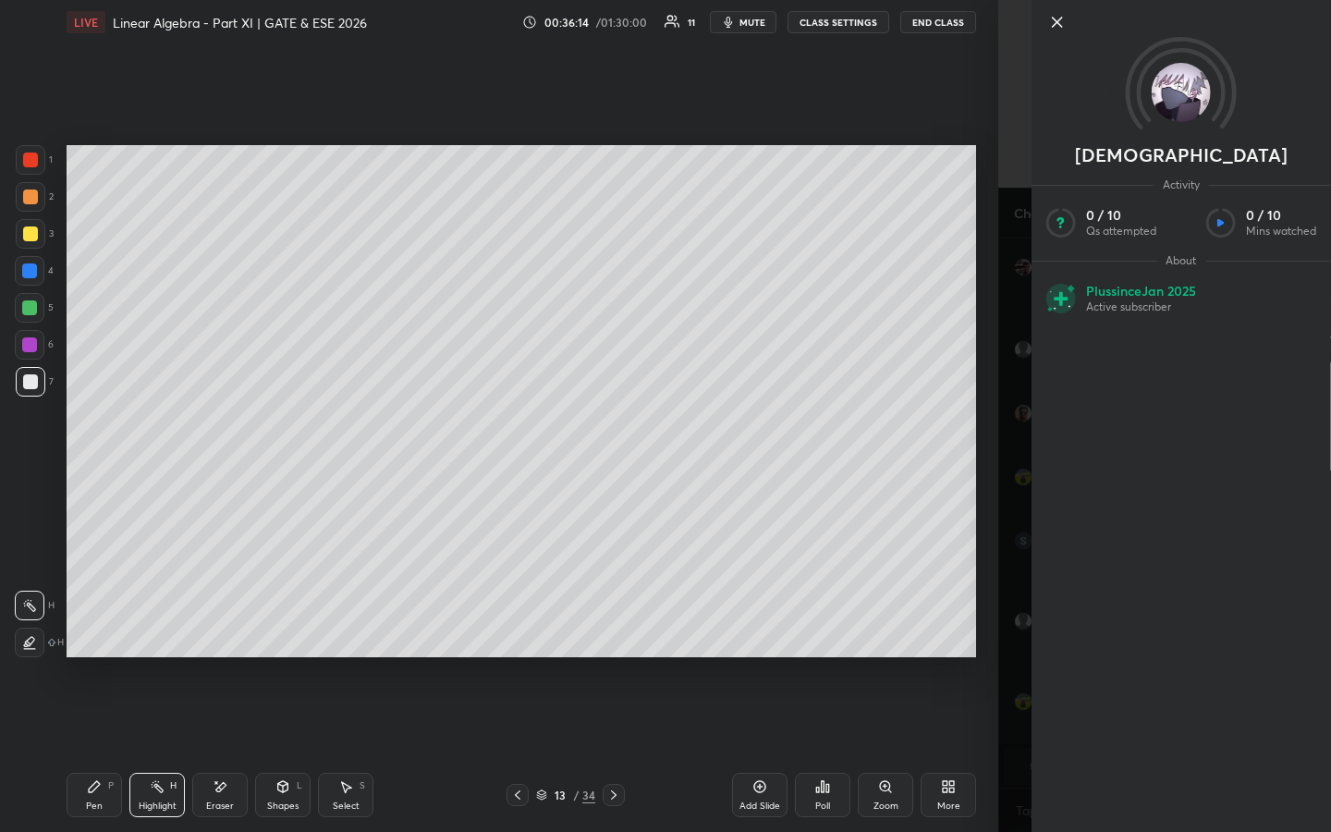
click at [1060, 28] on icon at bounding box center [1057, 22] width 22 height 22
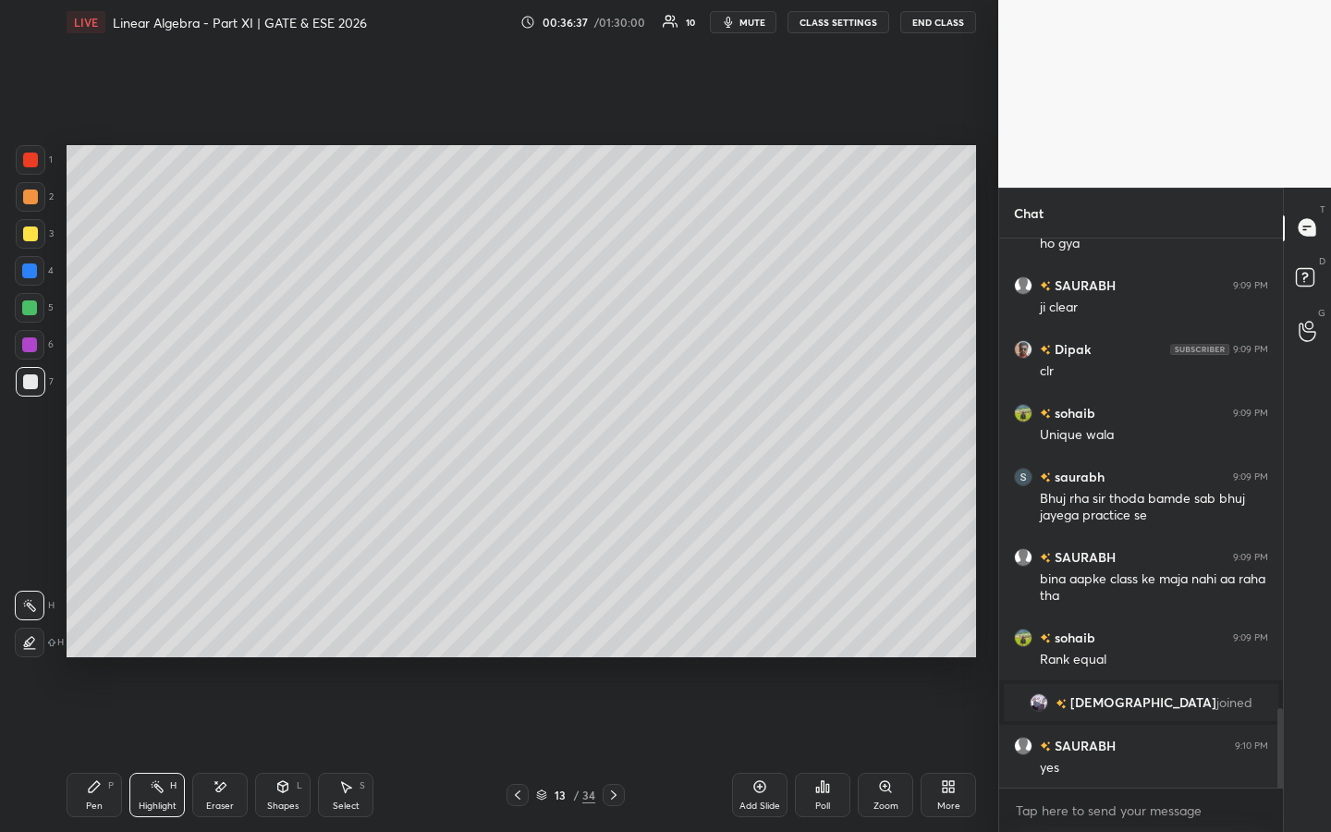
scroll to position [3307, 0]
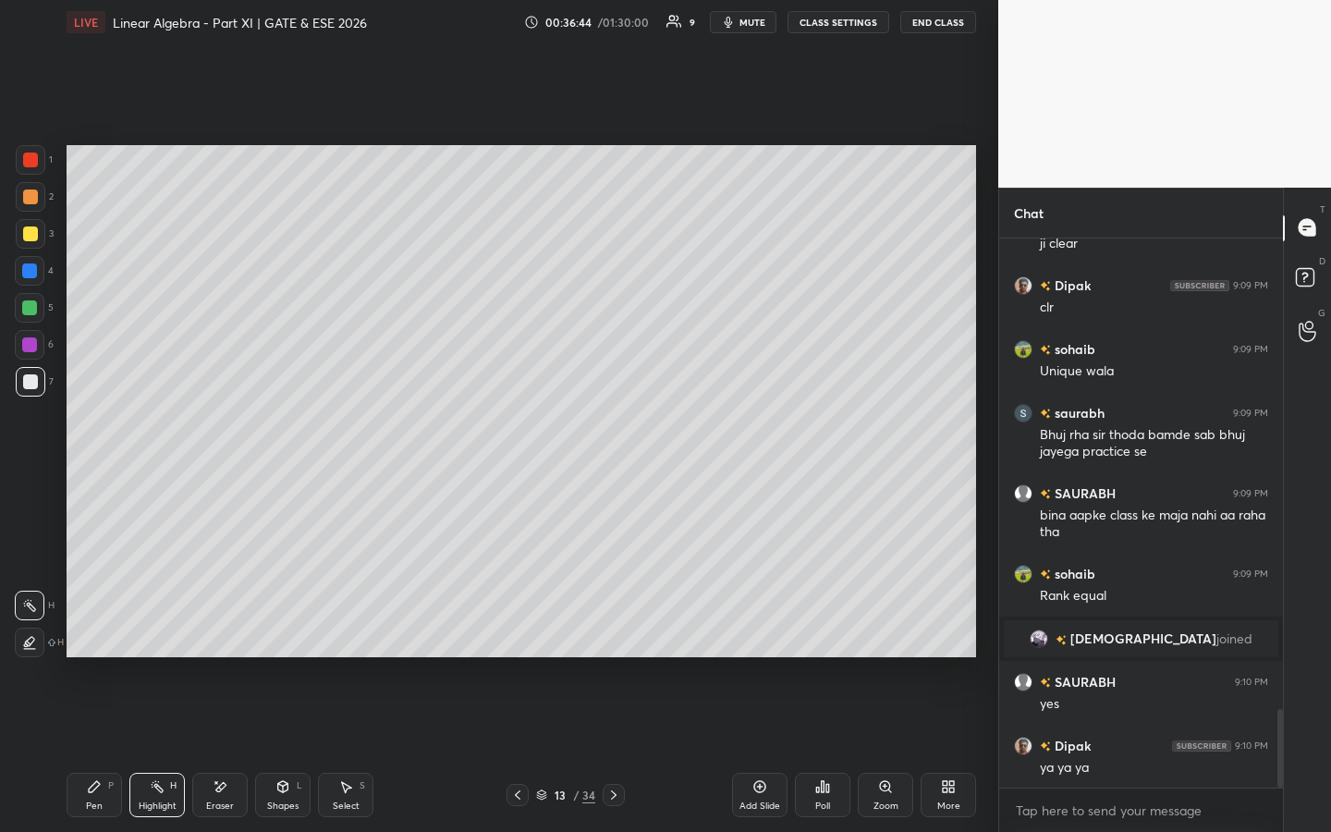
click at [759, 635] on icon at bounding box center [760, 787] width 6 height 6
click at [84, 635] on div "Pen P" at bounding box center [94, 795] width 55 height 44
drag, startPoint x: 225, startPoint y: 801, endPoint x: 214, endPoint y: 784, distance: 19.5
click at [225, 635] on div "Eraser" at bounding box center [220, 806] width 28 height 9
click at [103, 635] on div "Pen P" at bounding box center [94, 795] width 55 height 44
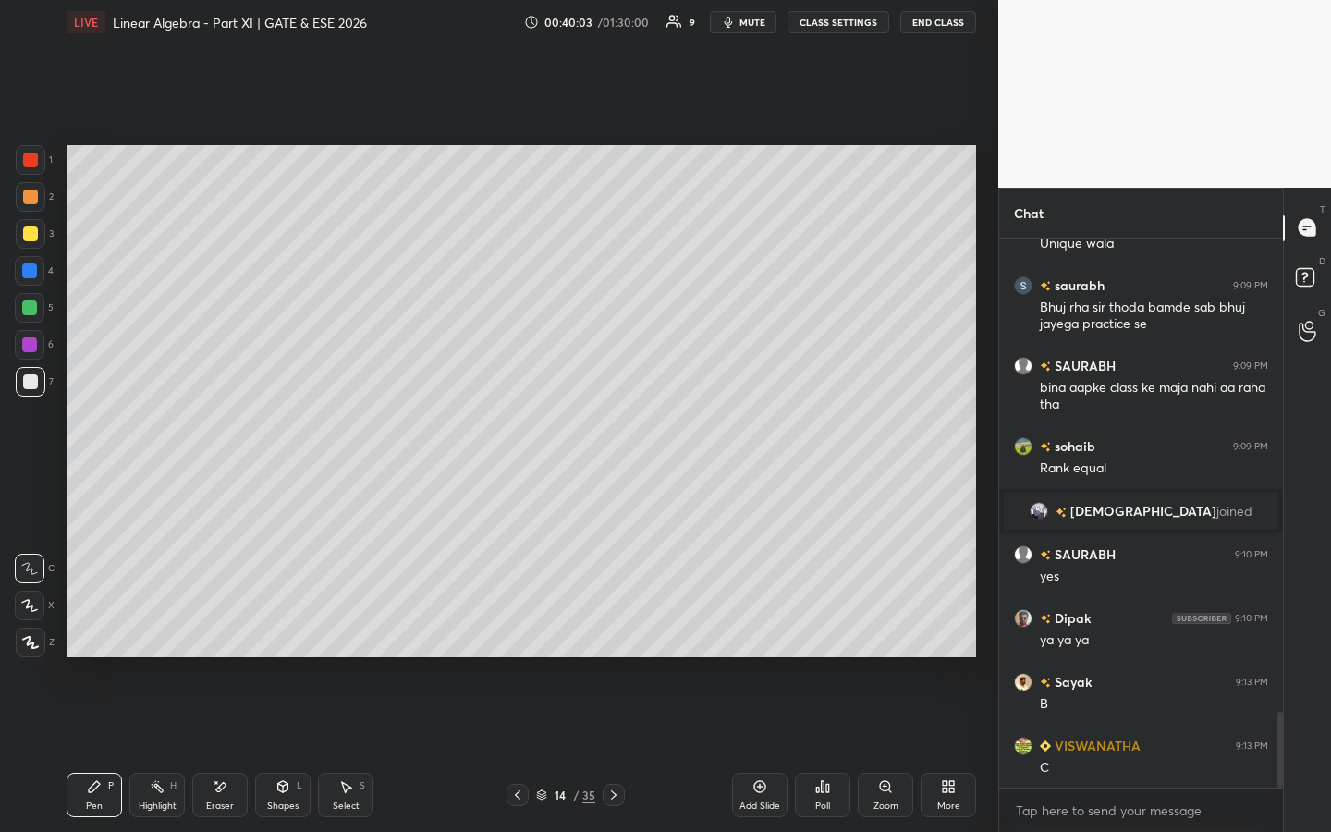
scroll to position [3479, 0]
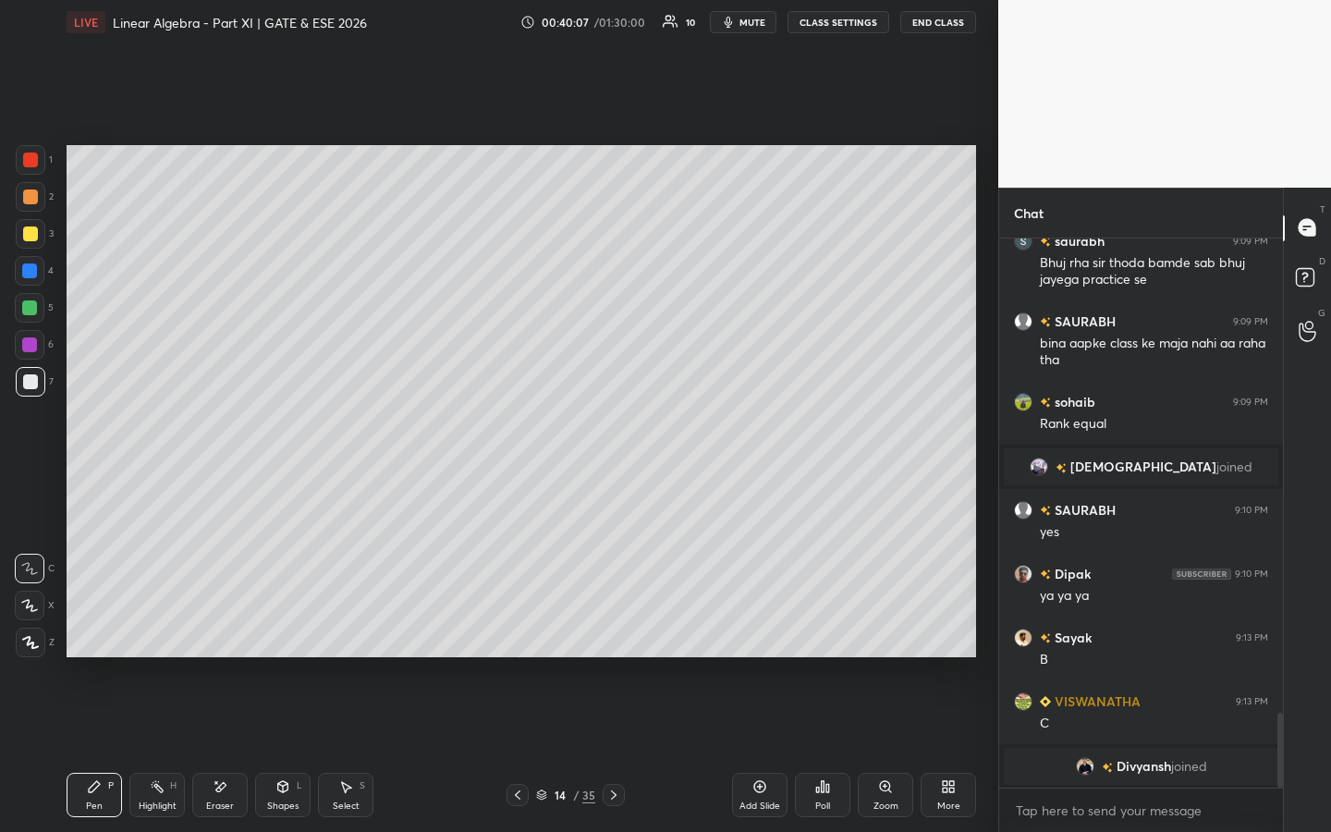
click at [43, 158] on div at bounding box center [31, 160] width 30 height 30
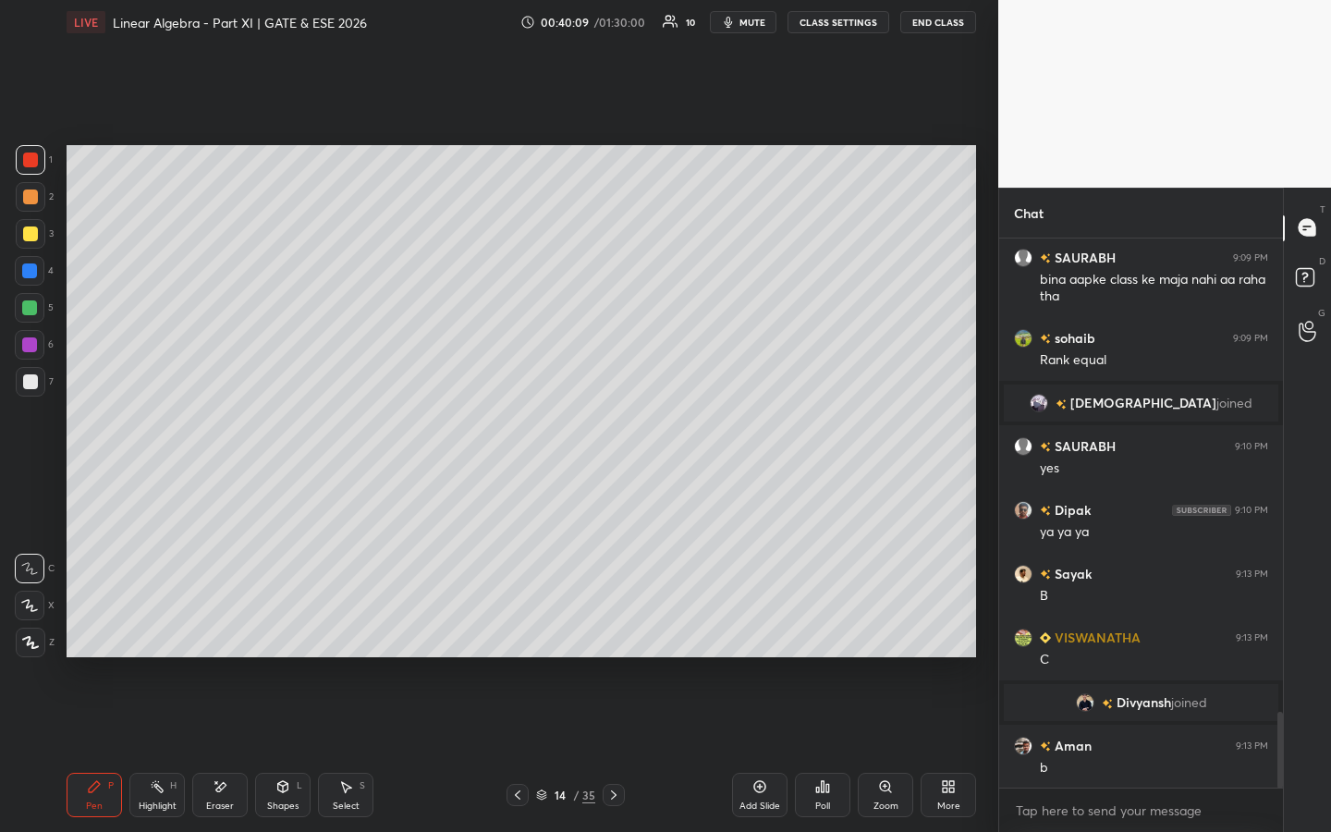
scroll to position [3454, 0]
click at [741, 635] on div "Add Slide" at bounding box center [759, 795] width 55 height 44
drag, startPoint x: 521, startPoint y: 788, endPoint x: 531, endPoint y: 789, distance: 9.3
click at [522, 635] on icon at bounding box center [517, 795] width 15 height 15
drag, startPoint x: 614, startPoint y: 795, endPoint x: 620, endPoint y: 733, distance: 62.3
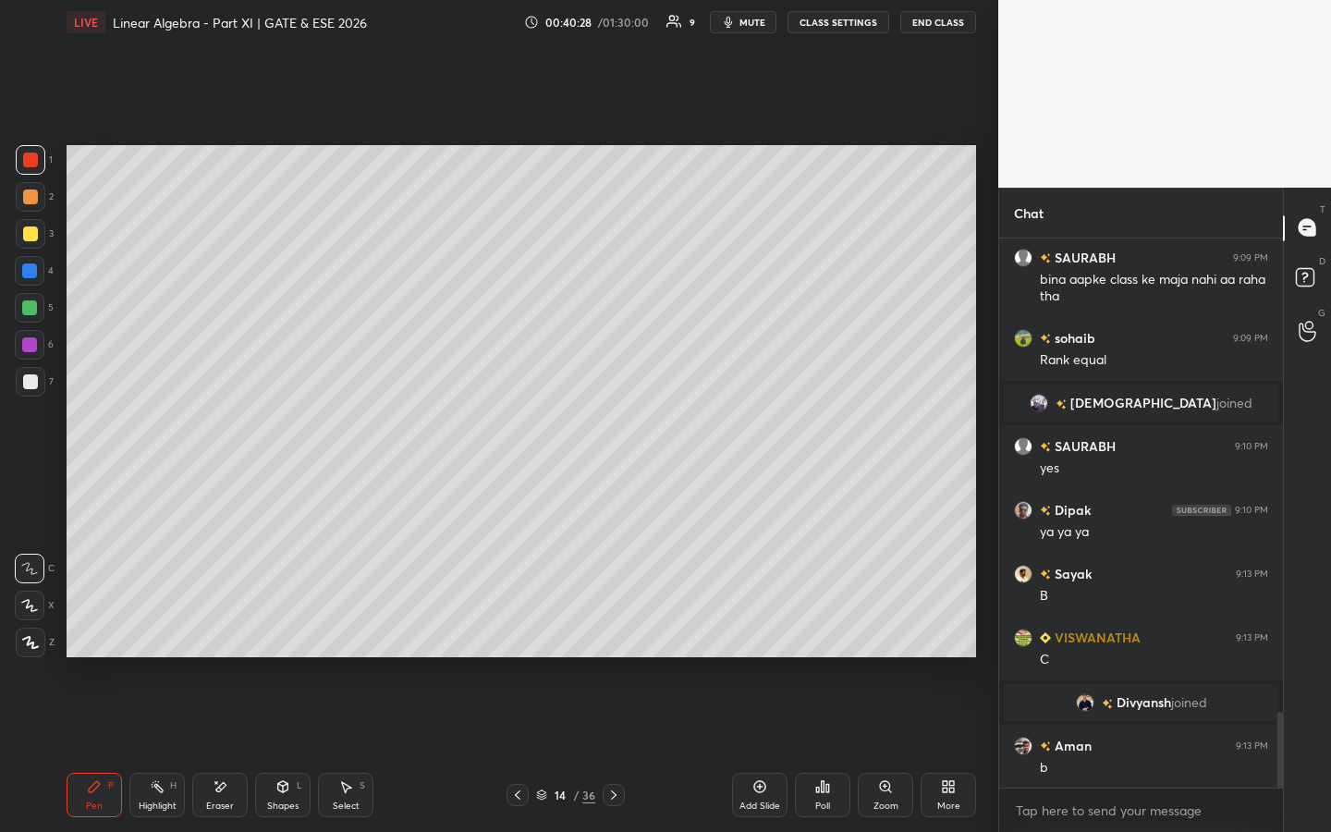
click at [614, 635] on icon at bounding box center [613, 795] width 15 height 15
click at [516, 635] on icon at bounding box center [517, 795] width 15 height 15
click at [618, 635] on icon at bounding box center [613, 795] width 15 height 15
click at [517, 635] on icon at bounding box center [517, 795] width 15 height 15
click at [620, 635] on icon at bounding box center [613, 795] width 15 height 15
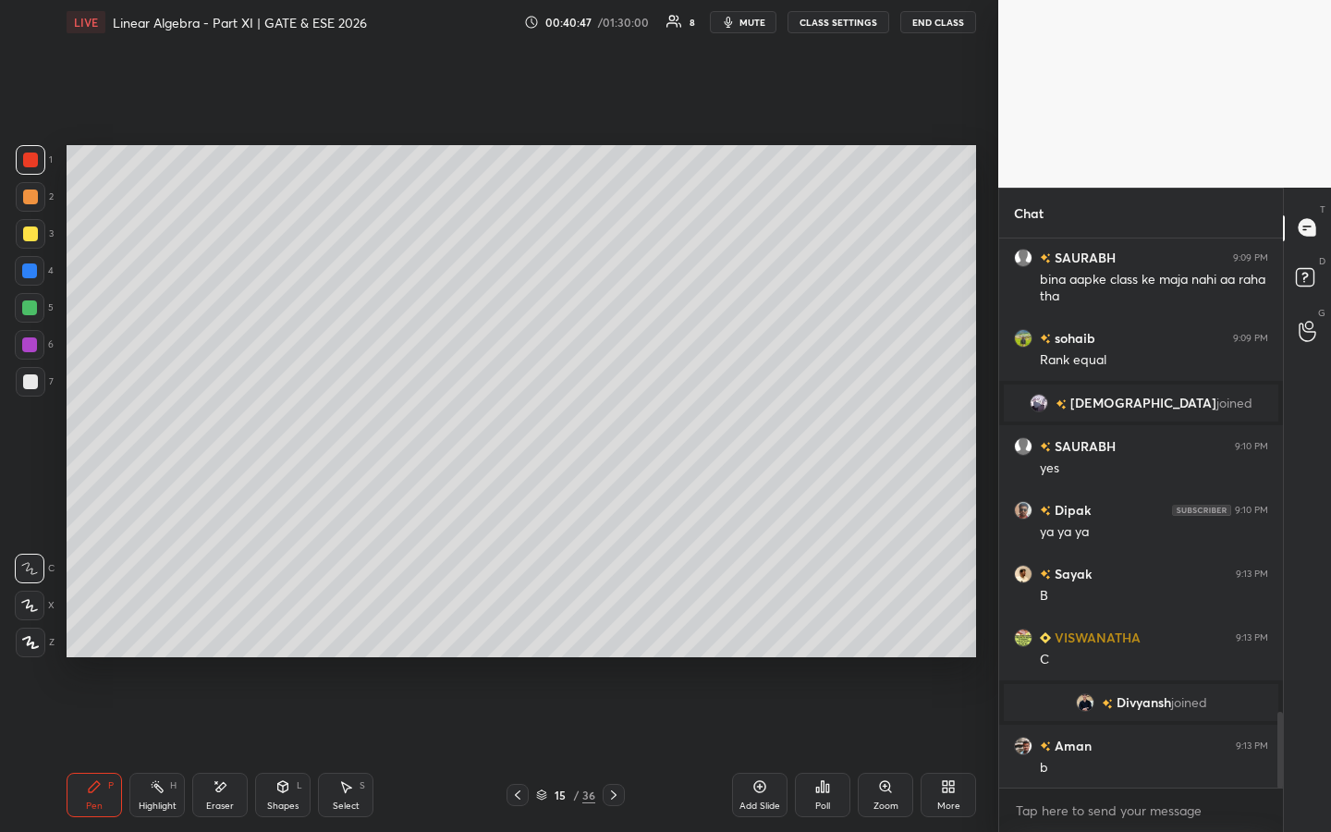
click at [519, 635] on icon at bounding box center [518, 794] width 6 height 9
click at [615, 635] on icon at bounding box center [613, 795] width 15 height 15
drag, startPoint x: 344, startPoint y: 787, endPoint x: 350, endPoint y: 661, distance: 125.9
click at [345, 635] on icon at bounding box center [347, 787] width 10 height 11
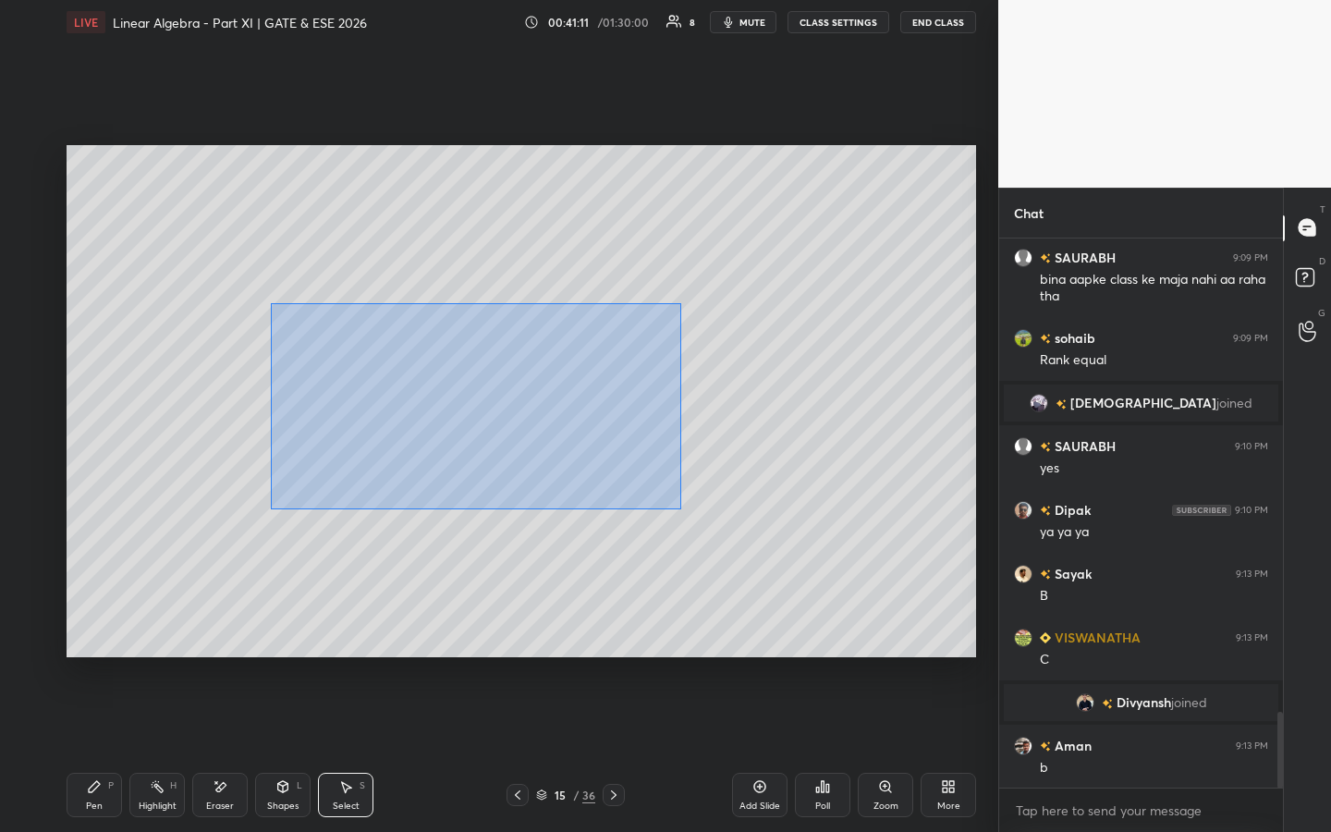
drag, startPoint x: 271, startPoint y: 302, endPoint x: 645, endPoint y: 472, distance: 411.2
click at [681, 509] on div "0 ° Undo Copy Duplicate Duplicate to new slide Delete" at bounding box center [522, 401] width 910 height 512
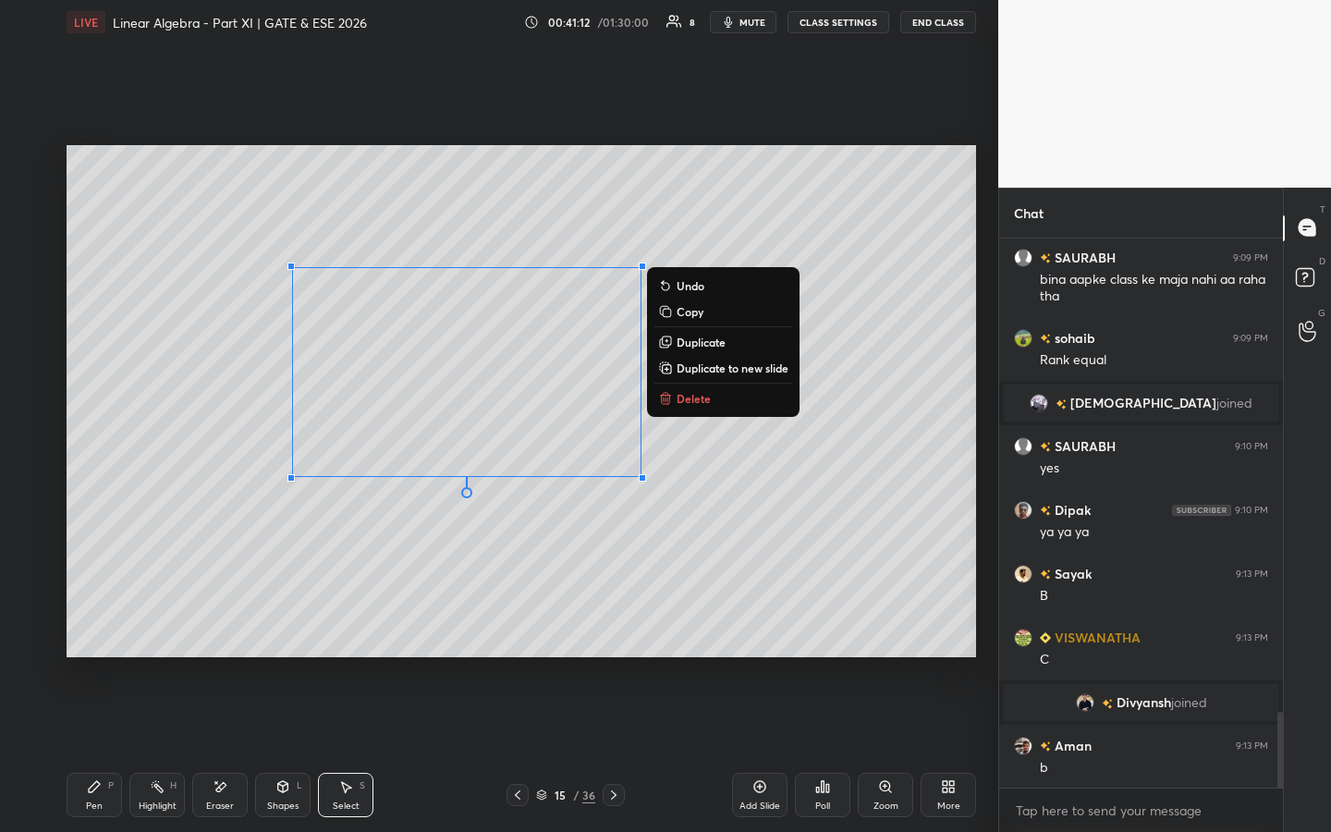
click at [716, 551] on div "0 ° Undo Copy Duplicate Duplicate to new slide Delete" at bounding box center [522, 401] width 910 height 512
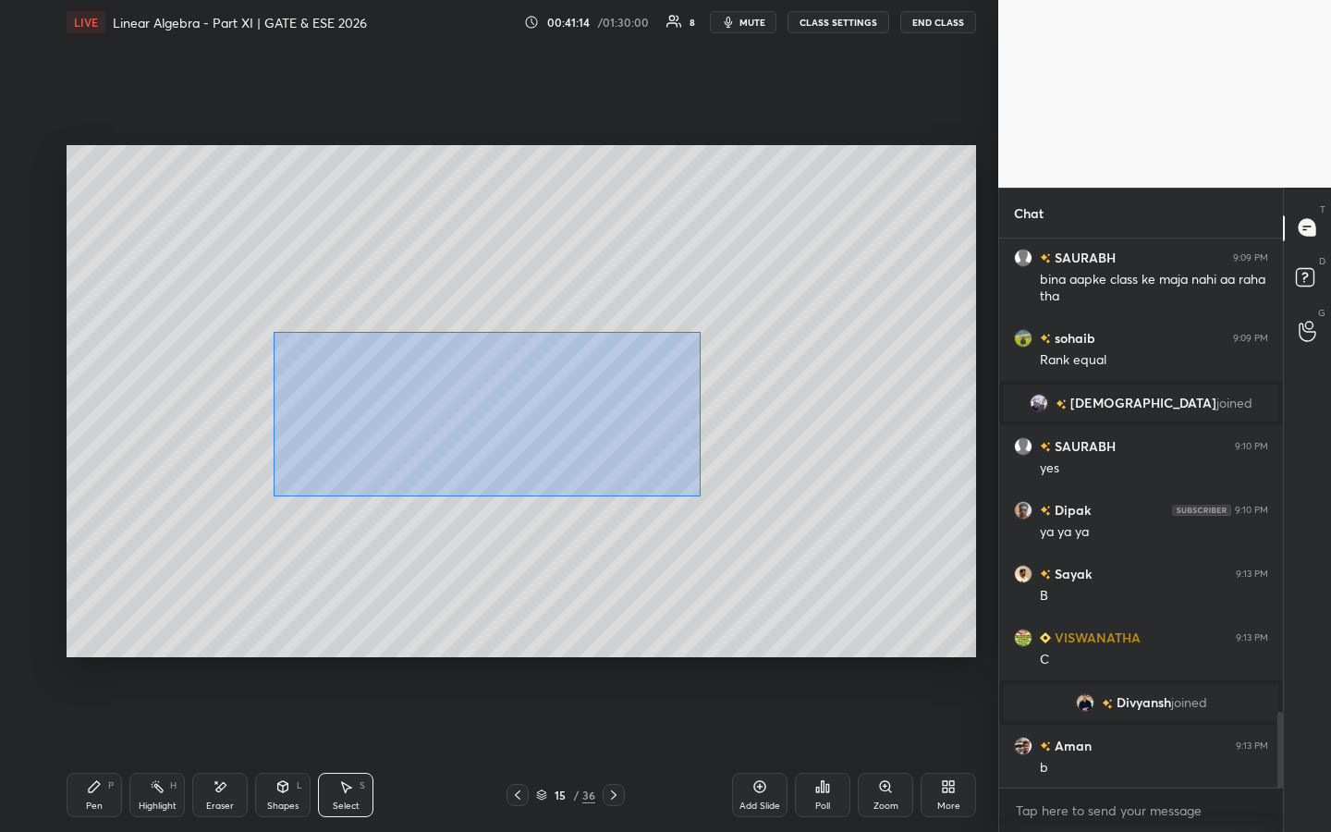
drag, startPoint x: 274, startPoint y: 332, endPoint x: 679, endPoint y: 483, distance: 432.0
click at [703, 498] on div "0 ° Undo Copy Duplicate Duplicate to new slide Delete" at bounding box center [522, 401] width 910 height 512
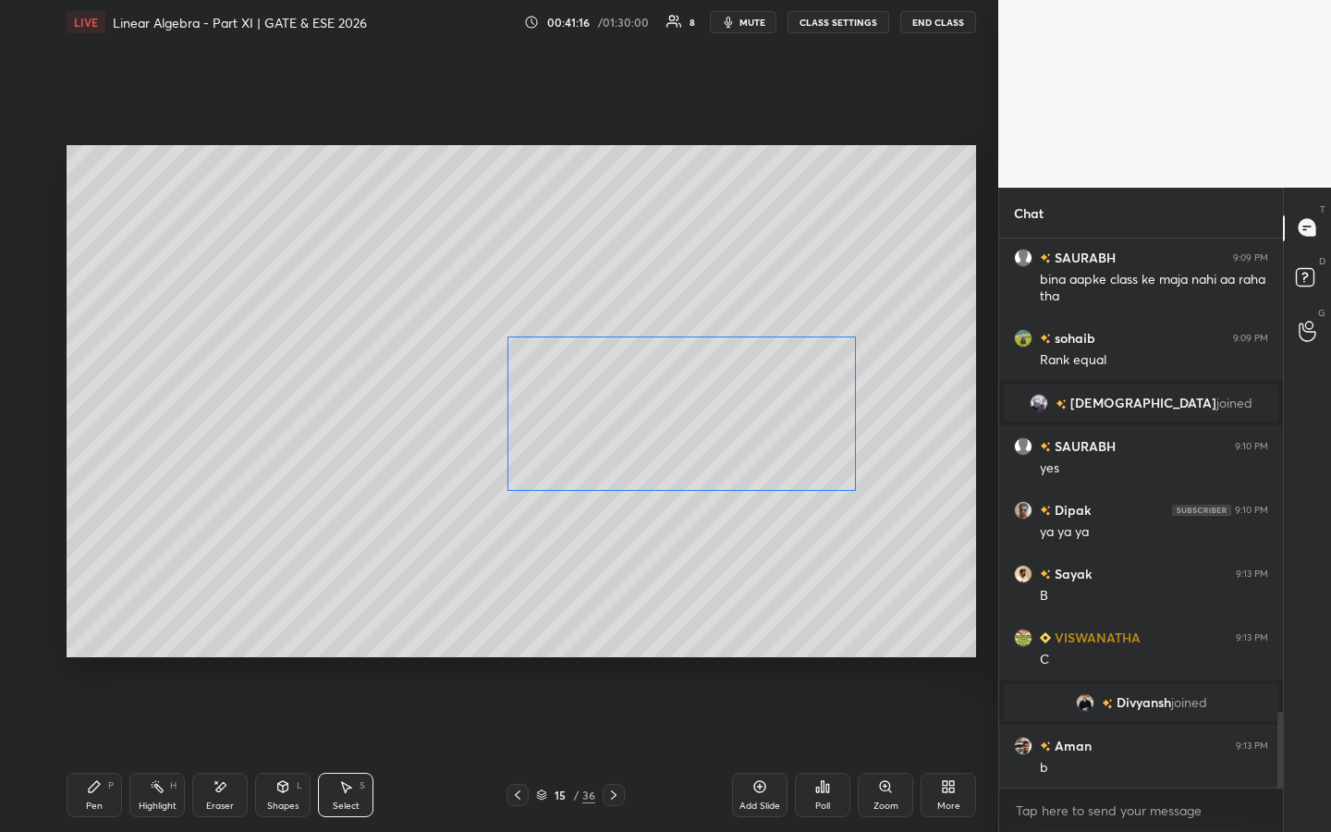
drag, startPoint x: 571, startPoint y: 422, endPoint x: 732, endPoint y: 466, distance: 166.9
click at [759, 423] on div "0 ° Undo Copy Duplicate Duplicate to new slide Delete" at bounding box center [522, 401] width 910 height 512
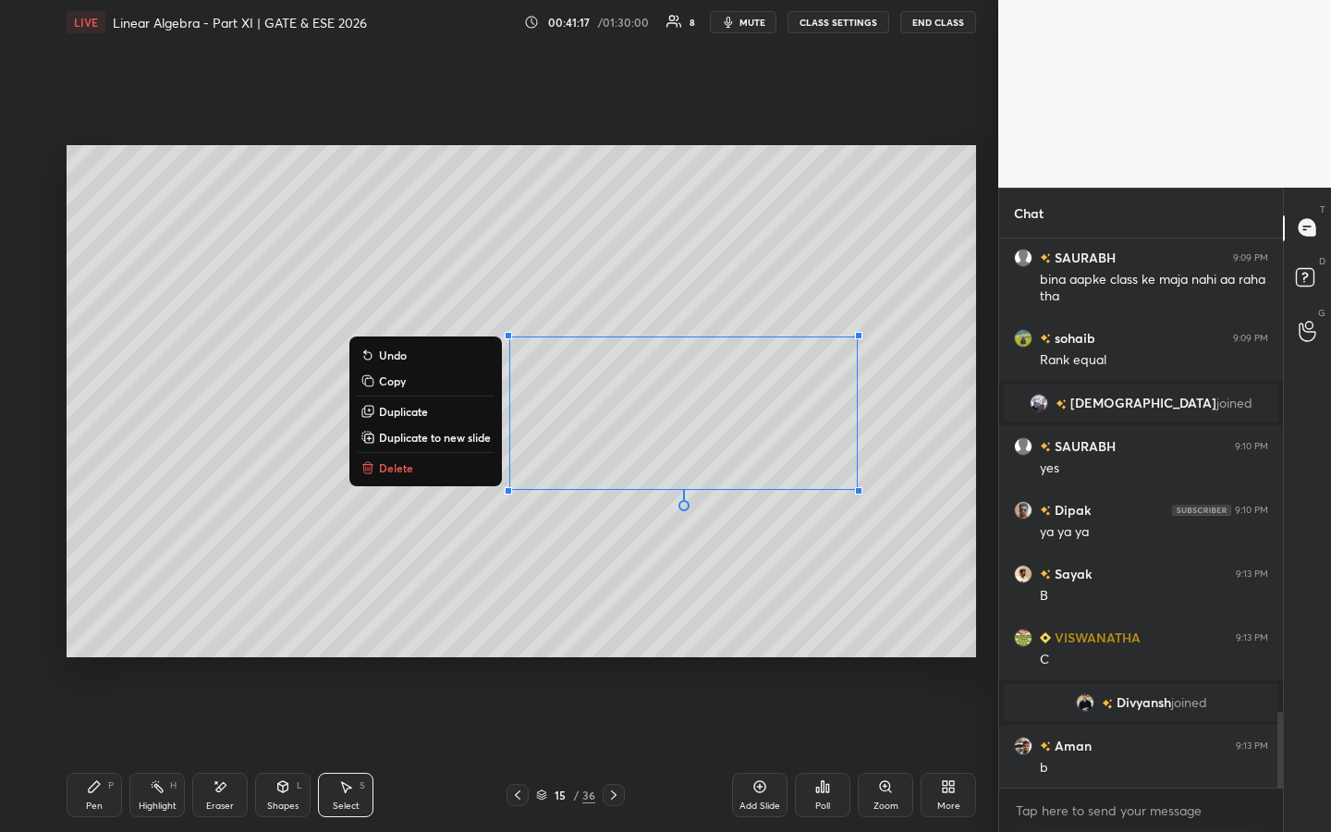
click at [762, 590] on div "0 ° Undo Copy Duplicate Duplicate to new slide Delete" at bounding box center [522, 401] width 910 height 512
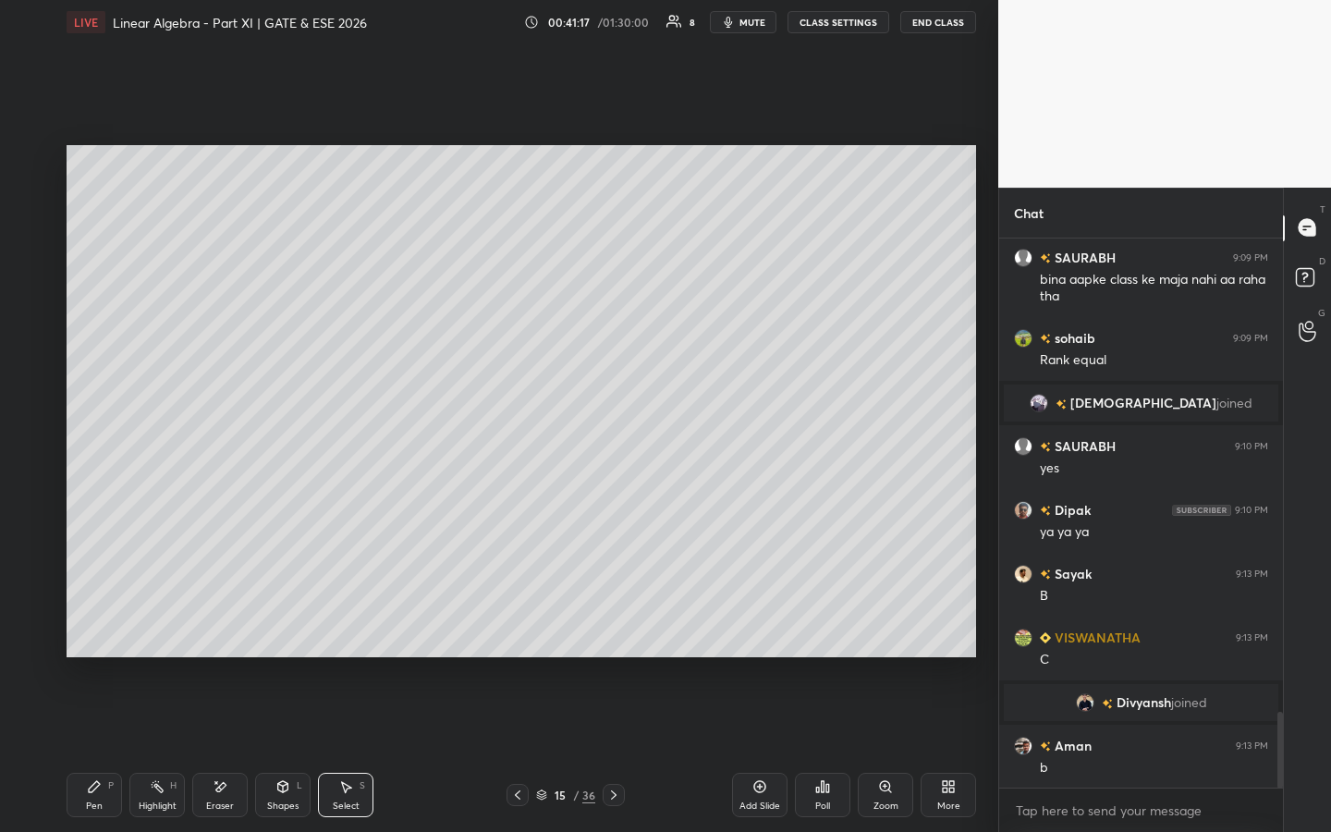
drag, startPoint x: 222, startPoint y: 797, endPoint x: 224, endPoint y: 757, distance: 39.8
click at [222, 635] on div "Eraser" at bounding box center [219, 795] width 55 height 44
drag, startPoint x: 86, startPoint y: 774, endPoint x: 95, endPoint y: 753, distance: 23.2
click at [86, 635] on div "Pen P" at bounding box center [94, 795] width 55 height 44
click at [227, 635] on div "Eraser" at bounding box center [219, 795] width 55 height 44
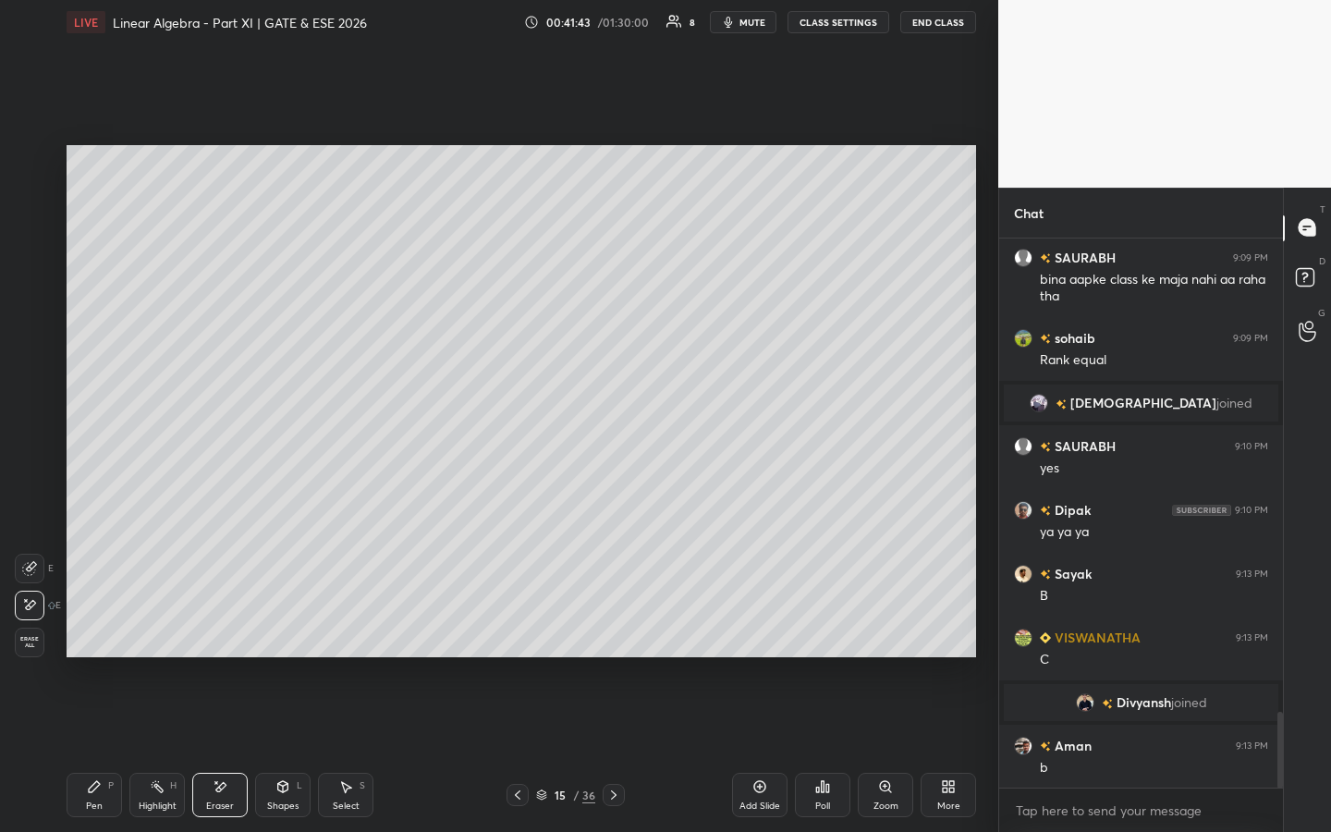
drag, startPoint x: 101, startPoint y: 792, endPoint x: 201, endPoint y: 692, distance: 141.9
click at [101, 635] on icon at bounding box center [94, 786] width 15 height 15
click at [214, 635] on div "Eraser" at bounding box center [220, 806] width 28 height 9
click at [84, 635] on div "Pen P" at bounding box center [94, 795] width 55 height 44
click at [763, 635] on div "Add Slide" at bounding box center [759, 795] width 55 height 44
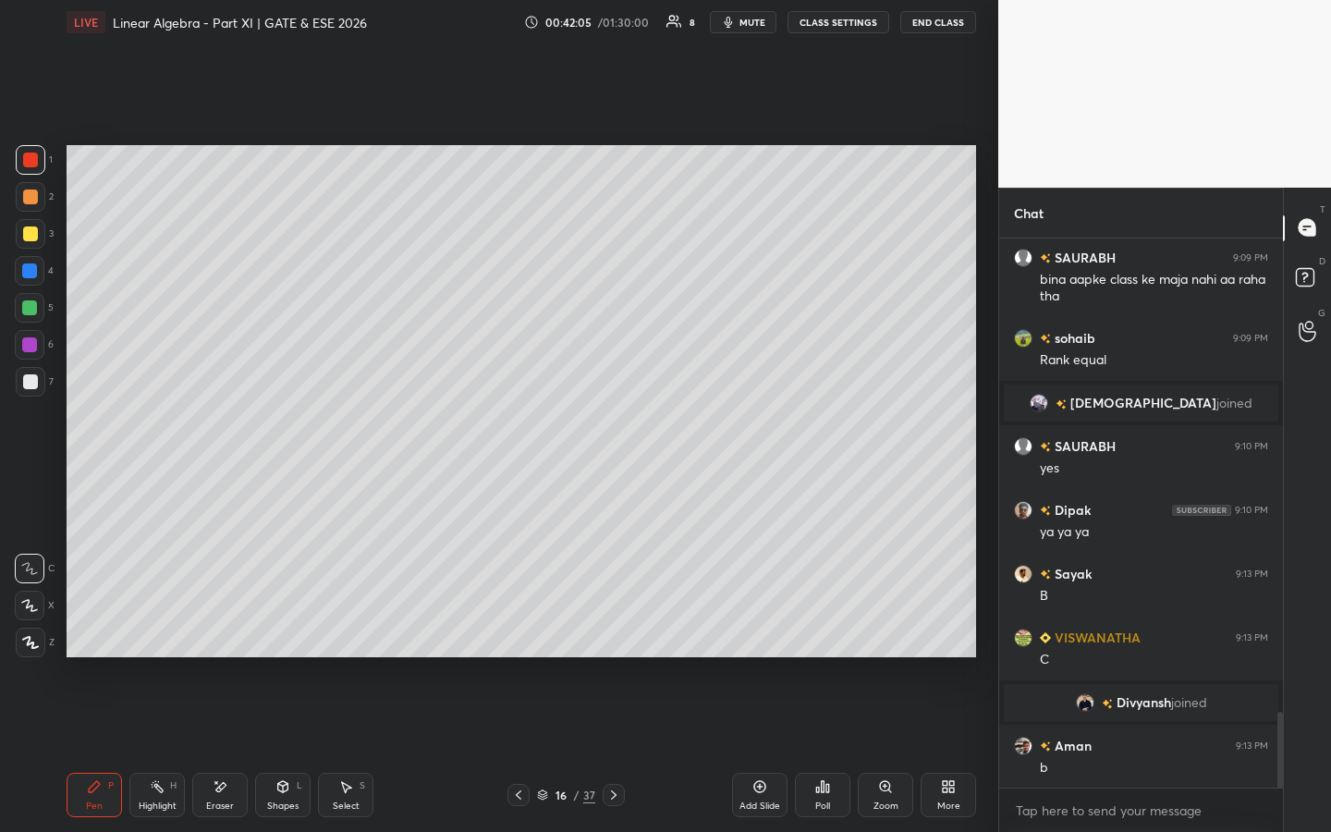
click at [521, 635] on icon at bounding box center [518, 795] width 15 height 15
drag, startPoint x: 607, startPoint y: 797, endPoint x: 612, endPoint y: 781, distance: 16.4
click at [607, 635] on icon at bounding box center [613, 795] width 15 height 15
click at [519, 635] on icon at bounding box center [519, 794] width 6 height 9
drag, startPoint x: 620, startPoint y: 800, endPoint x: 617, endPoint y: 788, distance: 12.6
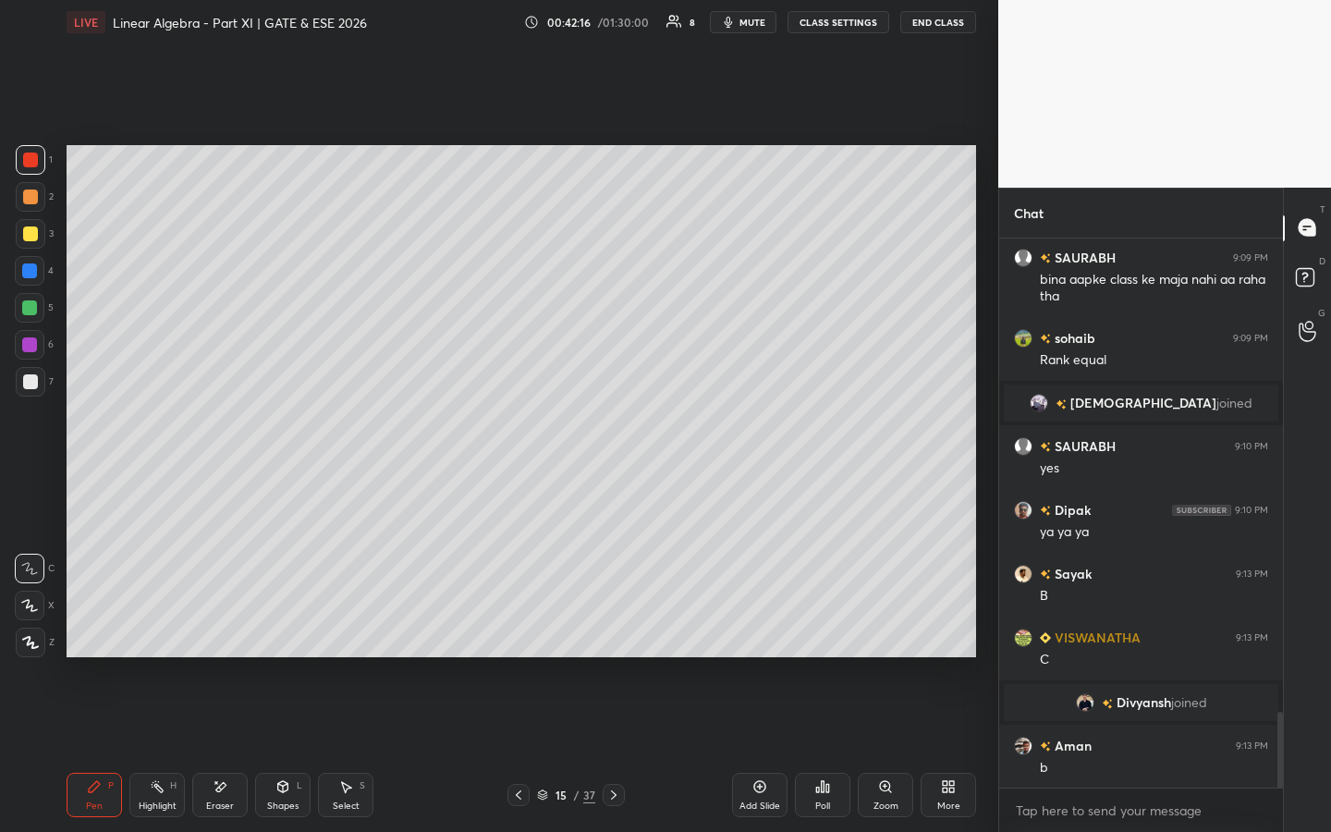
click at [620, 635] on icon at bounding box center [613, 795] width 15 height 15
drag, startPoint x: 520, startPoint y: 800, endPoint x: 526, endPoint y: 761, distance: 39.2
click at [520, 635] on icon at bounding box center [518, 795] width 15 height 15
click at [617, 635] on icon at bounding box center [613, 795] width 15 height 15
click at [516, 635] on div at bounding box center [519, 795] width 22 height 22
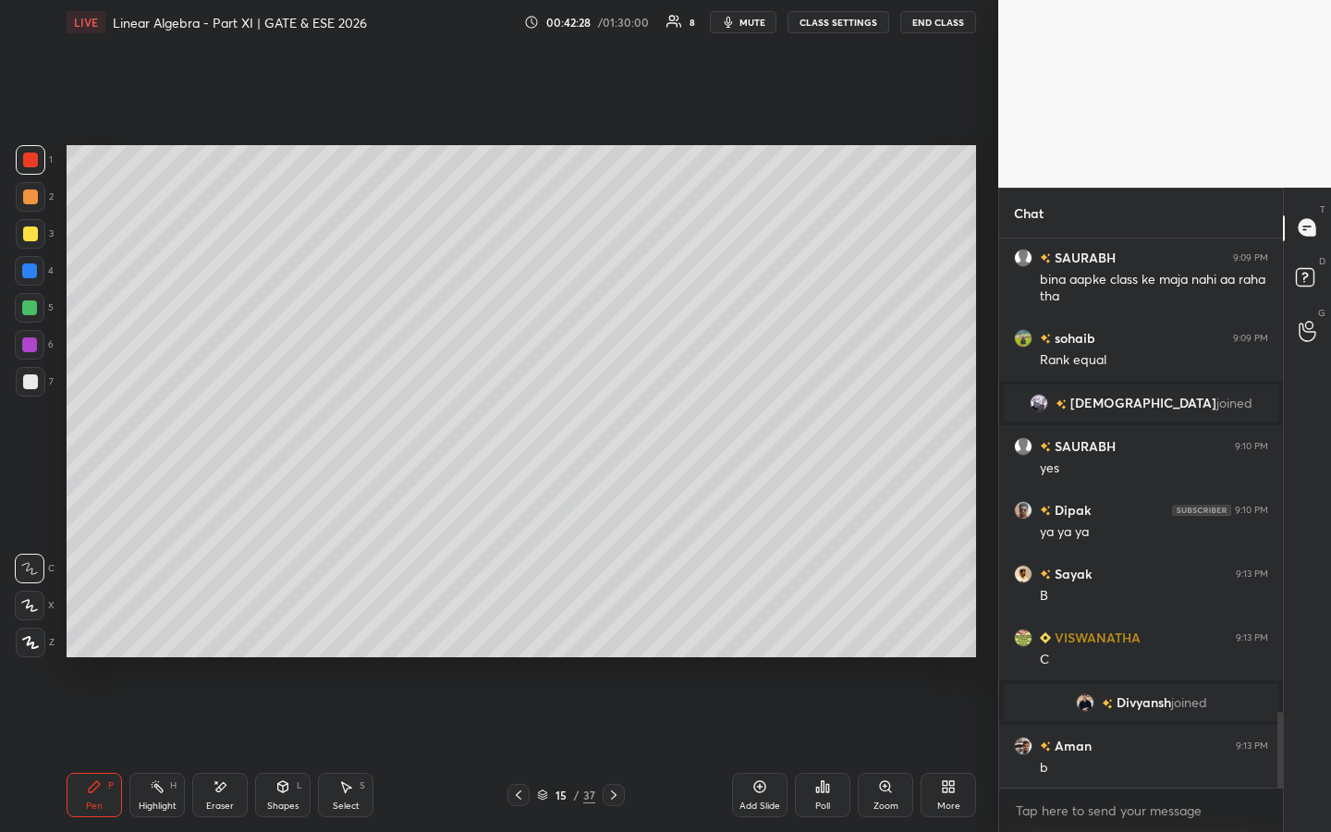
drag, startPoint x: 612, startPoint y: 794, endPoint x: 619, endPoint y: 731, distance: 63.3
click at [614, 635] on icon at bounding box center [613, 795] width 15 height 15
click at [515, 635] on icon at bounding box center [518, 795] width 15 height 15
click at [611, 635] on icon at bounding box center [613, 795] width 15 height 15
click at [524, 635] on icon at bounding box center [518, 795] width 15 height 15
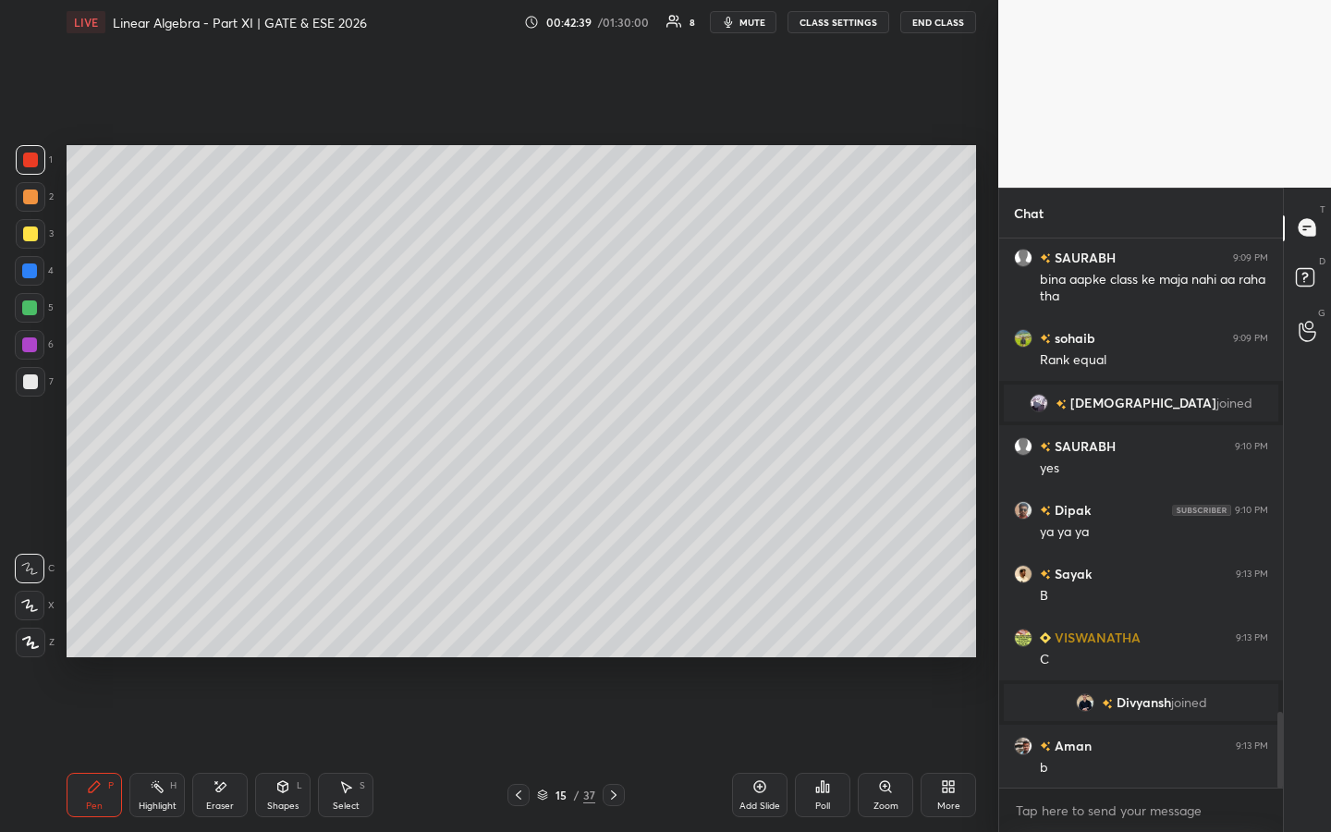
click at [619, 635] on icon at bounding box center [613, 795] width 15 height 15
drag, startPoint x: 514, startPoint y: 796, endPoint x: 529, endPoint y: 787, distance: 17.4
click at [514, 635] on icon at bounding box center [518, 795] width 15 height 15
drag, startPoint x: 616, startPoint y: 796, endPoint x: 626, endPoint y: 754, distance: 42.8
click at [615, 635] on icon at bounding box center [613, 795] width 15 height 15
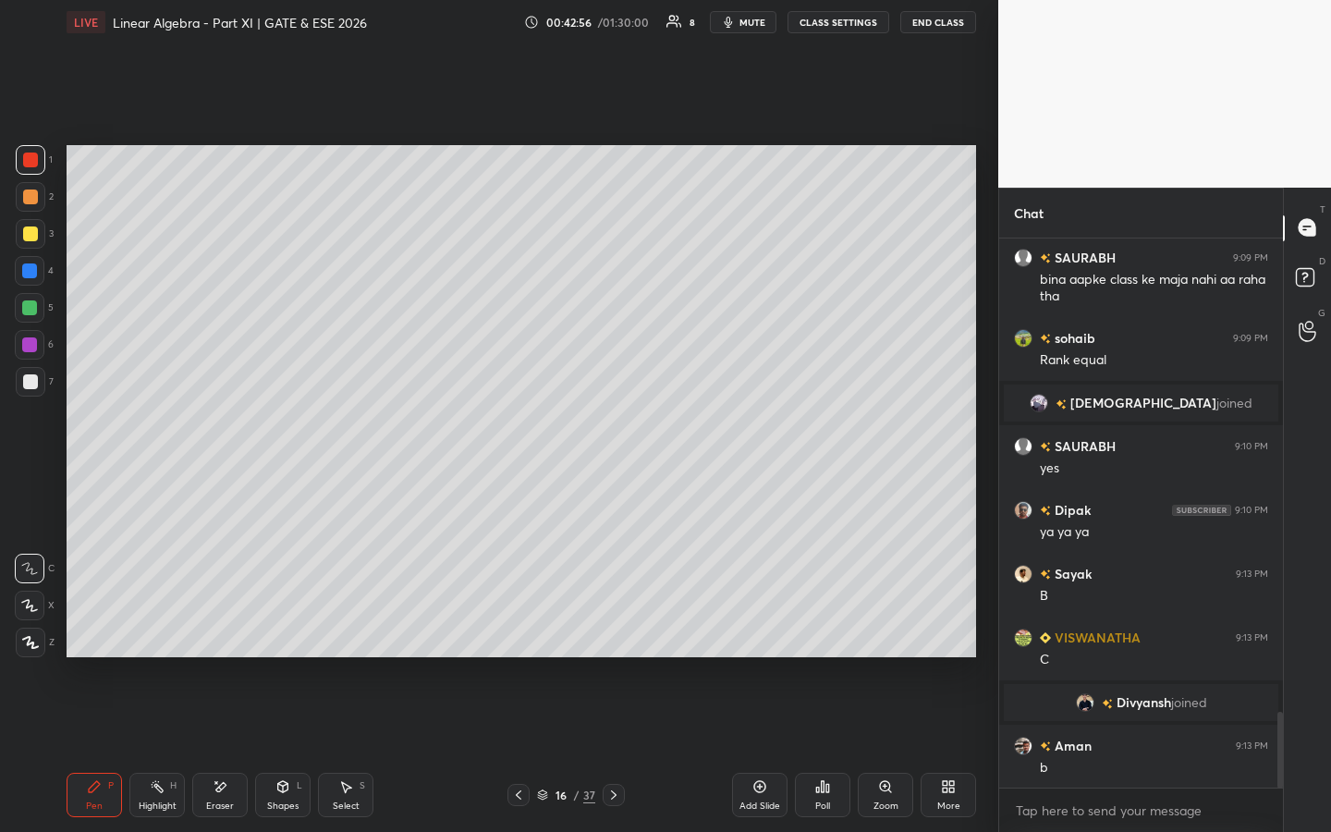
scroll to position [3518, 0]
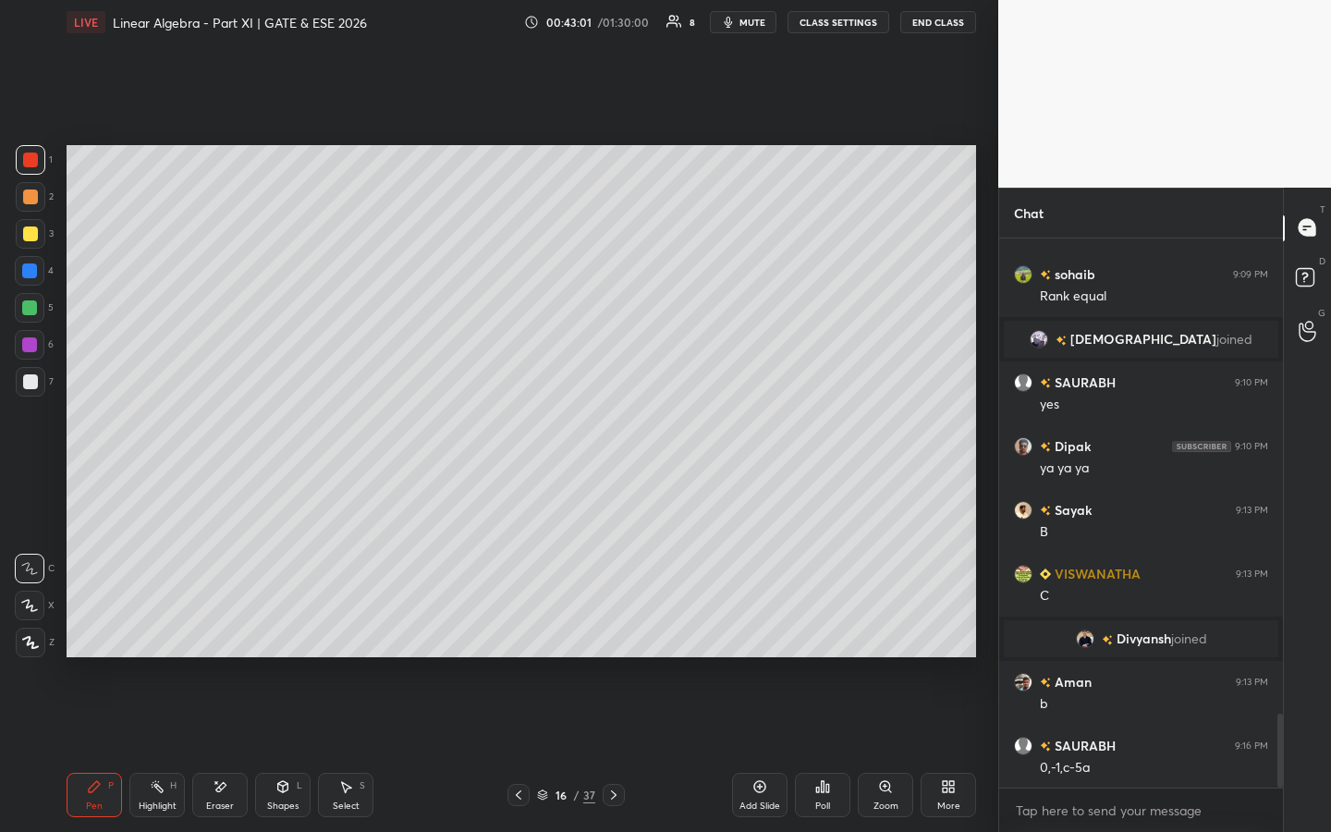
drag, startPoint x: 218, startPoint y: 798, endPoint x: 223, endPoint y: 750, distance: 48.3
click at [220, 635] on div "Eraser" at bounding box center [219, 795] width 55 height 44
click at [98, 635] on icon at bounding box center [94, 786] width 15 height 15
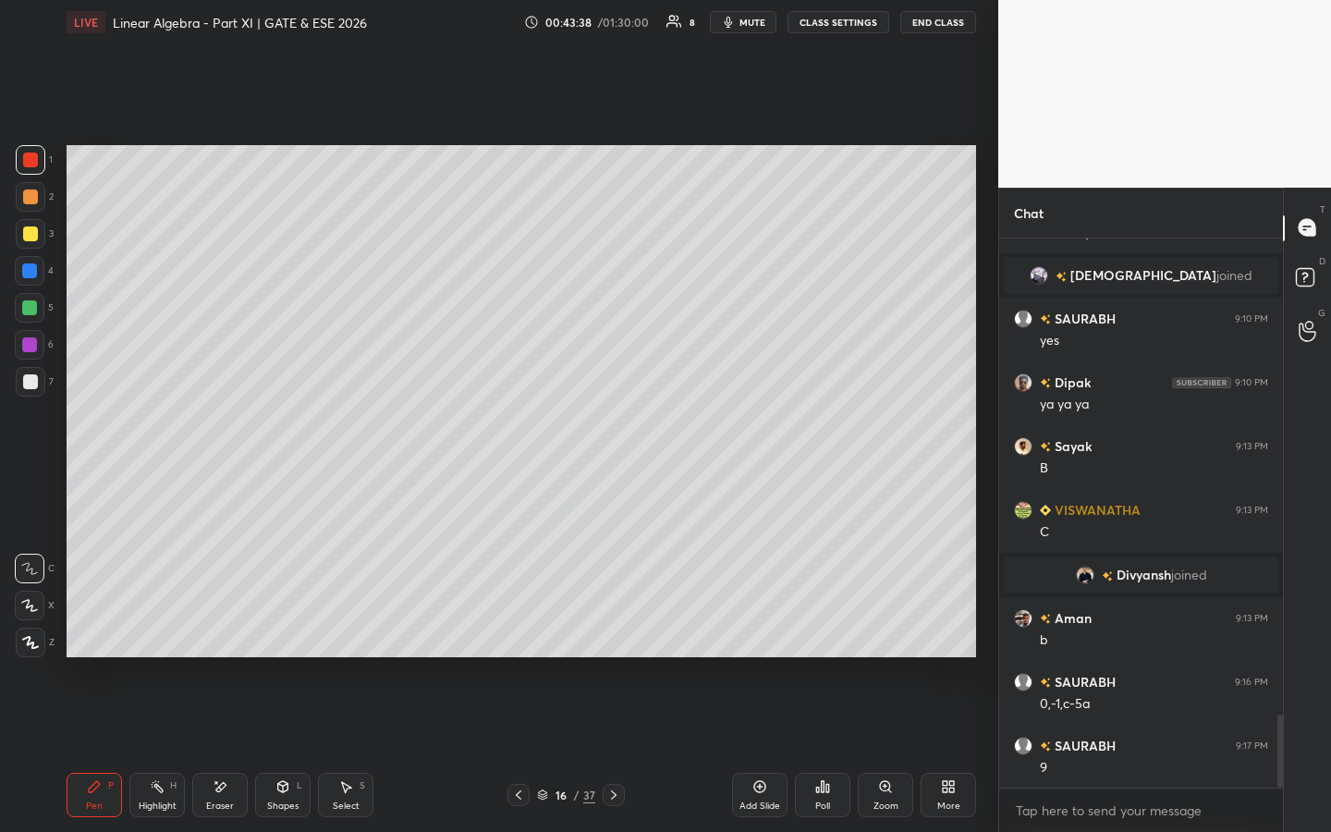
scroll to position [3662, 0]
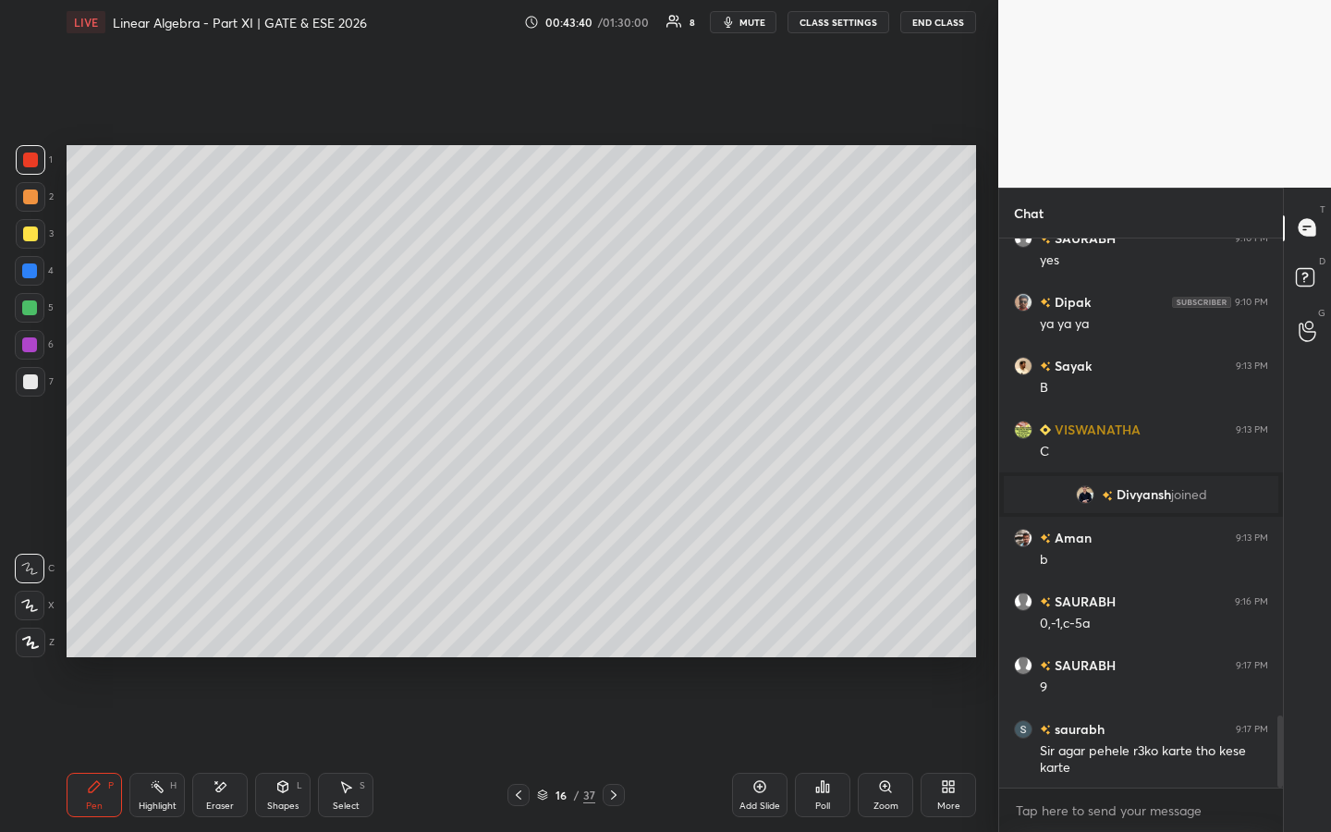
click at [757, 635] on div "Add Slide" at bounding box center [759, 795] width 55 height 44
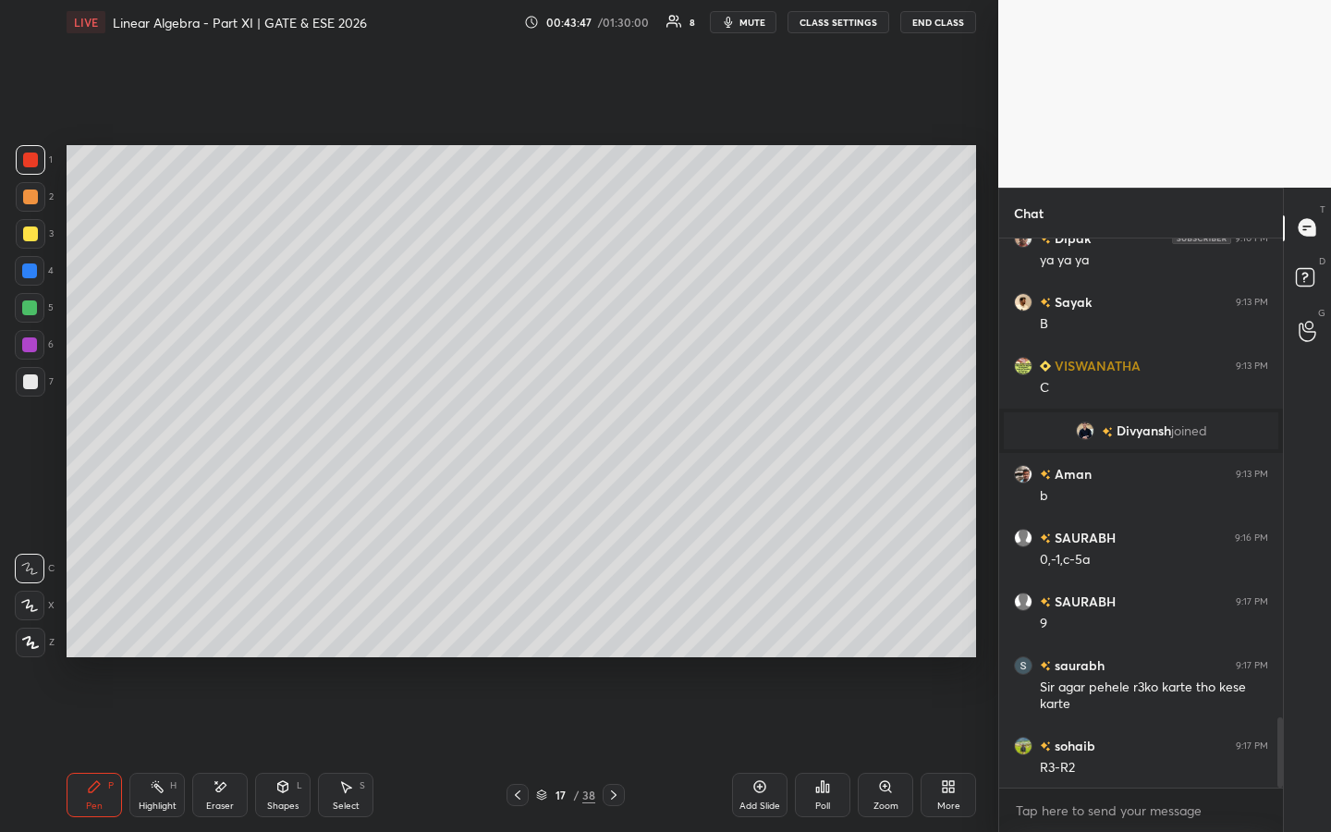
click at [522, 635] on icon at bounding box center [517, 795] width 15 height 15
click at [617, 635] on icon at bounding box center [613, 795] width 15 height 15
click at [517, 635] on icon at bounding box center [517, 795] width 15 height 15
click at [617, 635] on icon at bounding box center [613, 795] width 15 height 15
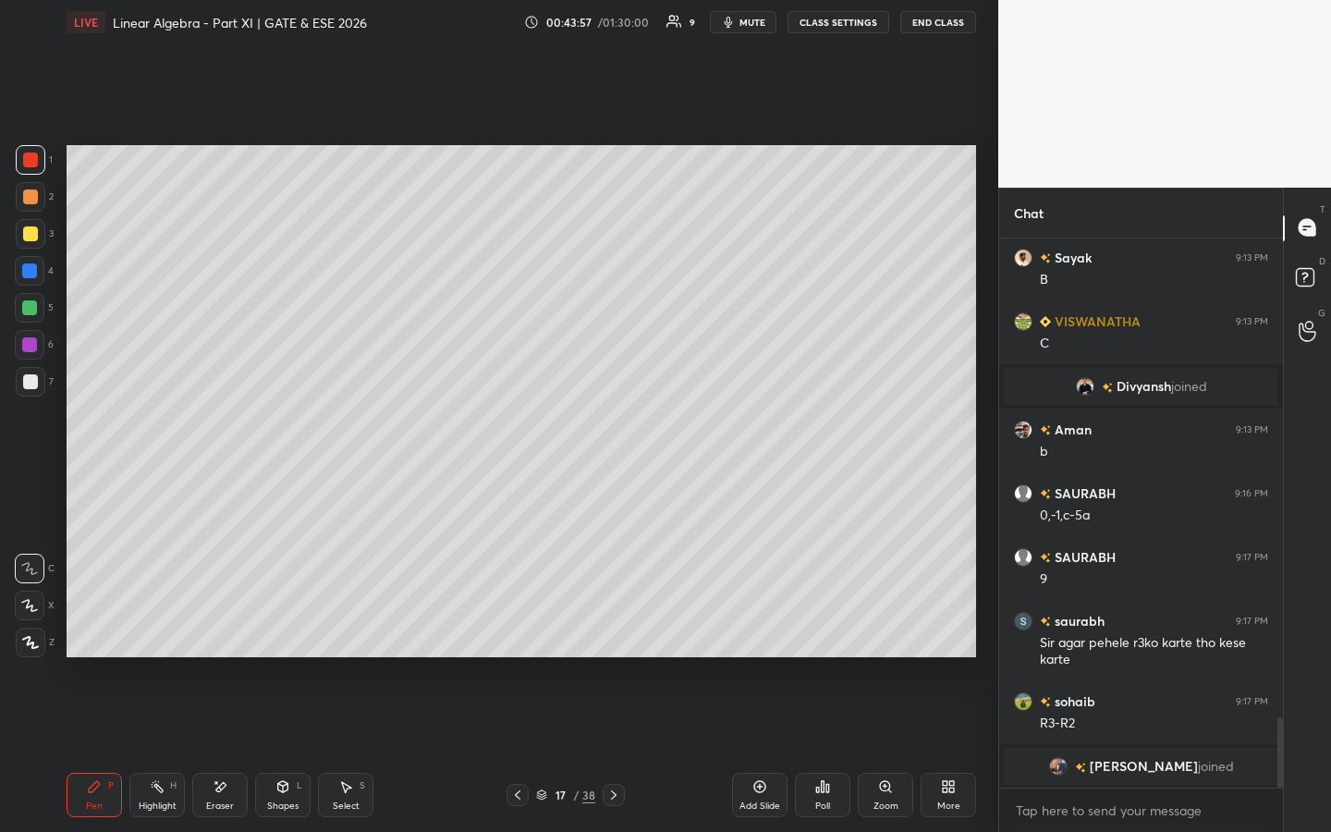
click at [516, 635] on icon at bounding box center [517, 795] width 15 height 15
click at [617, 635] on icon at bounding box center [613, 795] width 15 height 15
drag, startPoint x: 510, startPoint y: 798, endPoint x: 527, endPoint y: 780, distance: 24.2
click at [510, 635] on icon at bounding box center [517, 795] width 15 height 15
click at [616, 635] on icon at bounding box center [613, 795] width 15 height 15
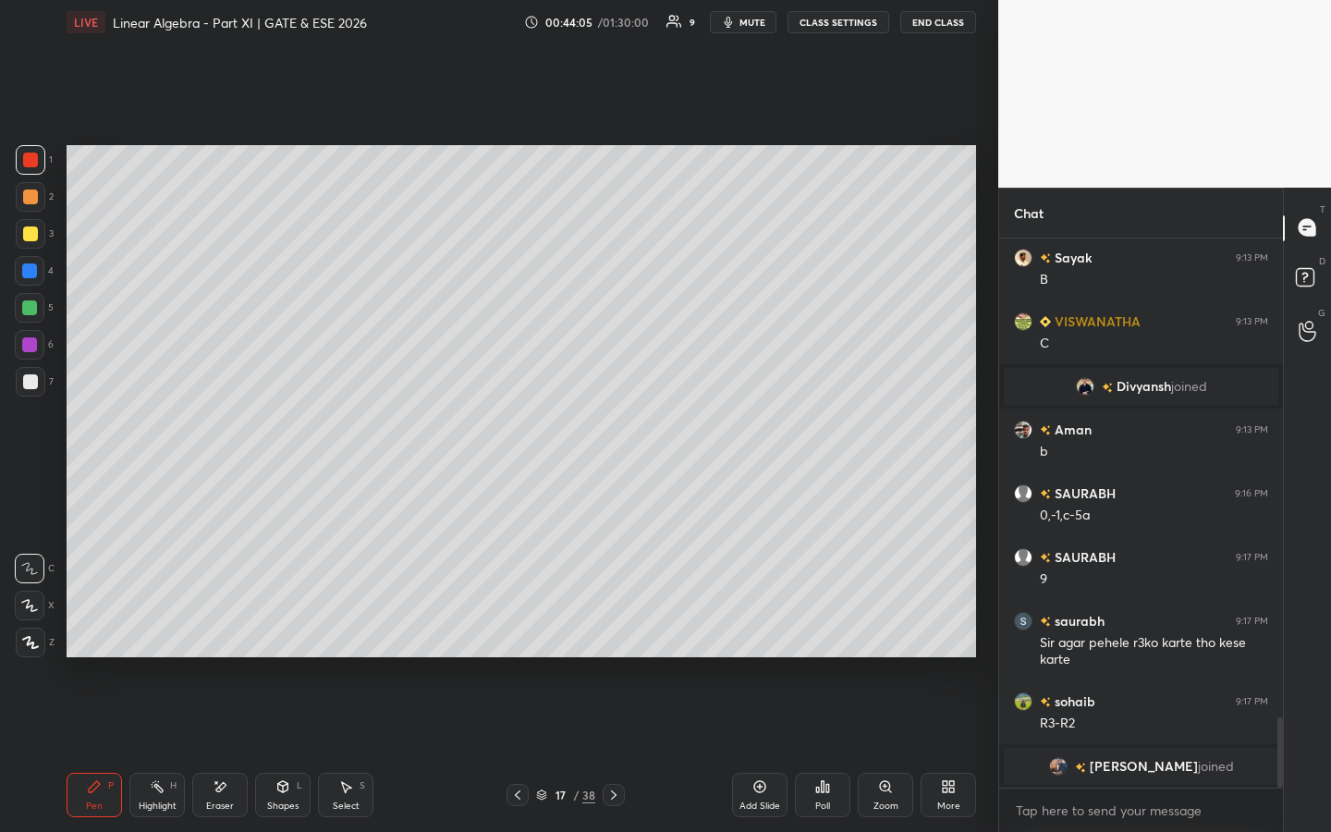
click at [513, 635] on icon at bounding box center [517, 795] width 15 height 15
drag, startPoint x: 618, startPoint y: 798, endPoint x: 621, endPoint y: 761, distance: 37.1
click at [618, 635] on icon at bounding box center [613, 795] width 15 height 15
drag, startPoint x: 173, startPoint y: 783, endPoint x: 205, endPoint y: 693, distance: 95.3
click at [175, 635] on div "H" at bounding box center [173, 785] width 6 height 9
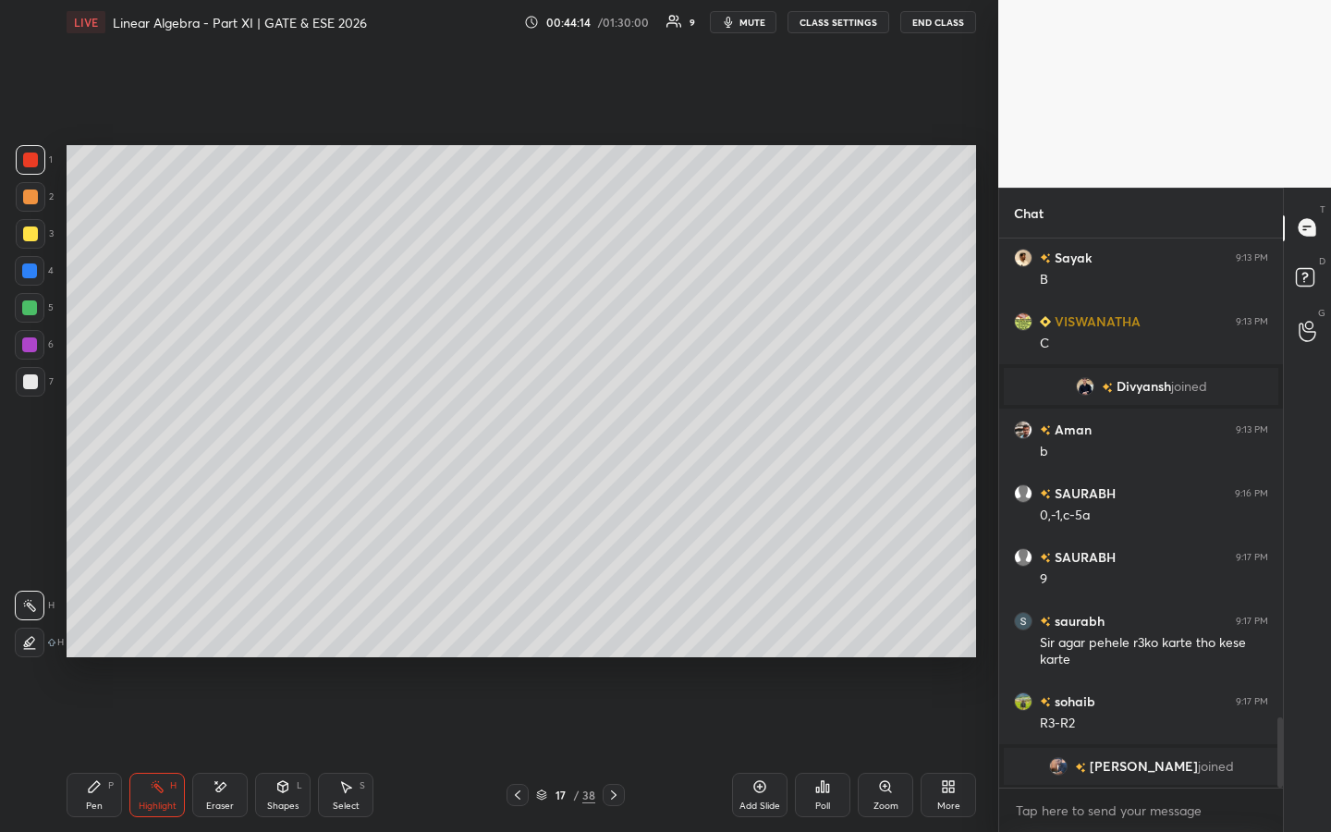
click at [1135, 635] on span "[PERSON_NAME]" at bounding box center [1144, 766] width 108 height 15
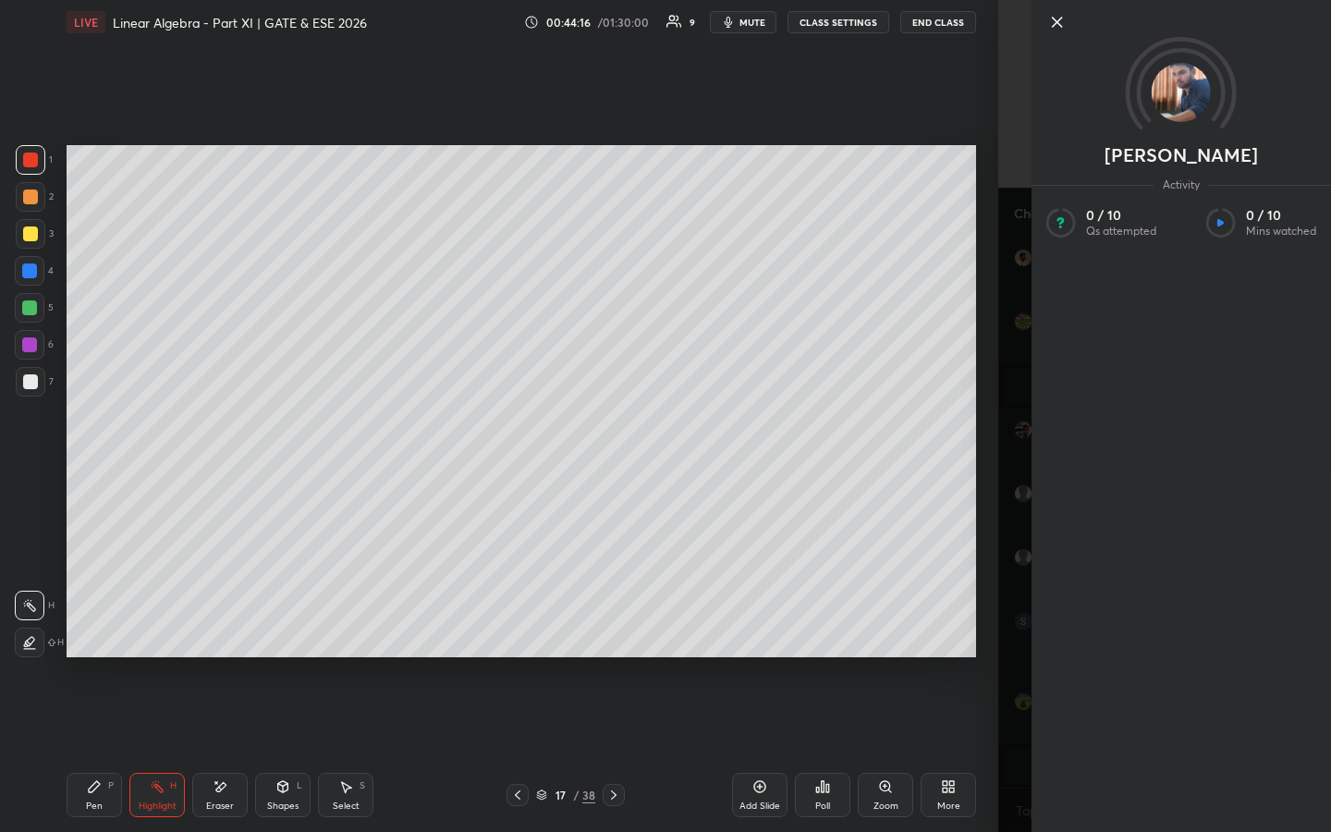
click at [1053, 22] on icon at bounding box center [1057, 22] width 22 height 22
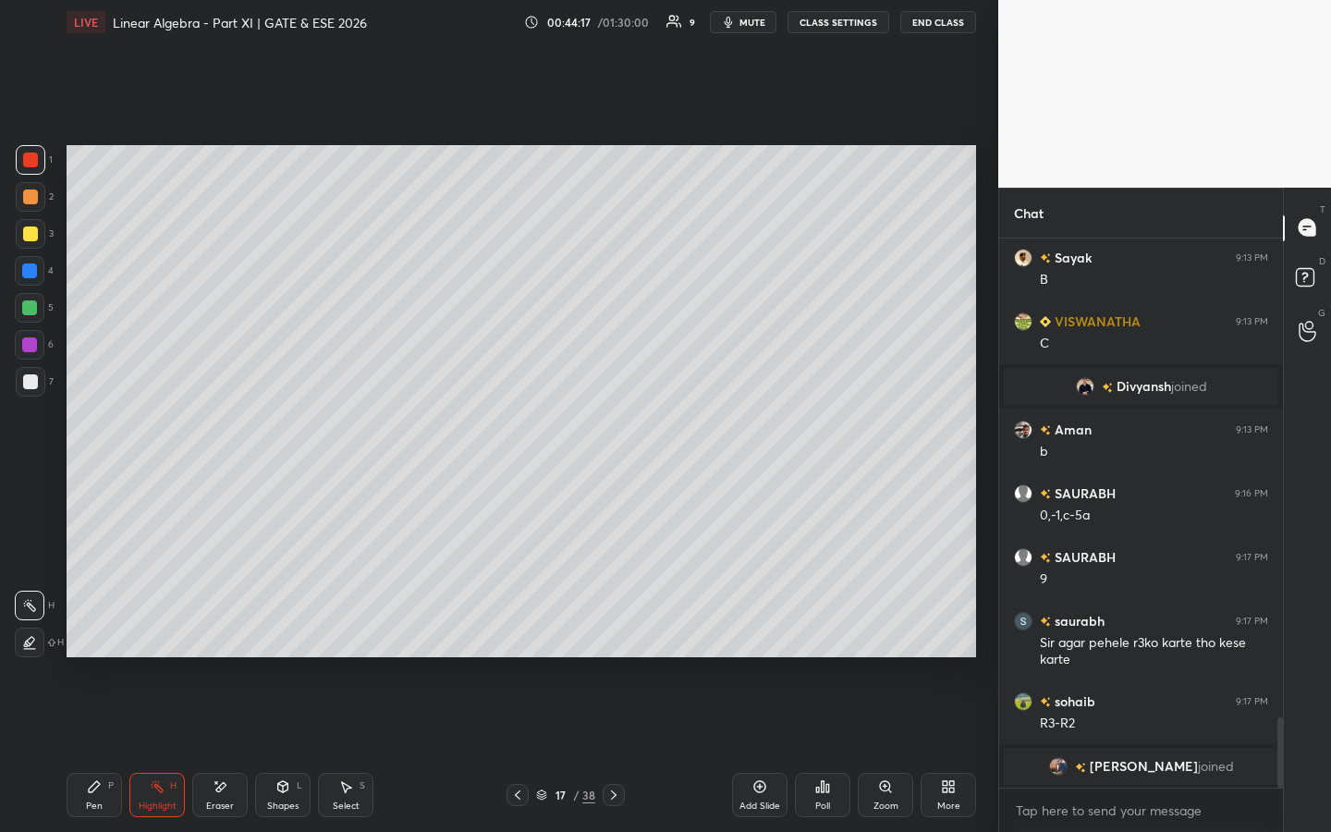
click at [104, 635] on div "Pen P" at bounding box center [94, 795] width 55 height 44
click at [166, 635] on div "Highlight" at bounding box center [158, 806] width 38 height 9
click at [35, 389] on div at bounding box center [31, 382] width 30 height 30
click at [97, 635] on div "Pen P" at bounding box center [94, 795] width 55 height 44
click at [506, 635] on div "Pen P Highlight H Eraser Shapes L Select S 17 / 38 Add Slide Poll Zoom More" at bounding box center [522, 795] width 910 height 74
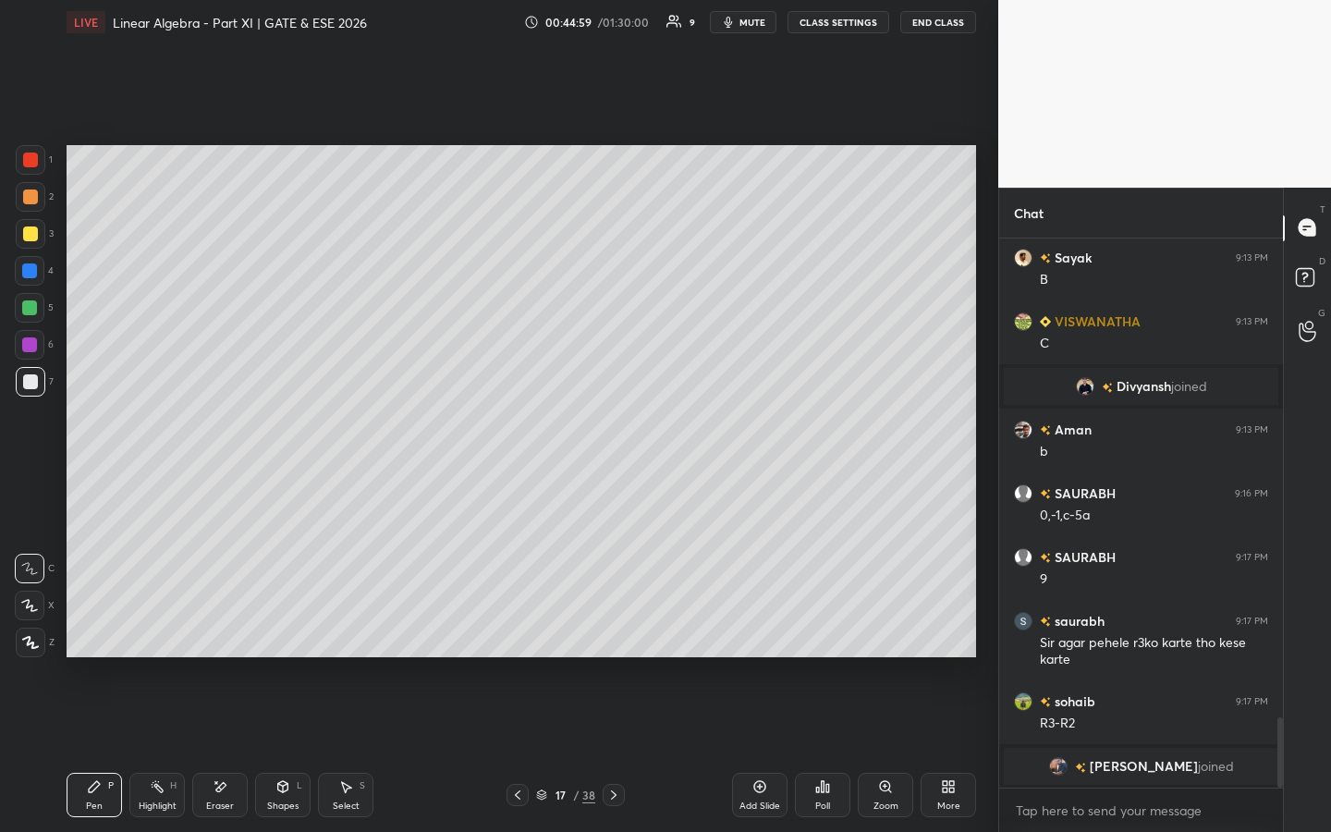
click at [508, 635] on div at bounding box center [518, 795] width 22 height 22
click at [510, 635] on icon at bounding box center [517, 795] width 15 height 15
click at [510, 635] on div at bounding box center [518, 795] width 22 height 22
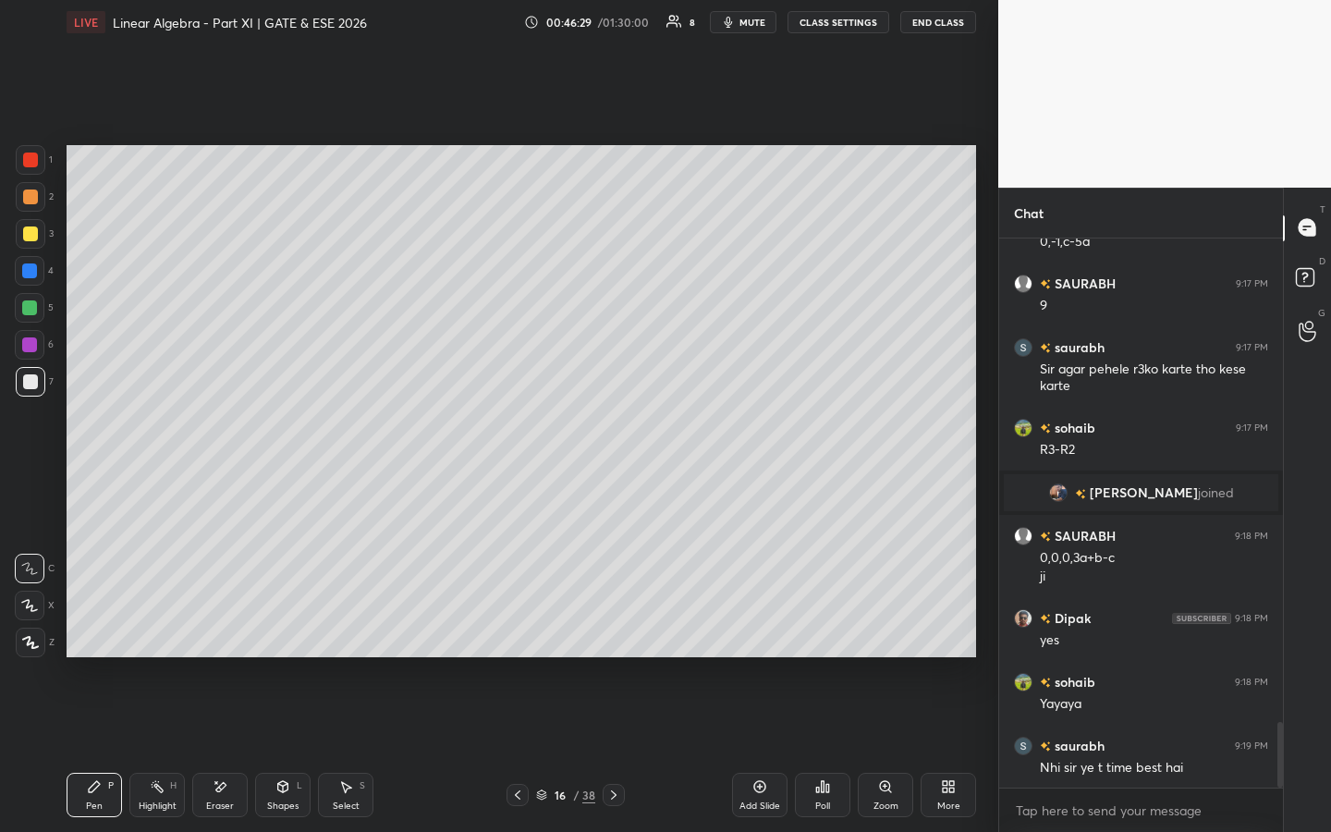
scroll to position [4057, 0]
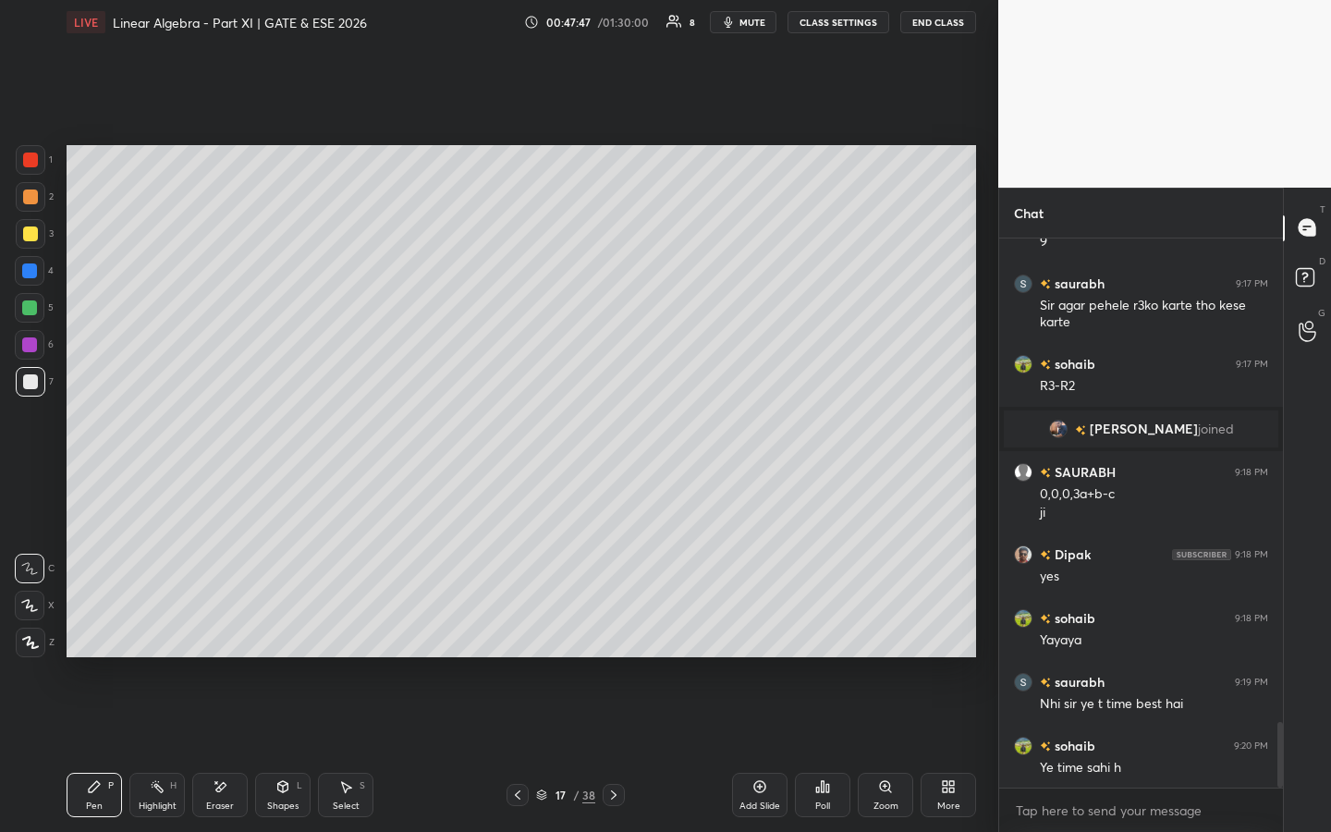
click at [758, 635] on icon at bounding box center [760, 786] width 15 height 15
click at [43, 153] on div at bounding box center [31, 160] width 30 height 30
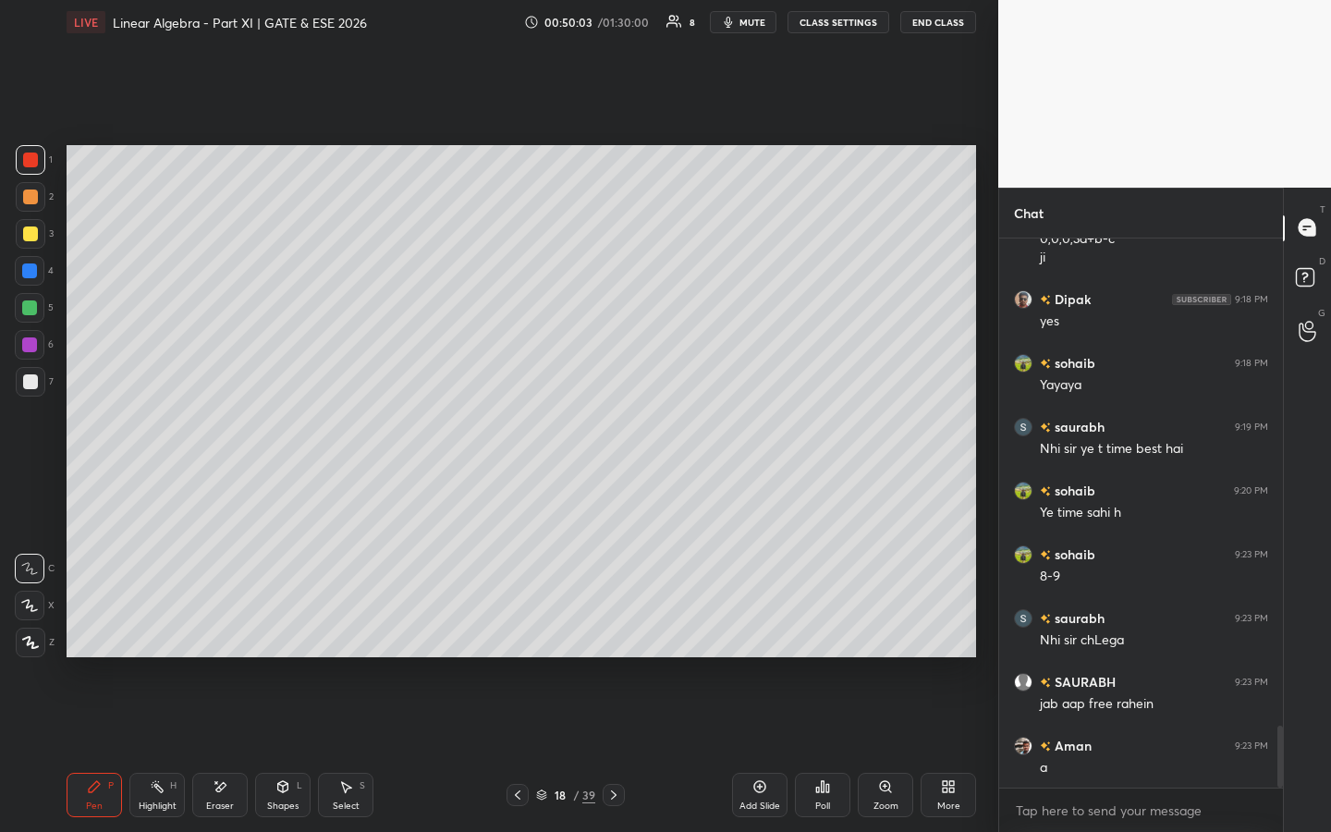
scroll to position [4375, 0]
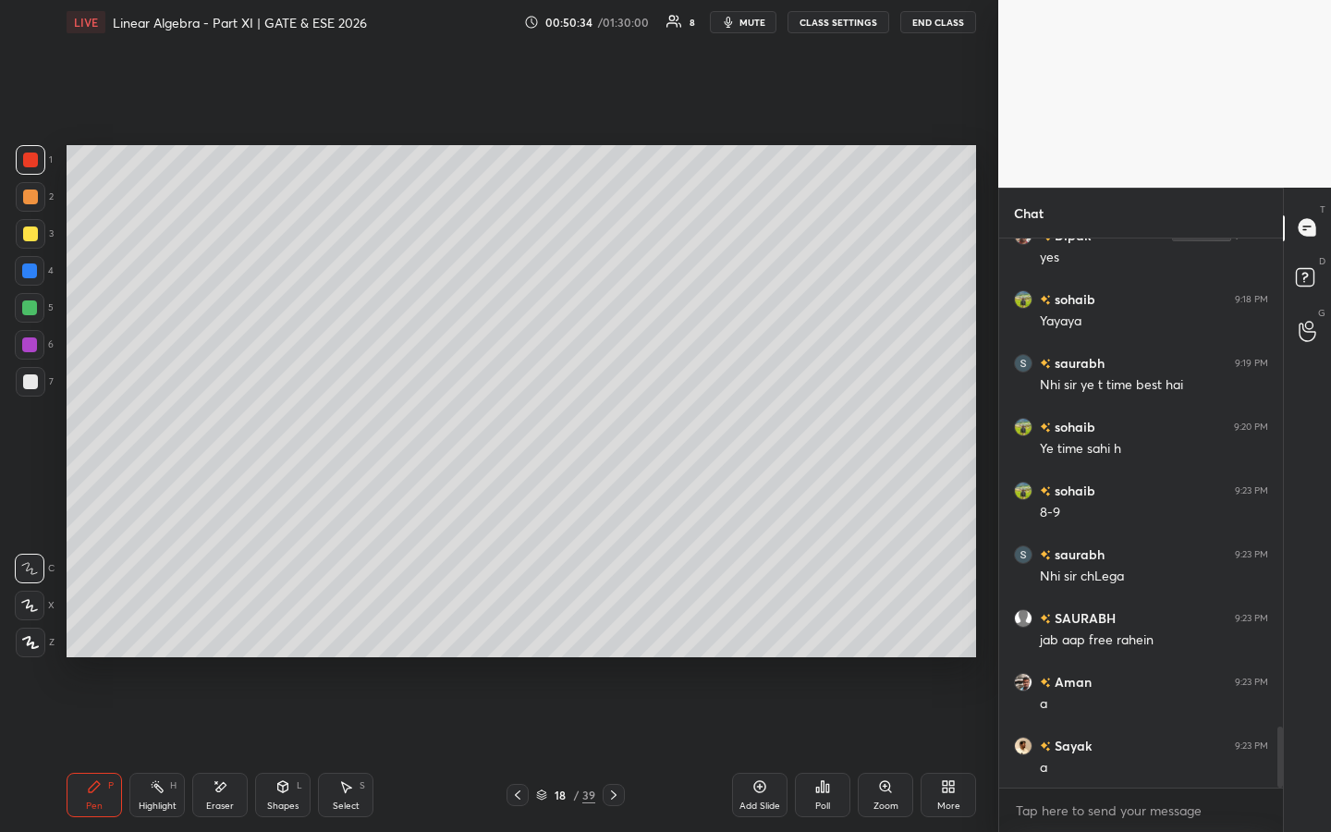
click at [29, 235] on div at bounding box center [30, 233] width 15 height 15
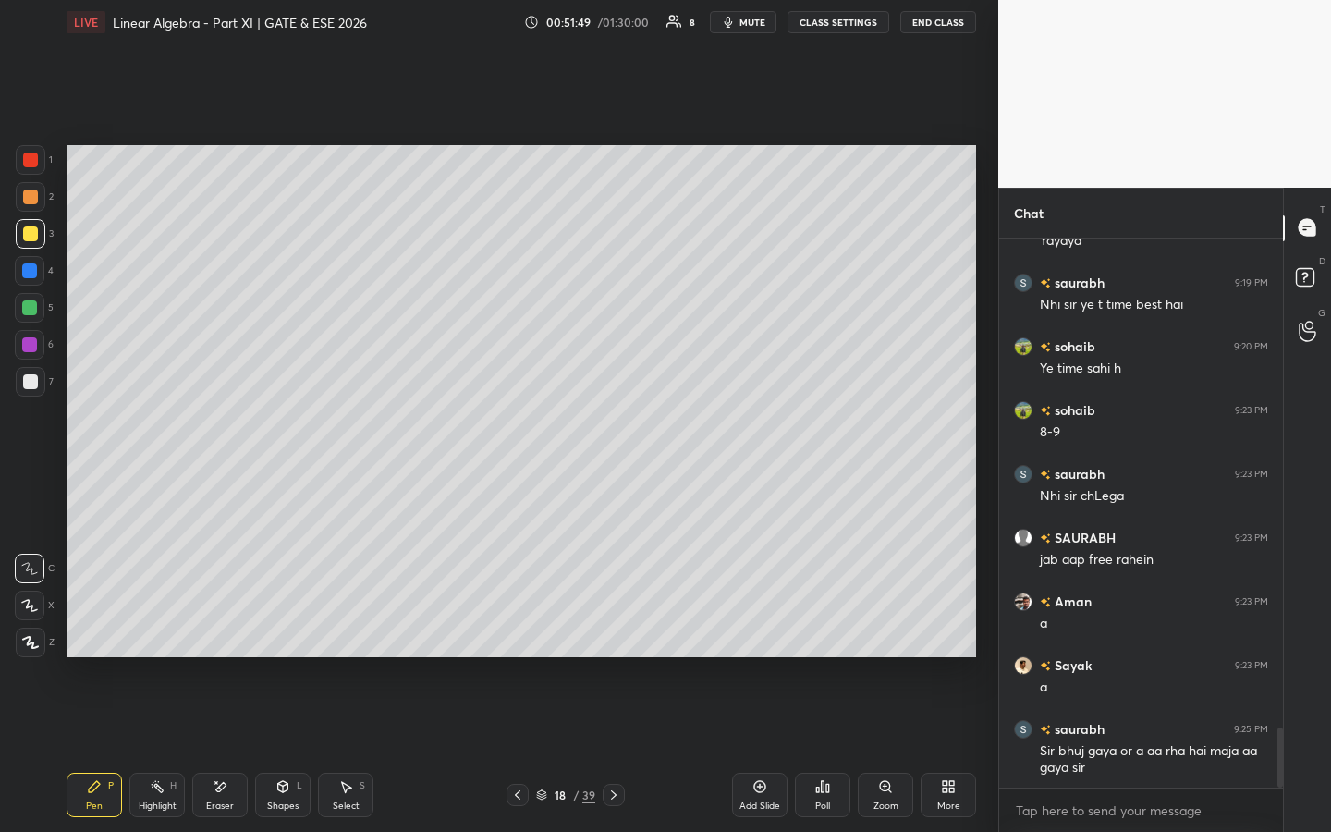
click at [761, 635] on icon at bounding box center [760, 786] width 15 height 15
click at [520, 635] on icon at bounding box center [518, 794] width 6 height 9
click at [619, 635] on icon at bounding box center [614, 795] width 15 height 15
click at [521, 635] on icon at bounding box center [517, 795] width 15 height 15
drag, startPoint x: 616, startPoint y: 789, endPoint x: 631, endPoint y: 749, distance: 42.7
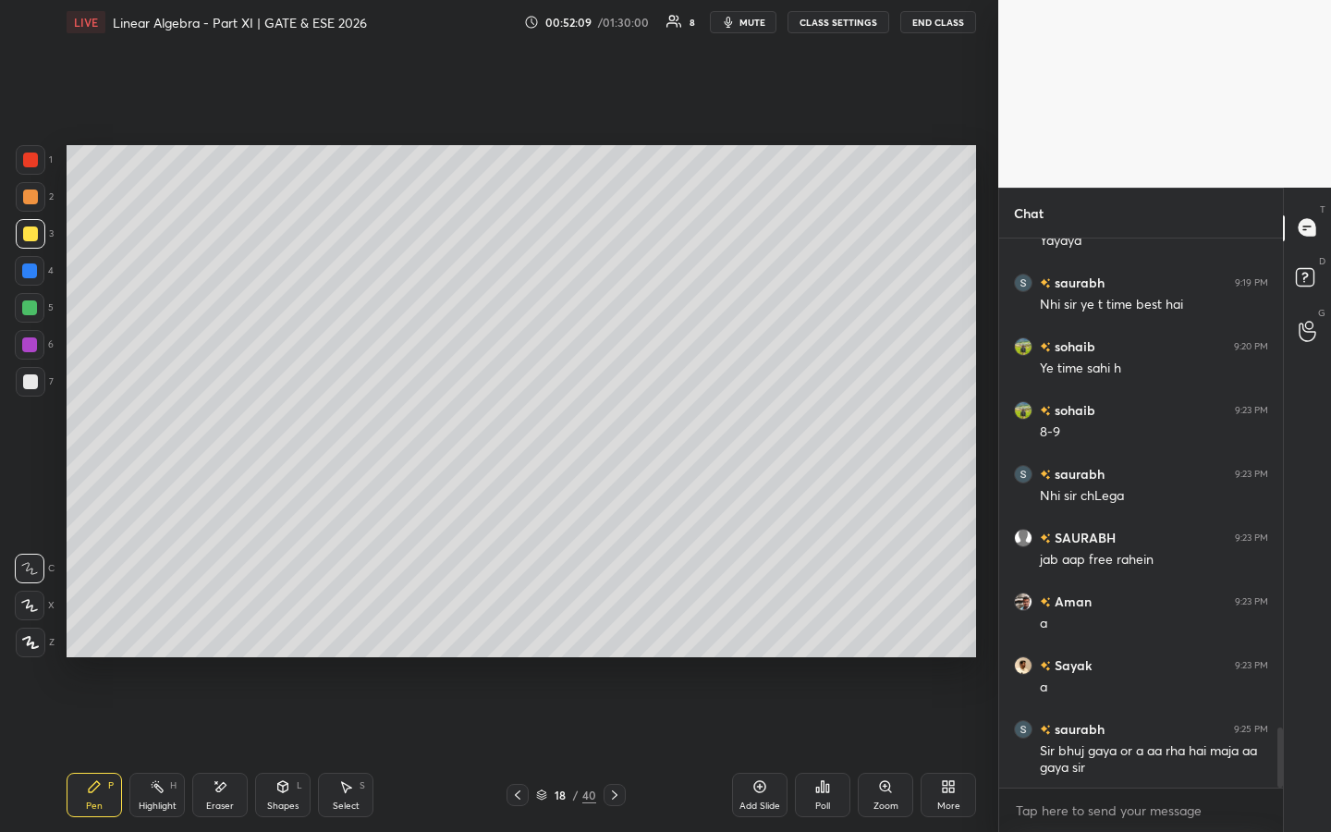
click at [616, 635] on icon at bounding box center [614, 795] width 15 height 15
drag, startPoint x: 520, startPoint y: 792, endPoint x: 530, endPoint y: 789, distance: 9.7
click at [520, 635] on icon at bounding box center [517, 795] width 15 height 15
click at [614, 635] on icon at bounding box center [614, 795] width 15 height 15
click at [520, 635] on icon at bounding box center [517, 795] width 15 height 15
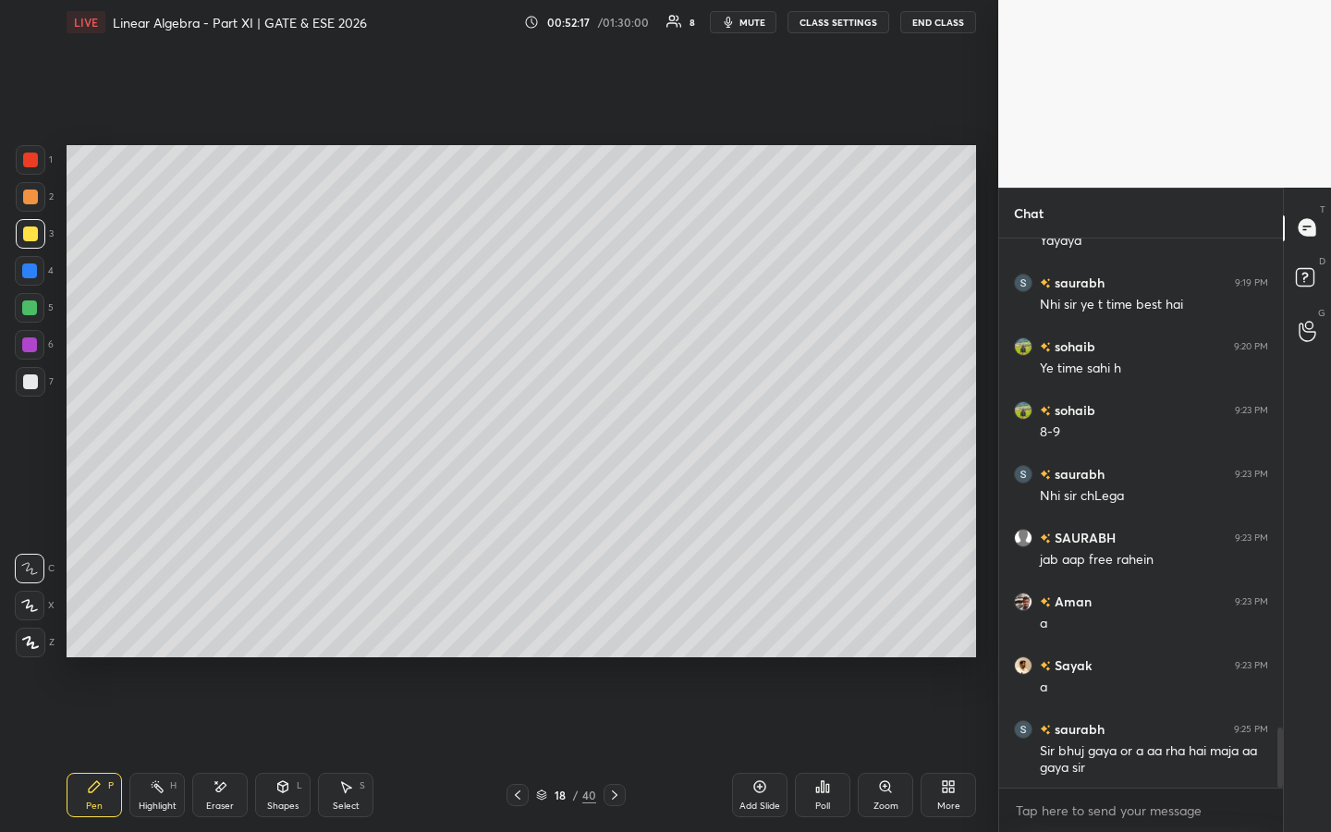
click at [611, 635] on icon at bounding box center [614, 795] width 15 height 15
click at [517, 635] on icon at bounding box center [517, 795] width 15 height 15
drag, startPoint x: 618, startPoint y: 795, endPoint x: 608, endPoint y: 775, distance: 22.3
click at [617, 635] on icon at bounding box center [614, 795] width 15 height 15
drag, startPoint x: 517, startPoint y: 790, endPoint x: 539, endPoint y: 789, distance: 22.2
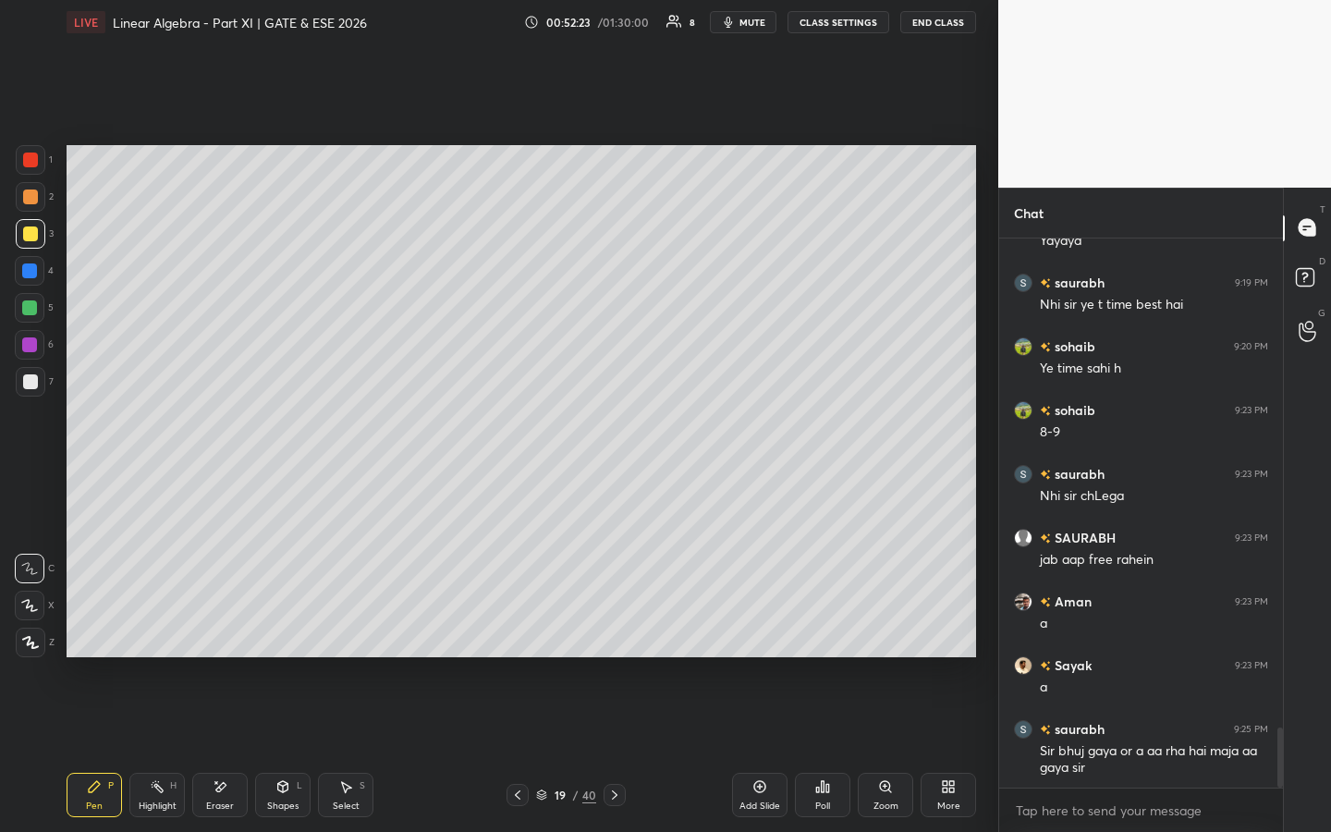
click at [520, 635] on icon at bounding box center [517, 795] width 15 height 15
click at [614, 635] on icon at bounding box center [614, 795] width 15 height 15
click at [40, 165] on div at bounding box center [31, 160] width 30 height 30
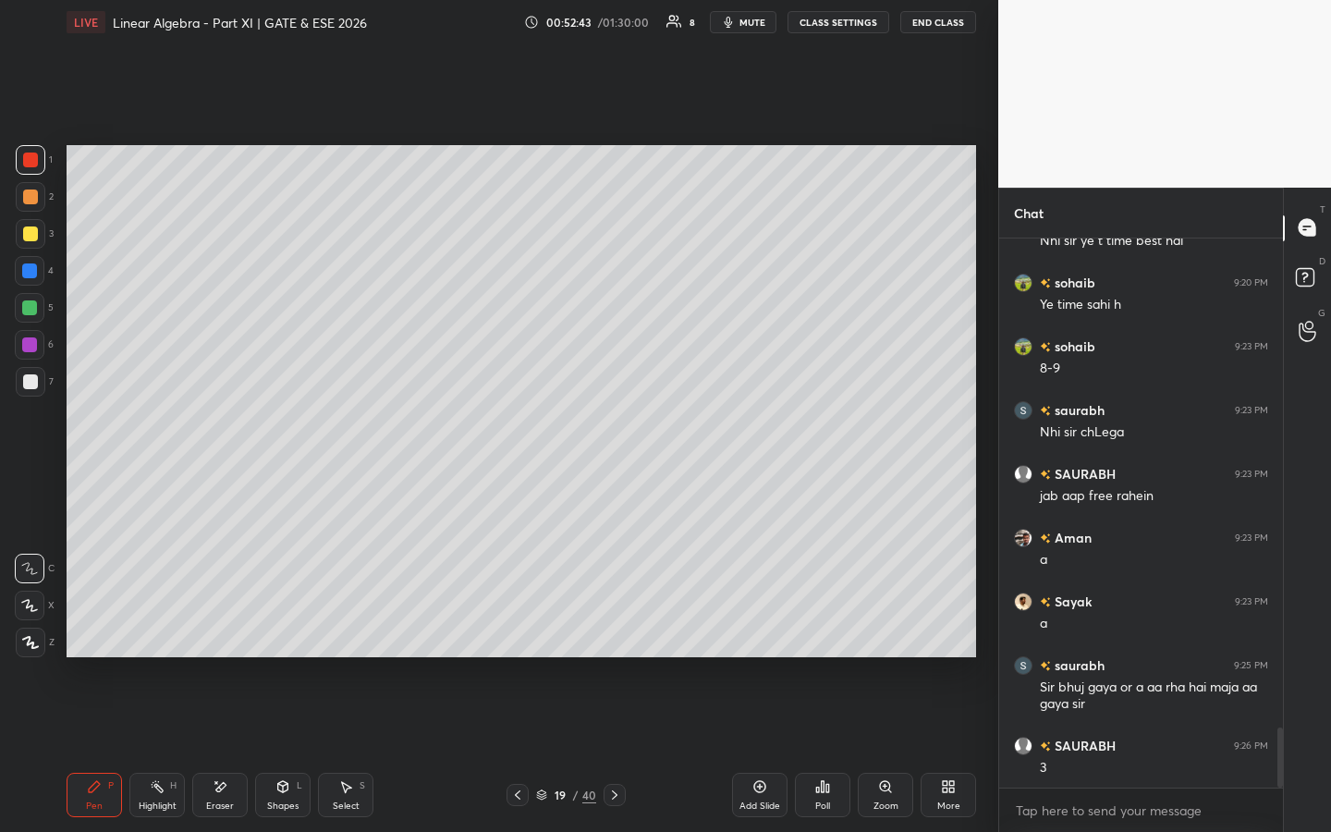
click at [507, 635] on div at bounding box center [518, 795] width 22 height 22
click at [618, 635] on icon at bounding box center [614, 795] width 15 height 15
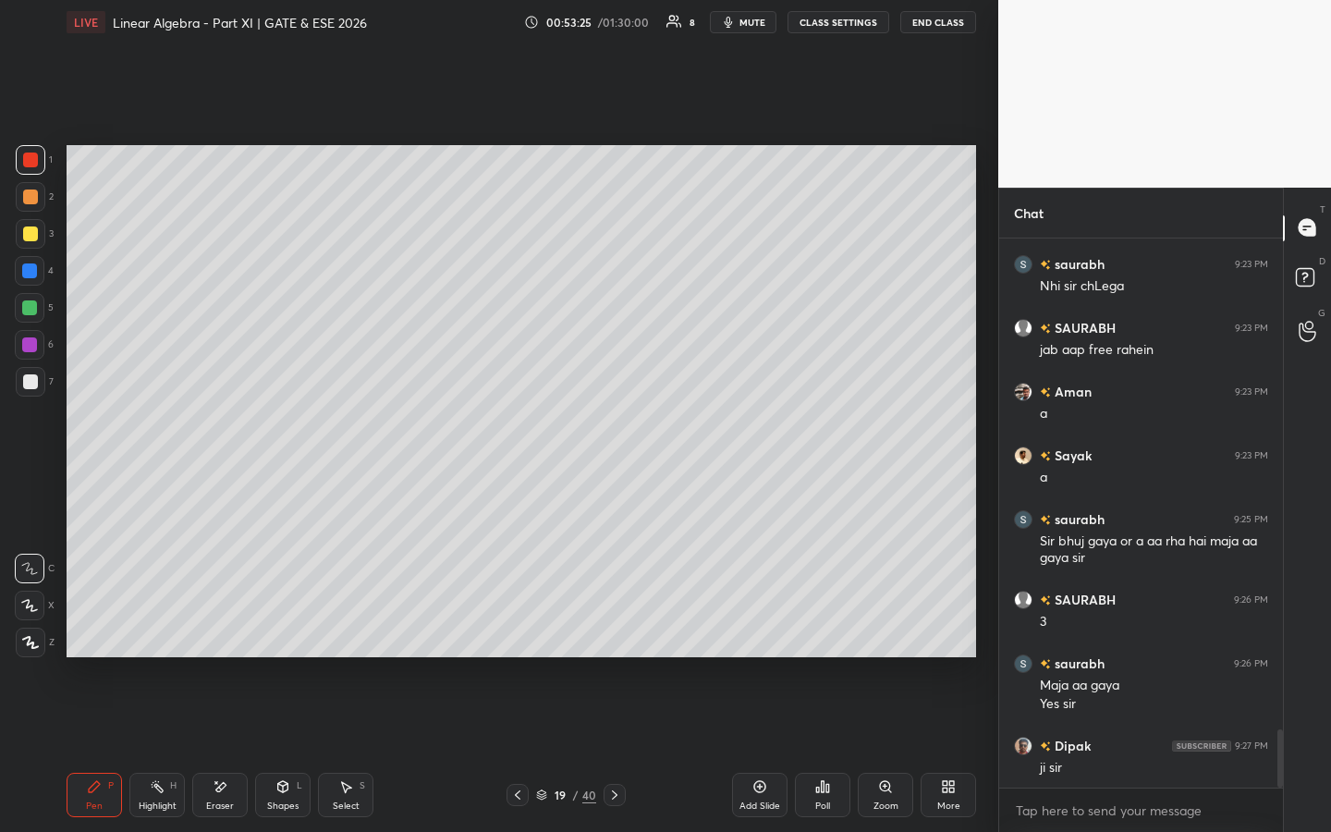
scroll to position [4730, 0]
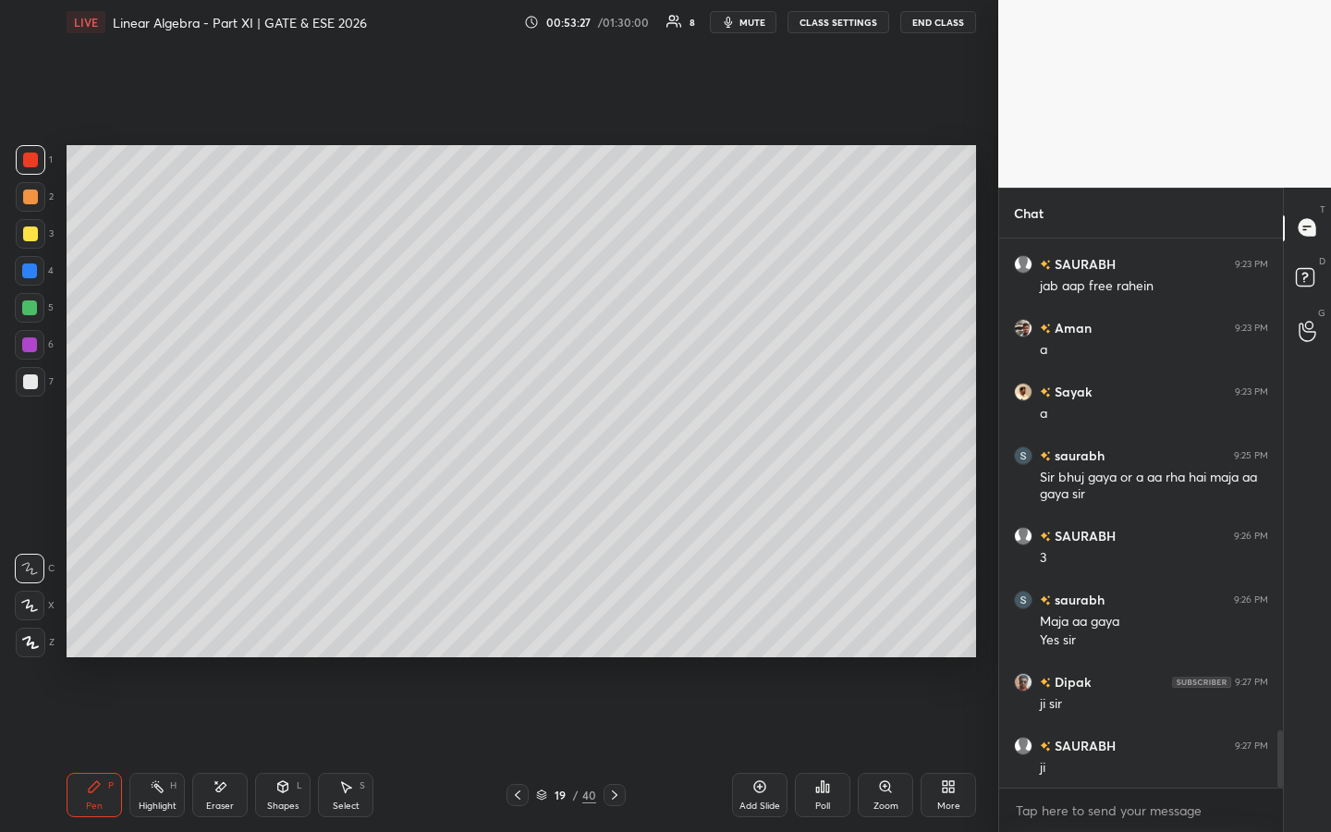
click at [770, 635] on div "Add Slide" at bounding box center [759, 795] width 55 height 44
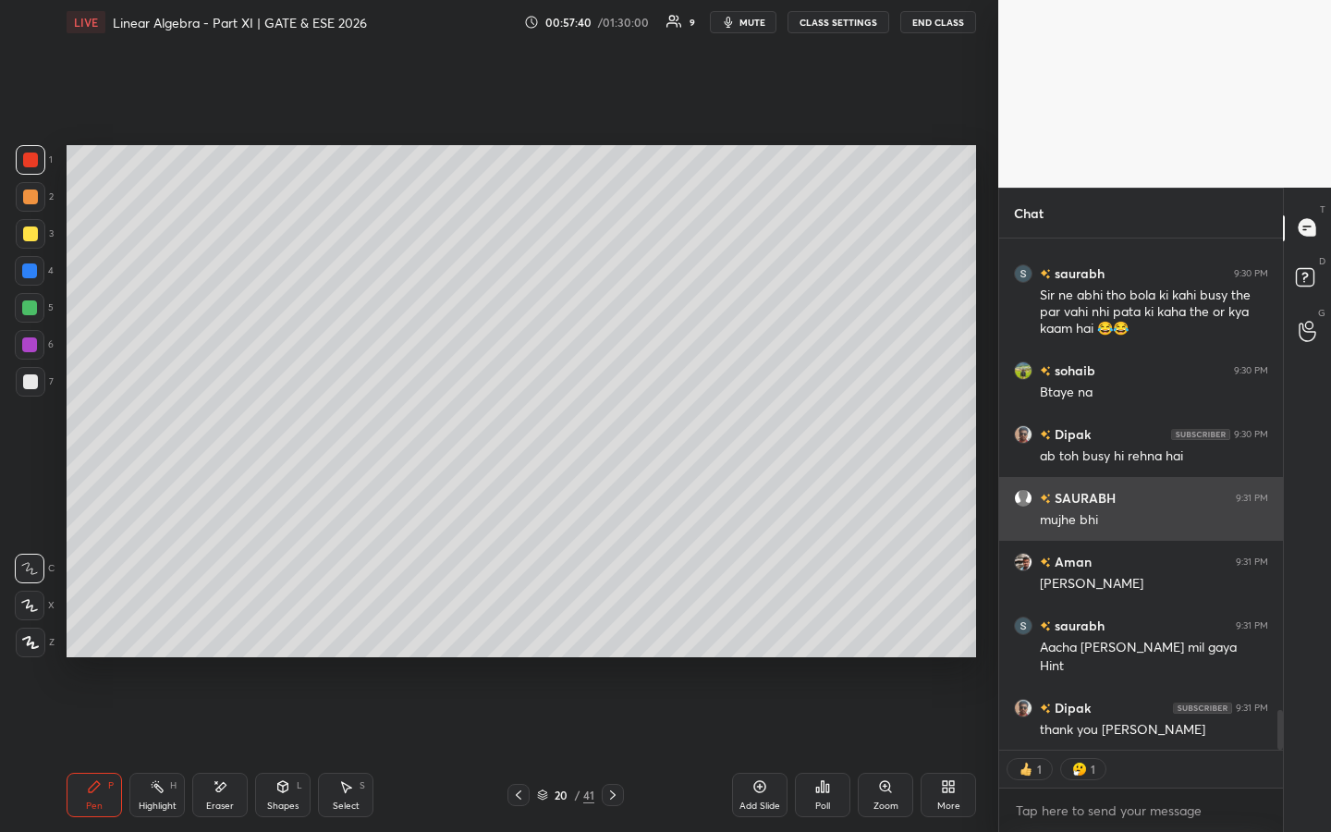
scroll to position [6110, 0]
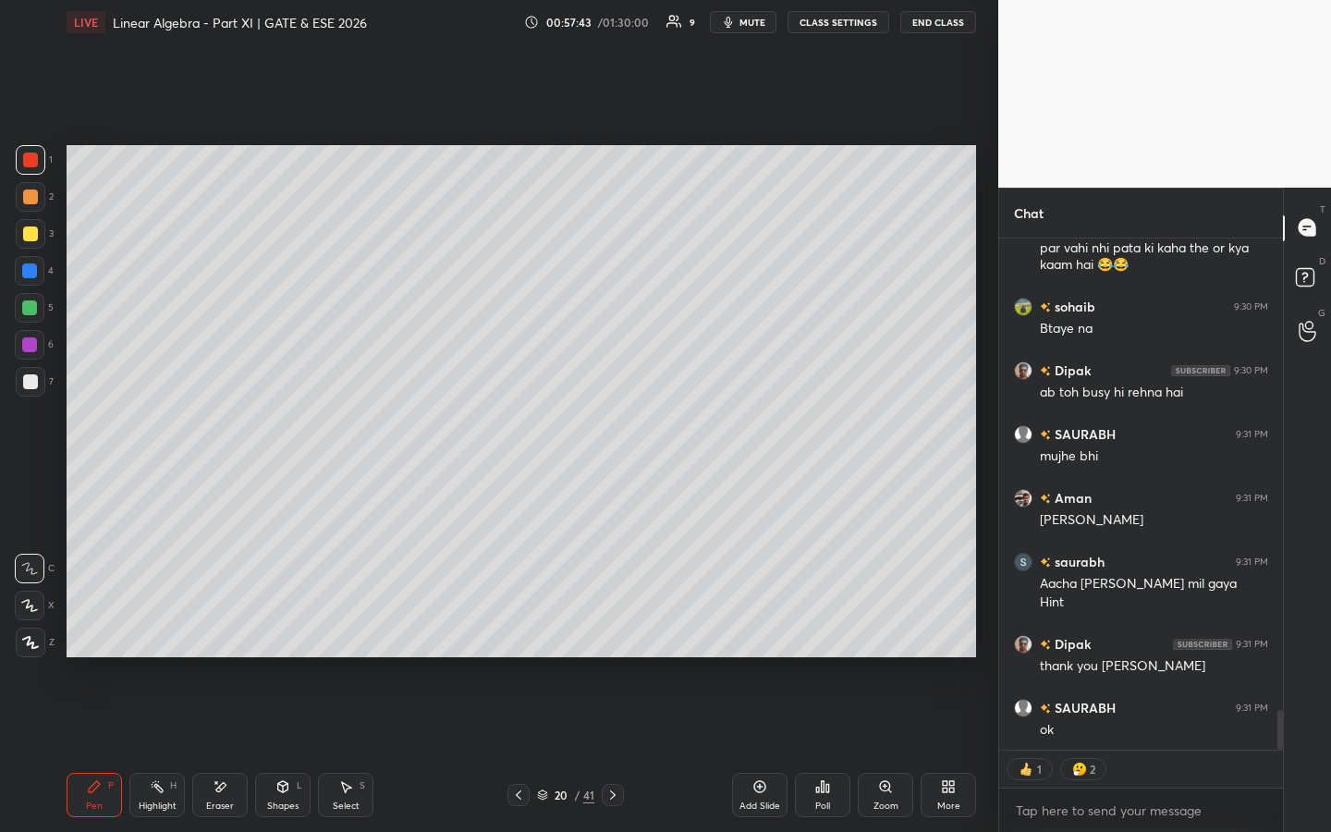
click at [931, 29] on button "End Class" at bounding box center [938, 22] width 76 height 22
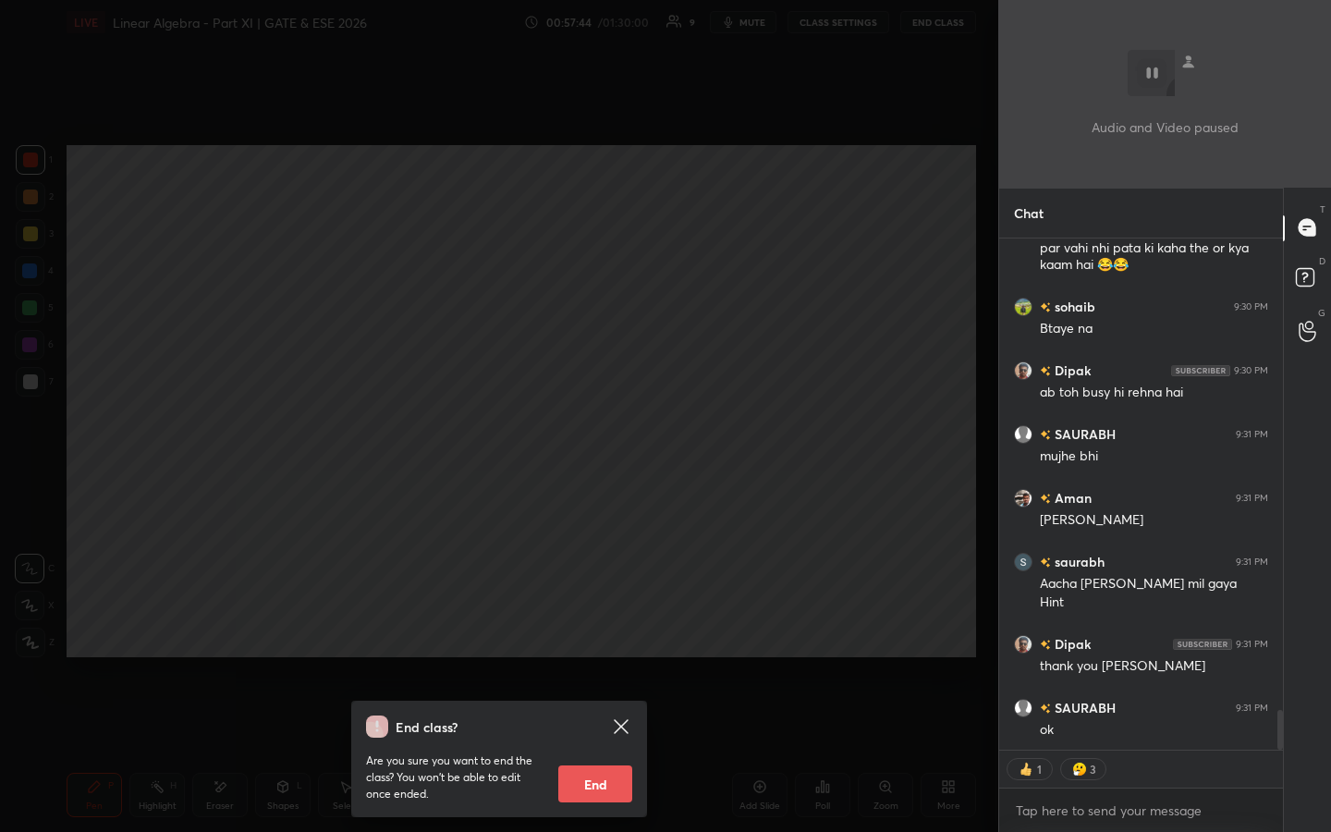
click at [593, 635] on button "End" at bounding box center [595, 783] width 74 height 37
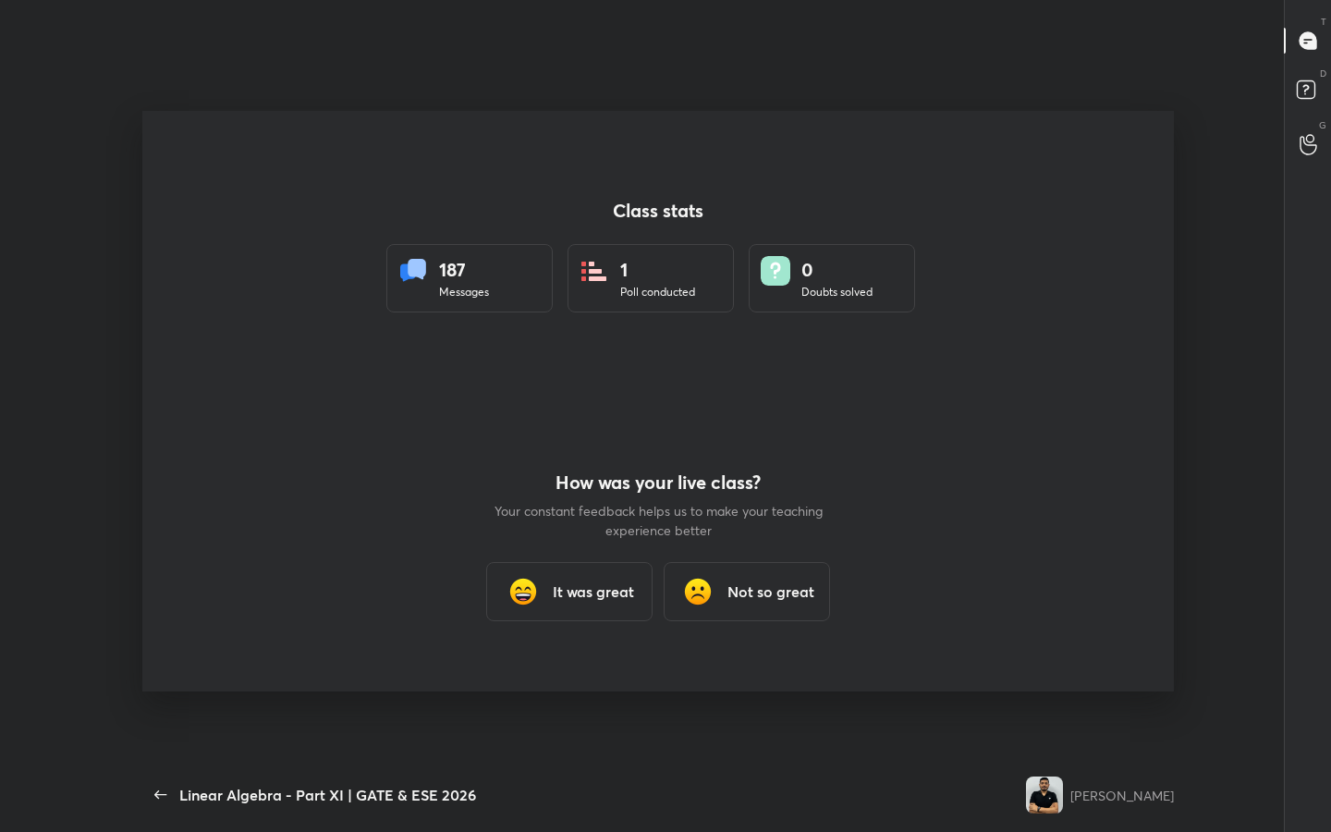
scroll to position [0, 0]
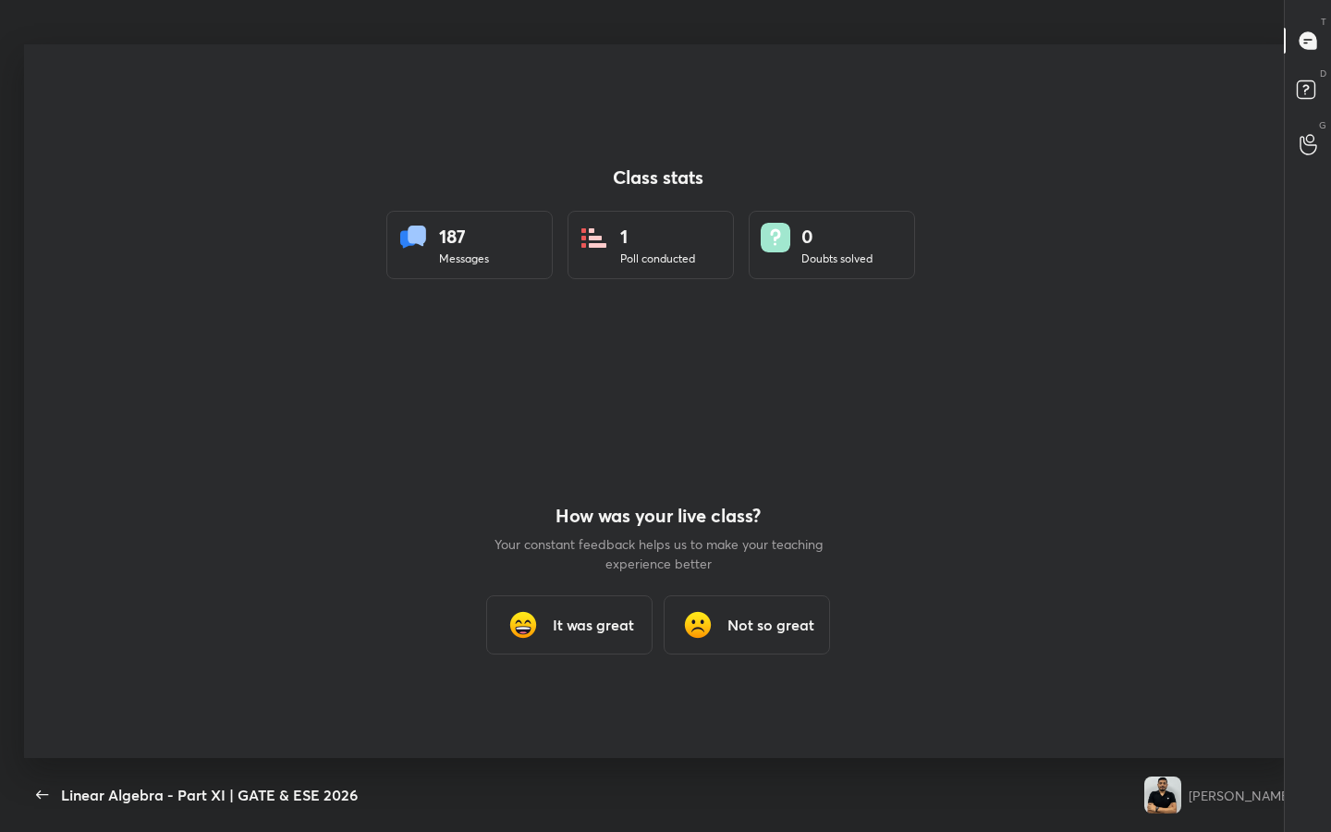
click at [565, 619] on h3 "It was great" at bounding box center [593, 625] width 81 height 22
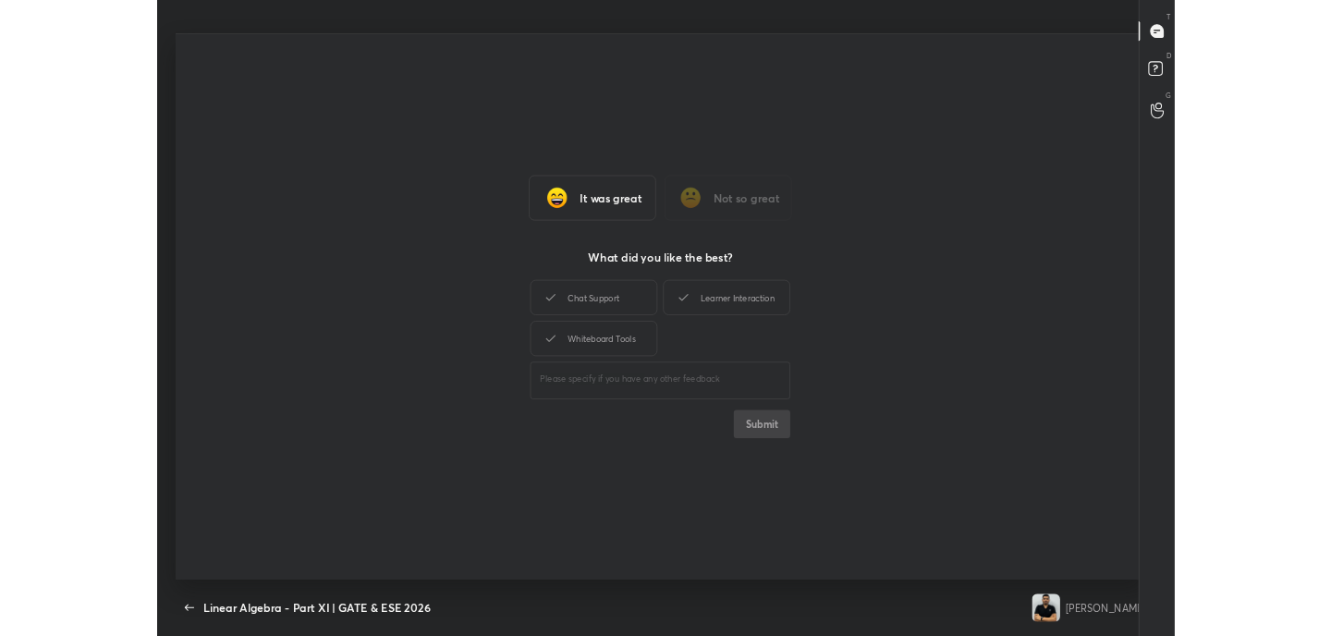
scroll to position [6, 1]
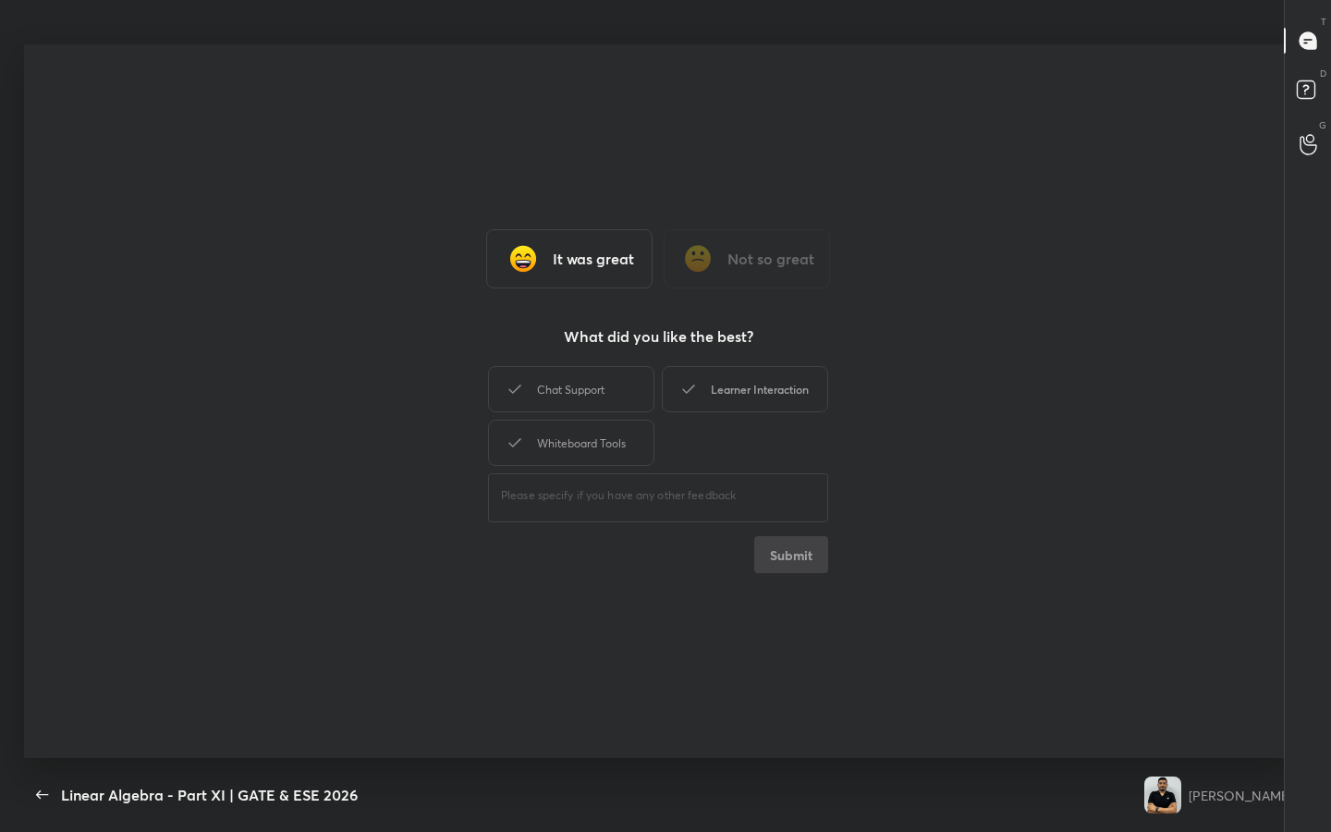
click at [729, 397] on div "Learner Interaction" at bounding box center [745, 389] width 166 height 46
click at [804, 549] on button "Submit" at bounding box center [791, 554] width 74 height 37
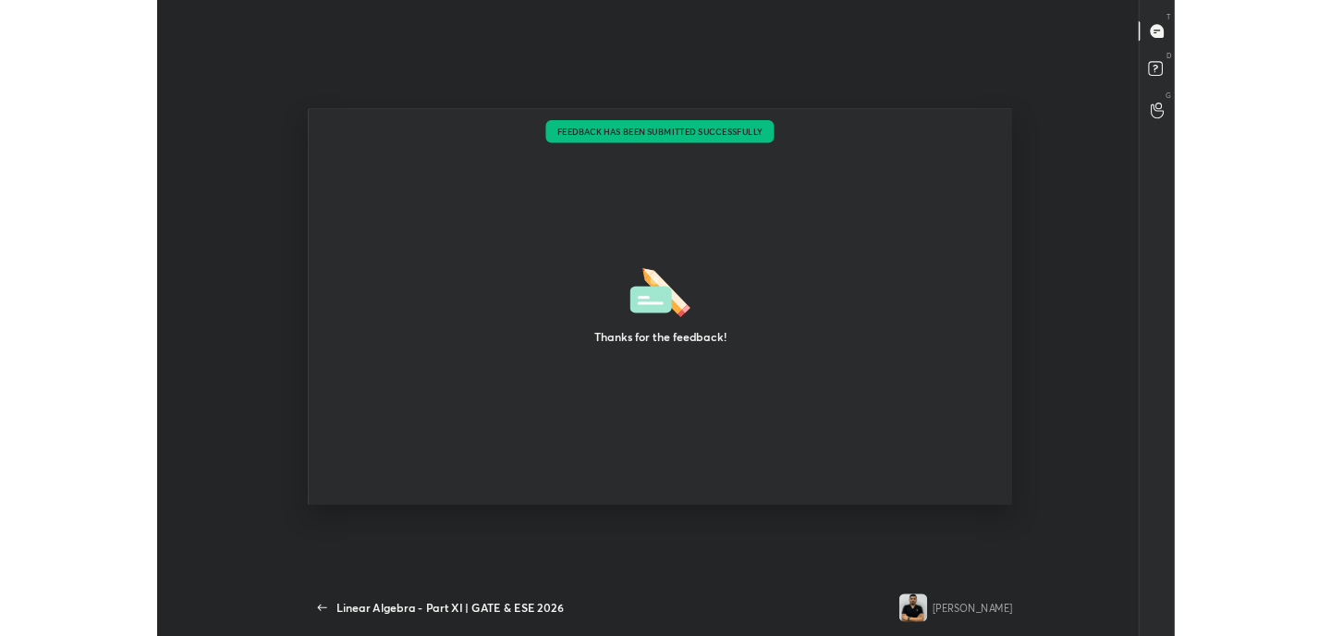
scroll to position [91929, 91130]
